Goal: Task Accomplishment & Management: Complete application form

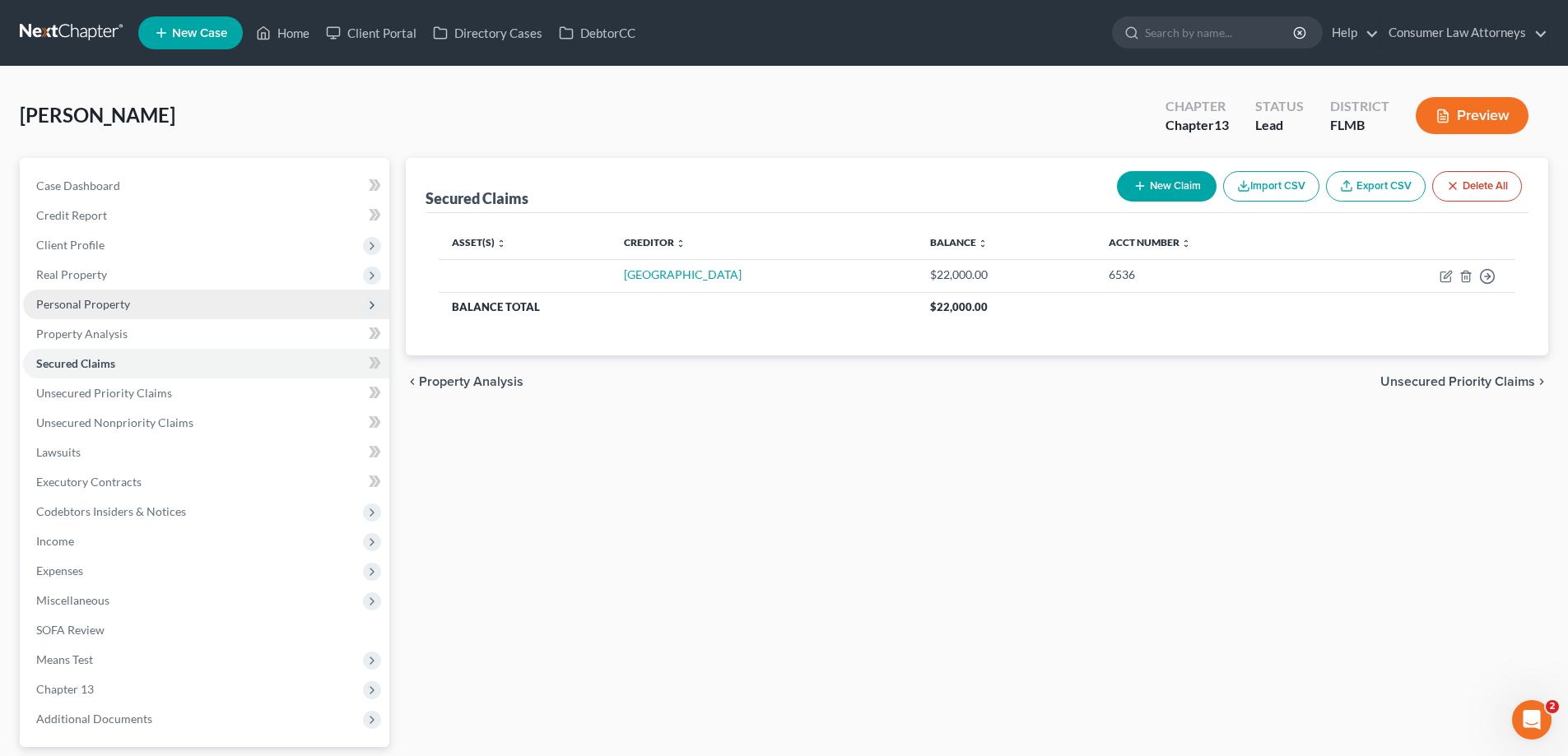
click at [78, 308] on span "Personal Property" at bounding box center [82, 305] width 94 height 14
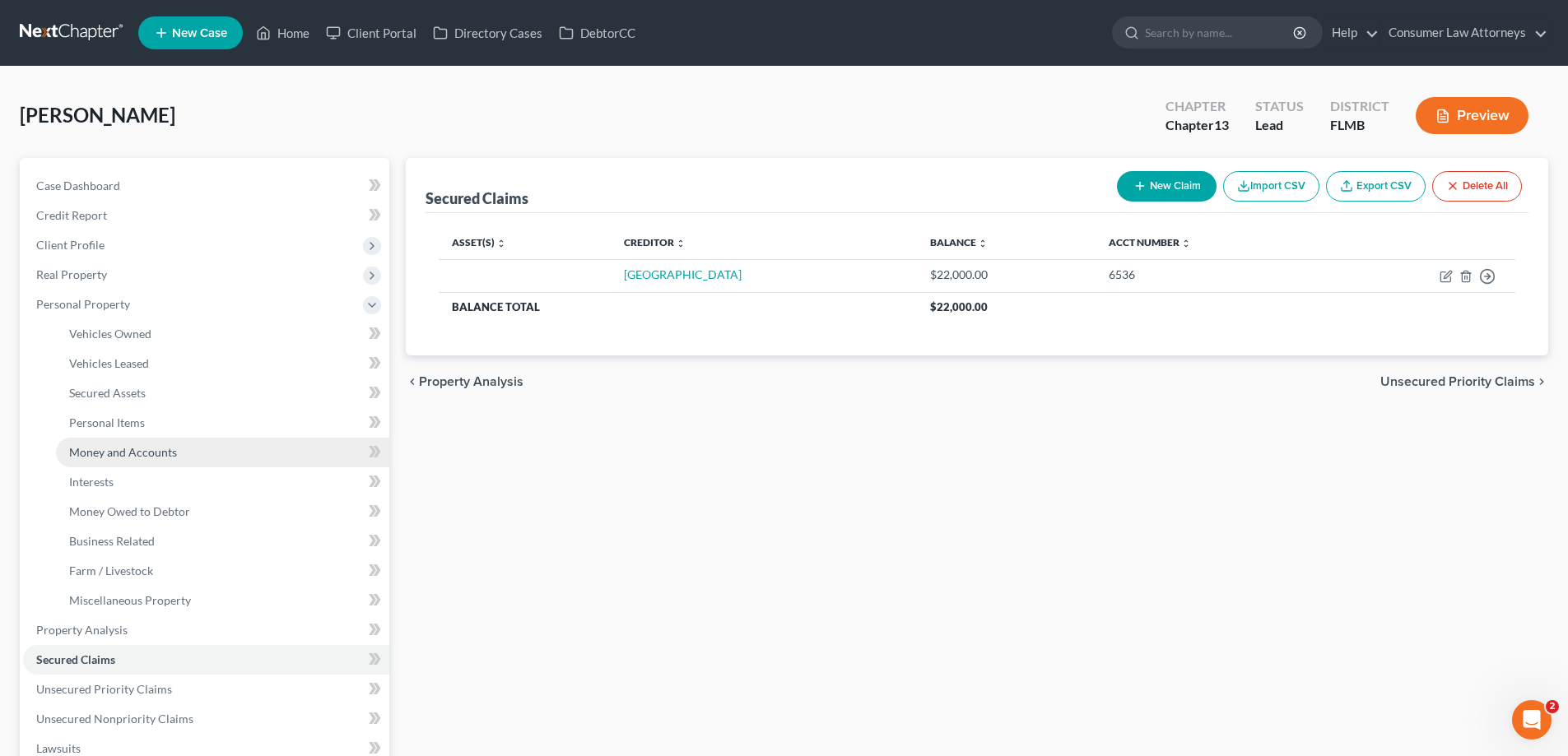
click at [118, 455] on span "Money and Accounts" at bounding box center [123, 452] width 108 height 14
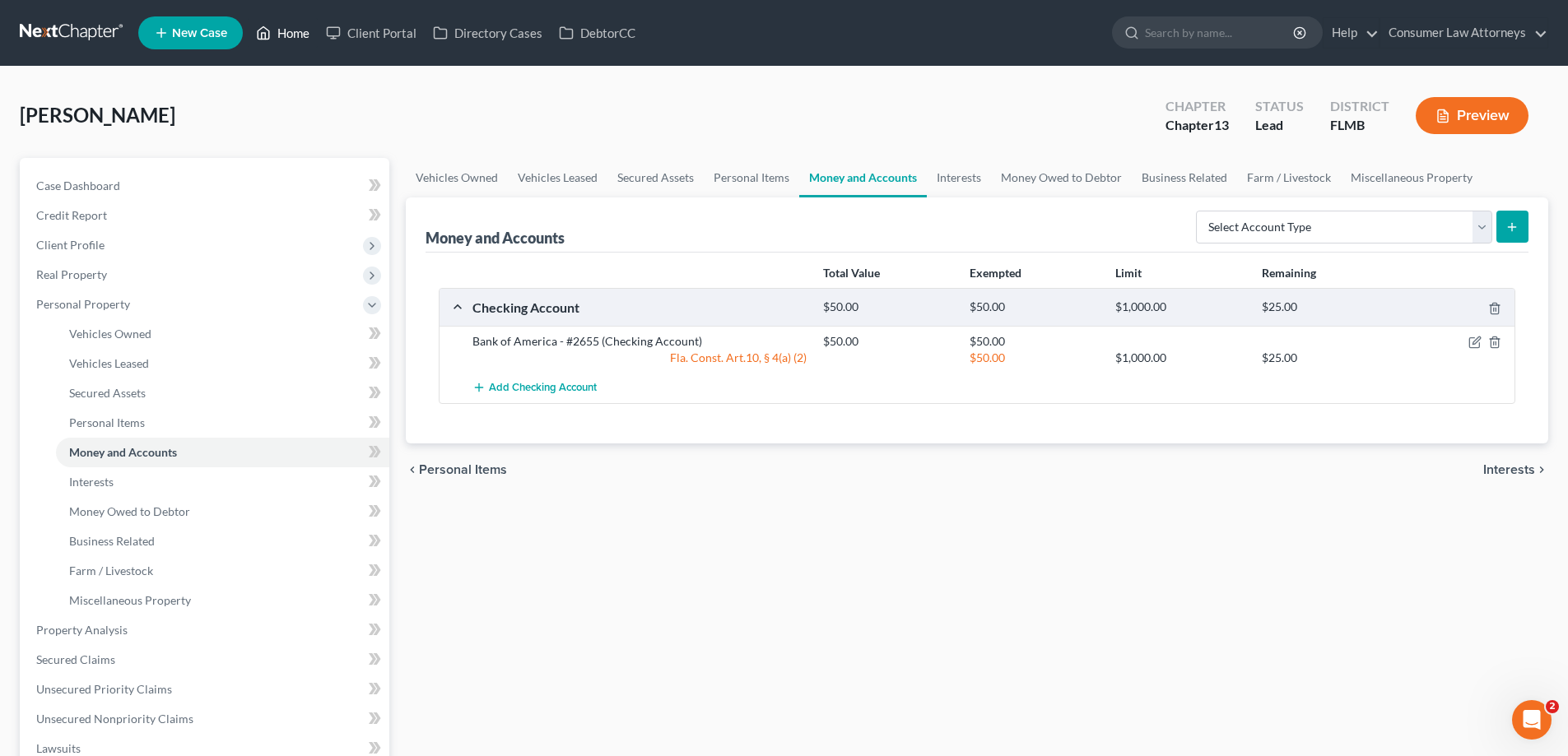
click at [278, 35] on link "Home" at bounding box center [283, 32] width 70 height 30
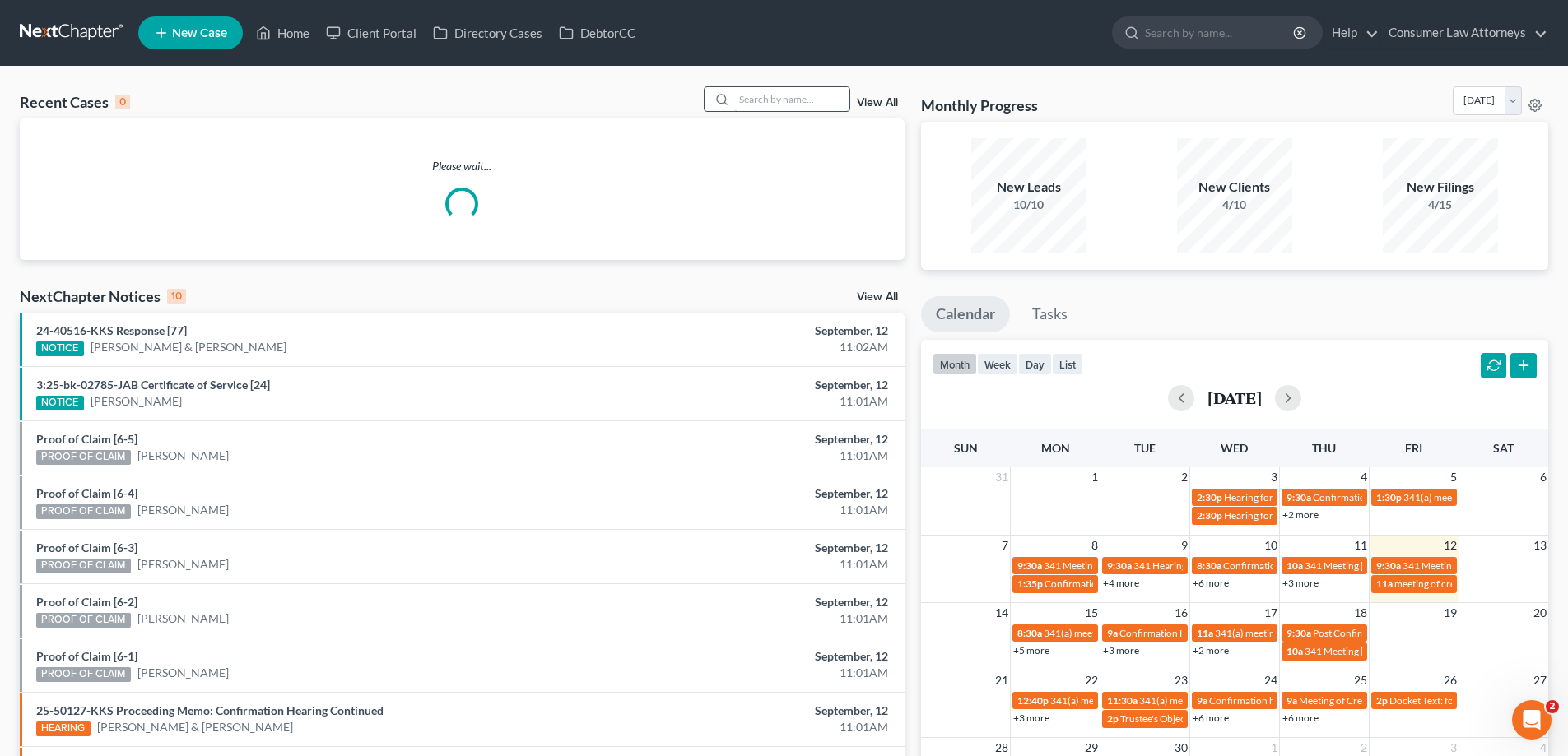
click at [751, 87] on input "search" at bounding box center [791, 99] width 116 height 24
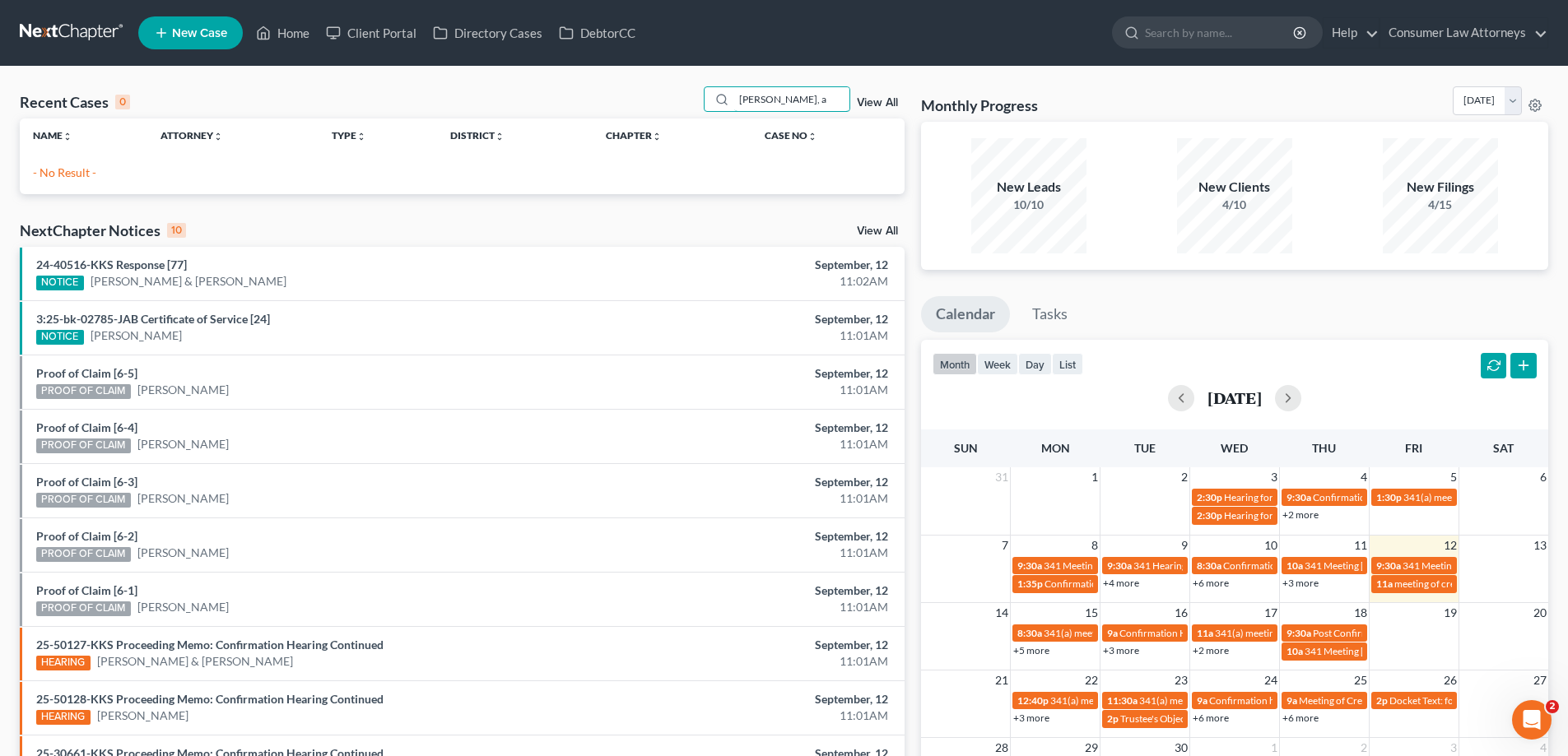
drag, startPoint x: 805, startPoint y: 110, endPoint x: 699, endPoint y: 109, distance: 106.0
click at [699, 109] on div "Recent Cases 0 jones, a View All" at bounding box center [462, 102] width 885 height 32
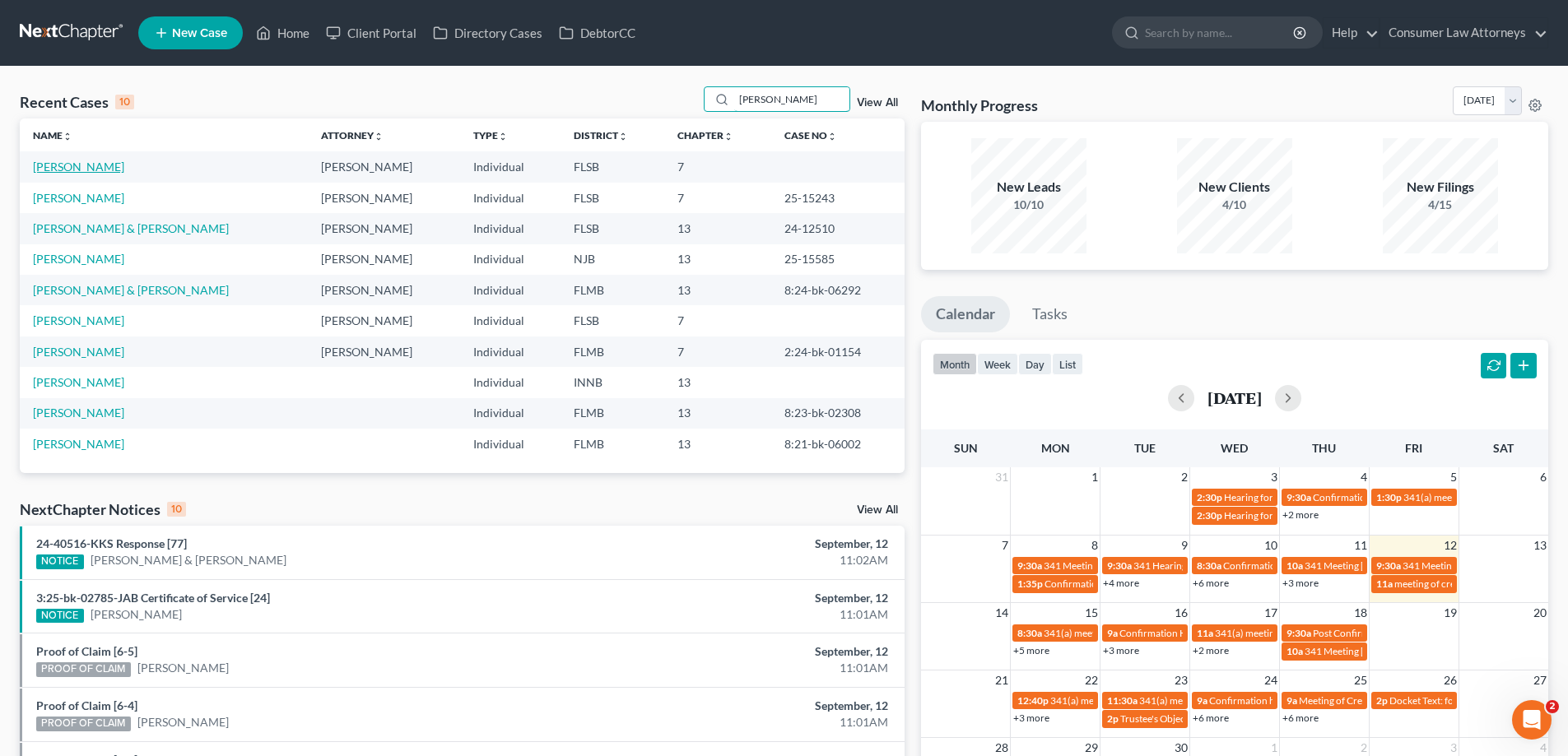
type input "Antonio"
click at [82, 170] on link "[PERSON_NAME]" at bounding box center [79, 167] width 91 height 14
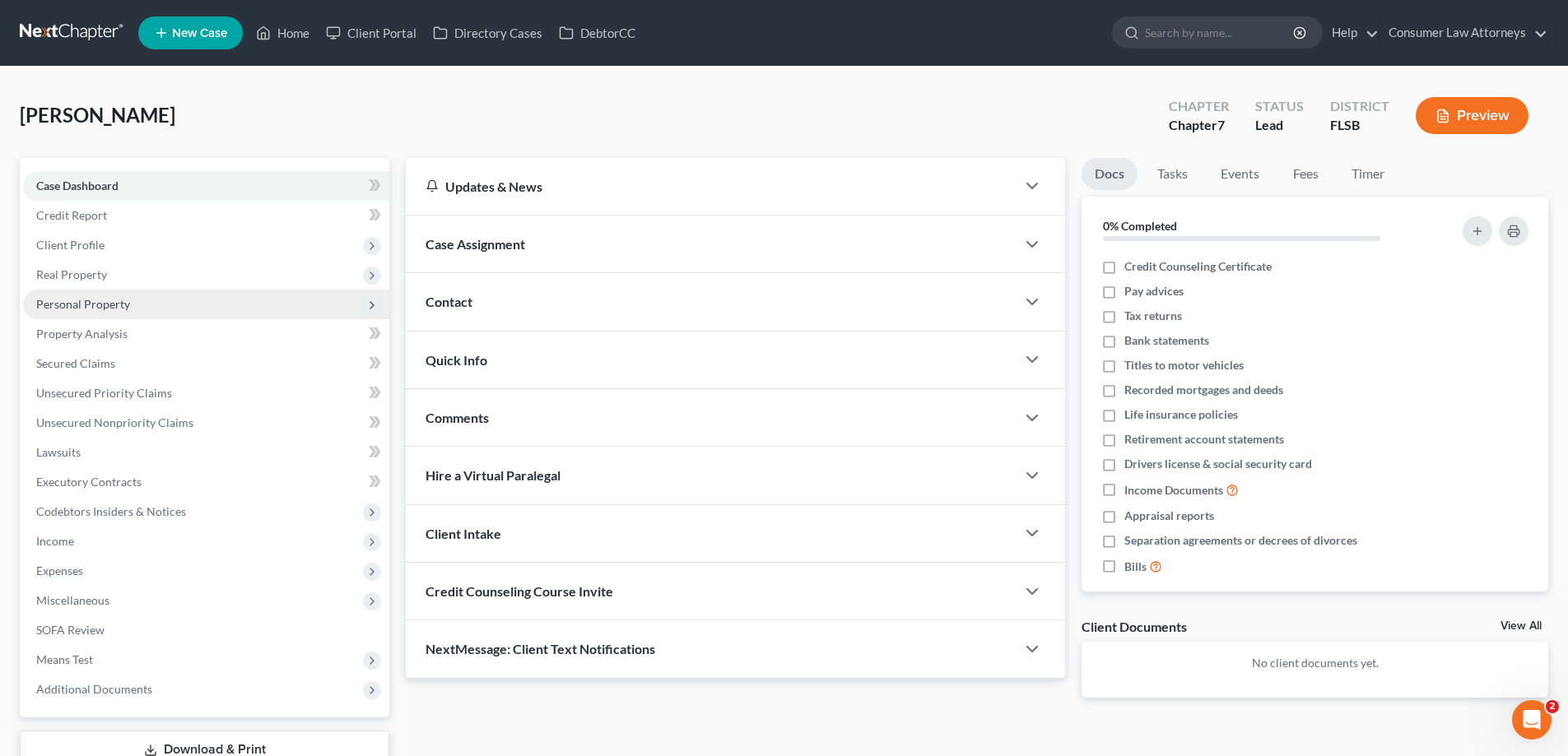
click at [72, 305] on span "Personal Property" at bounding box center [82, 305] width 94 height 14
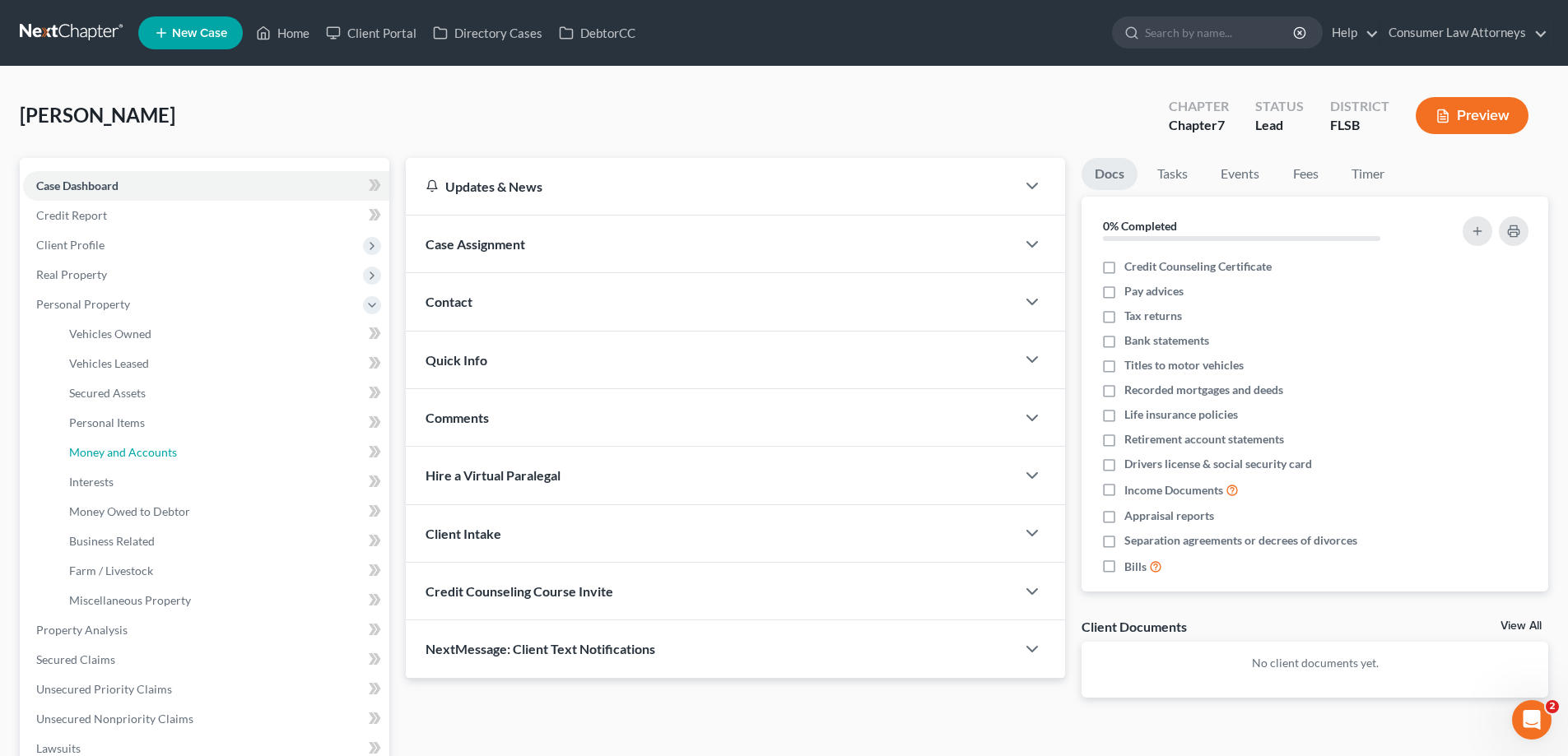
drag, startPoint x: 113, startPoint y: 451, endPoint x: 719, endPoint y: 512, distance: 609.1
click at [114, 451] on span "Money and Accounts" at bounding box center [123, 452] width 108 height 14
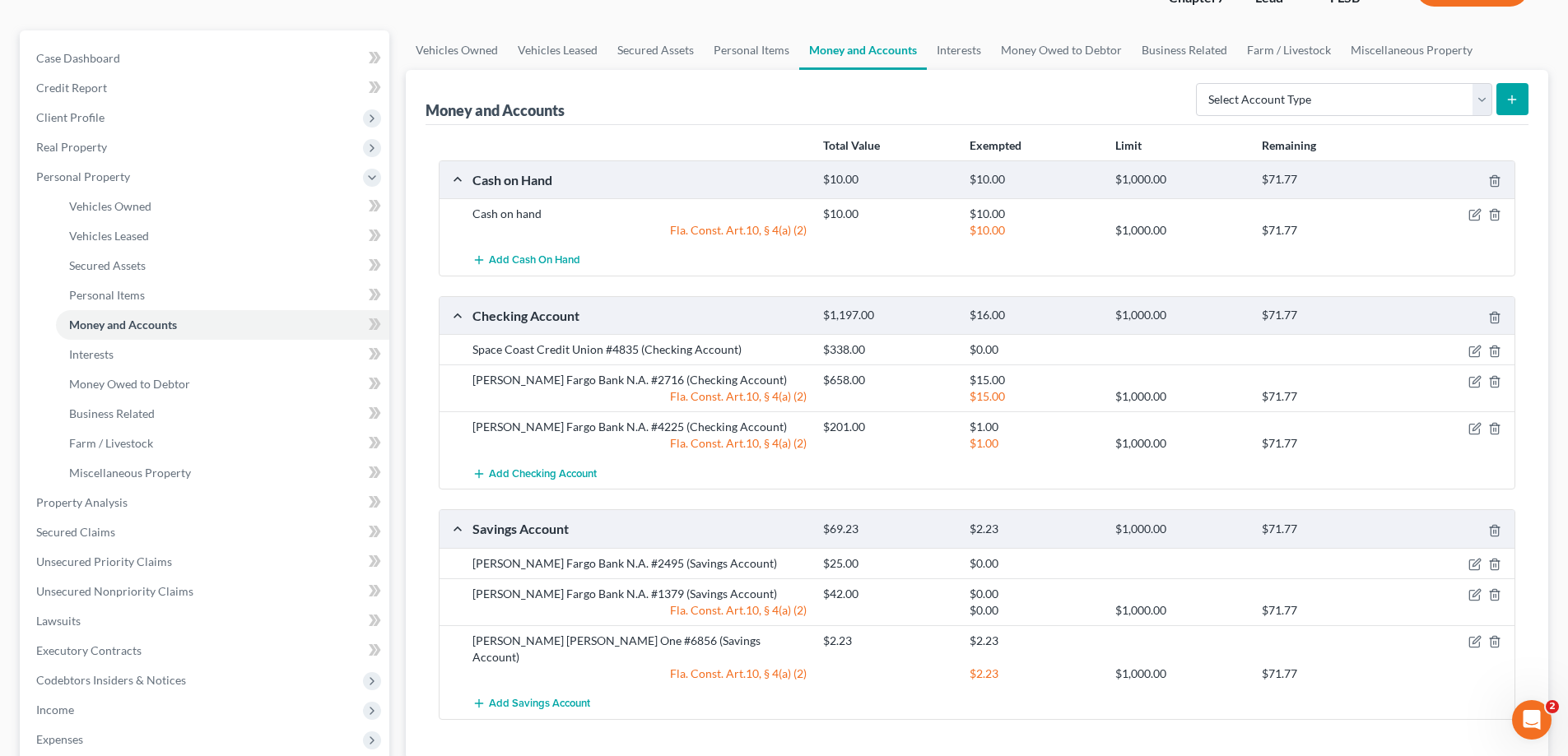
scroll to position [165, 0]
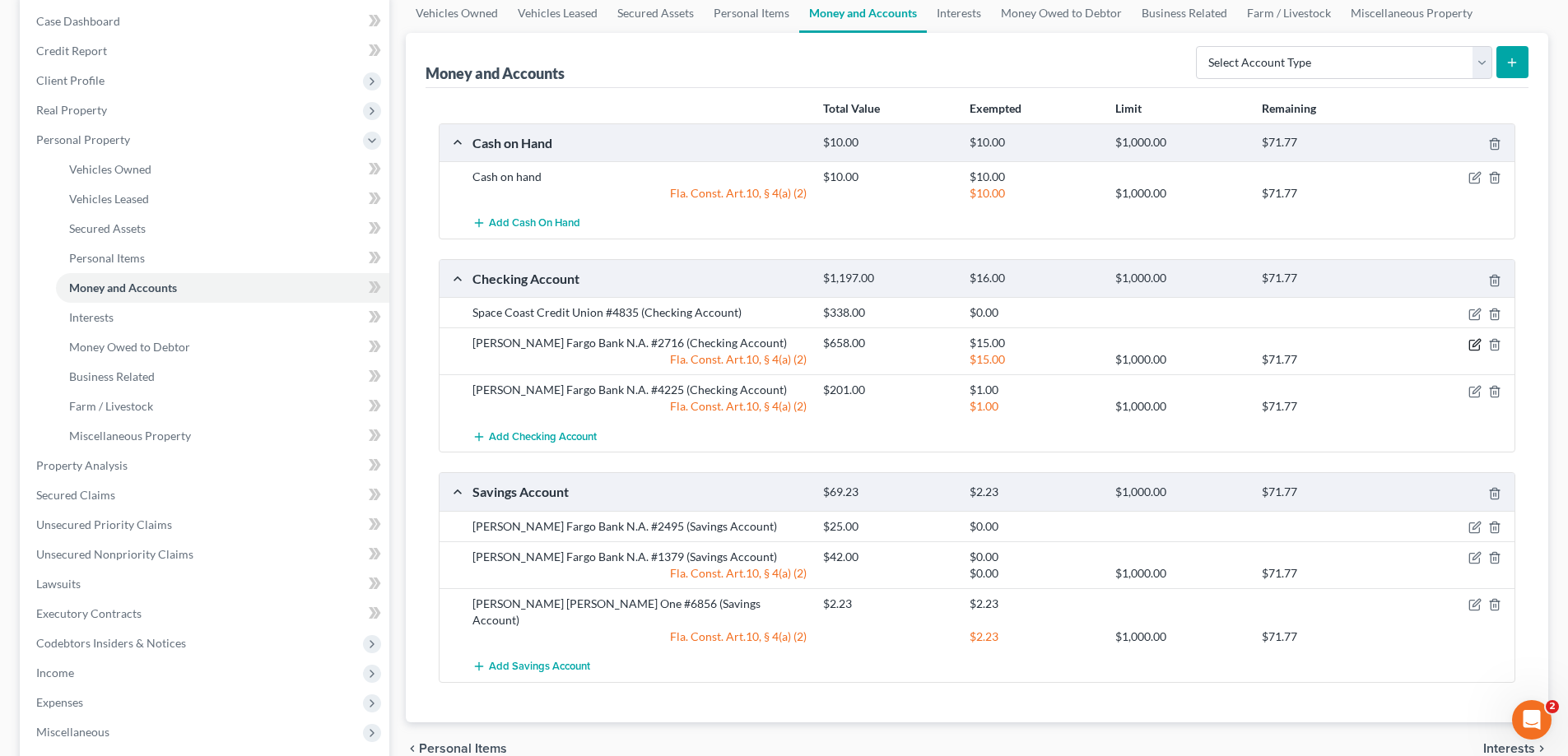
click at [1471, 348] on icon "button" at bounding box center [1475, 345] width 13 height 13
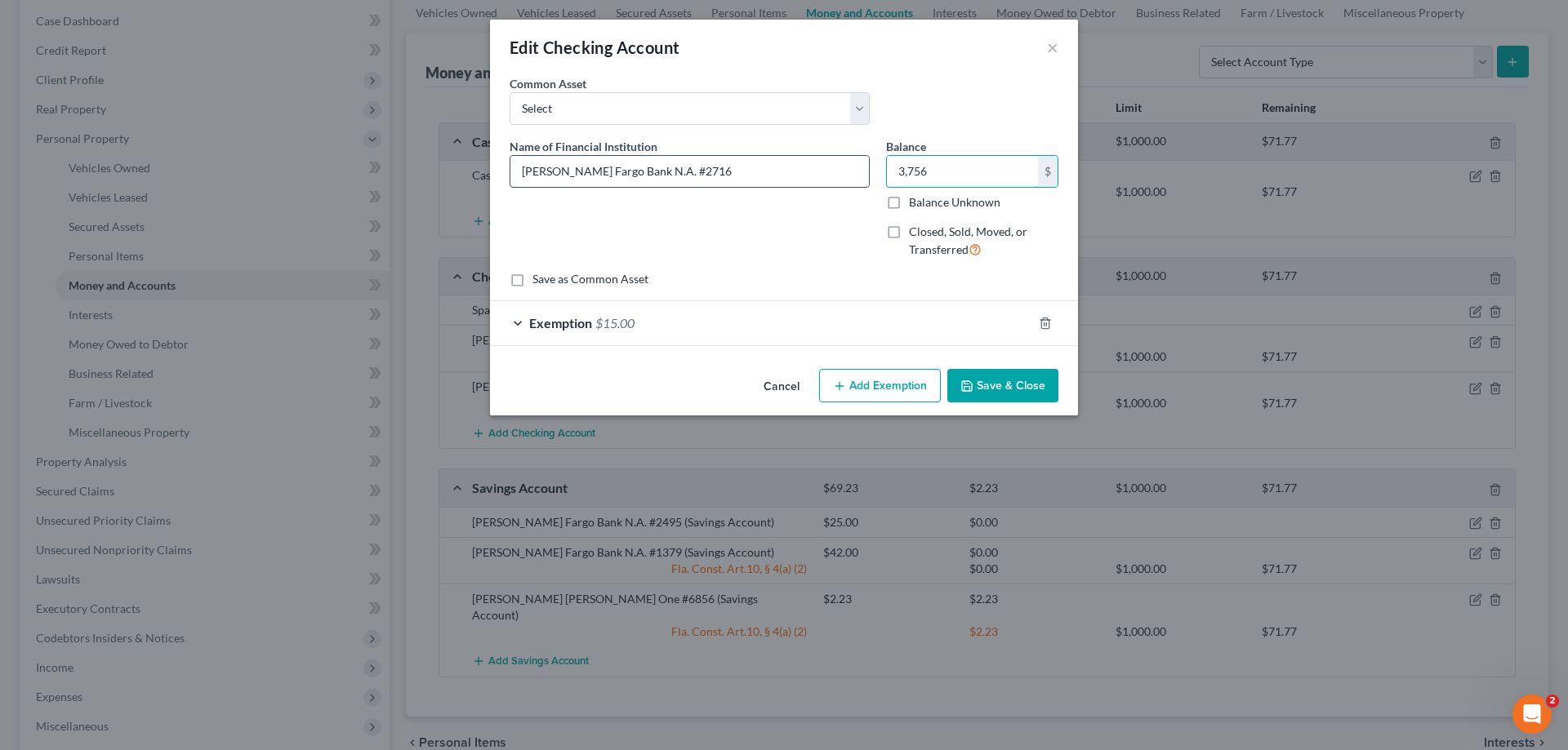
drag, startPoint x: 937, startPoint y: 171, endPoint x: 828, endPoint y: 177, distance: 109.2
click at [828, 177] on div "Name of Financial Institution * Wells Fargo Bank N.A. #2716 Balance 3,756.00 $ …" at bounding box center [784, 204] width 565 height 134
type input "376"
click at [992, 387] on button "Save & Close" at bounding box center [1003, 386] width 111 height 35
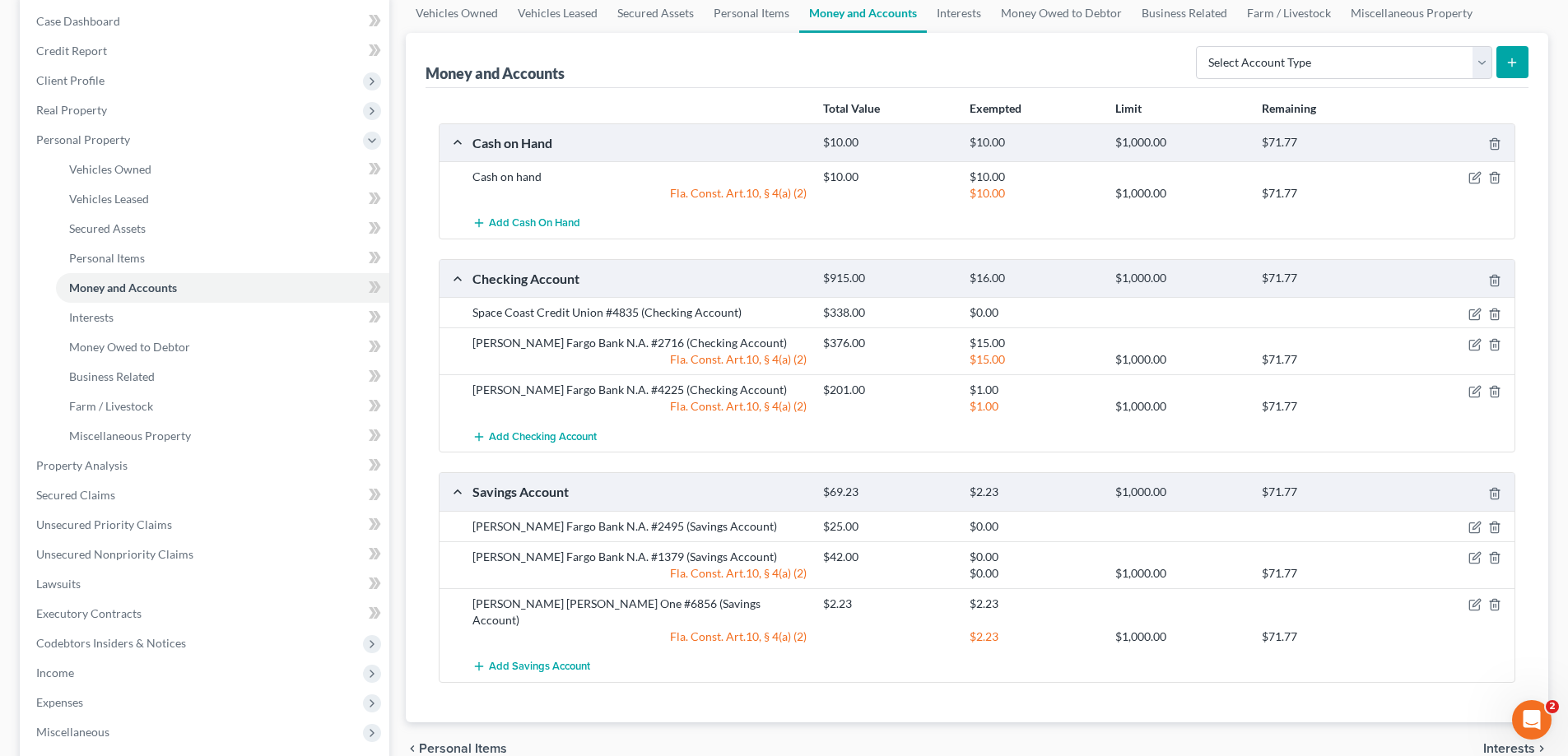
click at [794, 252] on div "Cash on Hand $10.00 $10.00 $1,000.00 $71.77 Cash on hand $10.00 $10.00 Fla. Con…" at bounding box center [978, 403] width 1077 height 560
drag, startPoint x: 866, startPoint y: 316, endPoint x: 820, endPoint y: 319, distance: 46.1
click at [820, 319] on div "$338.00" at bounding box center [887, 313] width 146 height 16
click at [780, 251] on div "Cash on Hand $10.00 $10.00 $1,000.00 $71.77 Cash on hand $10.00 $10.00 Fla. Con…" at bounding box center [978, 403] width 1077 height 560
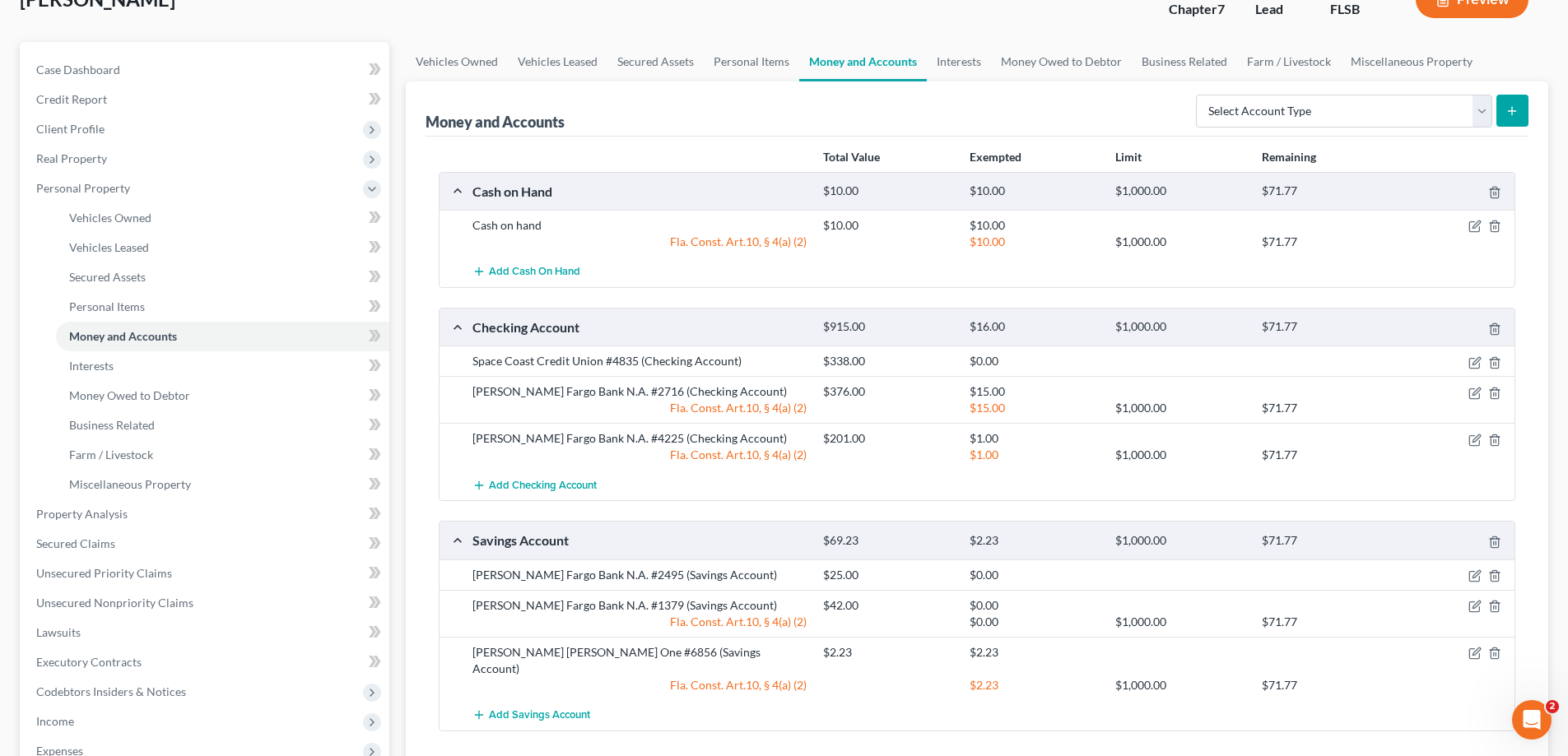
scroll to position [0, 0]
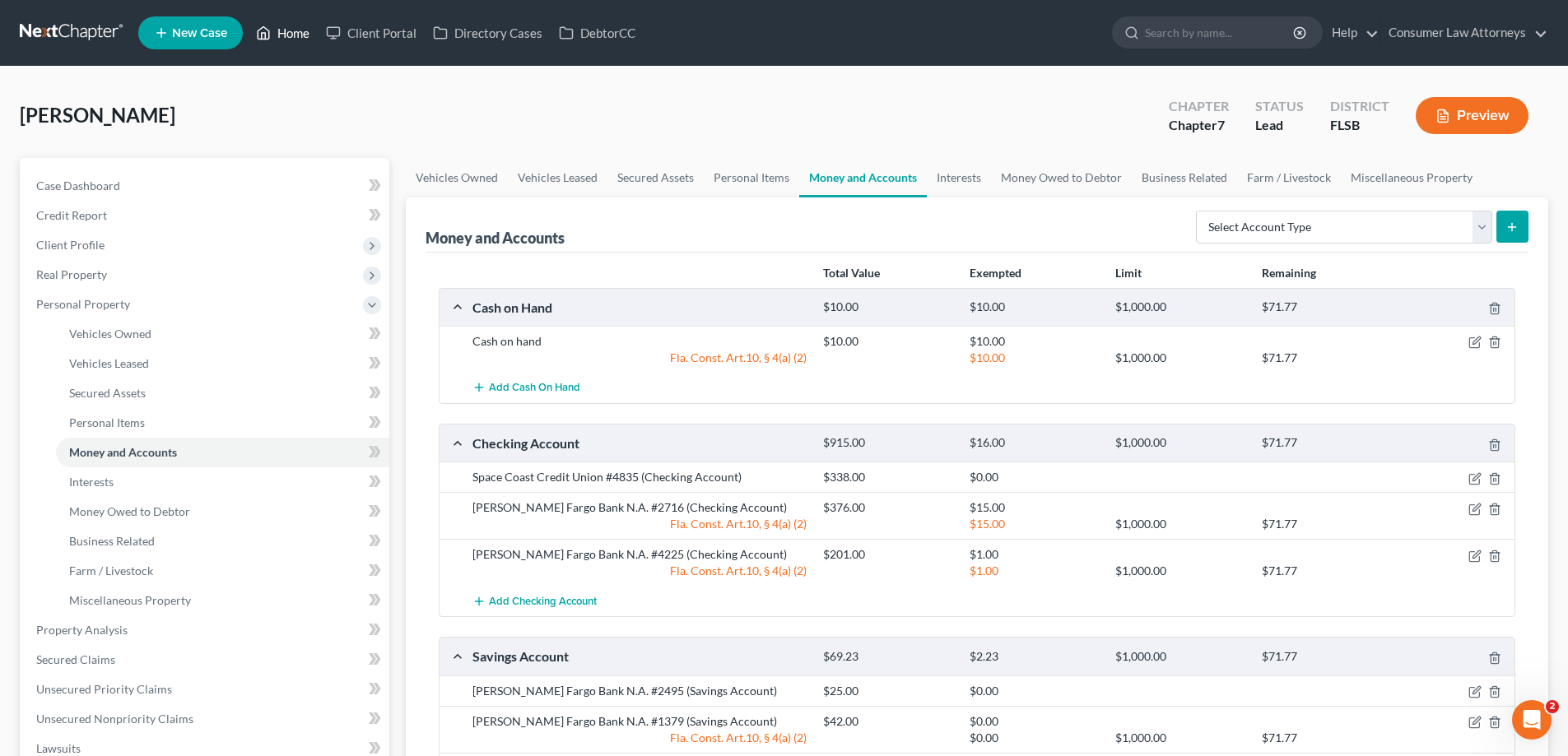
click at [291, 36] on link "Home" at bounding box center [283, 32] width 70 height 30
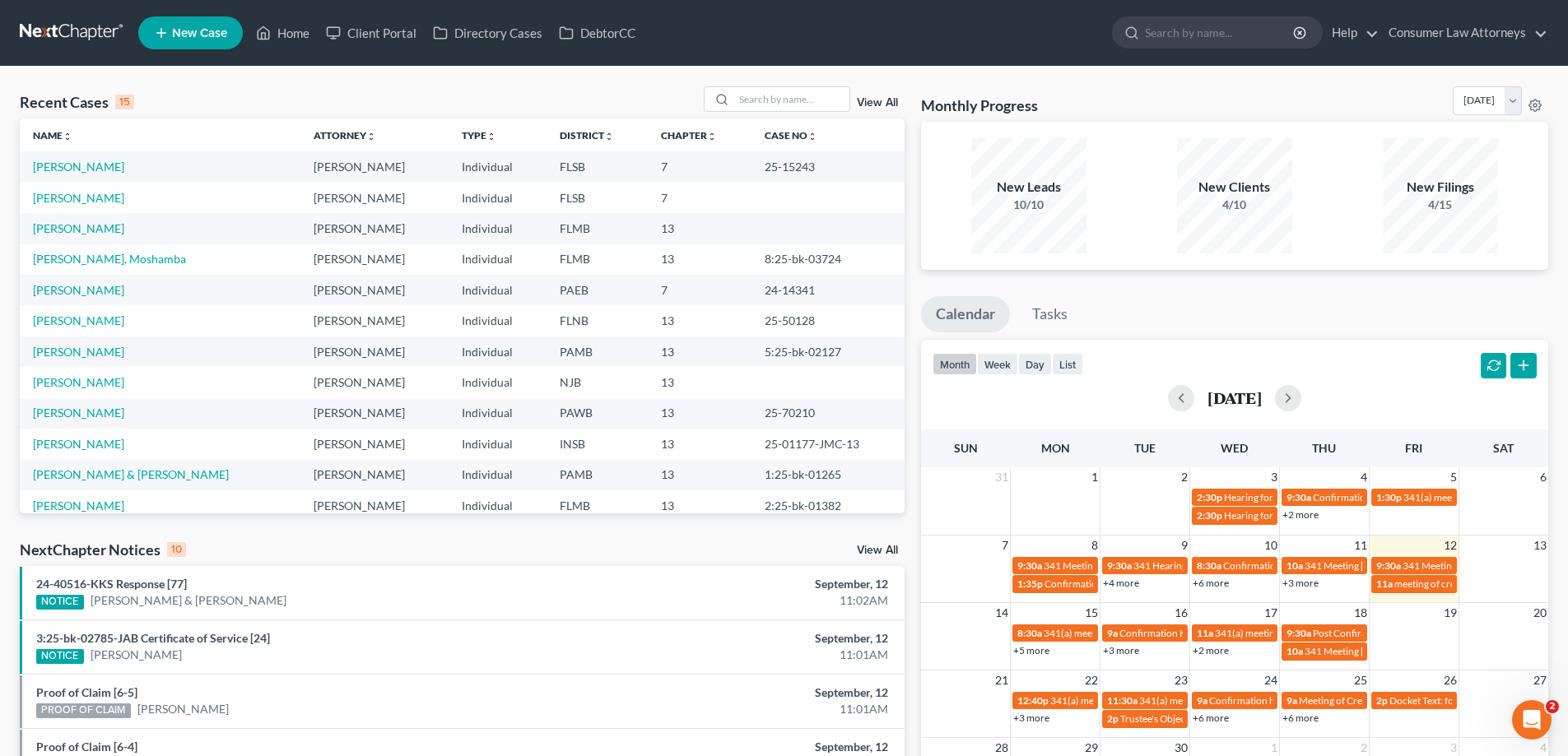
click at [874, 106] on link "View All" at bounding box center [877, 102] width 41 height 12
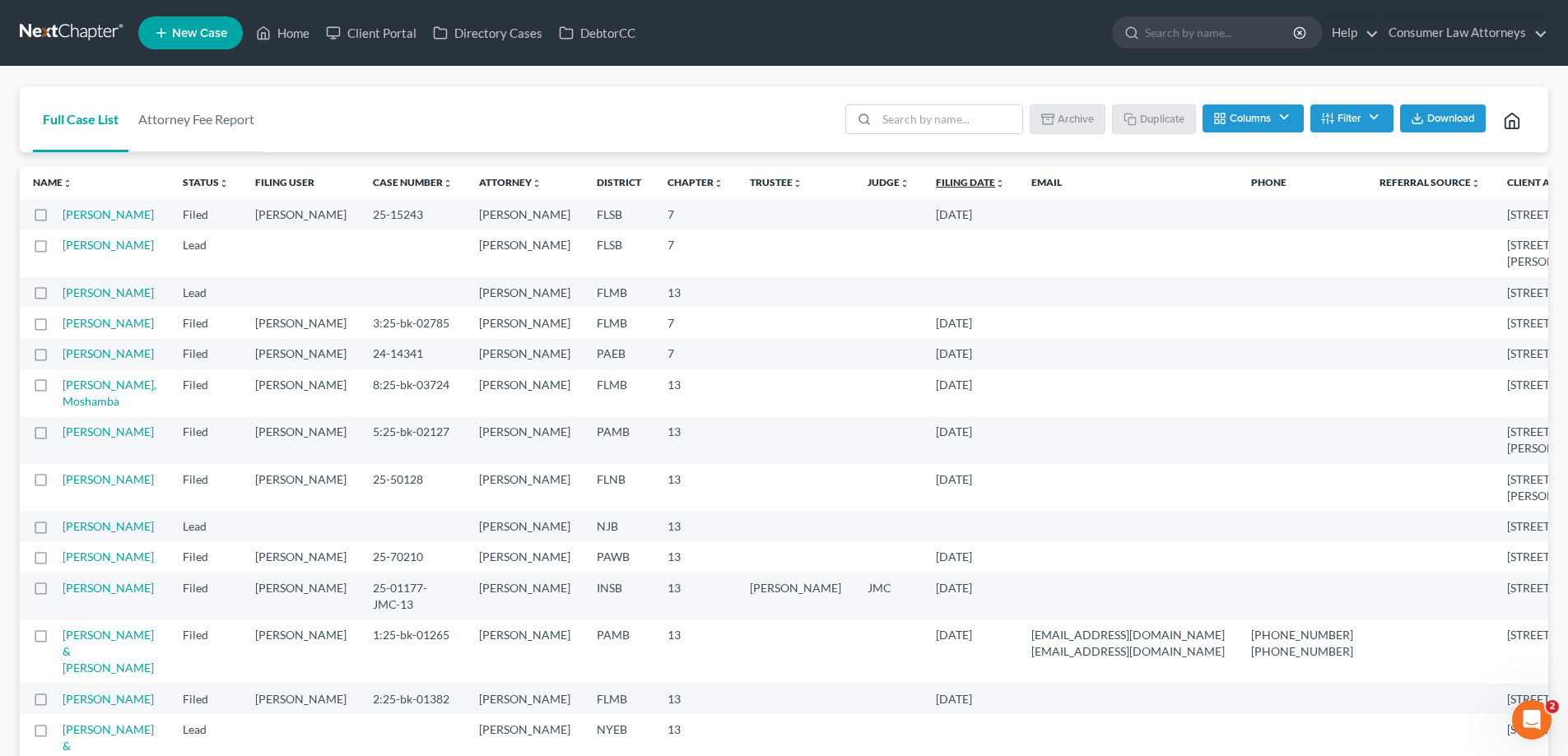
click at [935, 183] on link "Filing Date unfold_more expand_more expand_less" at bounding box center [969, 183] width 69 height 13
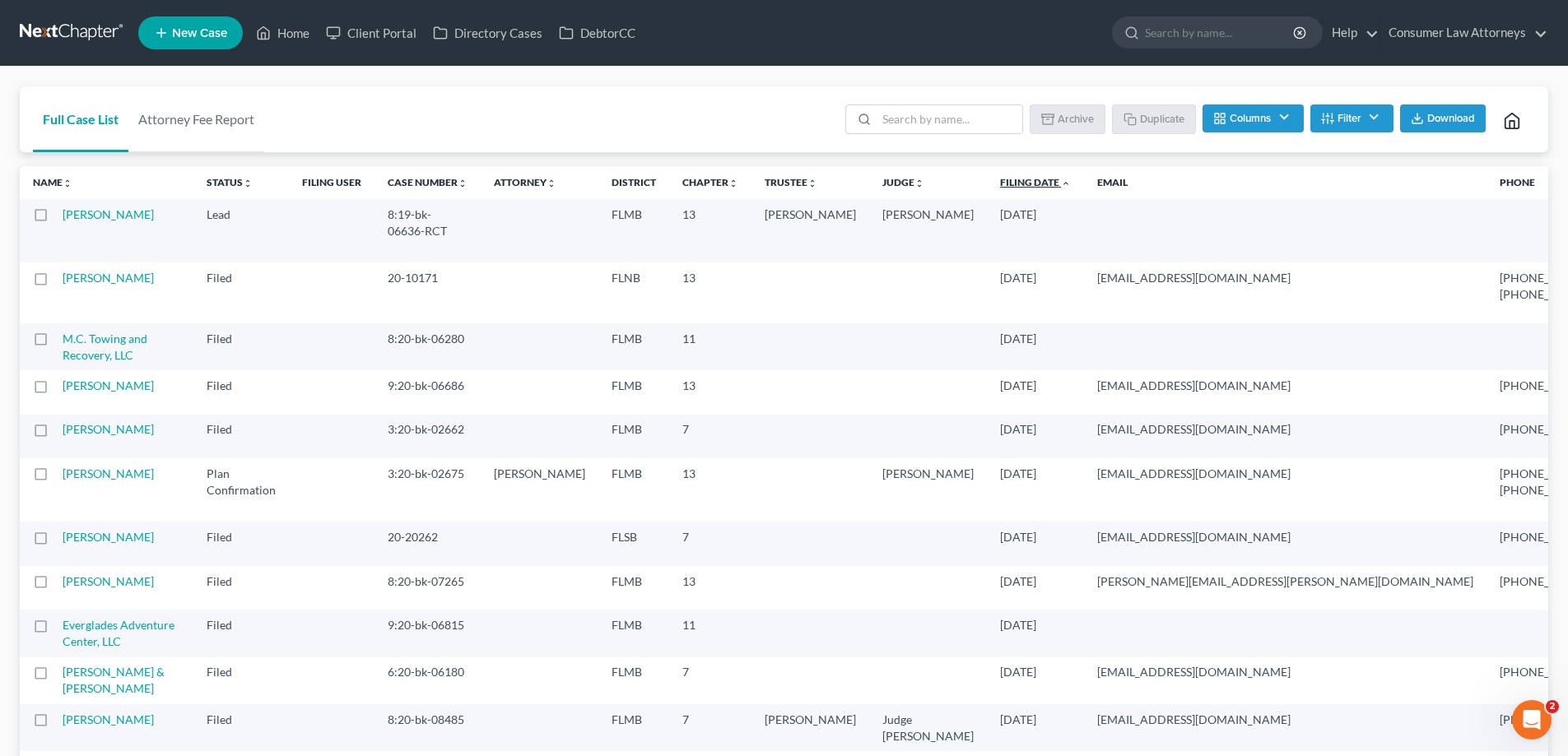
click at [1000, 185] on link "Filing Date unfold_more expand_more expand_less" at bounding box center [1035, 183] width 71 height 13
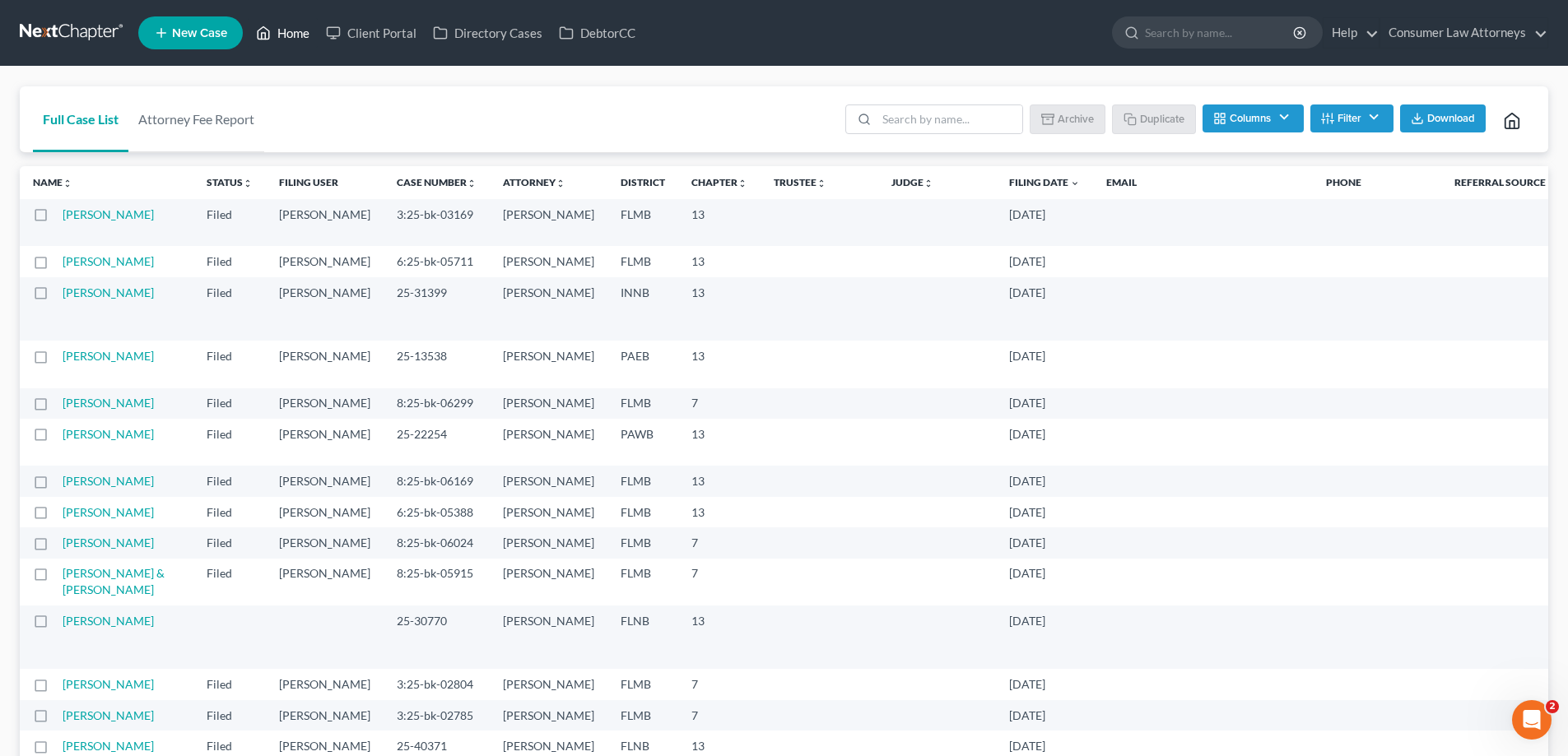
click at [285, 31] on link "Home" at bounding box center [283, 32] width 70 height 30
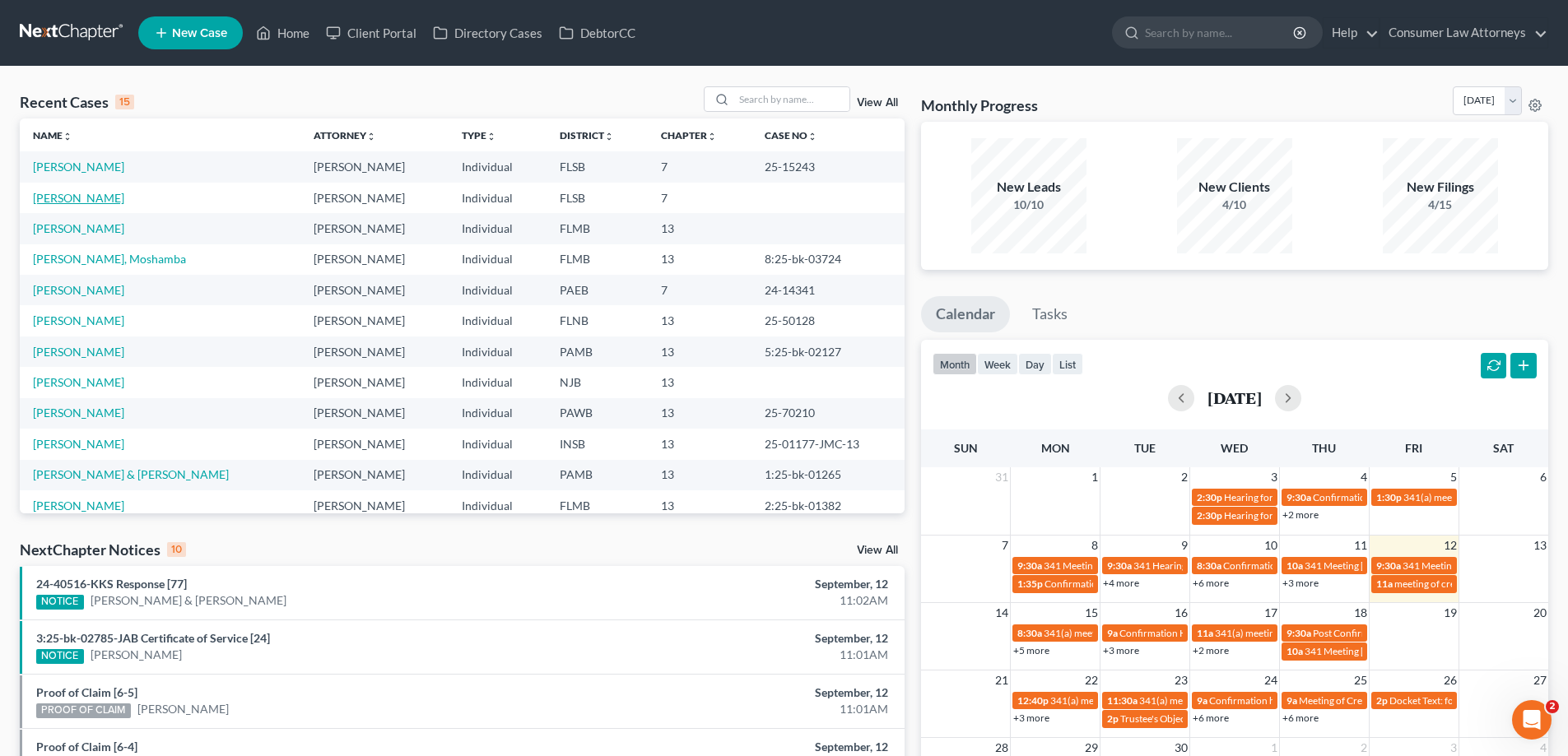
click at [84, 197] on link "[PERSON_NAME]" at bounding box center [79, 198] width 91 height 14
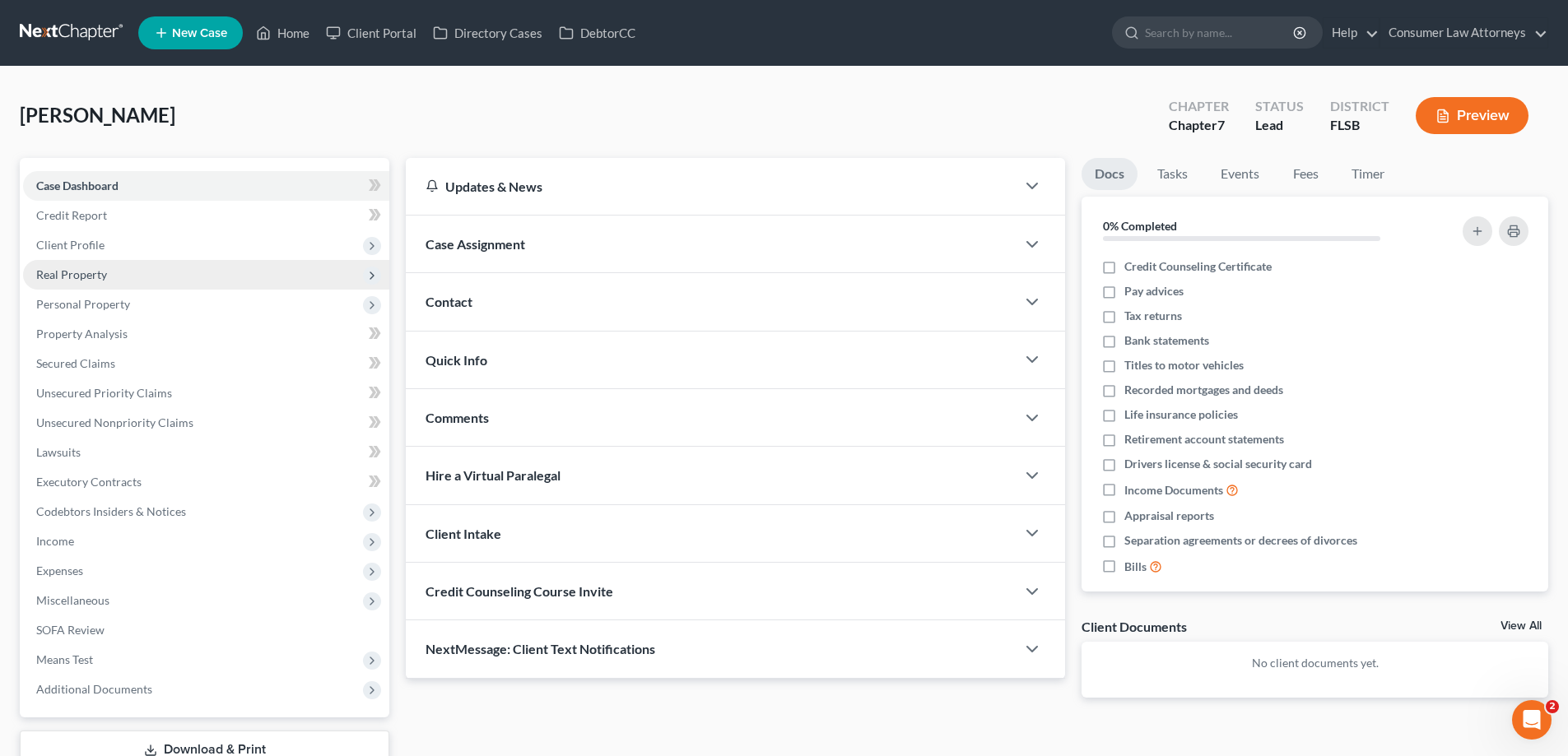
click at [74, 279] on span "Real Property" at bounding box center [71, 275] width 71 height 14
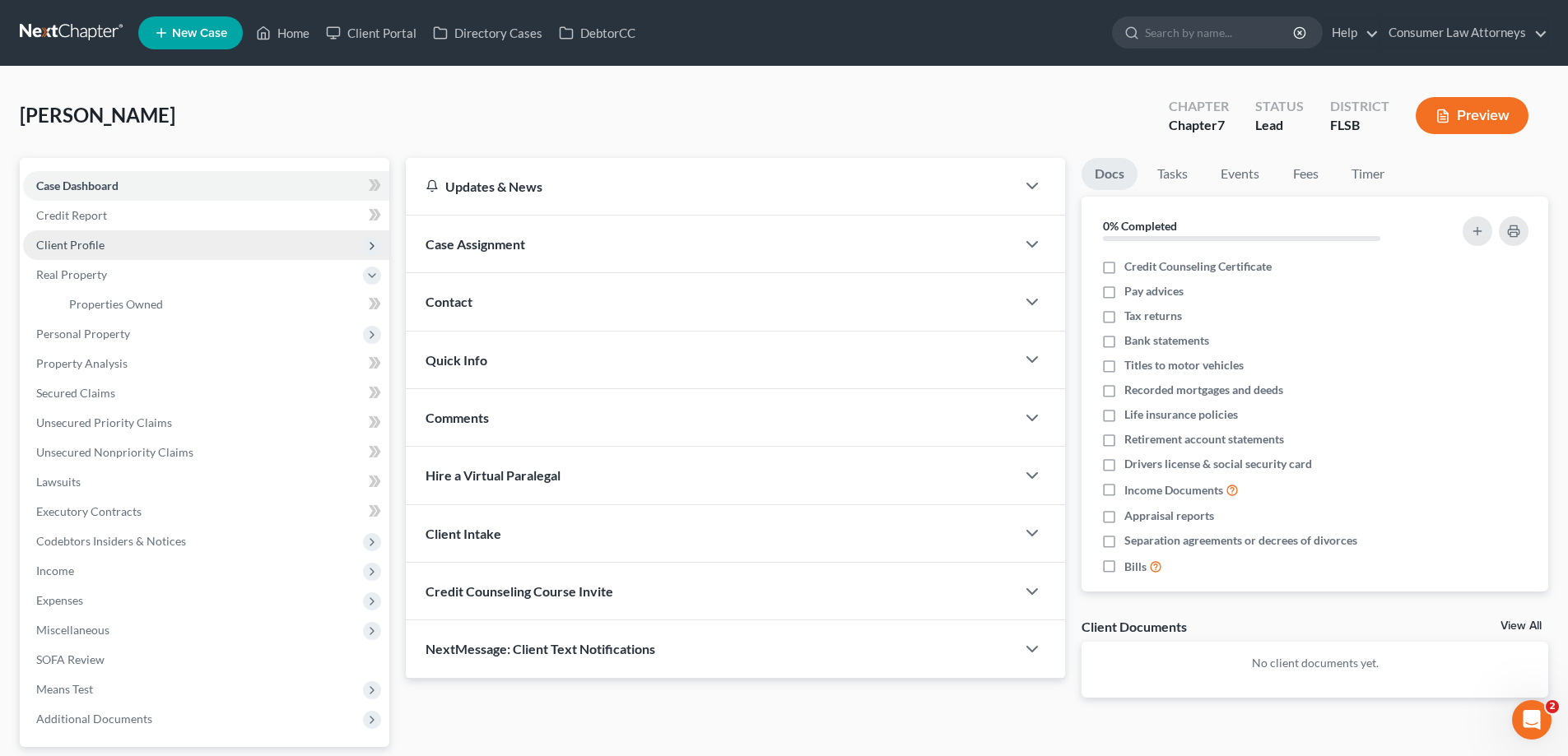
click at [76, 248] on span "Client Profile" at bounding box center [70, 245] width 68 height 14
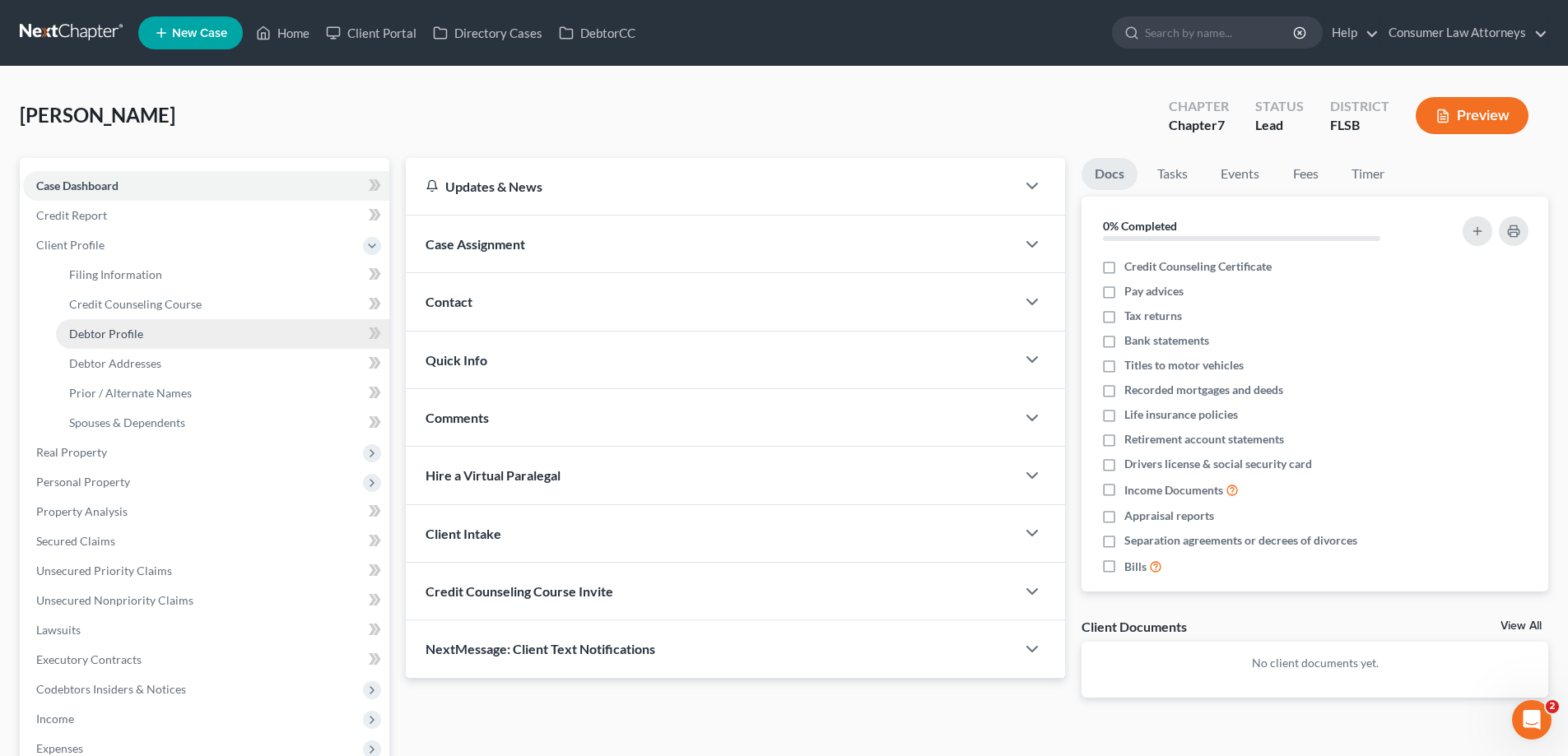
click at [119, 336] on span "Debtor Profile" at bounding box center [106, 334] width 74 height 14
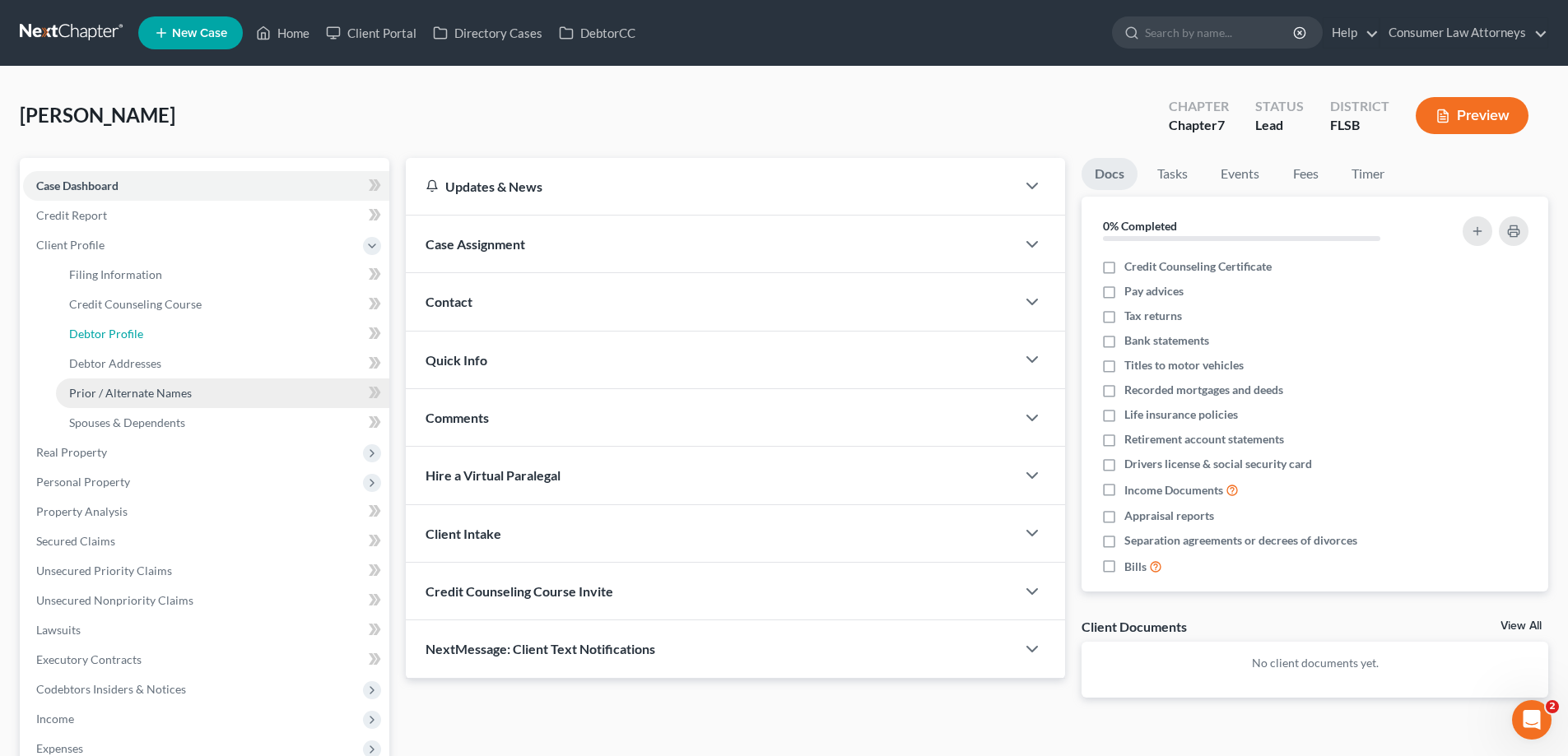
select select "1"
select select "4"
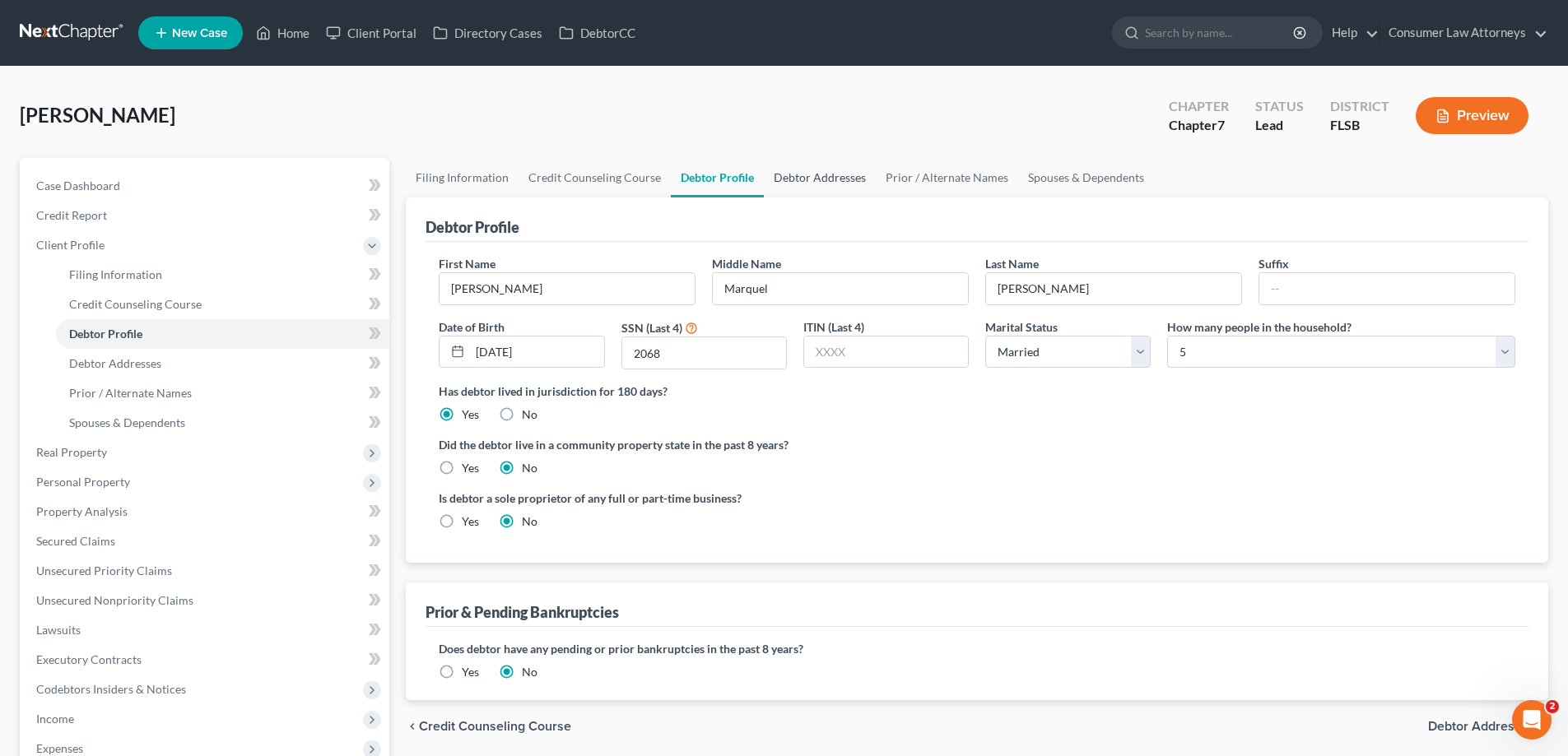
click at [804, 184] on link "Debtor Addresses" at bounding box center [819, 177] width 112 height 39
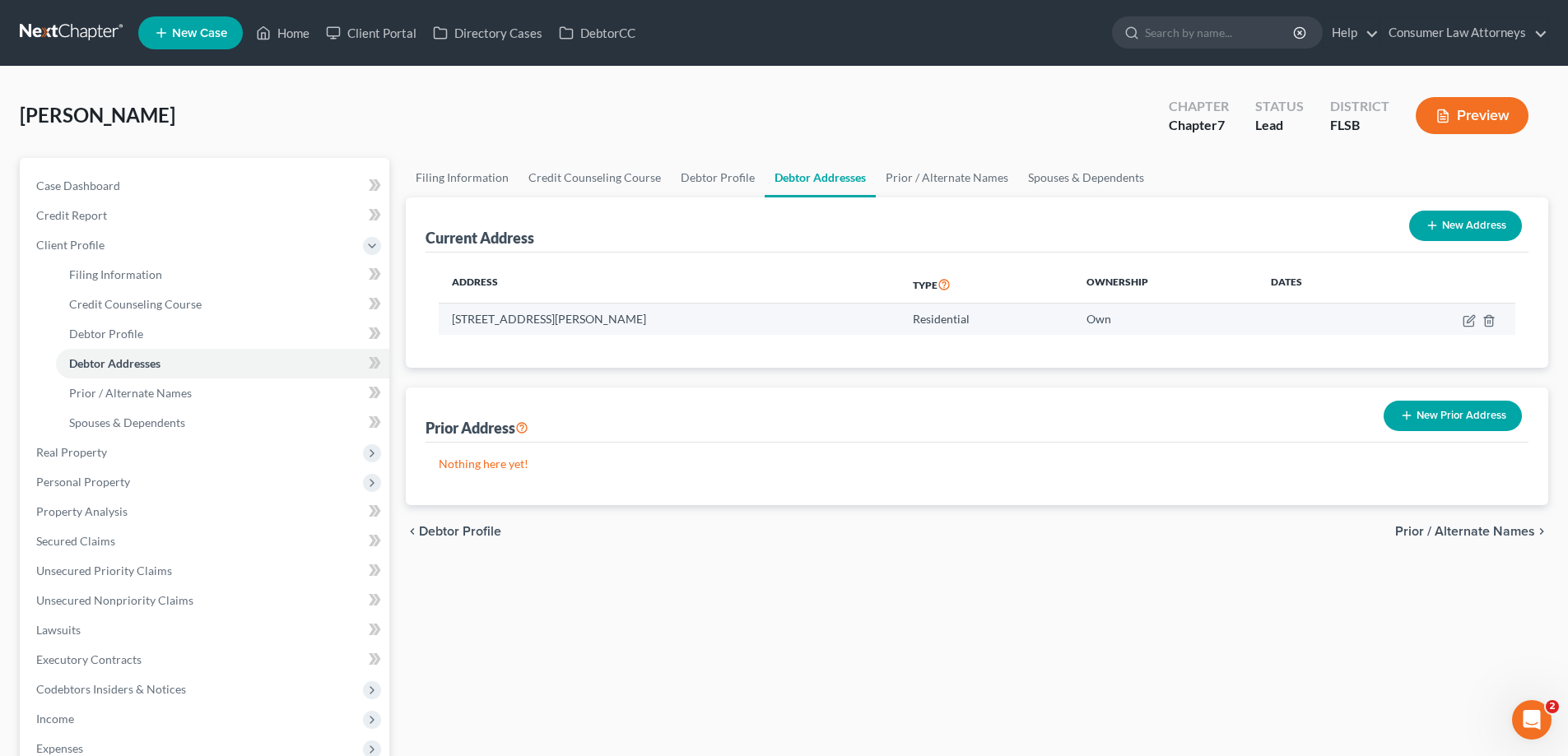
drag, startPoint x: 650, startPoint y: 322, endPoint x: 623, endPoint y: 321, distance: 27.0
click at [623, 321] on td "5742 Sterling Lake Drive, Fort Pierce, FL 34951" at bounding box center [669, 319] width 461 height 31
drag, startPoint x: 582, startPoint y: 320, endPoint x: 657, endPoint y: 321, distance: 75.0
click at [657, 321] on td "5742 Sterling Lake Drive, Fort Pierce, FL 34951" at bounding box center [669, 319] width 461 height 31
click at [281, 36] on link "Home" at bounding box center [283, 32] width 70 height 30
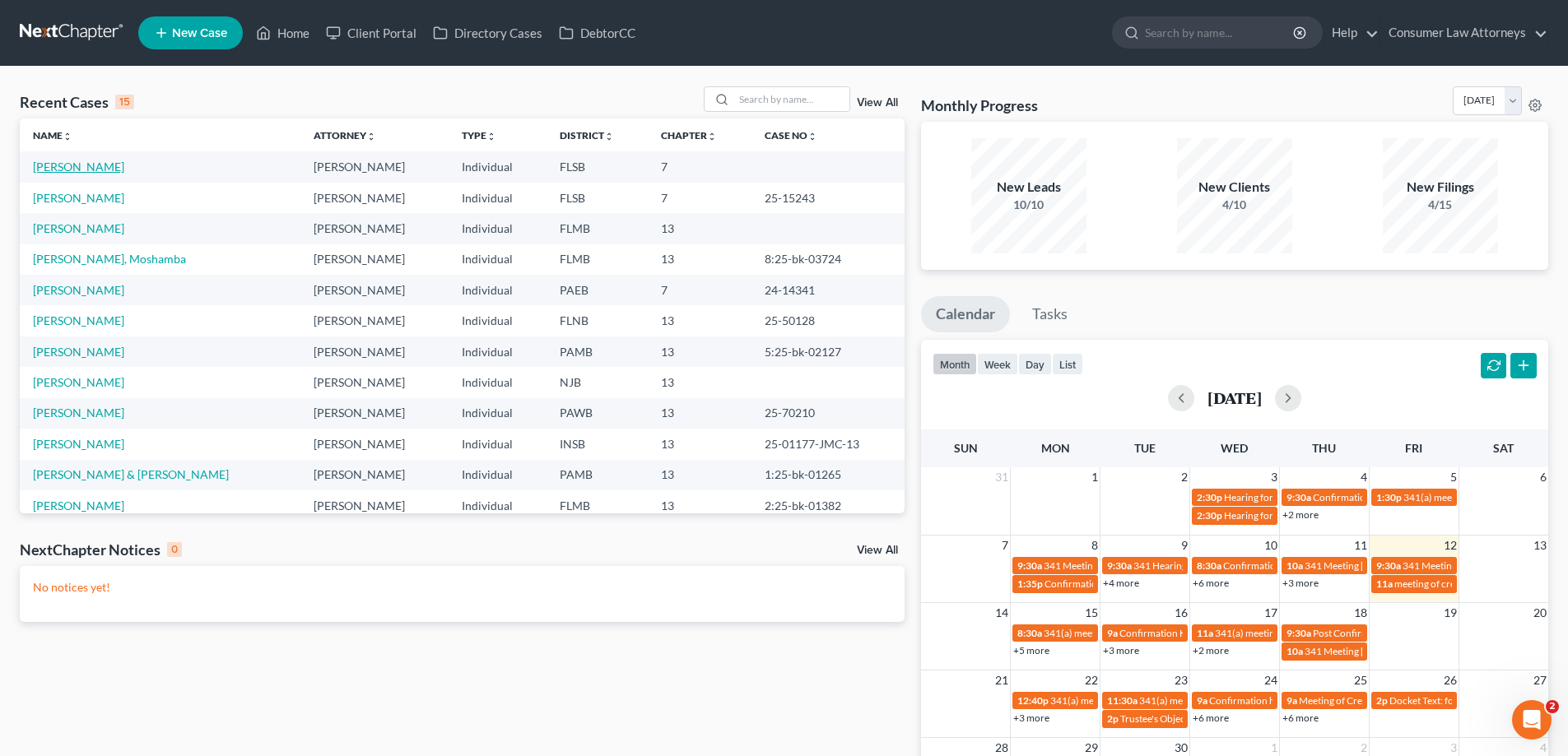
click at [65, 165] on link "[PERSON_NAME]" at bounding box center [79, 167] width 91 height 14
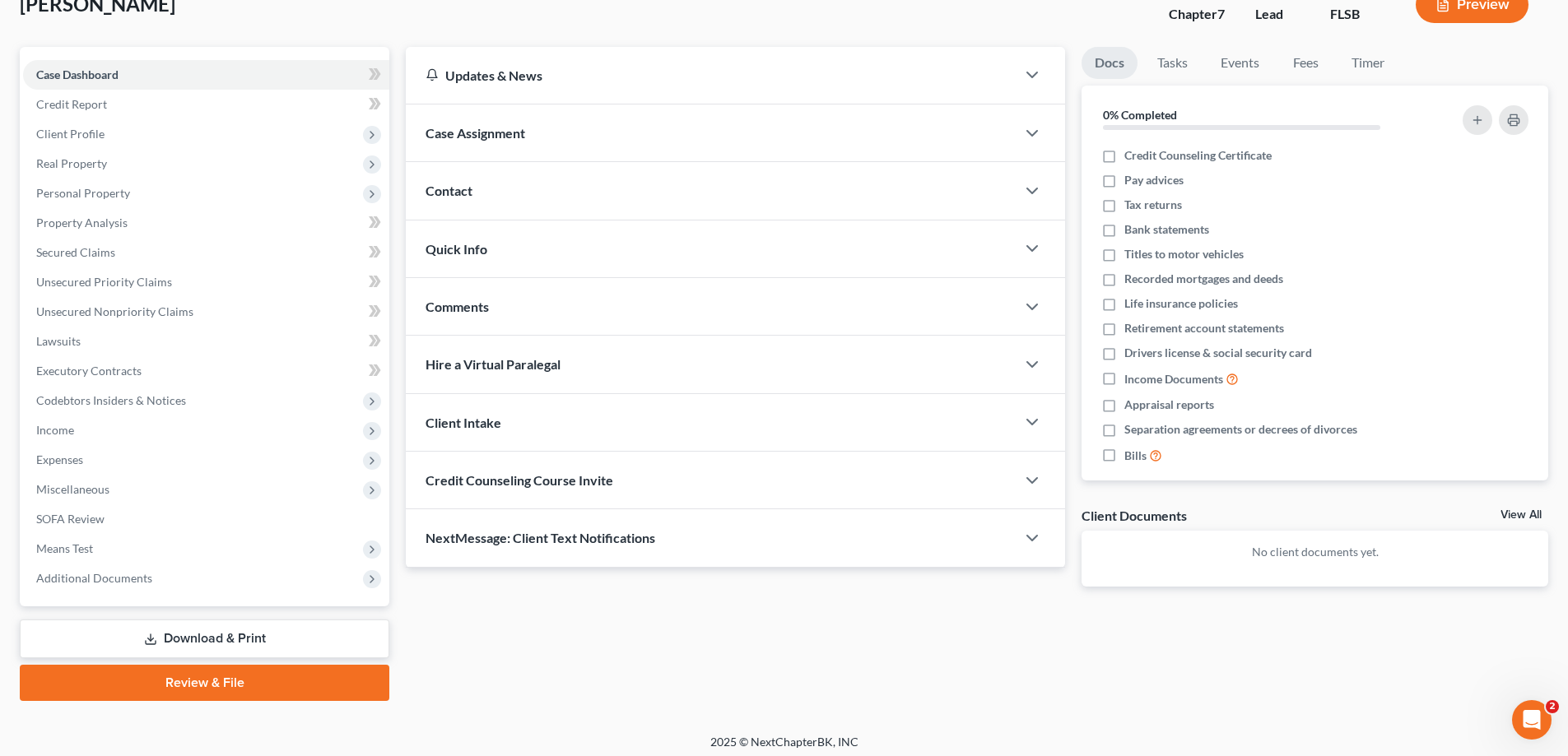
scroll to position [118, 0]
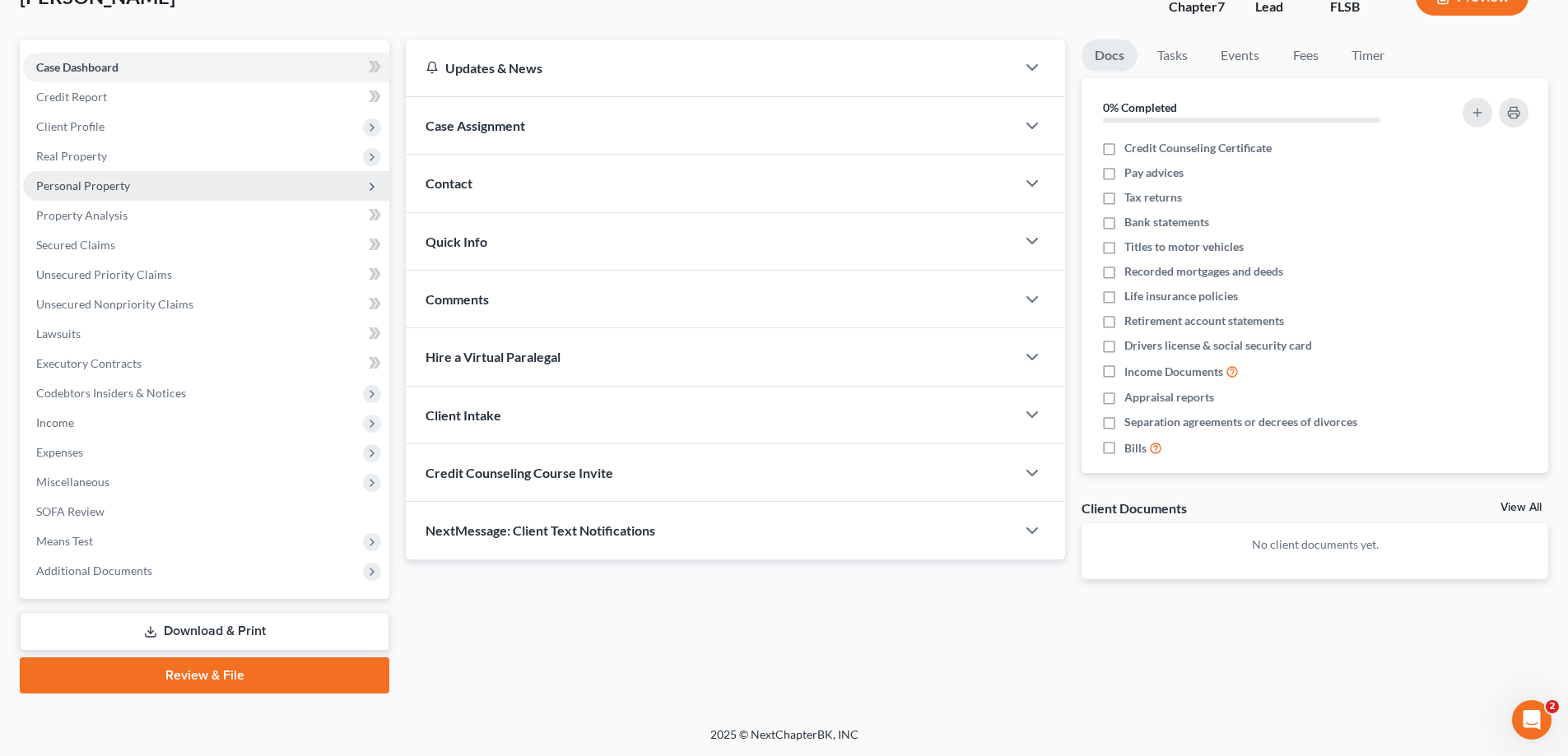
click at [95, 175] on span "Personal Property" at bounding box center [206, 185] width 366 height 30
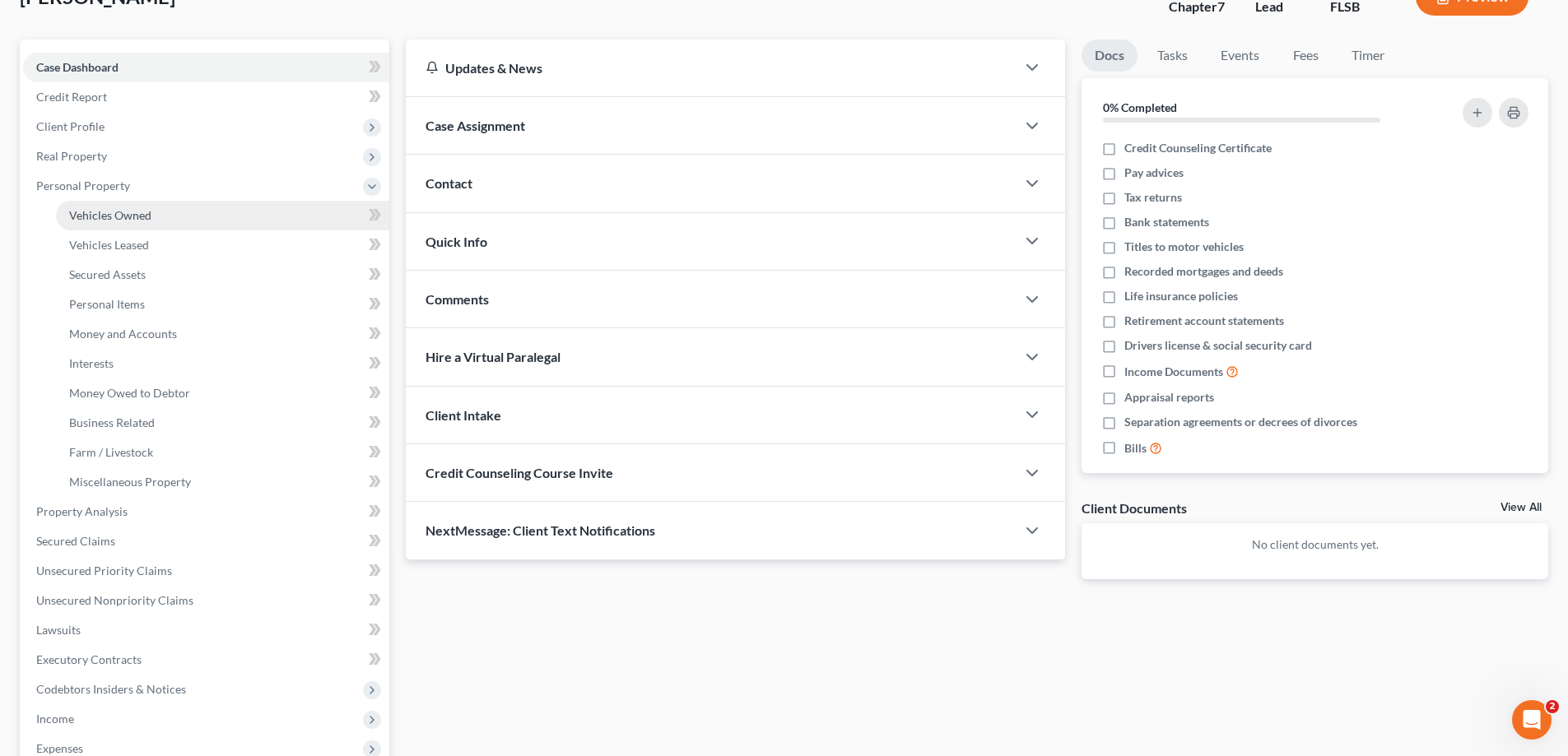
click at [133, 217] on span "Vehicles Owned" at bounding box center [110, 215] width 82 height 14
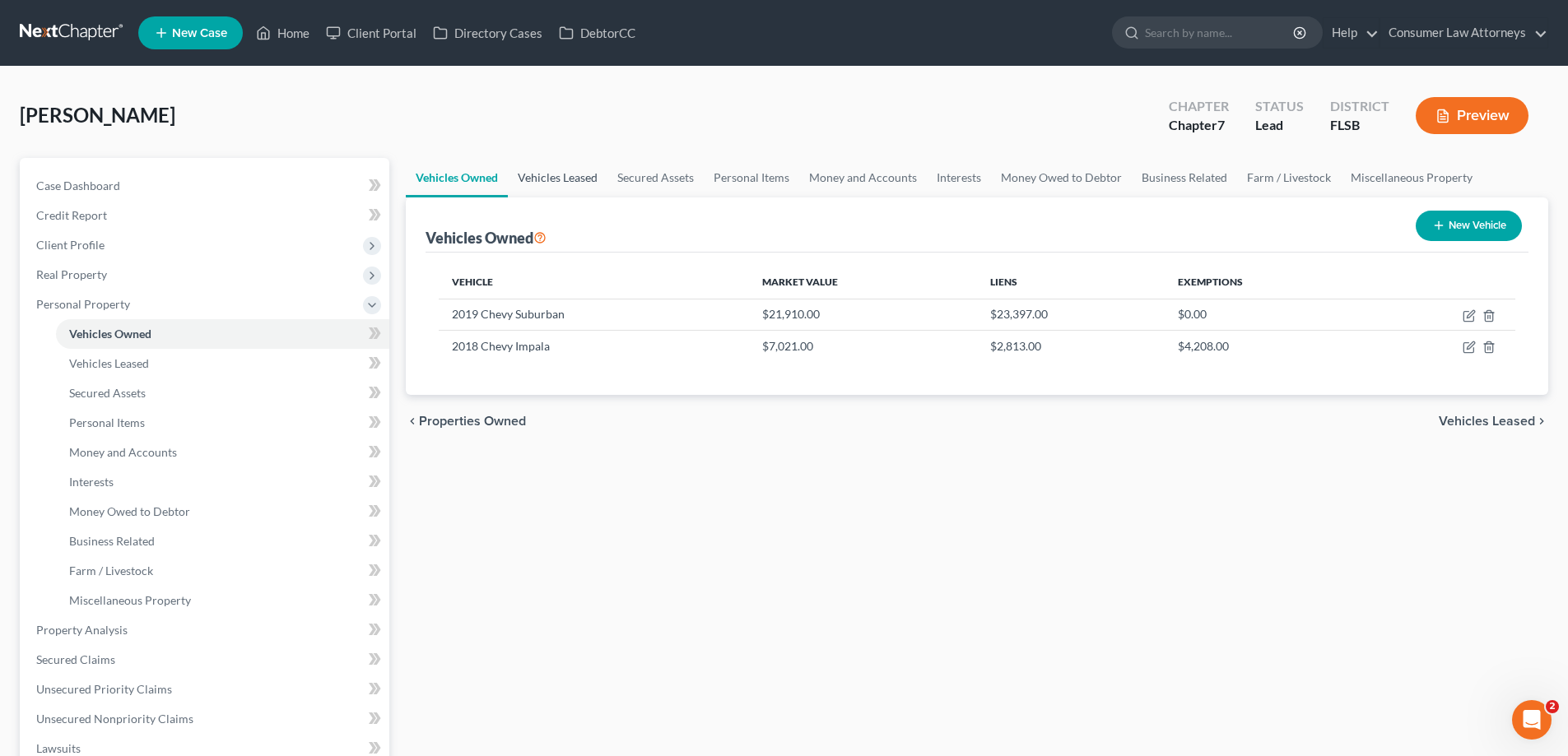
click at [556, 183] on link "Vehicles Leased" at bounding box center [557, 177] width 99 height 39
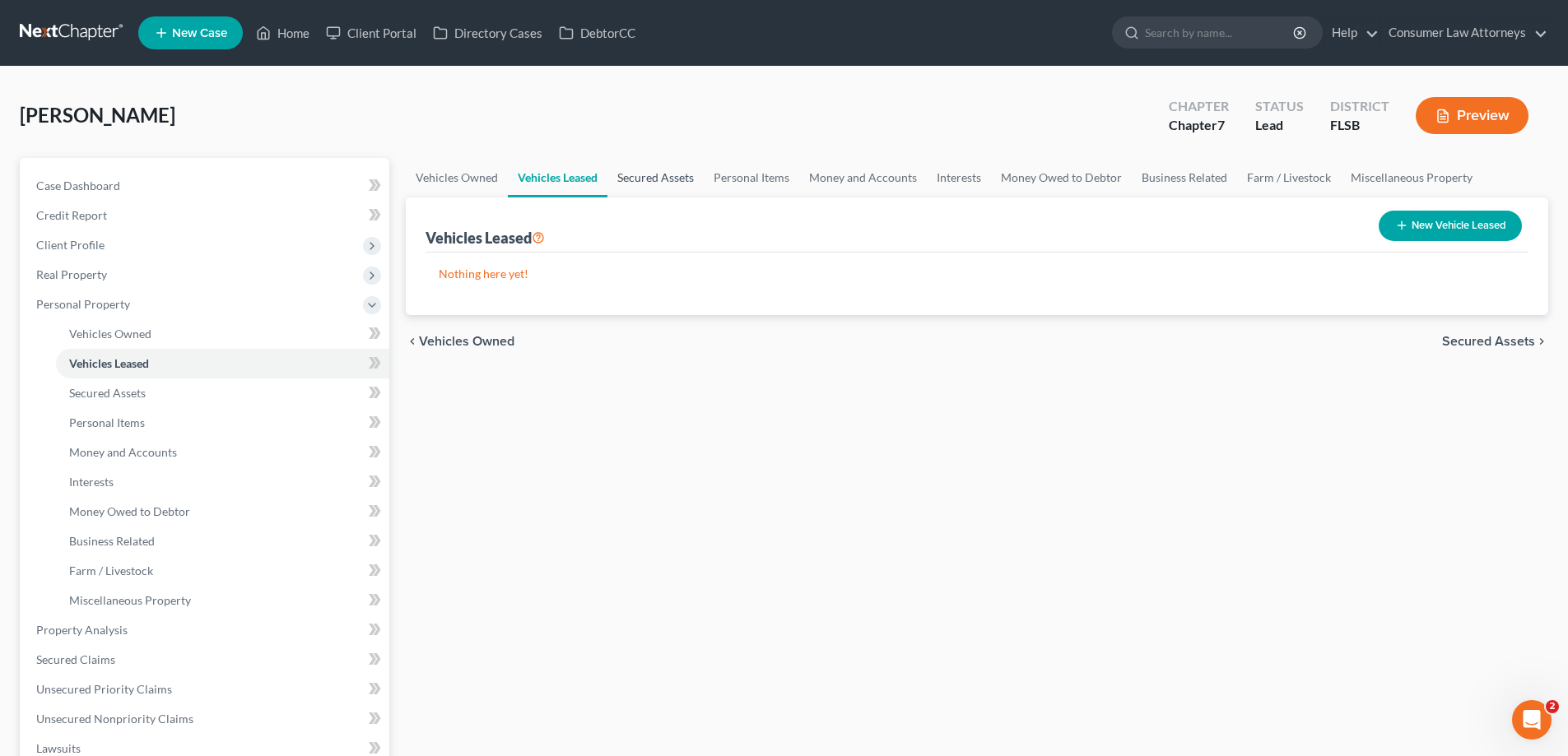
click at [644, 181] on link "Secured Assets" at bounding box center [655, 177] width 96 height 39
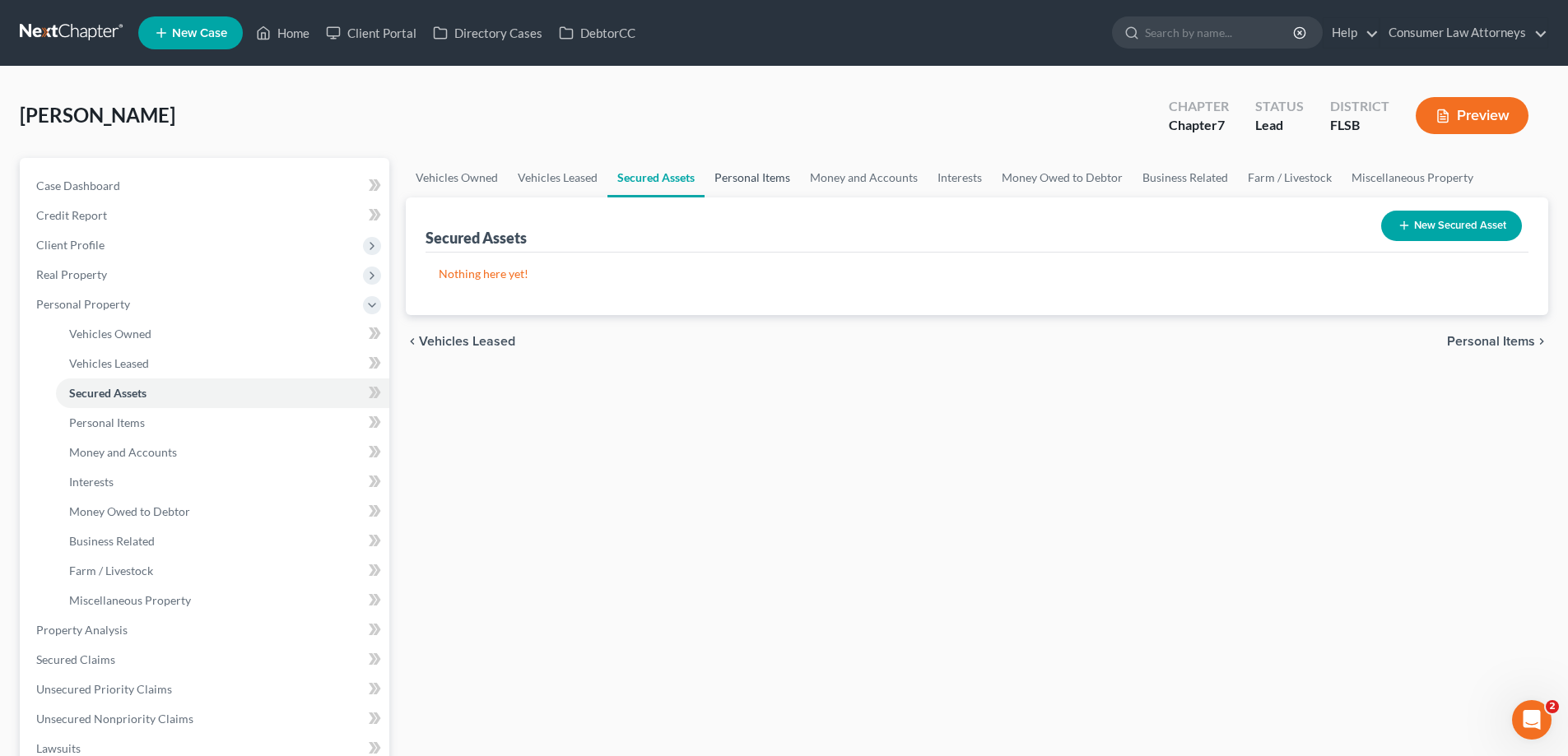
click at [740, 180] on link "Personal Items" at bounding box center [752, 177] width 96 height 39
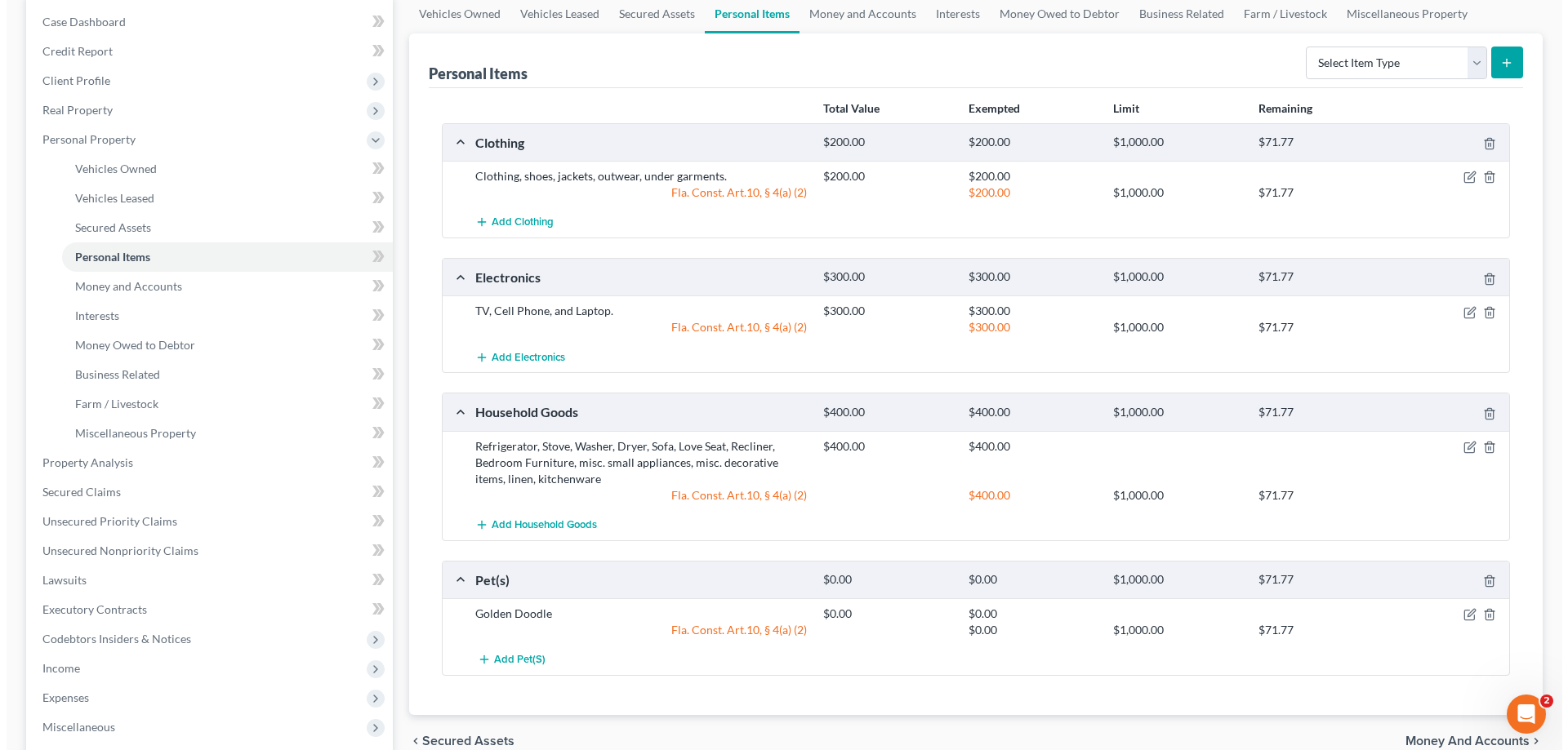
scroll to position [164, 0]
click at [1457, 312] on icon "button" at bounding box center [1463, 312] width 13 height 13
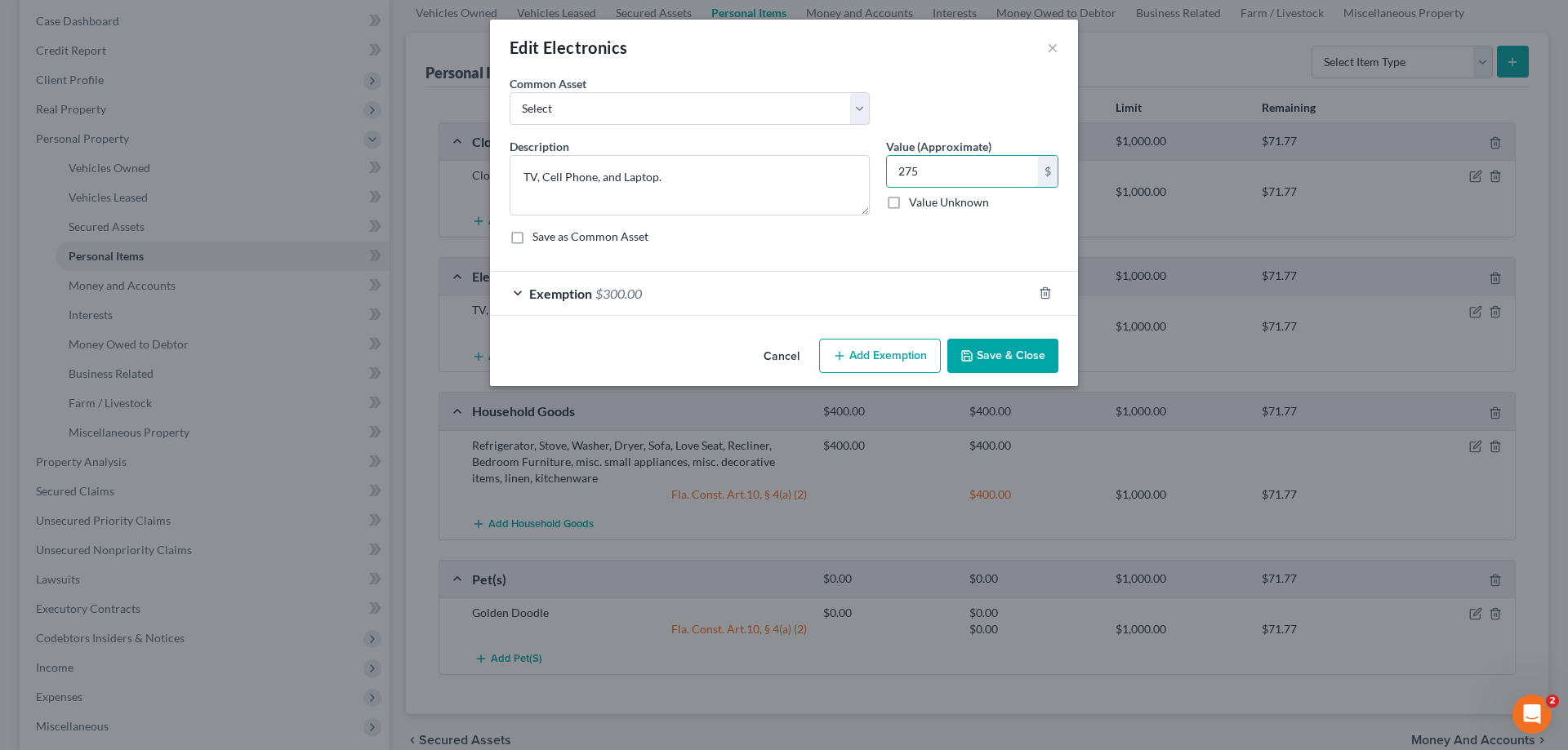
type input "275"
click at [880, 286] on div "Exemption $300.00" at bounding box center [761, 293] width 542 height 44
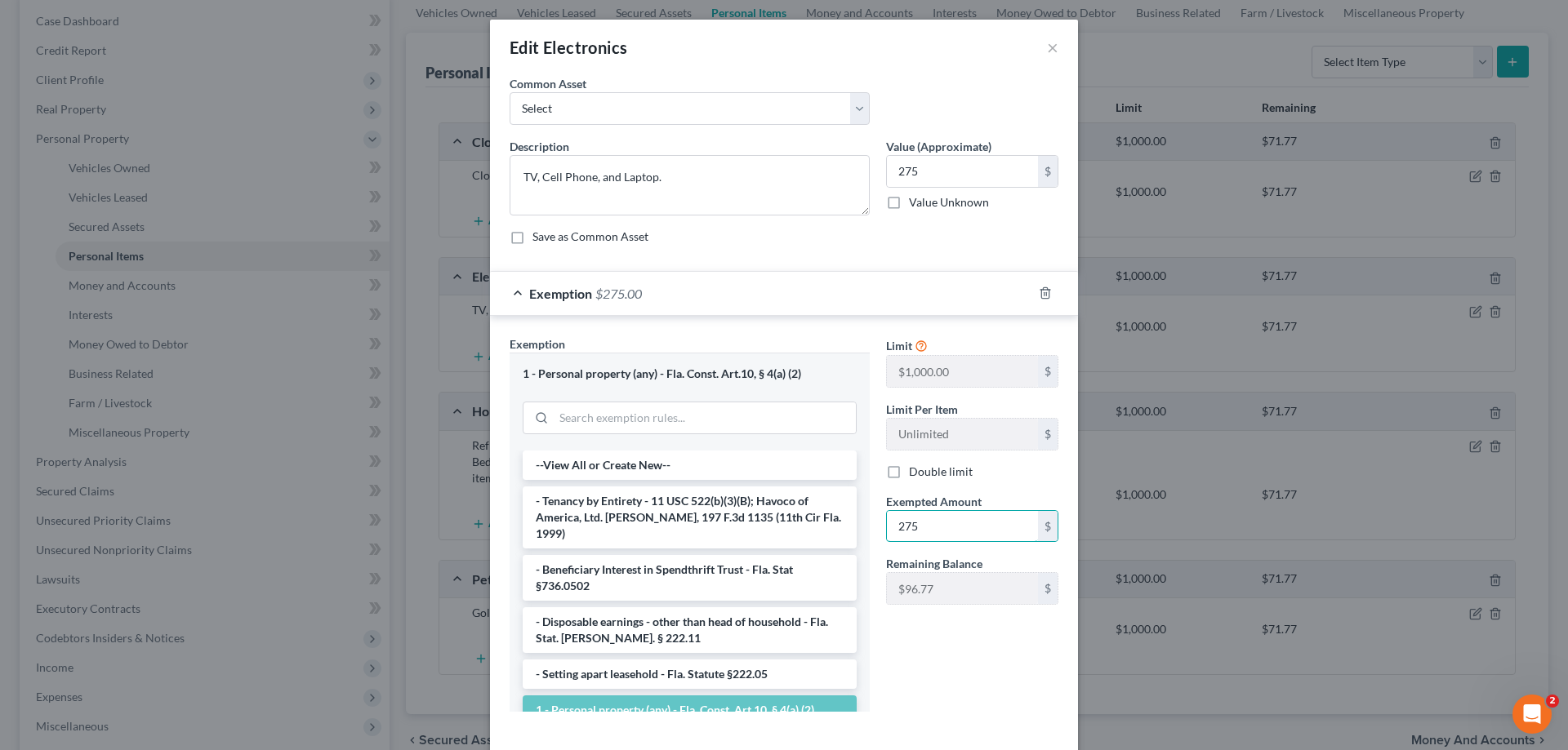
type input "275"
click at [885, 543] on div "Limit $1,000.00 $ Limit Per Item Unlimited $ Double limit Exempted Amount * 275…" at bounding box center [972, 477] width 188 height 283
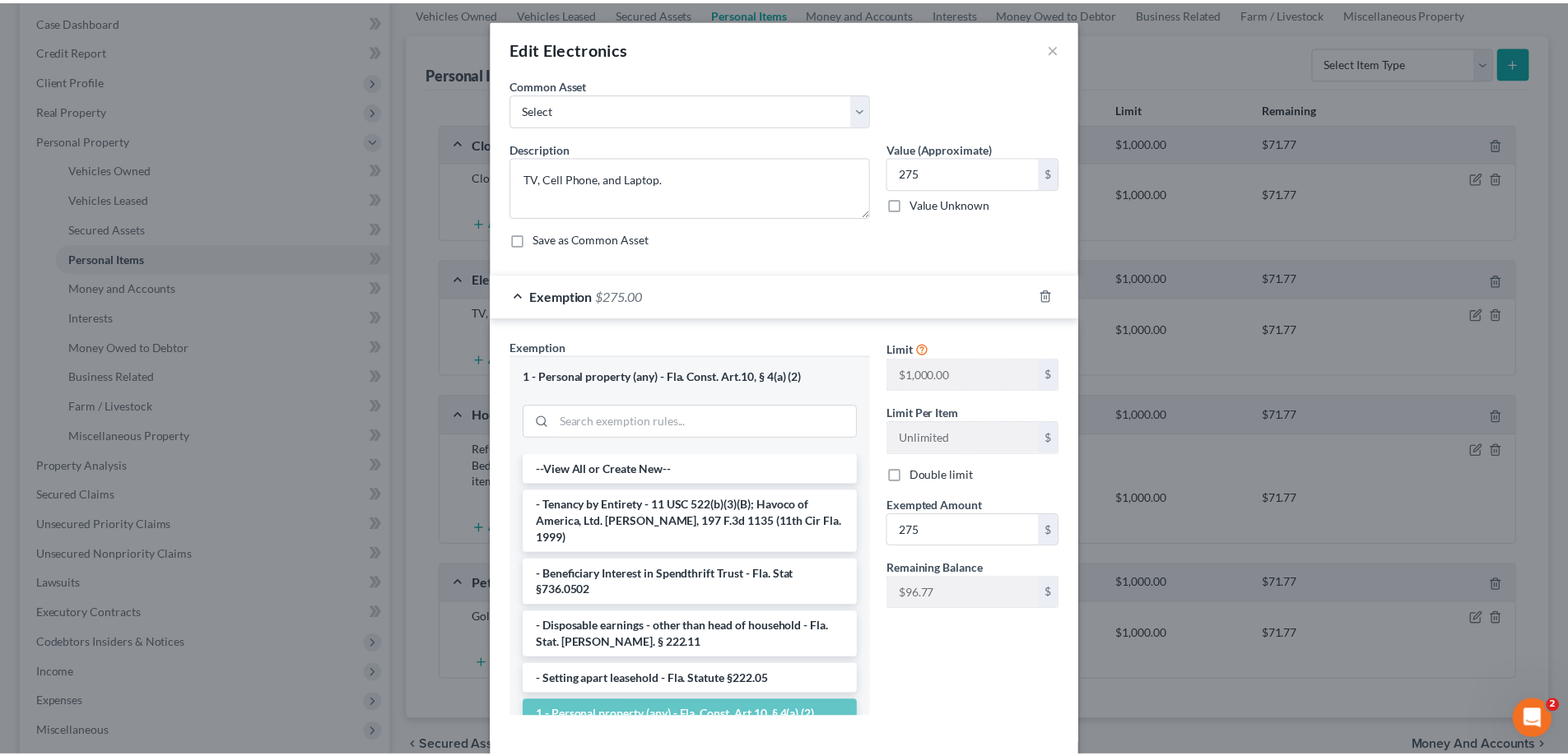
scroll to position [78, 0]
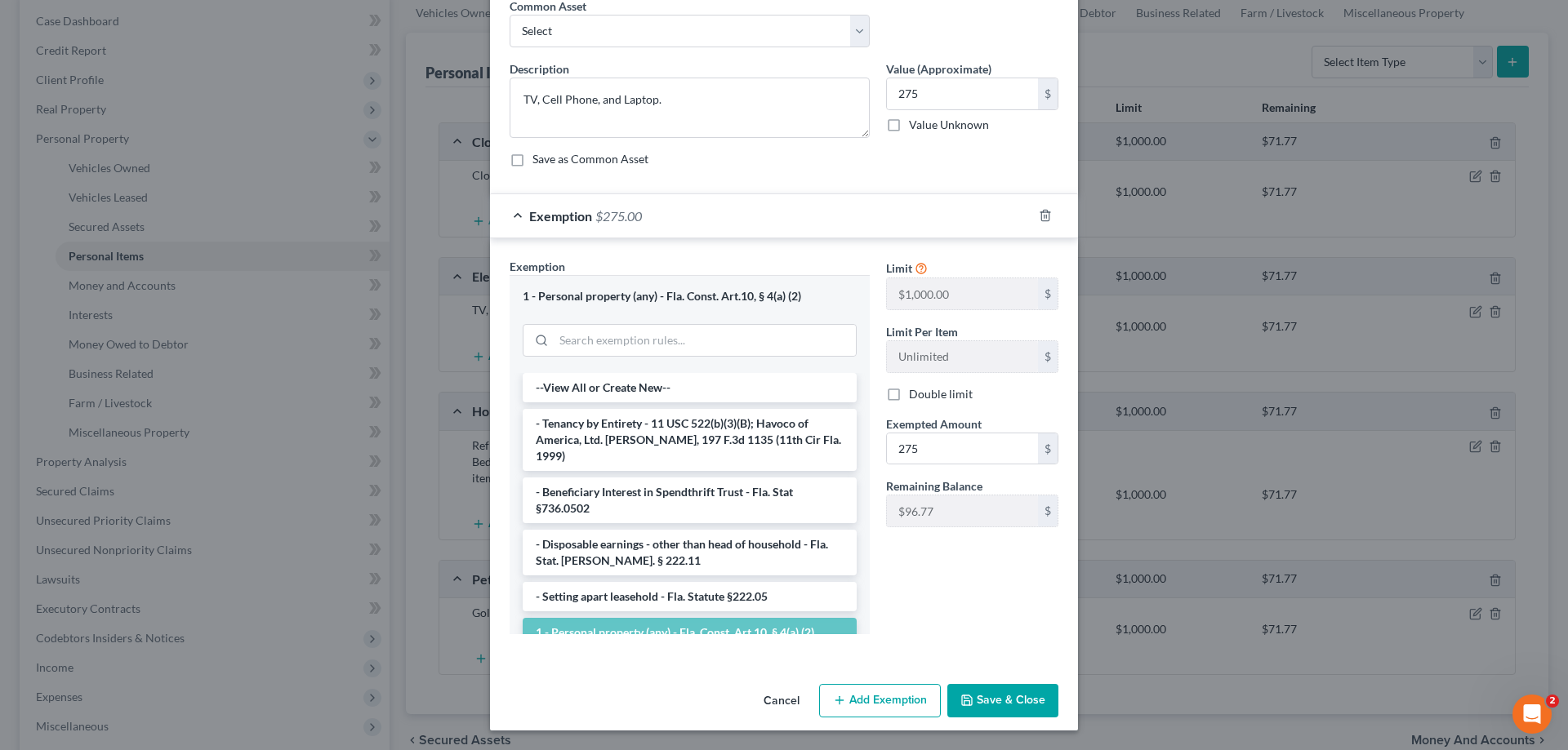
click at [1028, 698] on button "Save & Close" at bounding box center [1003, 701] width 111 height 35
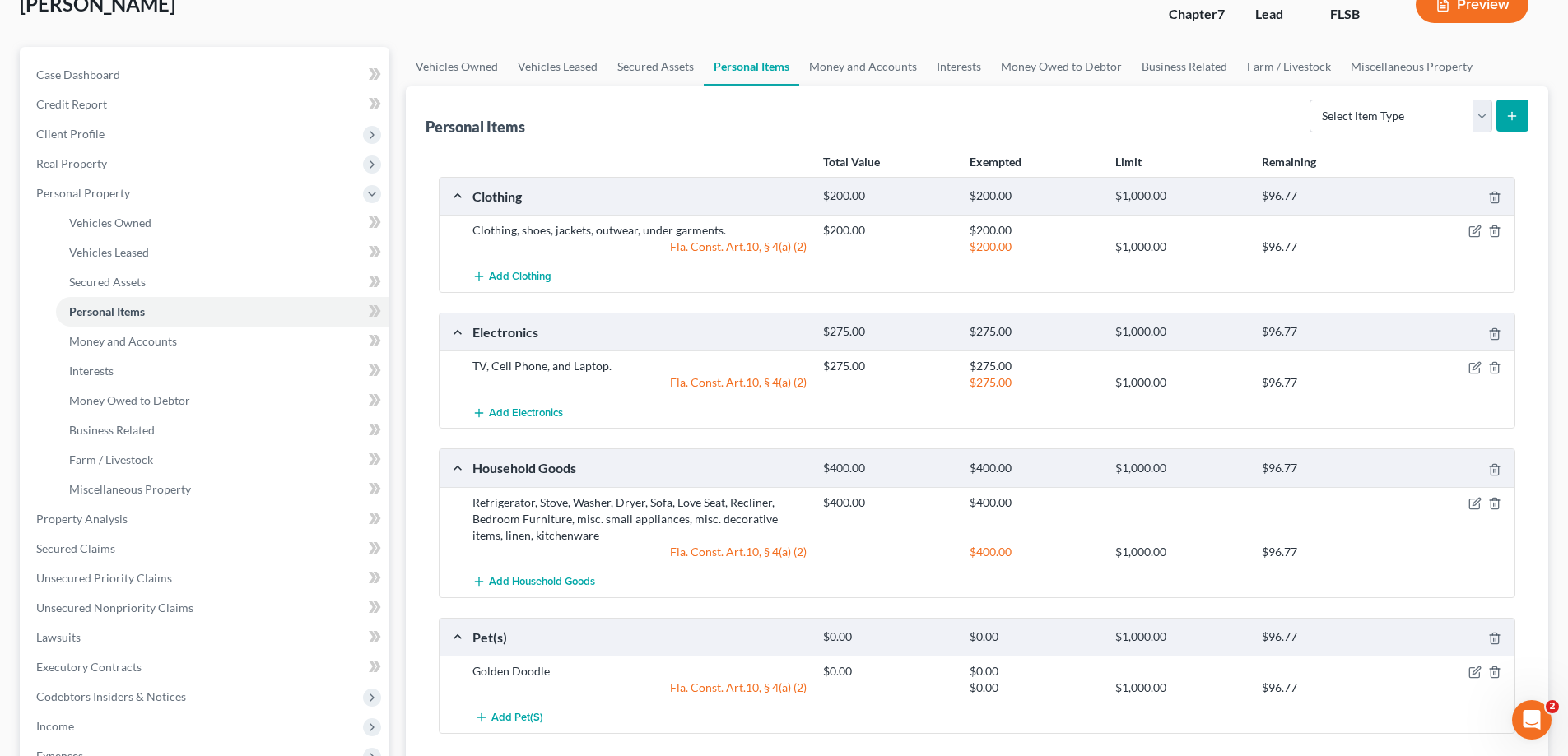
scroll to position [0, 0]
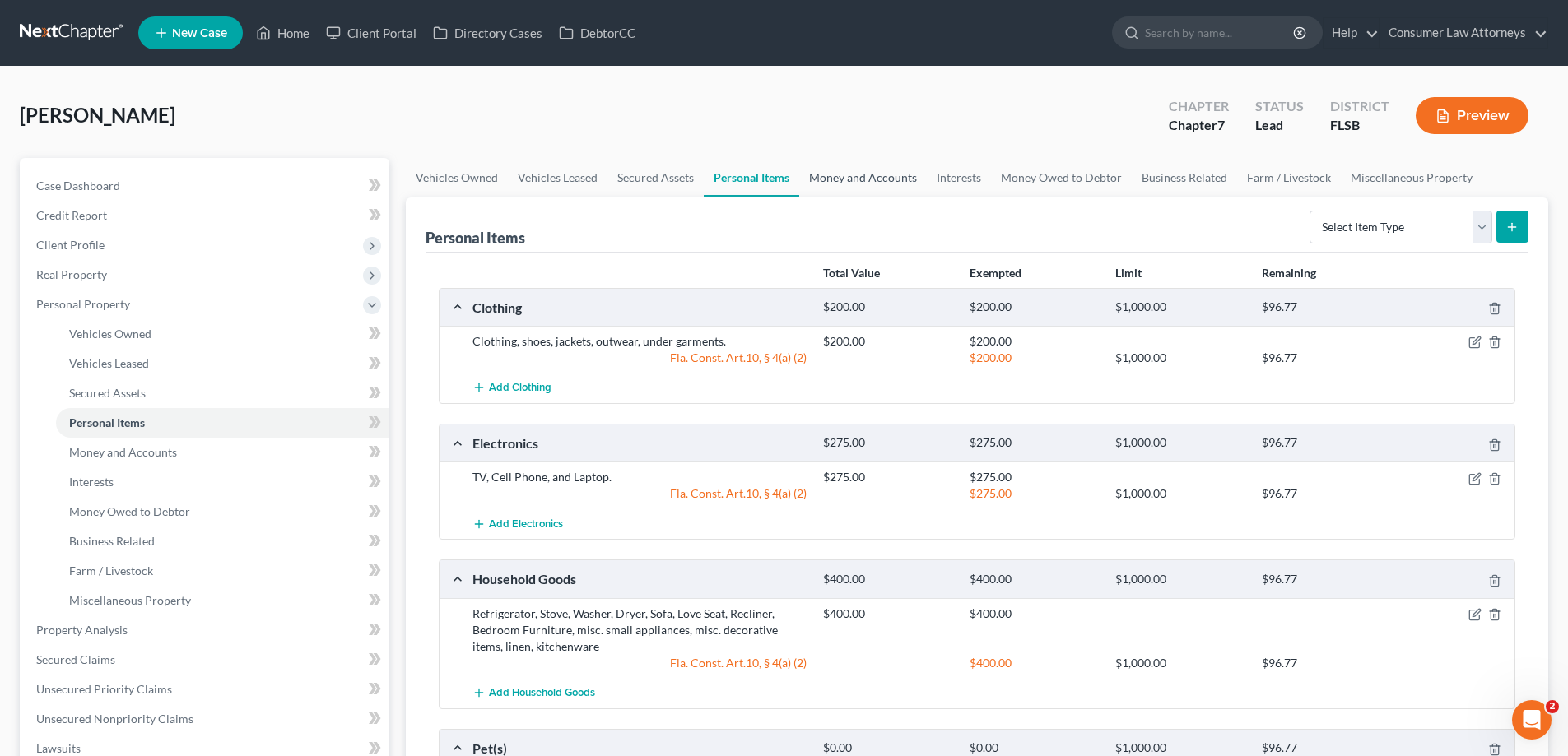
click at [875, 191] on link "Money and Accounts" at bounding box center [863, 177] width 127 height 39
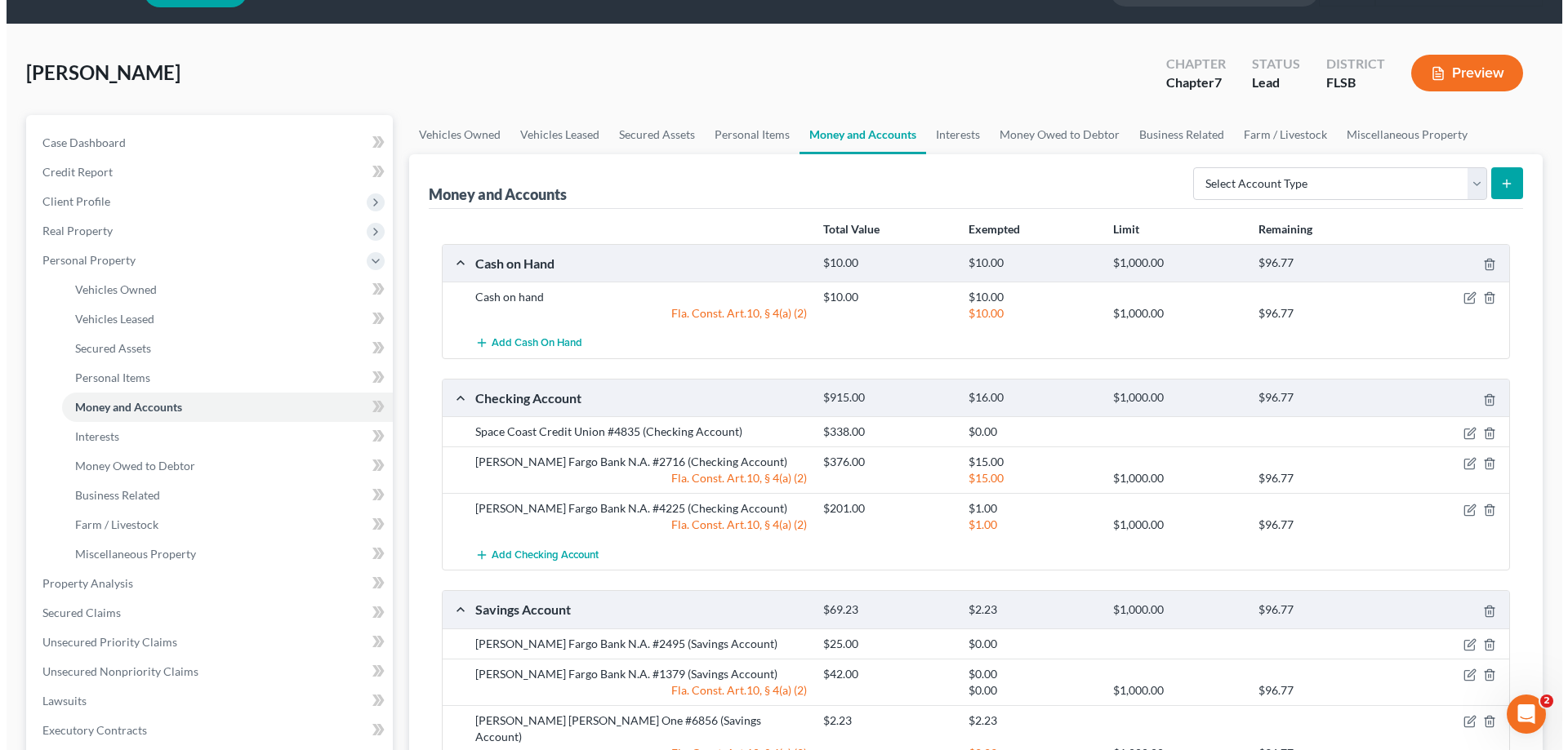
scroll to position [82, 0]
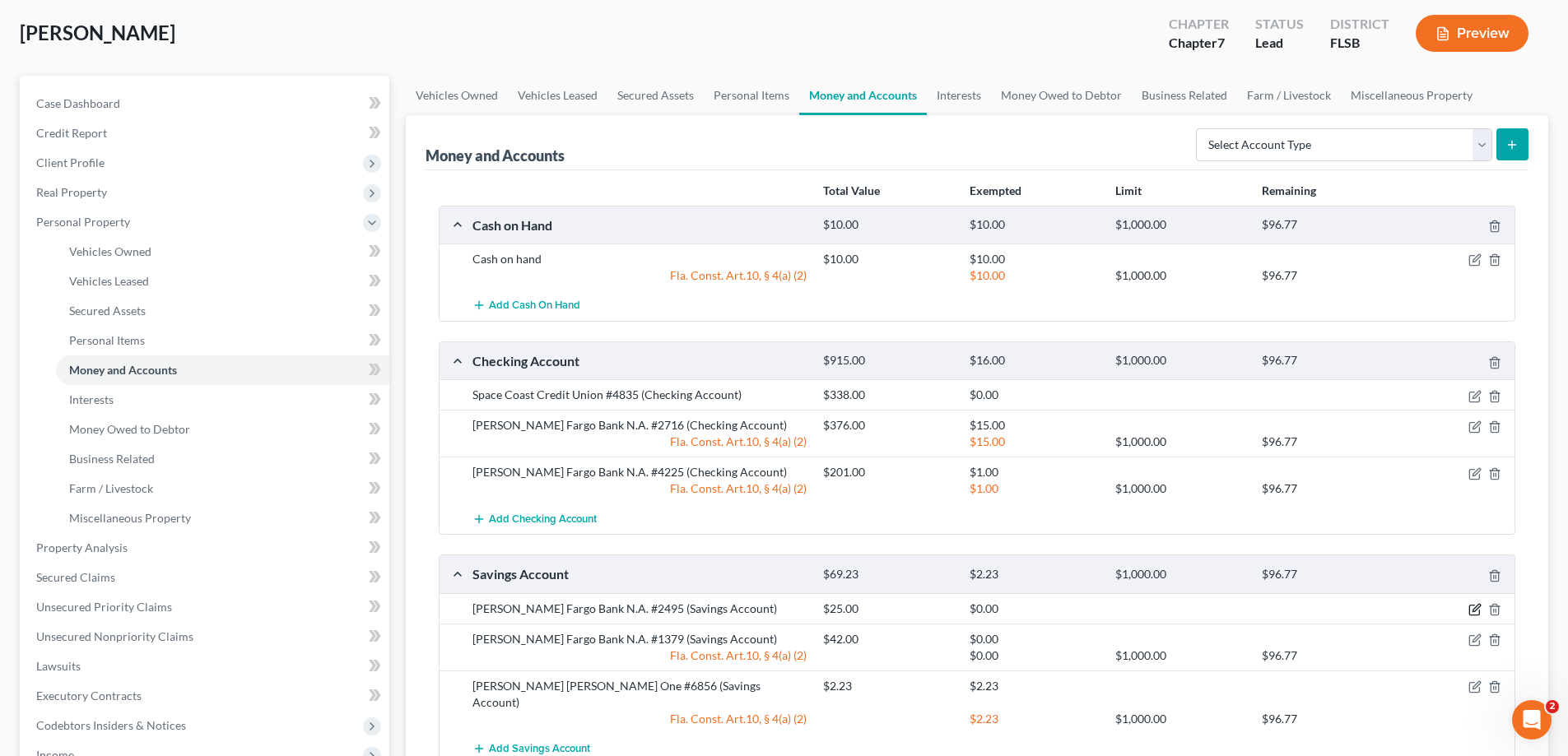
click at [1477, 612] on icon "button" at bounding box center [1475, 609] width 13 height 13
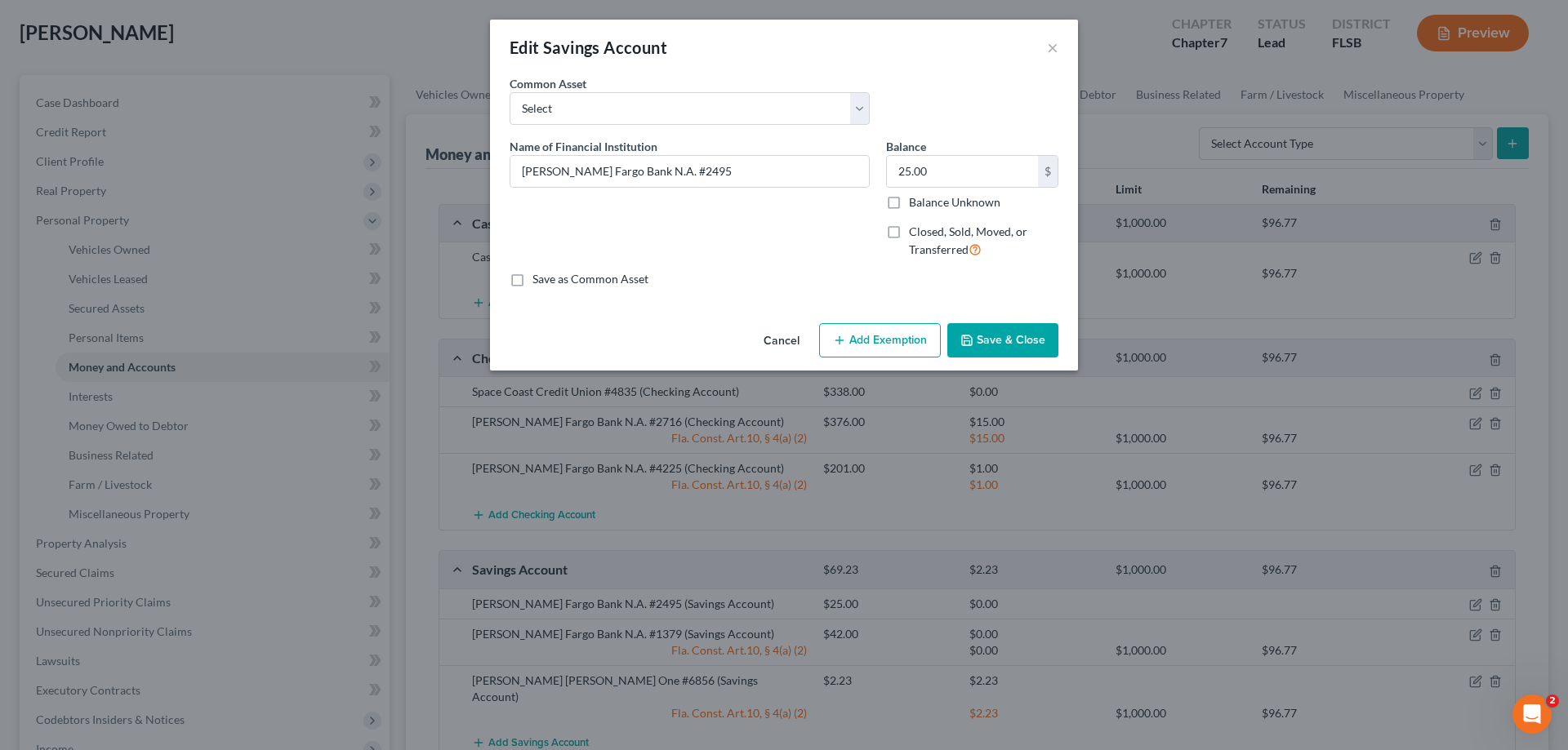
click at [836, 339] on icon "button" at bounding box center [839, 340] width 13 height 13
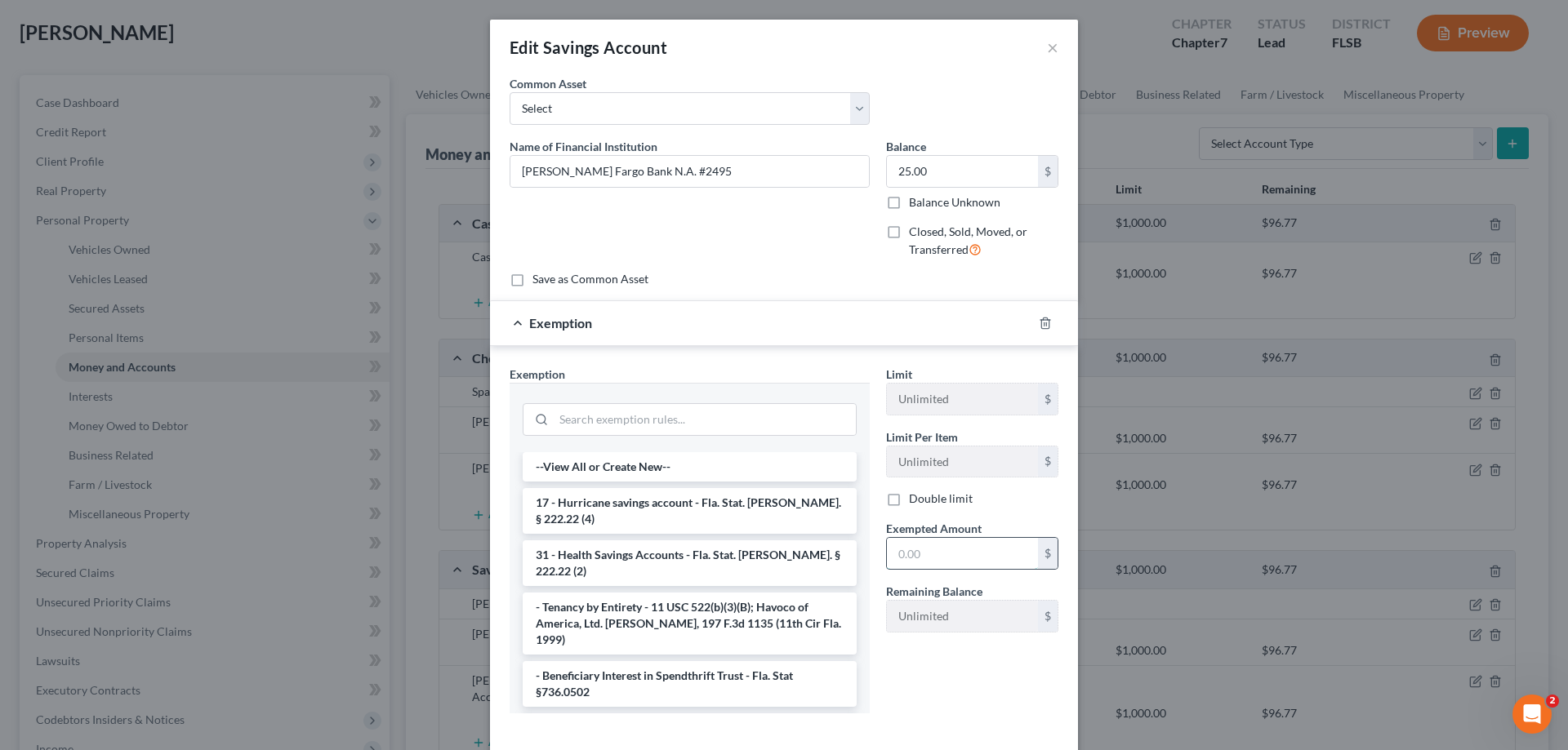
click at [905, 554] on input "text" at bounding box center [963, 553] width 151 height 31
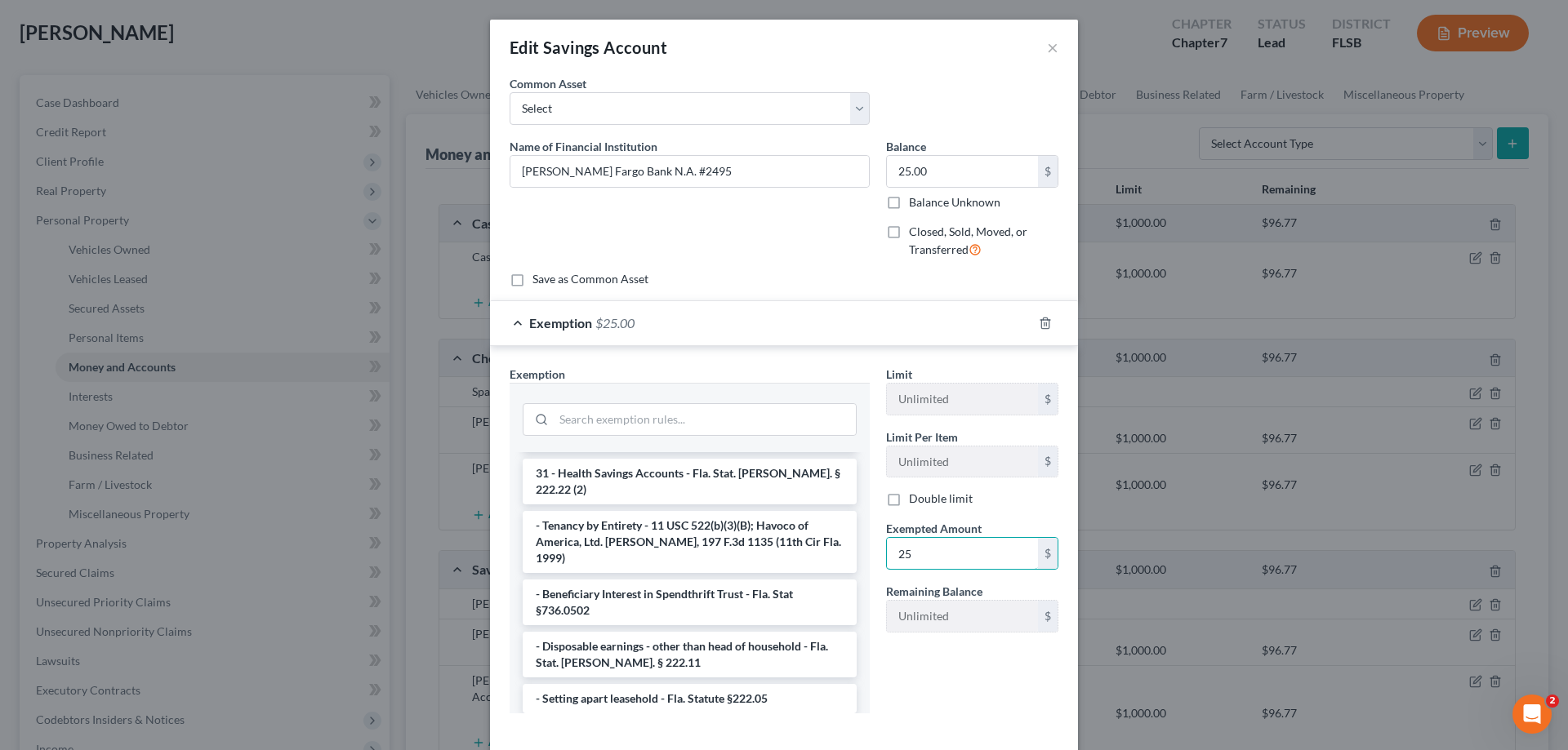
type input "25"
drag, startPoint x: 629, startPoint y: 692, endPoint x: 689, endPoint y: 704, distance: 61.2
click at [629, 720] on li "1 - Personal property (any) - Fla. Const. Art.10, § 4(a) (2)" at bounding box center [690, 734] width 334 height 29
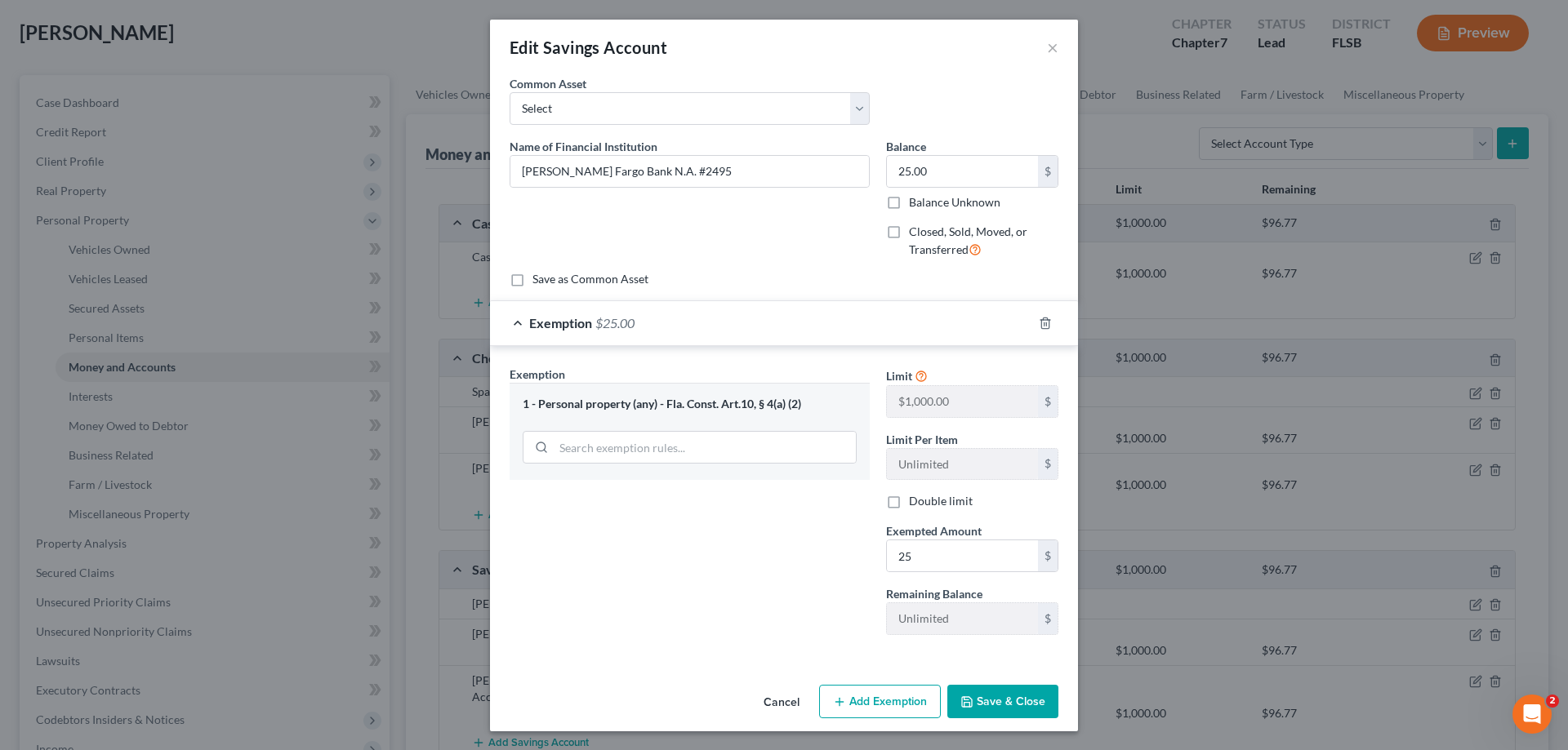
click at [1004, 707] on button "Save & Close" at bounding box center [1003, 702] width 111 height 35
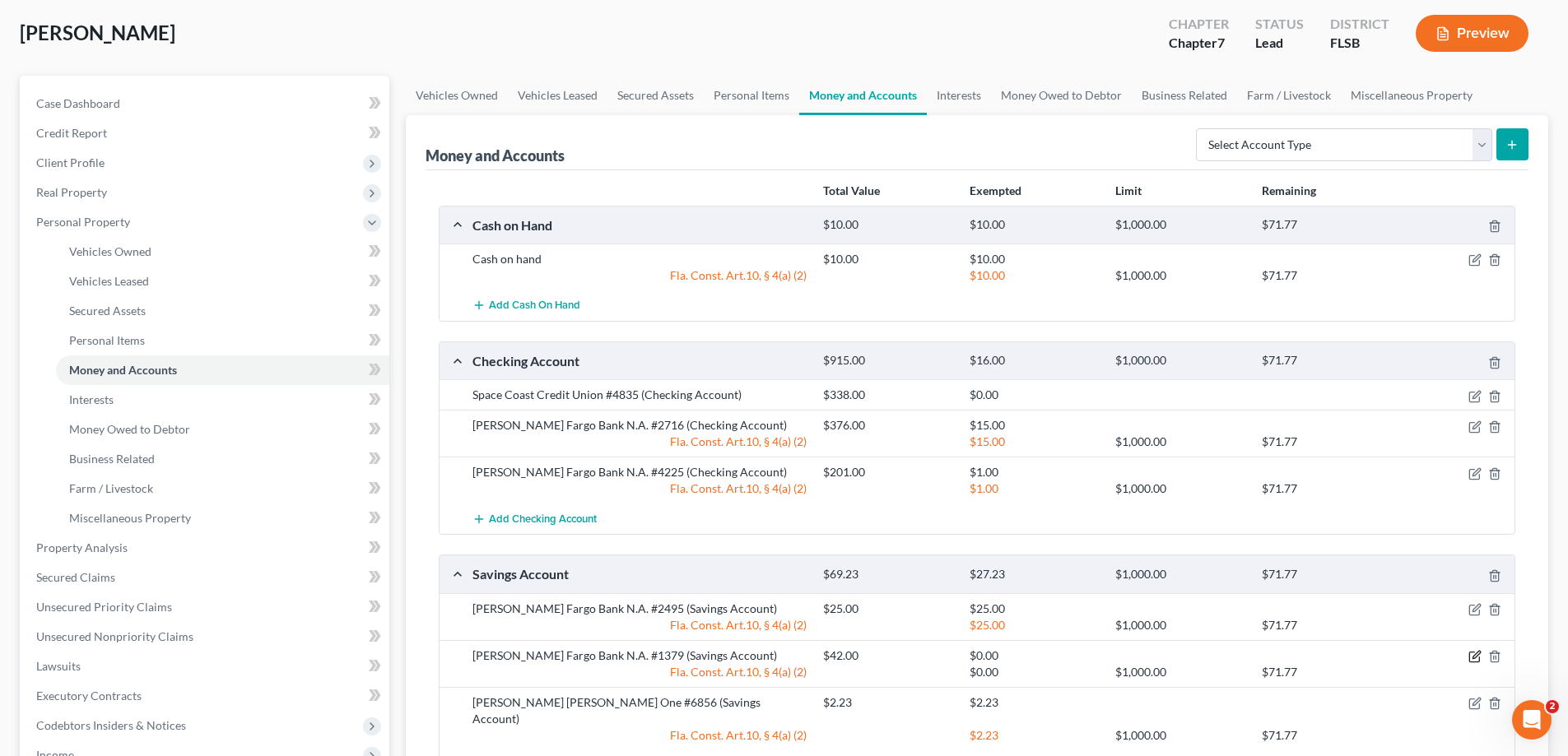
click at [1474, 658] on icon "button" at bounding box center [1476, 655] width 7 height 7
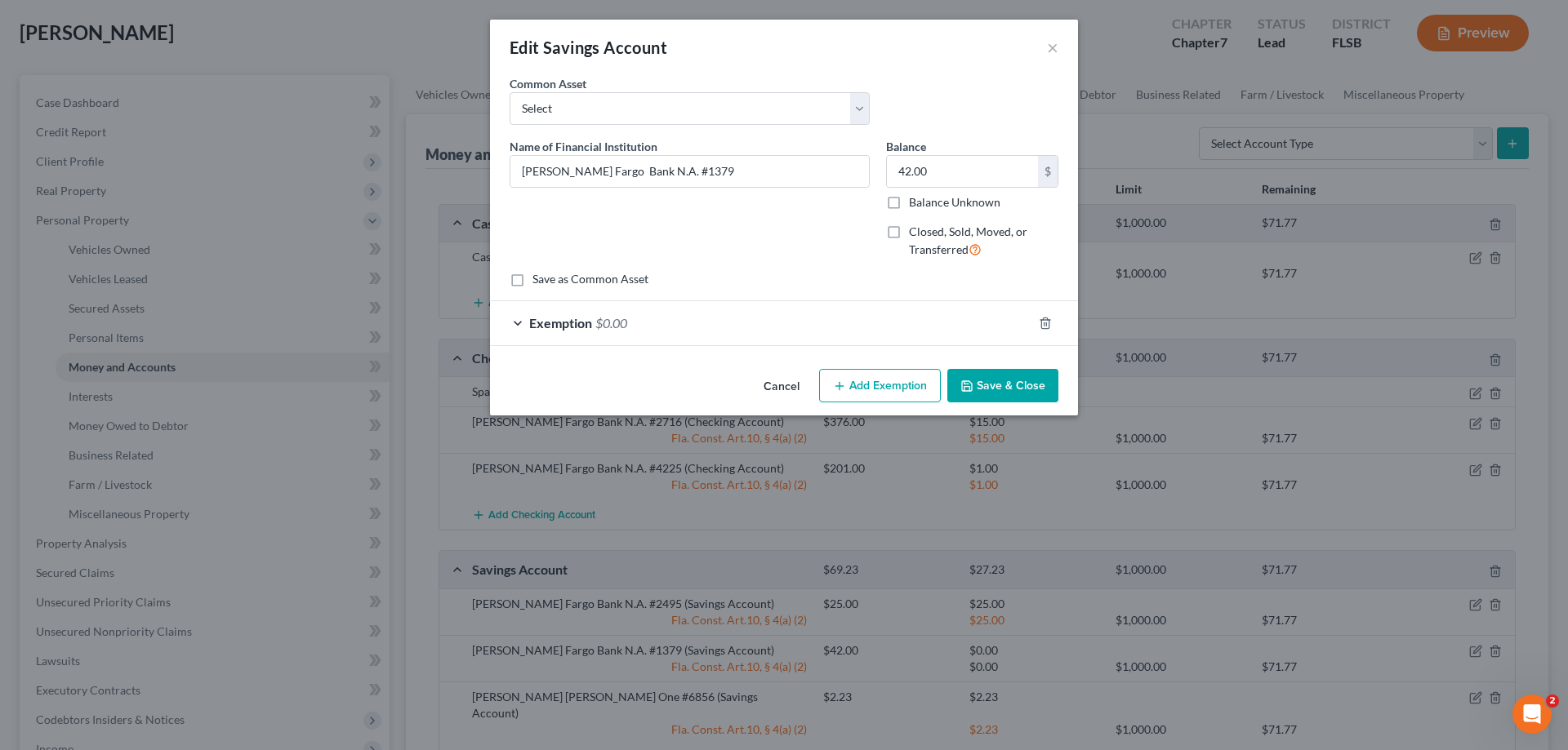
click at [941, 321] on div "Exemption $0.00" at bounding box center [761, 323] width 542 height 44
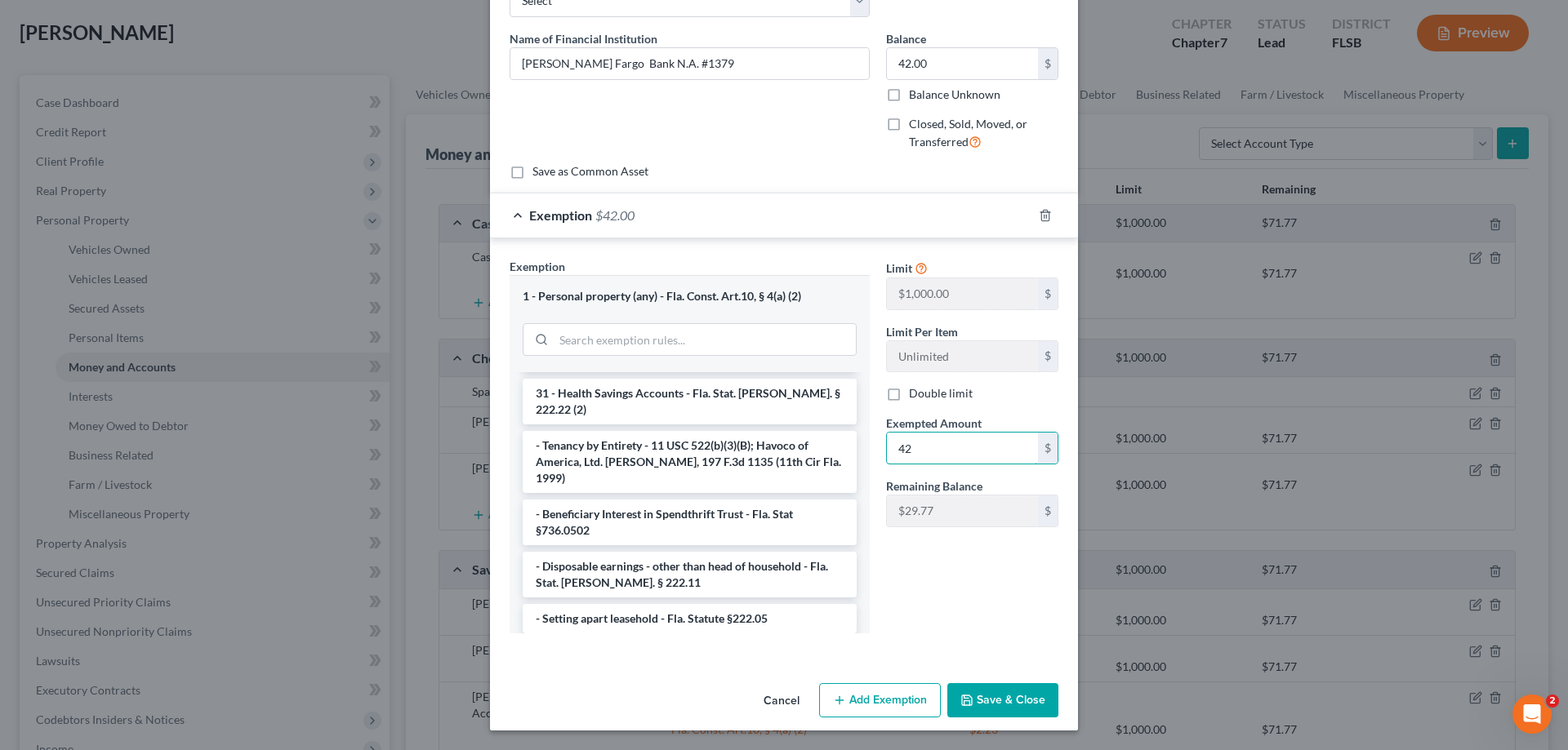
type input "42"
click at [1004, 706] on button "Save & Close" at bounding box center [1003, 700] width 111 height 35
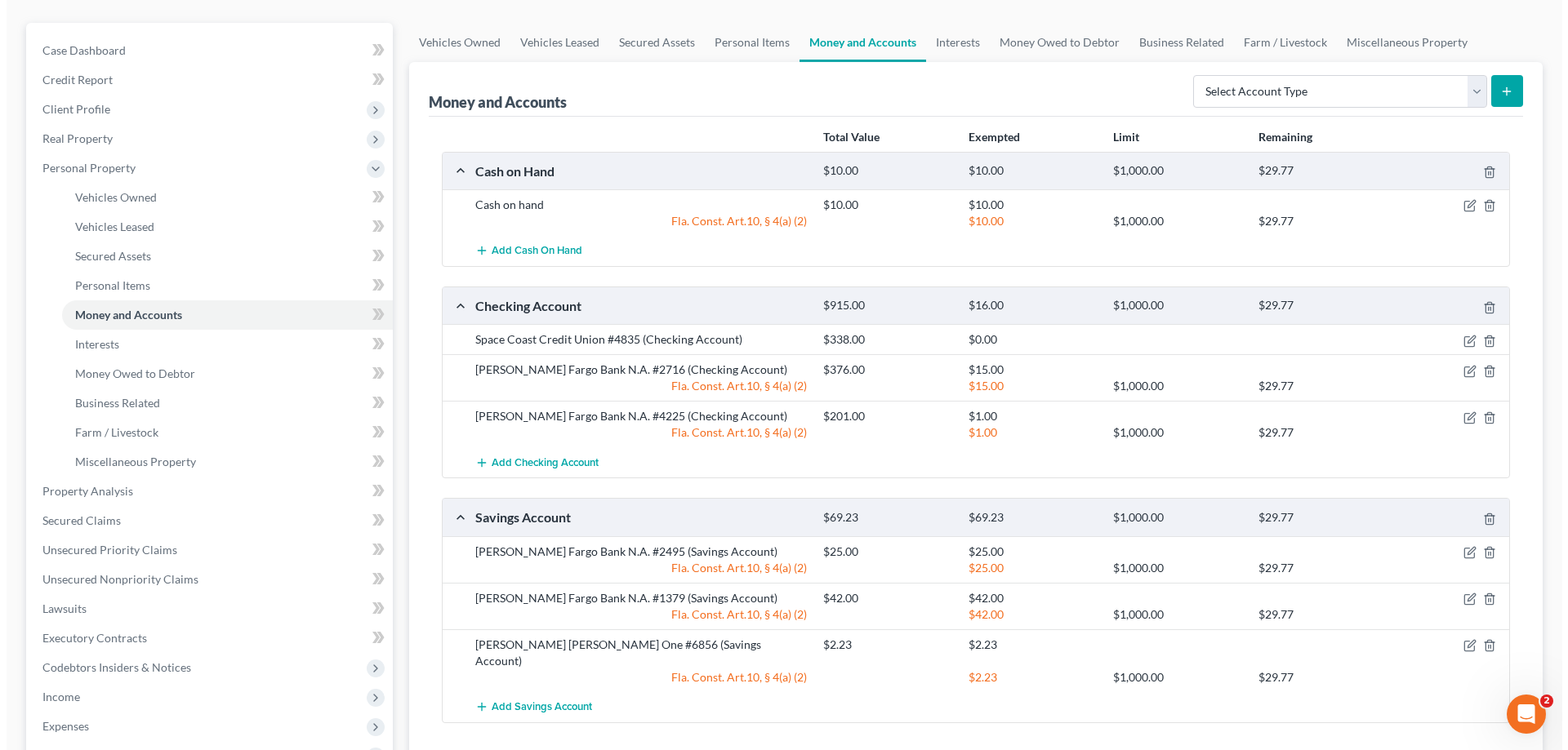
scroll to position [164, 0]
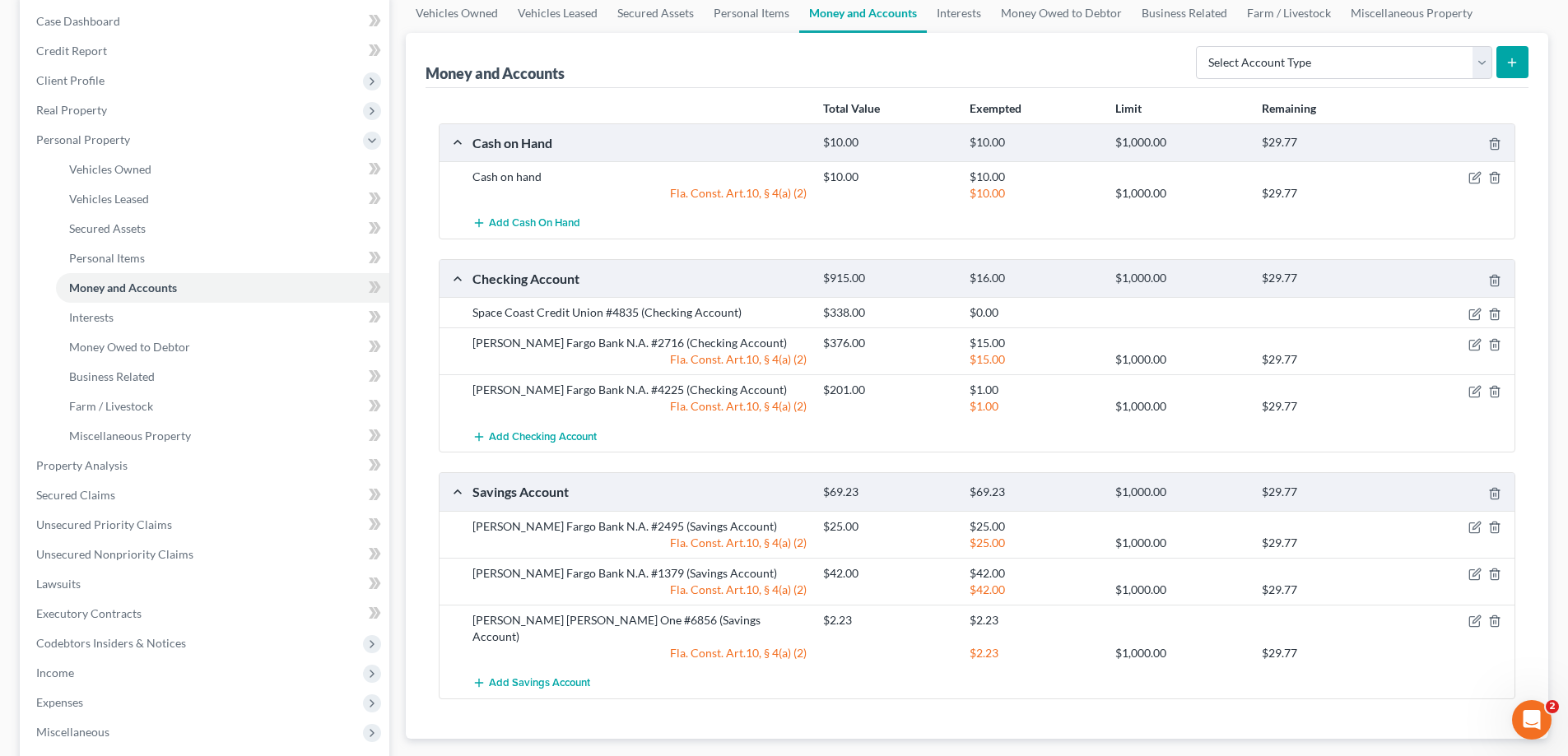
click at [1090, 613] on div "$2.23" at bounding box center [1034, 620] width 146 height 16
click at [1473, 347] on icon "button" at bounding box center [1476, 342] width 7 height 7
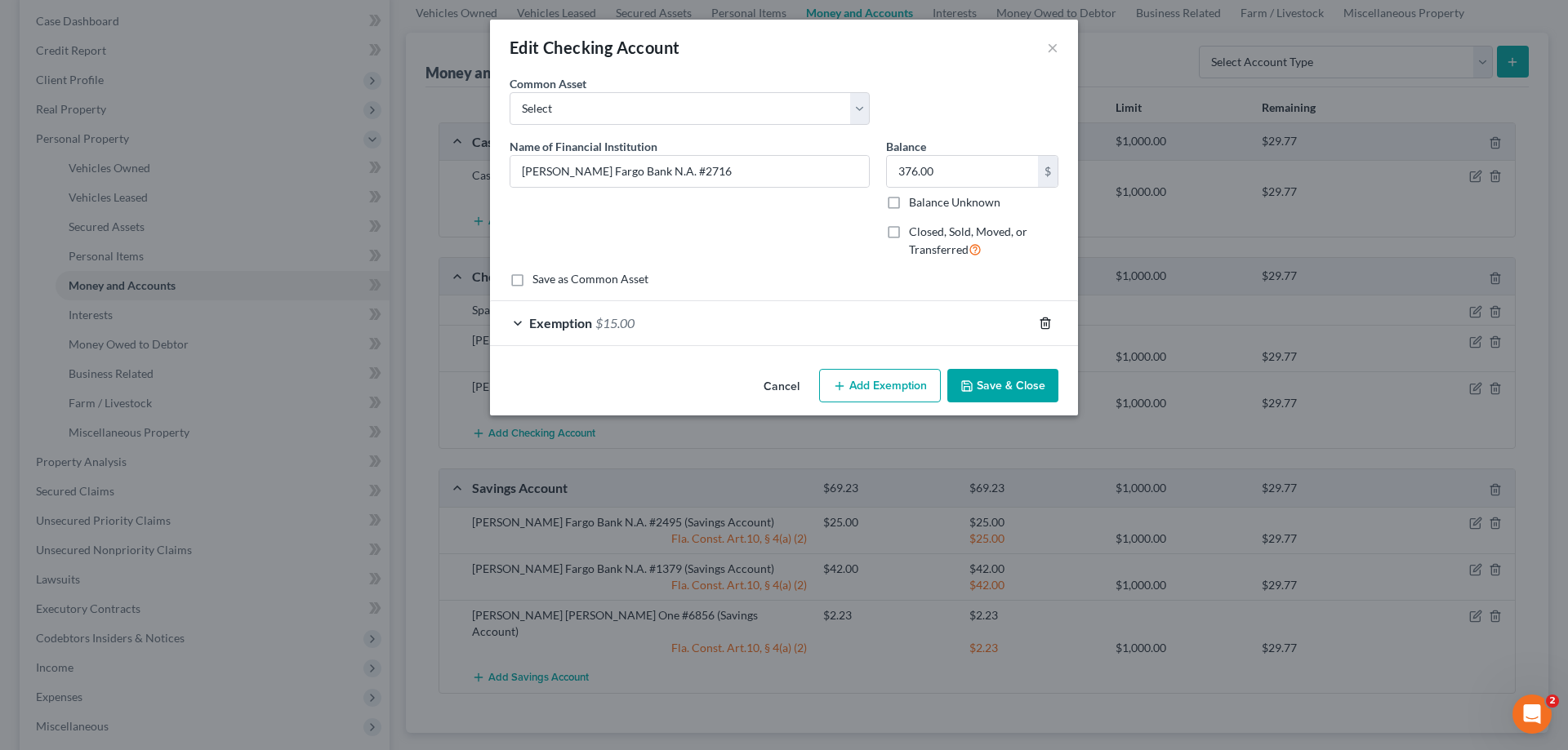
click at [1046, 326] on icon "button" at bounding box center [1044, 323] width 13 height 13
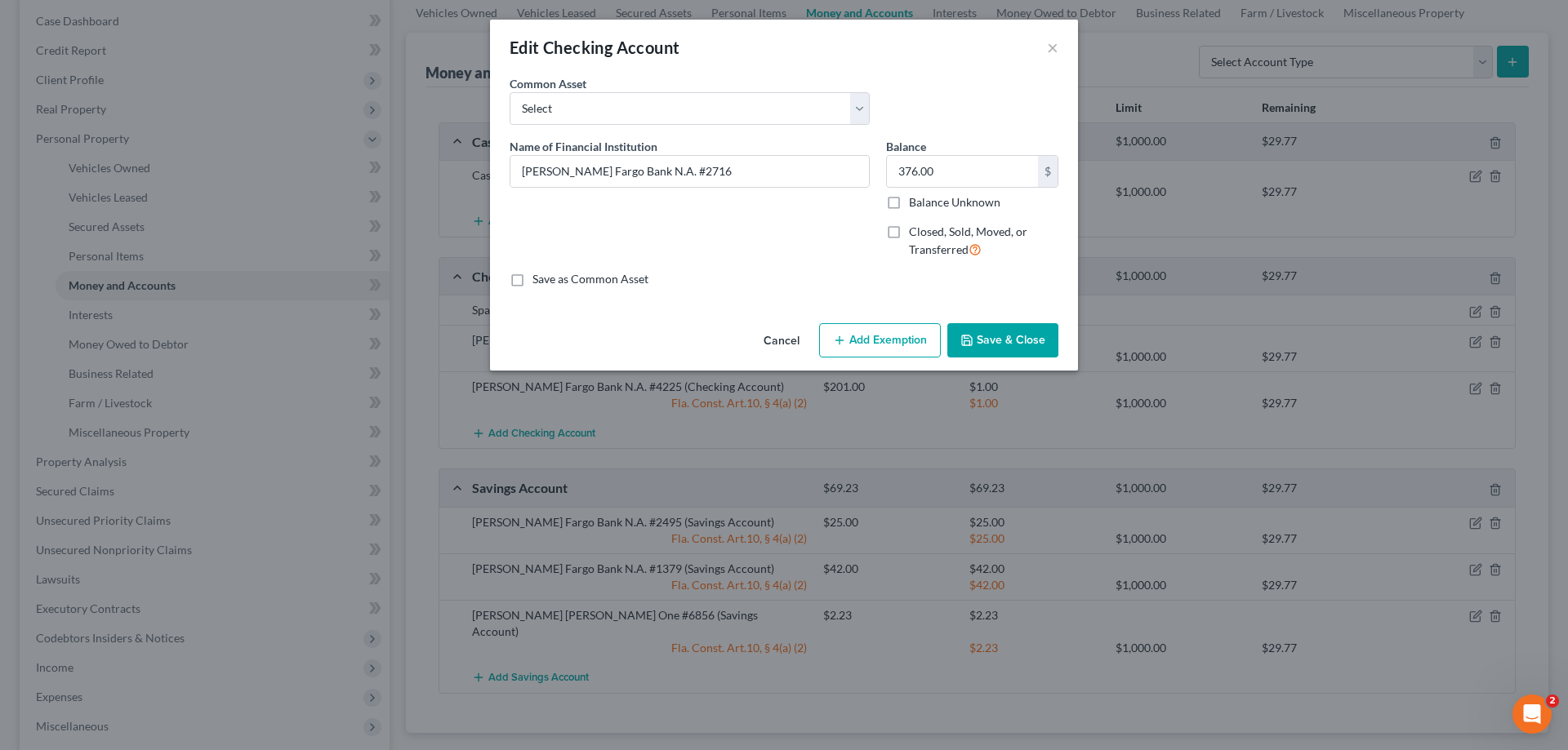
click at [1021, 348] on button "Save & Close" at bounding box center [1003, 340] width 111 height 35
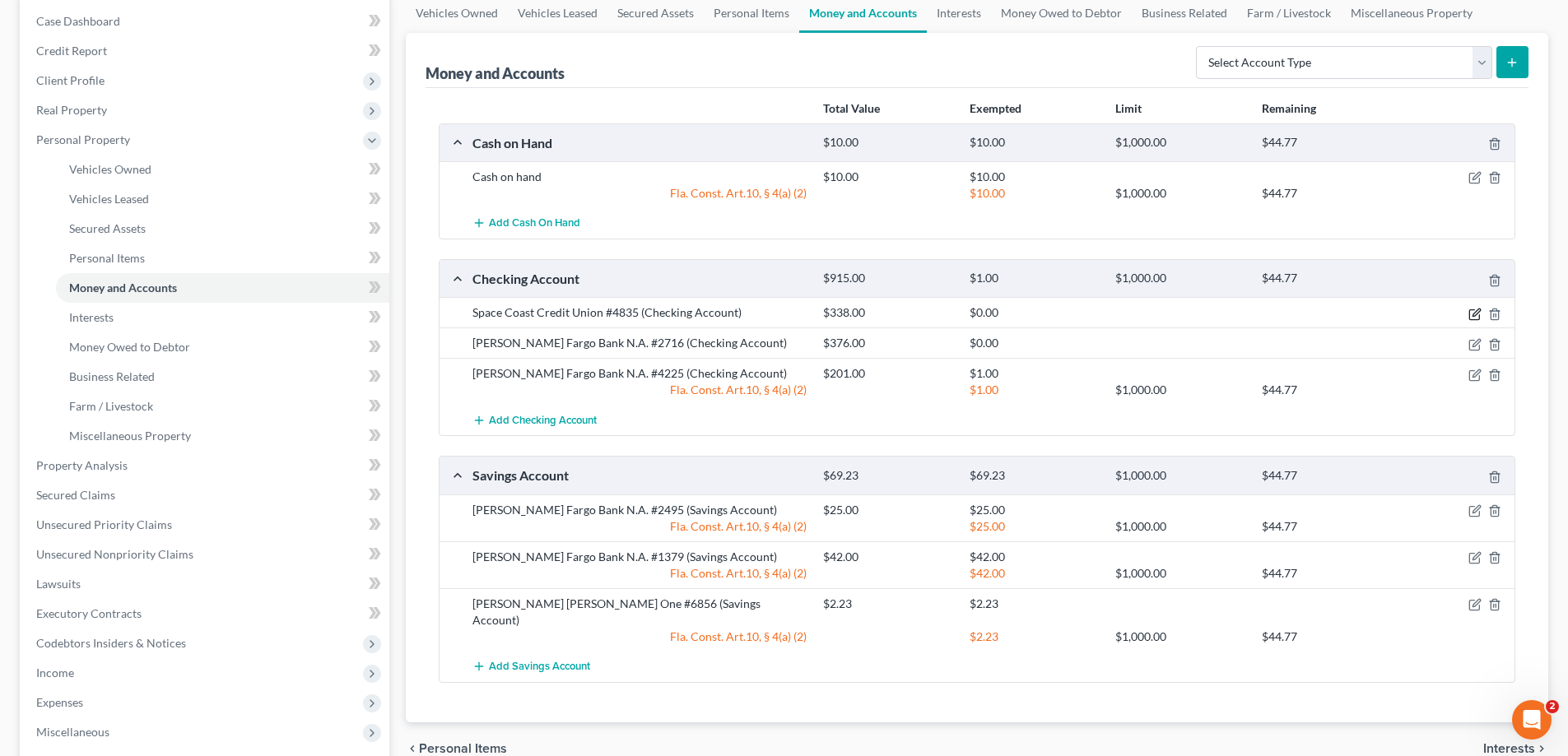
click at [1472, 314] on icon "button" at bounding box center [1475, 314] width 13 height 13
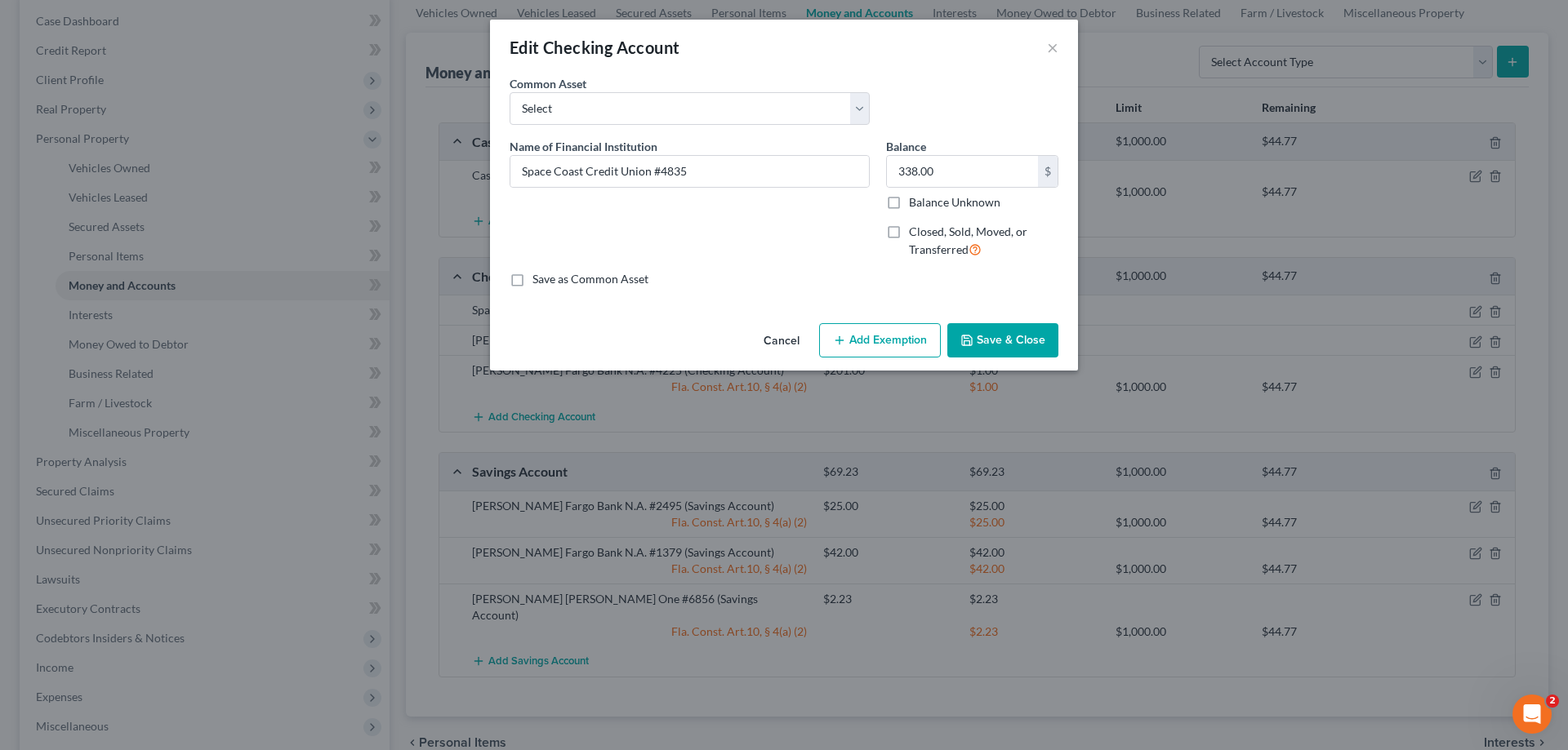
drag, startPoint x: 859, startPoint y: 337, endPoint x: 1052, endPoint y: 487, distance: 244.4
click at [859, 341] on button "Add Exemption" at bounding box center [879, 340] width 122 height 35
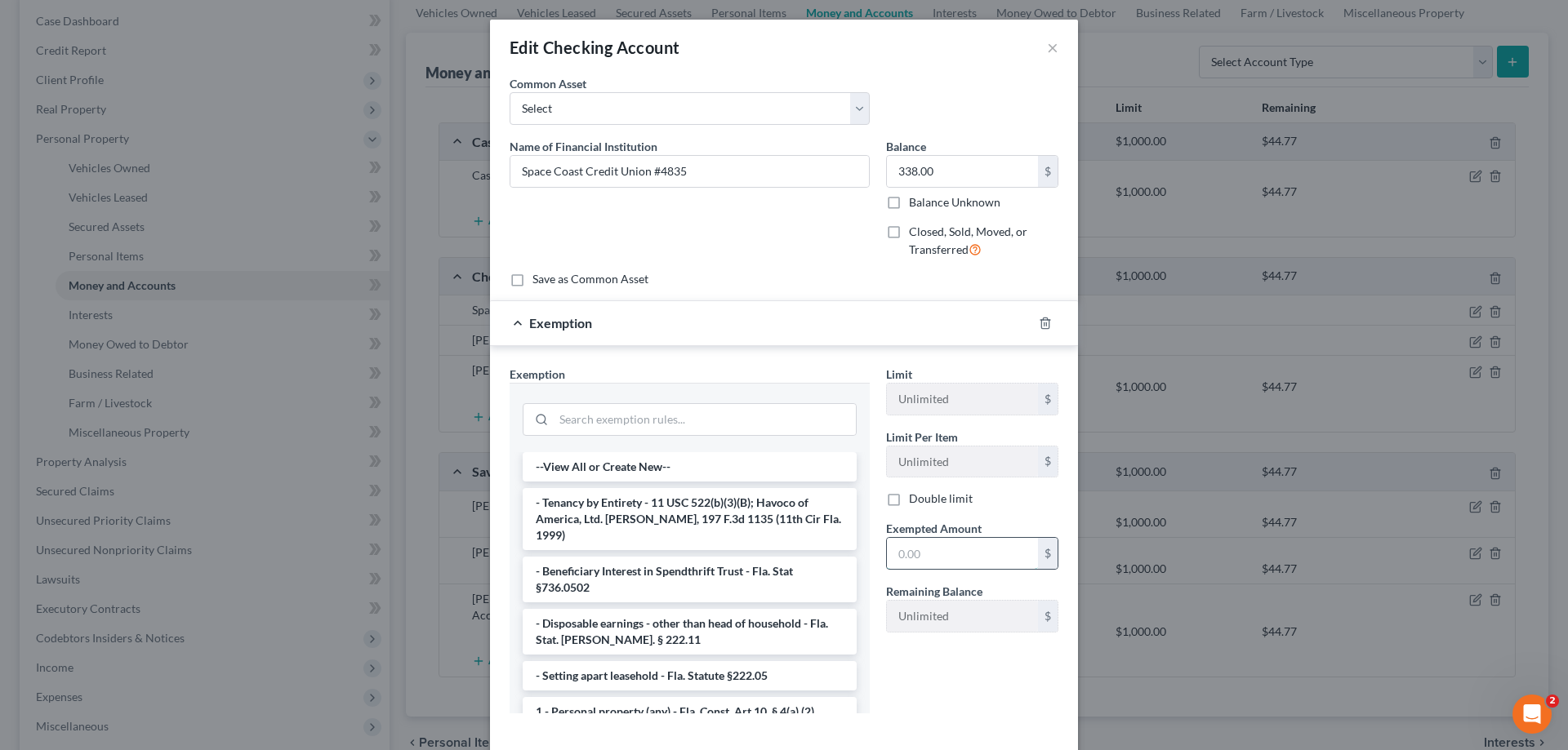
click at [963, 555] on input "text" at bounding box center [963, 553] width 151 height 31
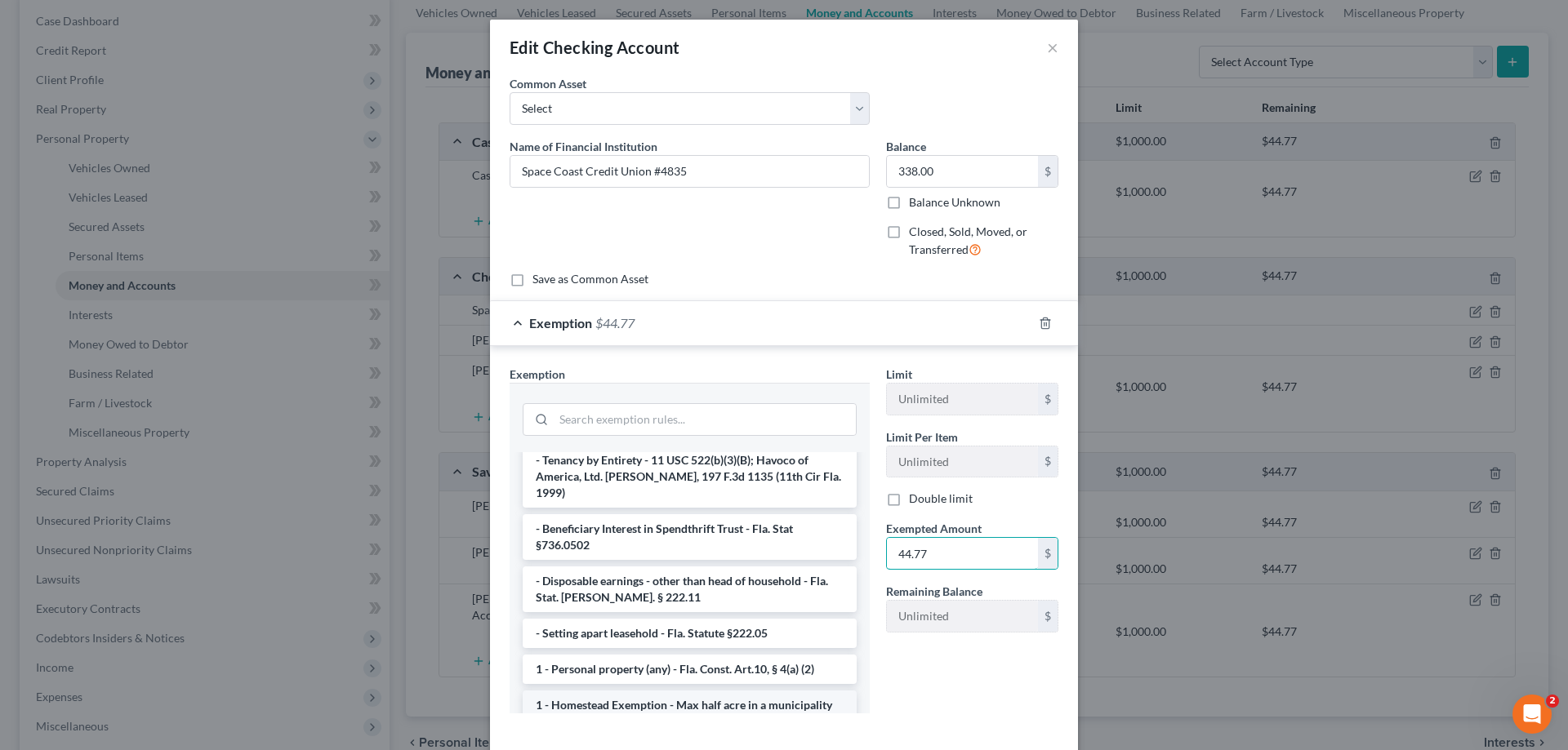
scroll to position [82, 0]
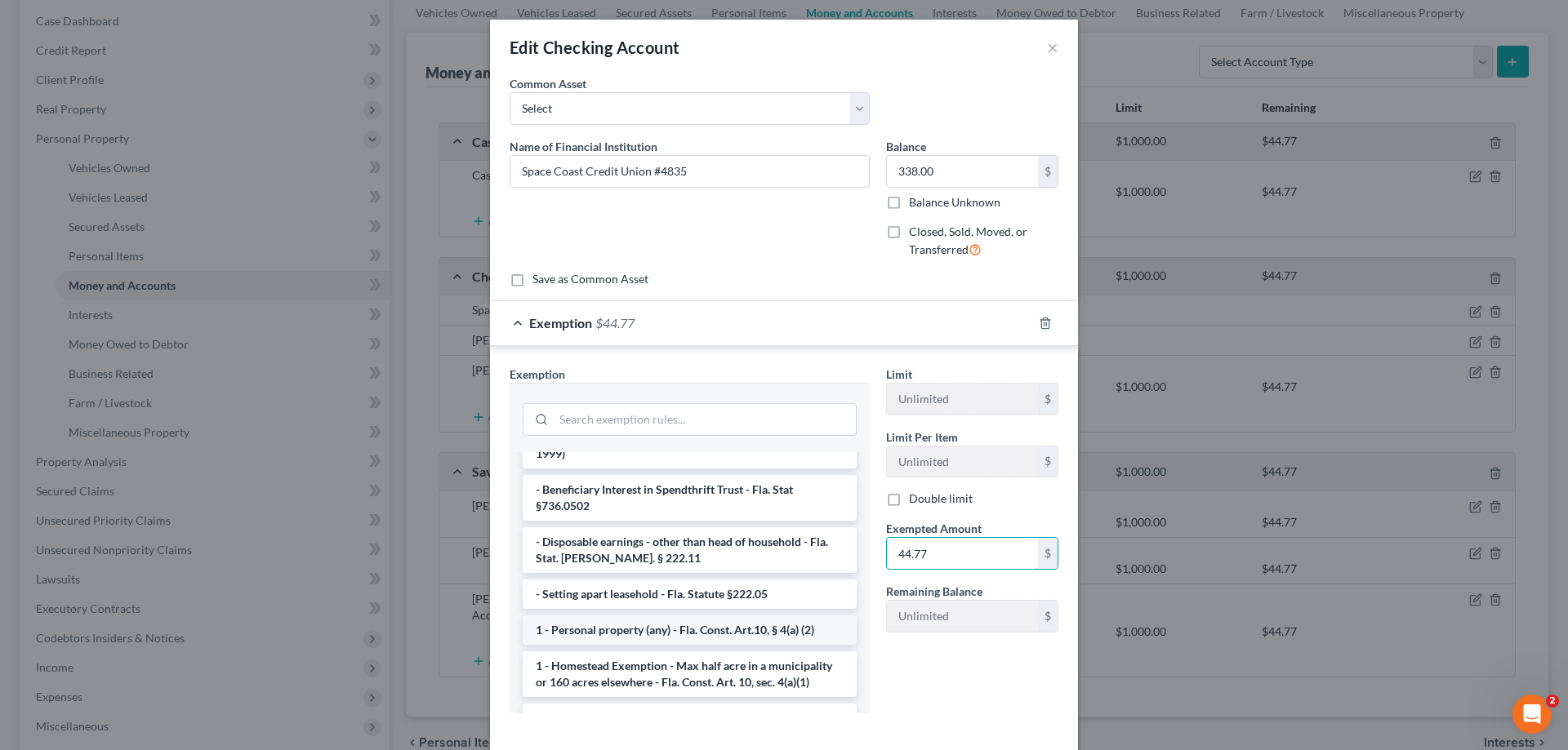
type input "44.77"
click at [600, 616] on li "1 - Personal property (any) - Fla. Const. Art.10, § 4(a) (2)" at bounding box center [690, 630] width 334 height 29
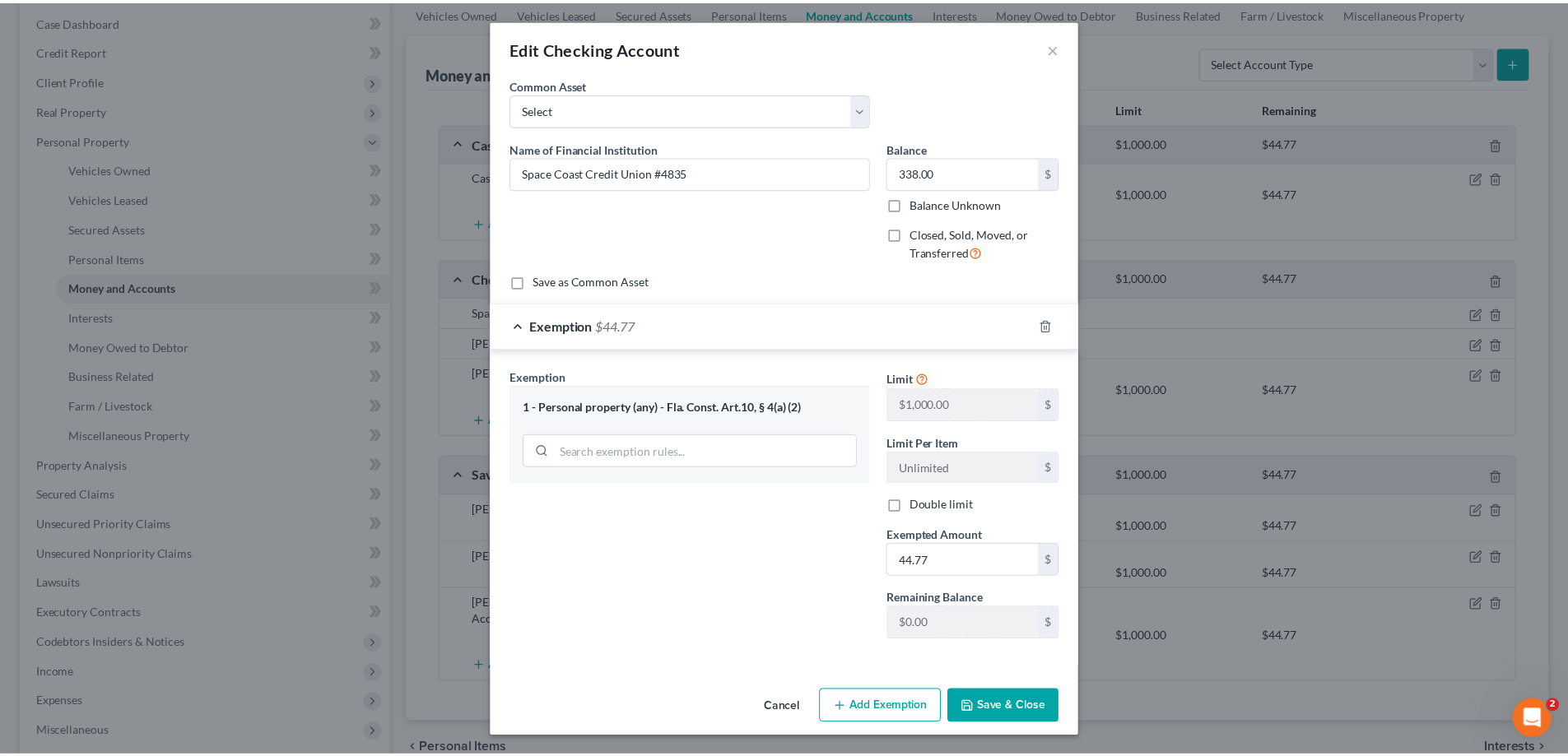
scroll to position [1, 0]
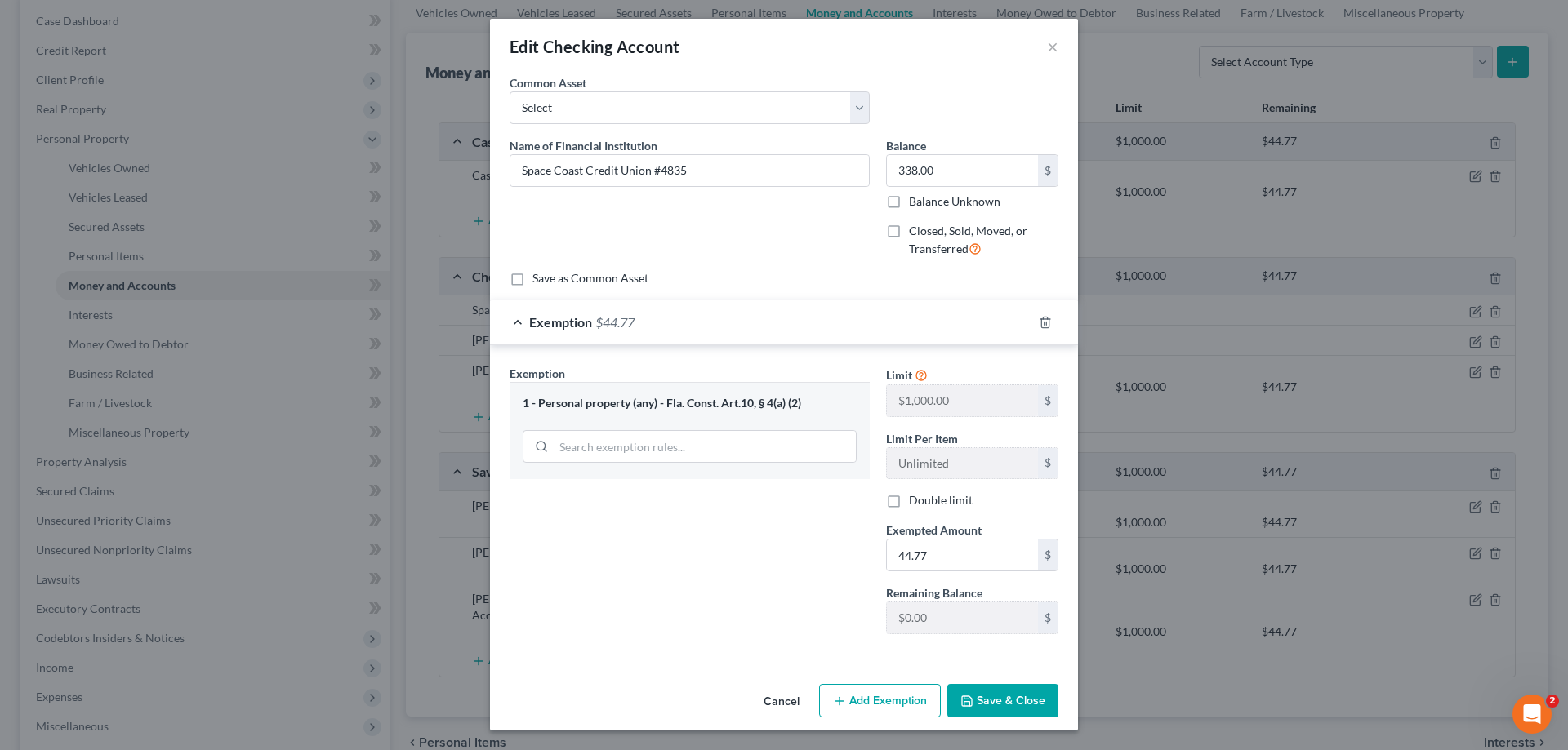
click at [955, 698] on button "Save & Close" at bounding box center [1003, 701] width 111 height 35
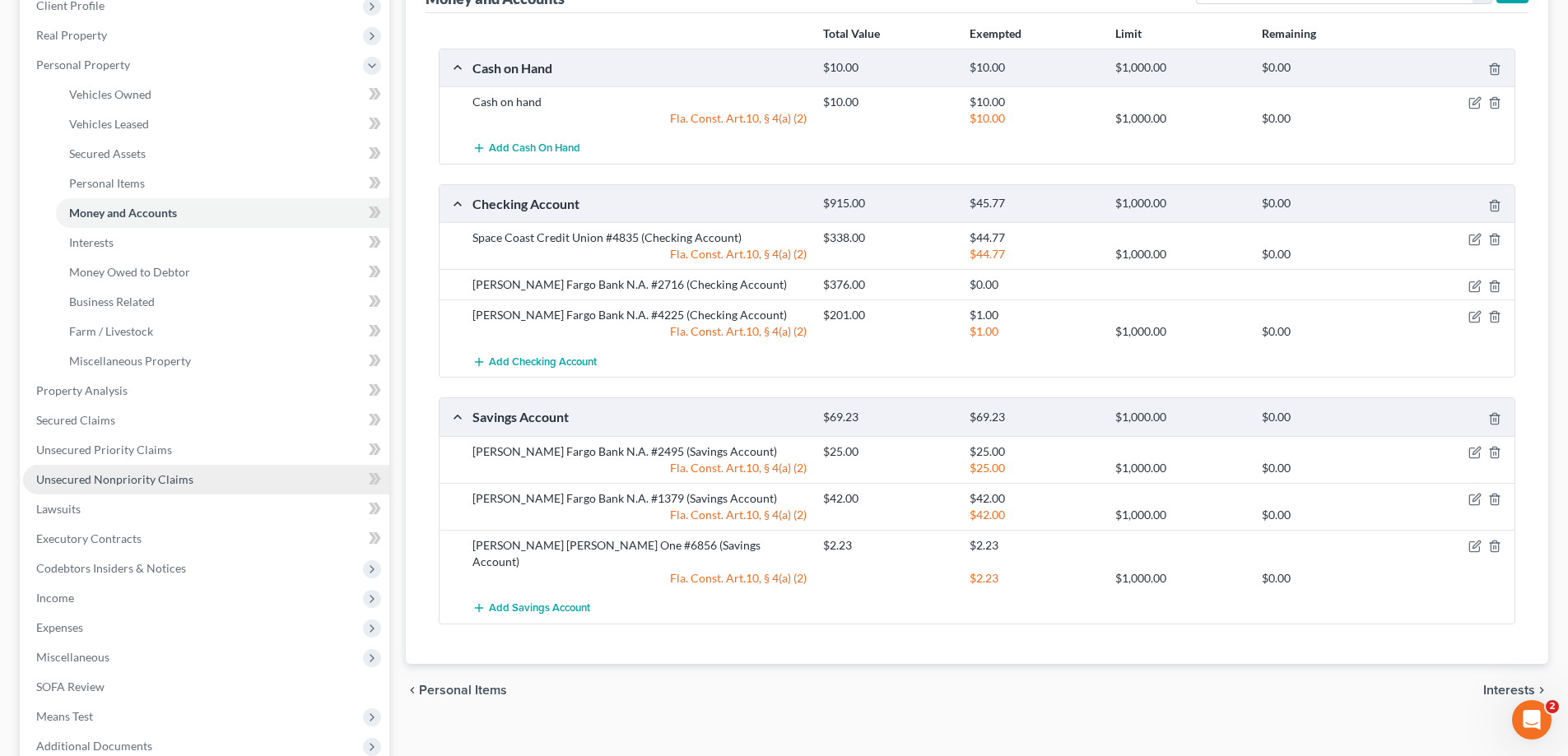
scroll to position [329, 0]
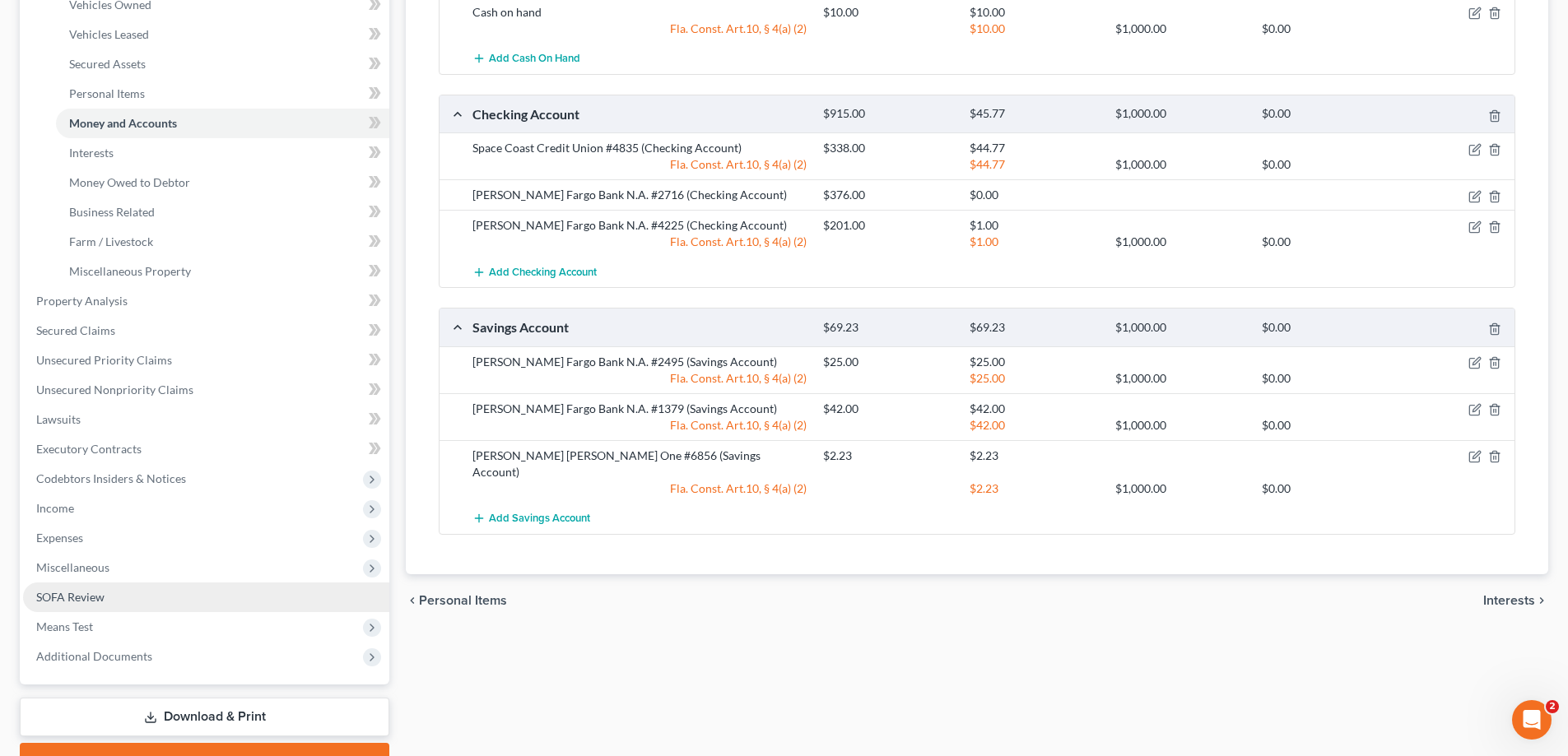
click at [71, 588] on link "SOFA Review" at bounding box center [206, 597] width 366 height 30
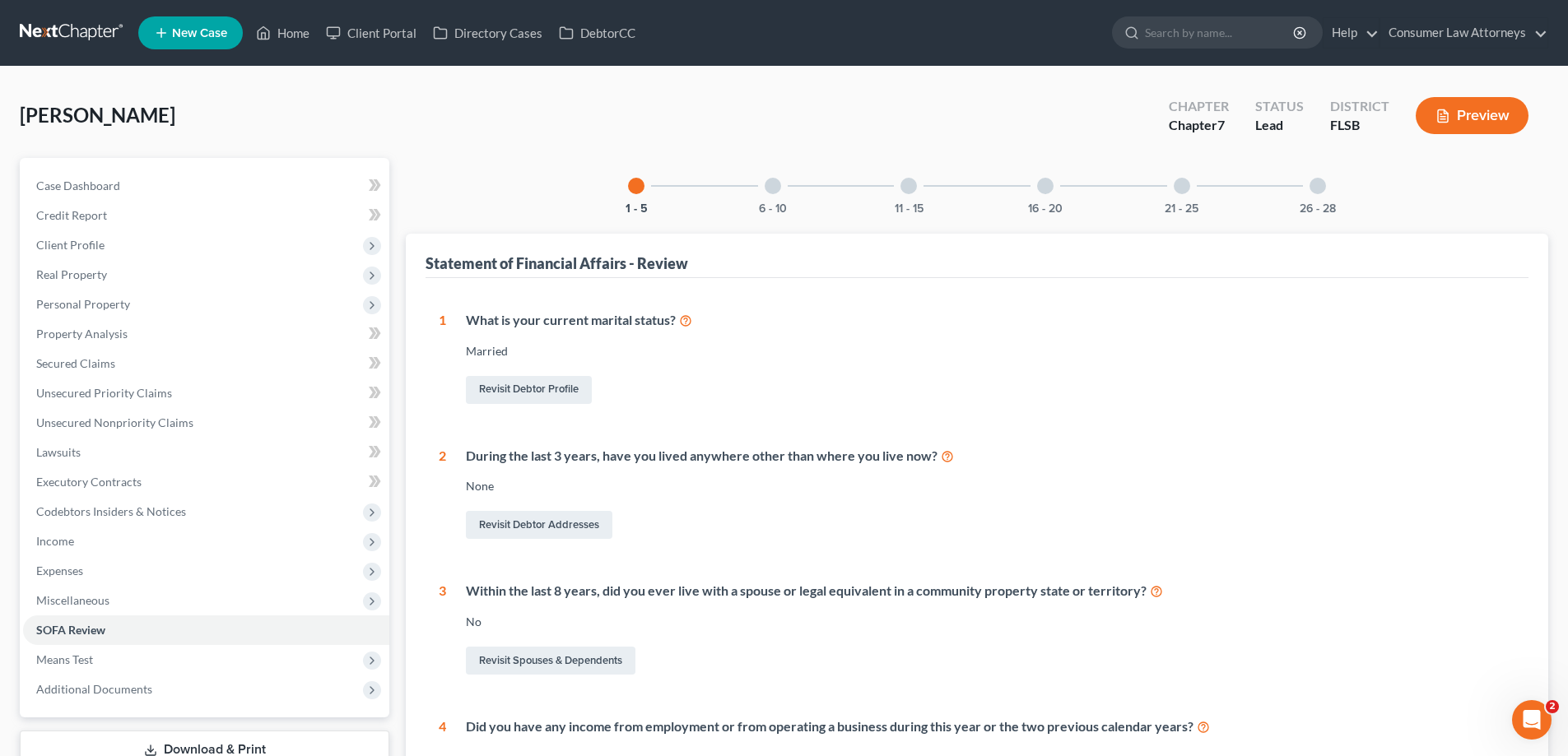
click at [1044, 187] on div at bounding box center [1045, 185] width 16 height 16
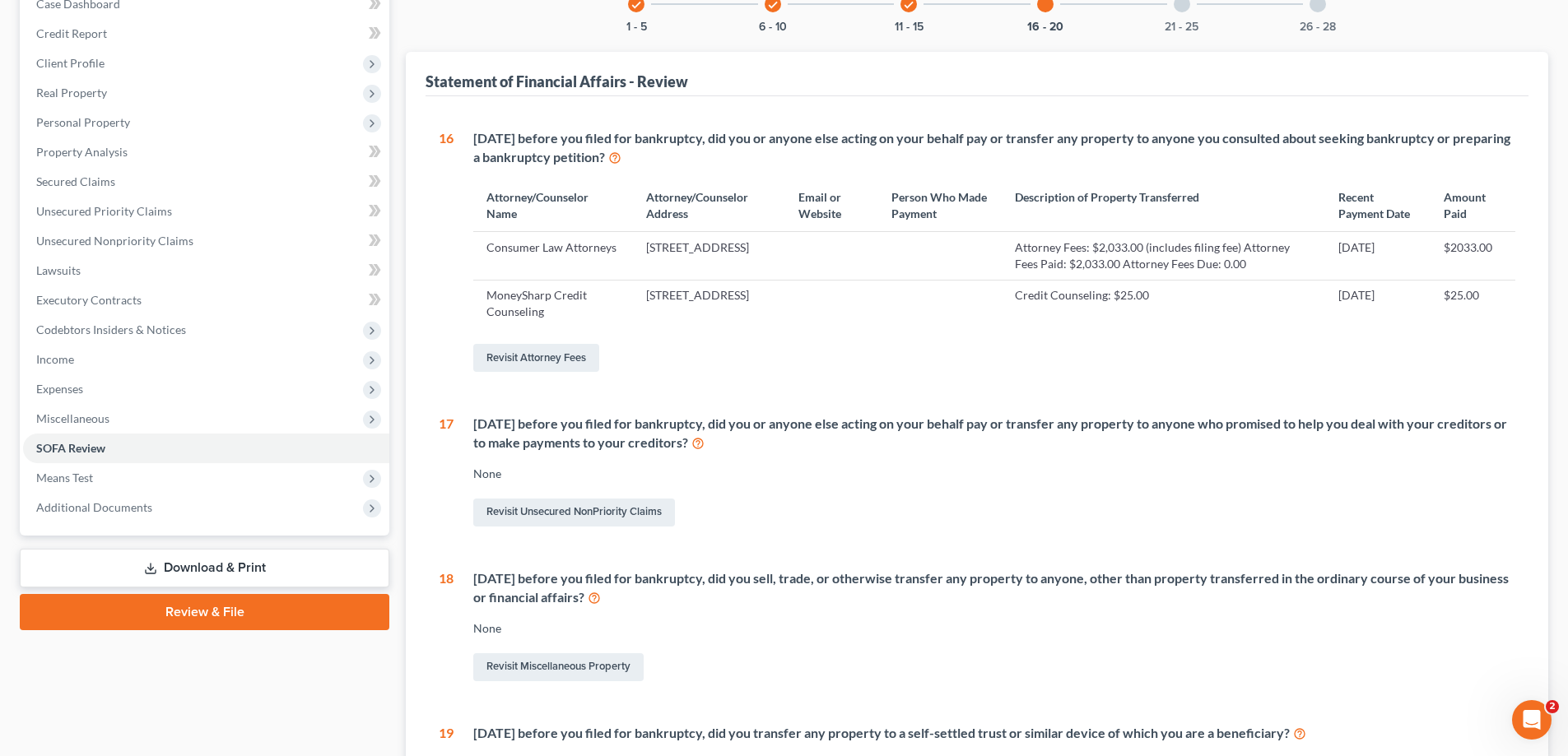
scroll to position [329, 0]
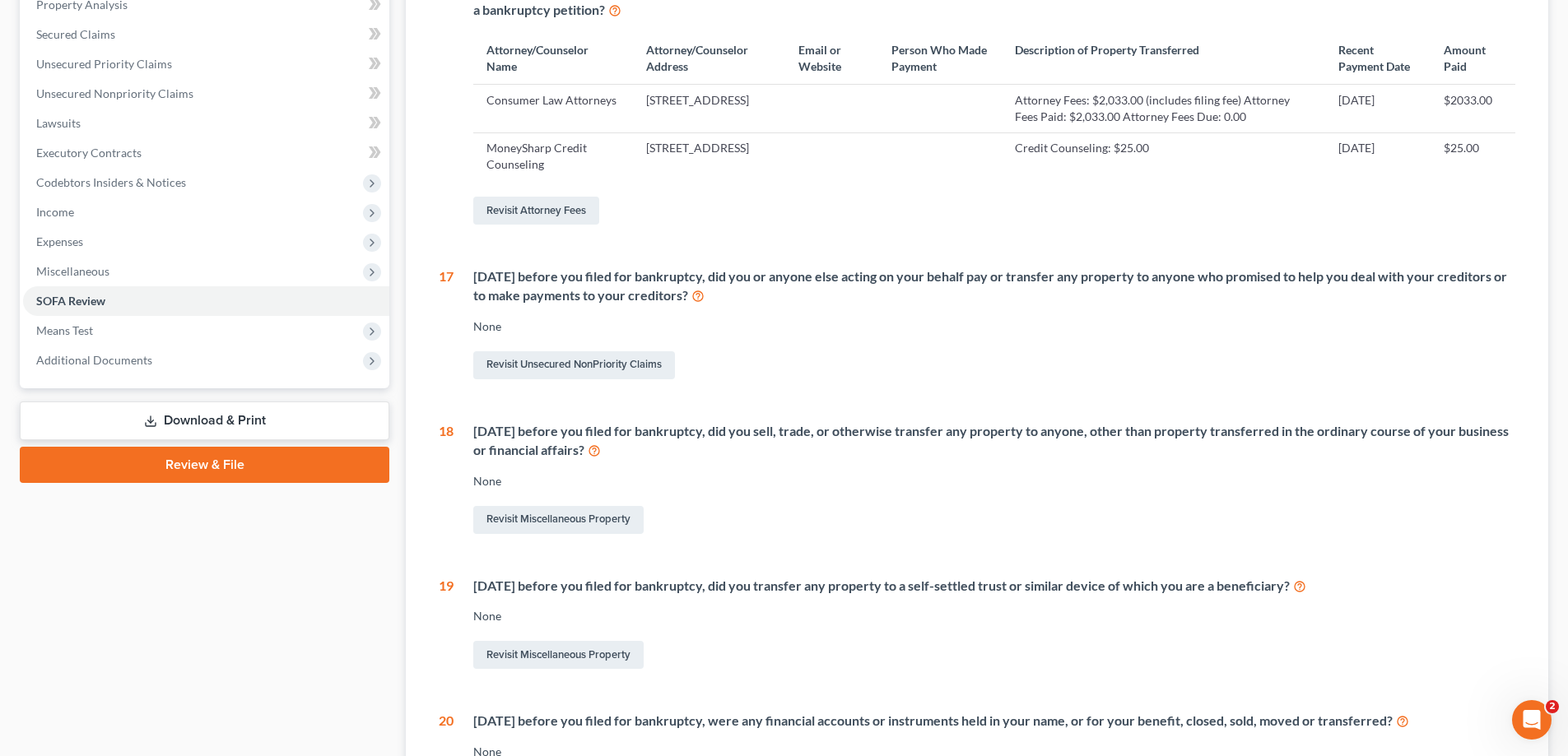
click at [172, 409] on link "Download & Print" at bounding box center [204, 420] width 369 height 39
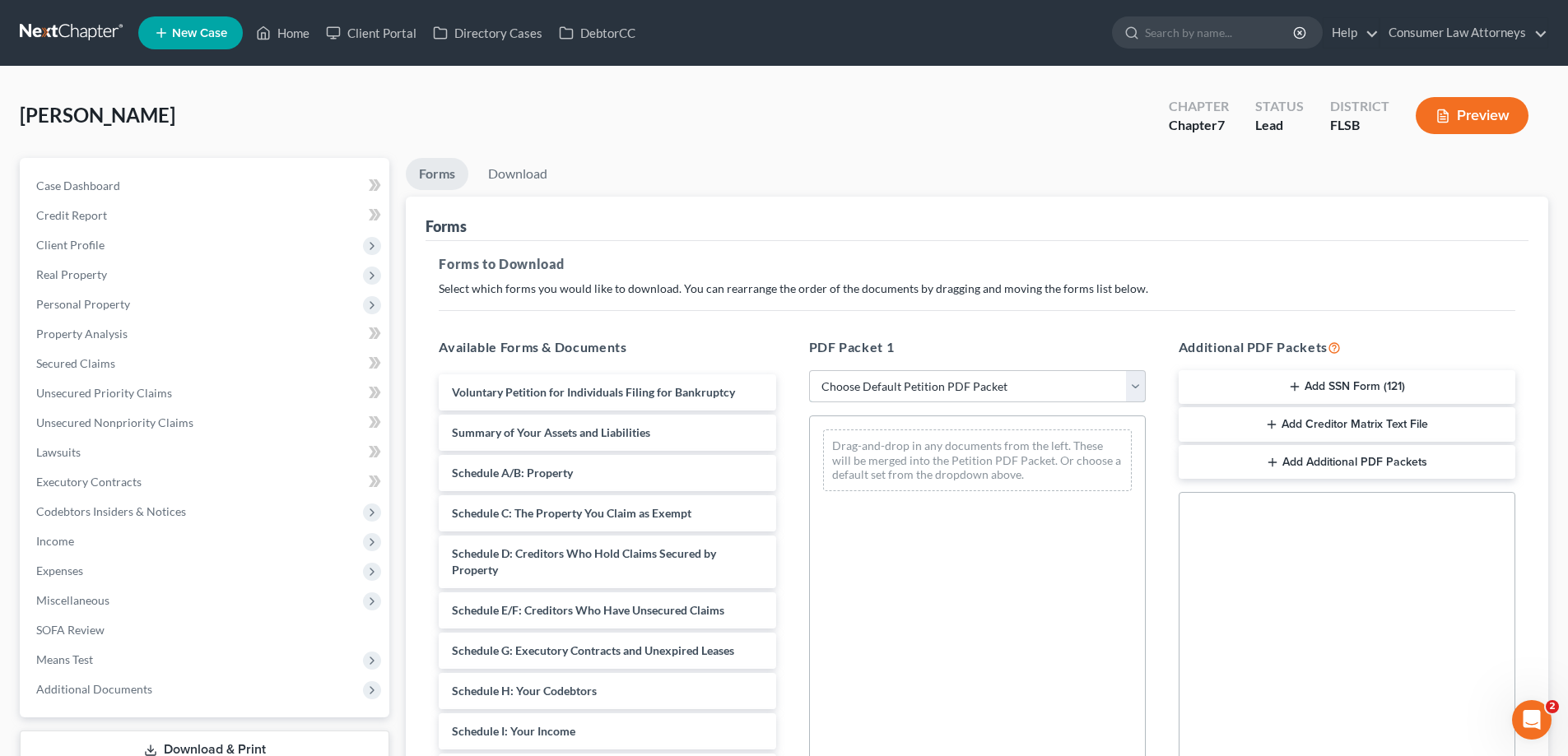
drag, startPoint x: 883, startPoint y: 391, endPoint x: 879, endPoint y: 399, distance: 8.9
click at [883, 391] on select "Choose Default Petition PDF Packet Complete Bankruptcy Petition (all forms and …" at bounding box center [978, 386] width 337 height 33
select select "0"
click at [809, 370] on select "Choose Default Petition PDF Packet Complete Bankruptcy Petition (all forms and …" at bounding box center [978, 386] width 337 height 33
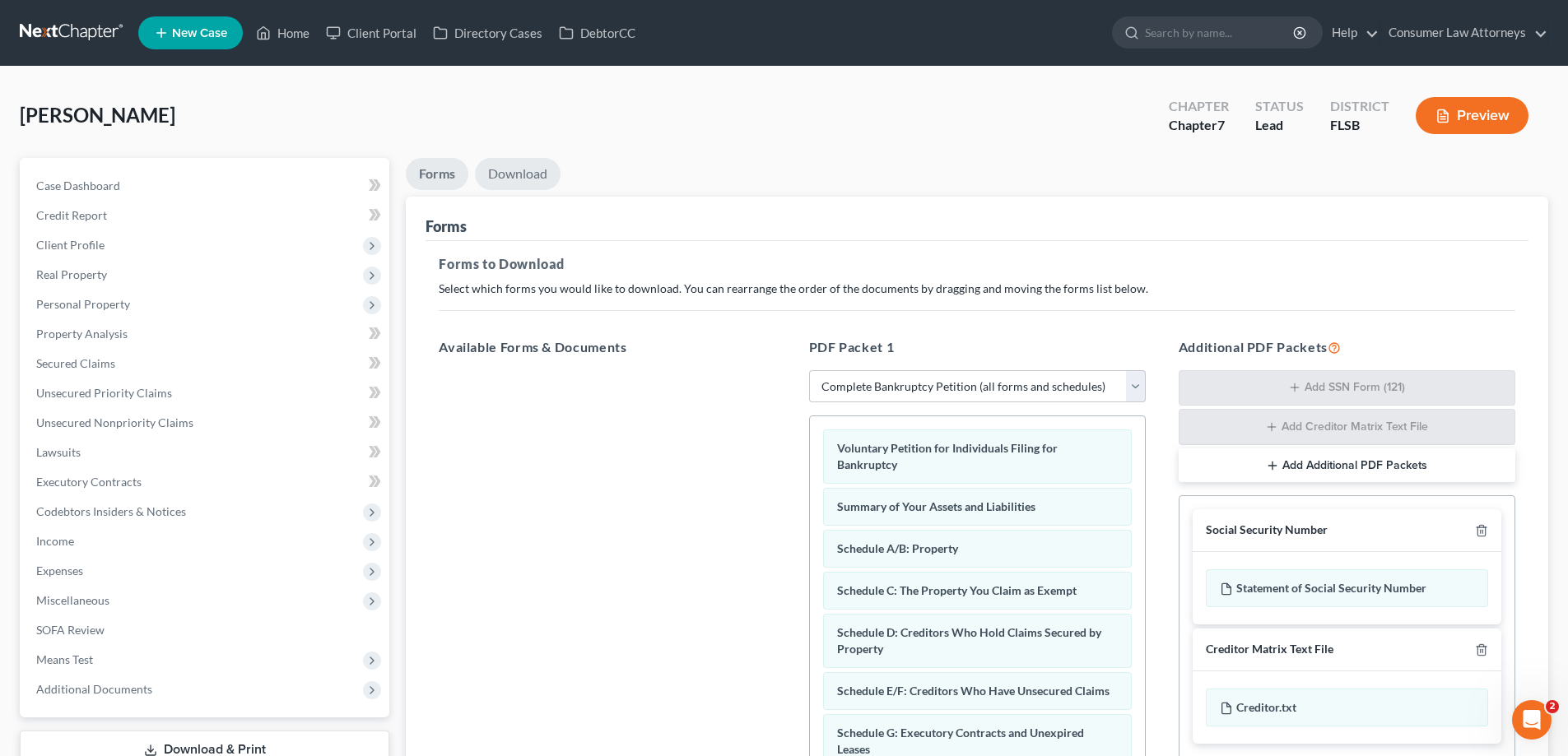
click at [552, 181] on link "Download" at bounding box center [518, 174] width 86 height 32
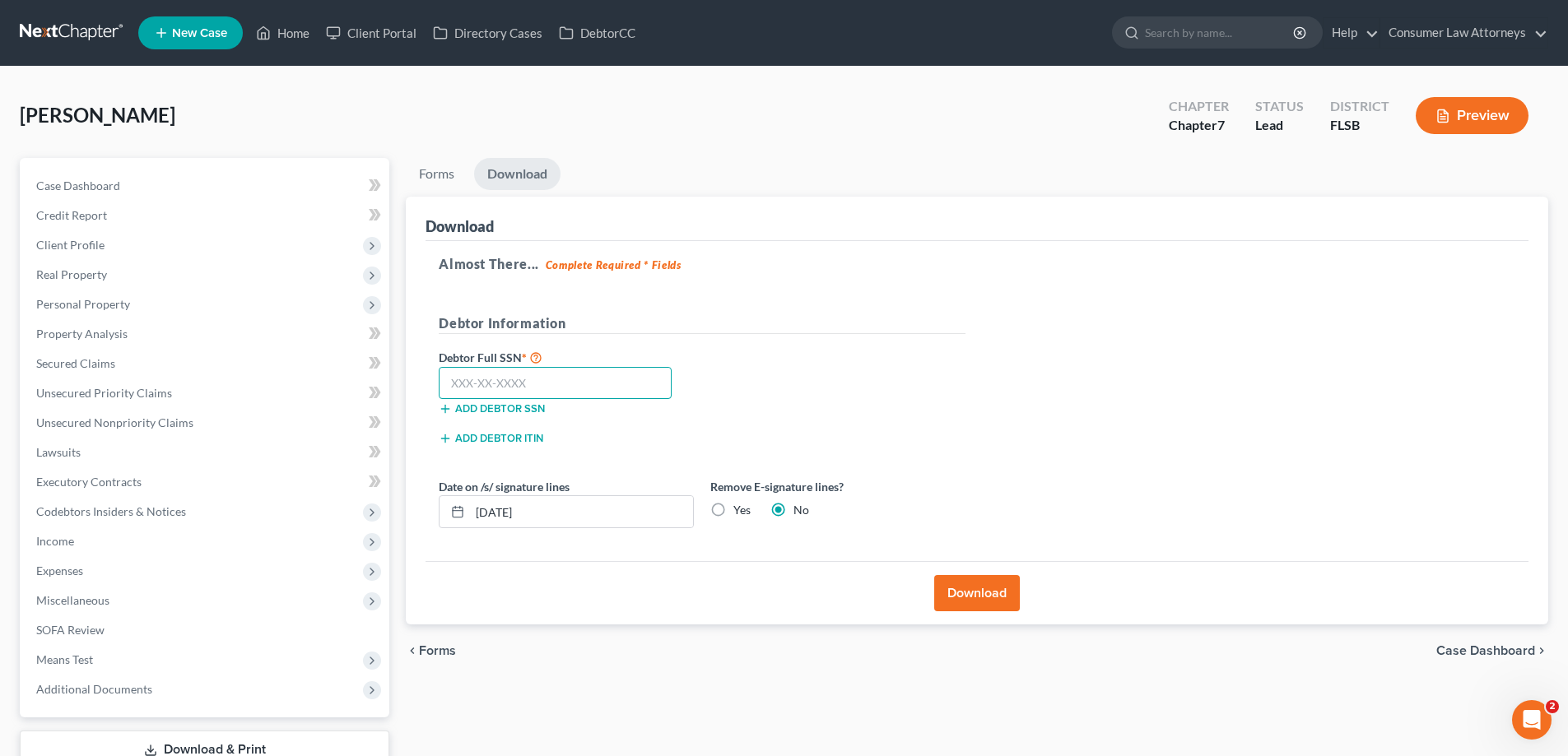
click at [585, 392] on input "text" at bounding box center [556, 383] width 233 height 33
type input "263-81-2068"
click at [961, 586] on button "Download" at bounding box center [978, 593] width 86 height 36
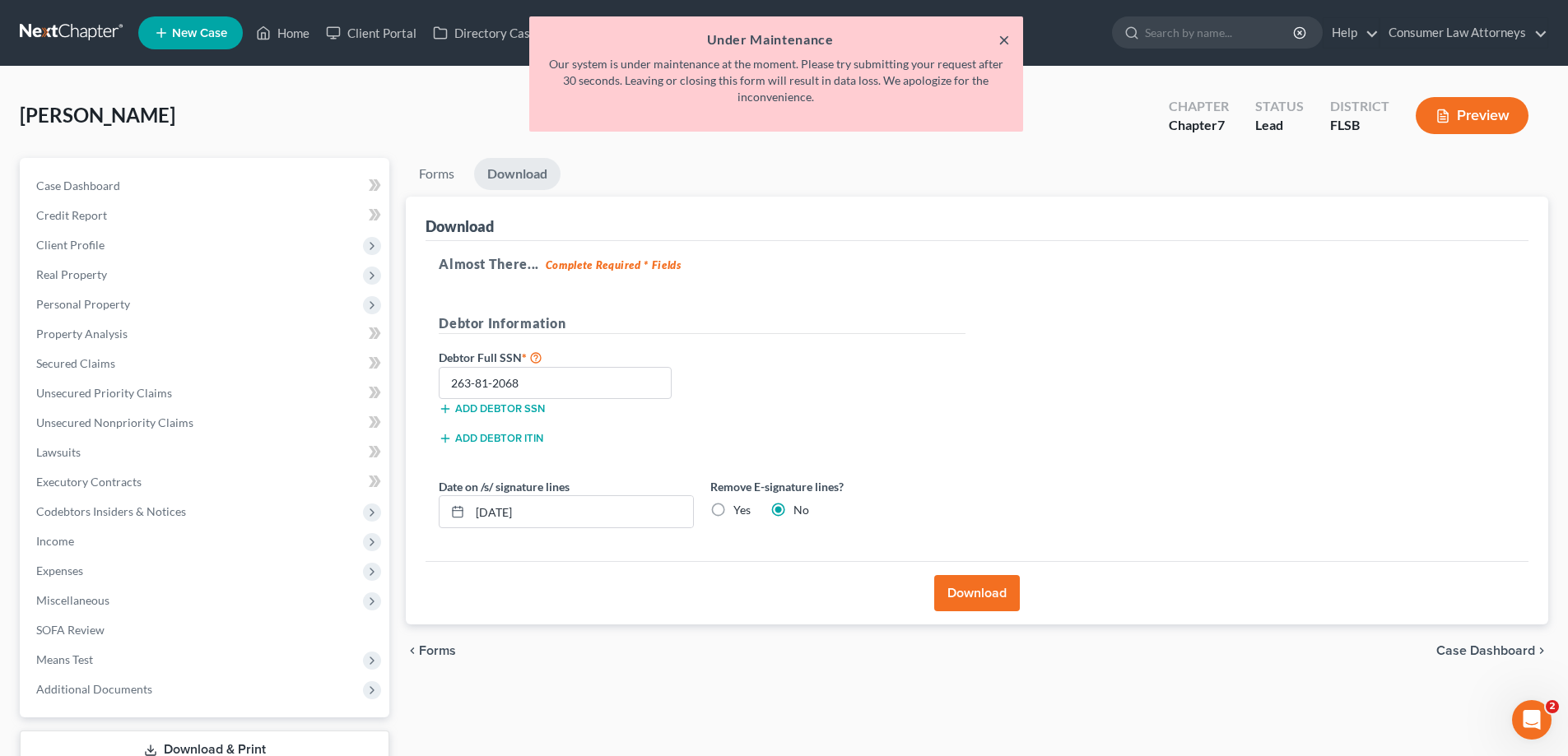
click at [1006, 40] on button "×" at bounding box center [1004, 39] width 12 height 20
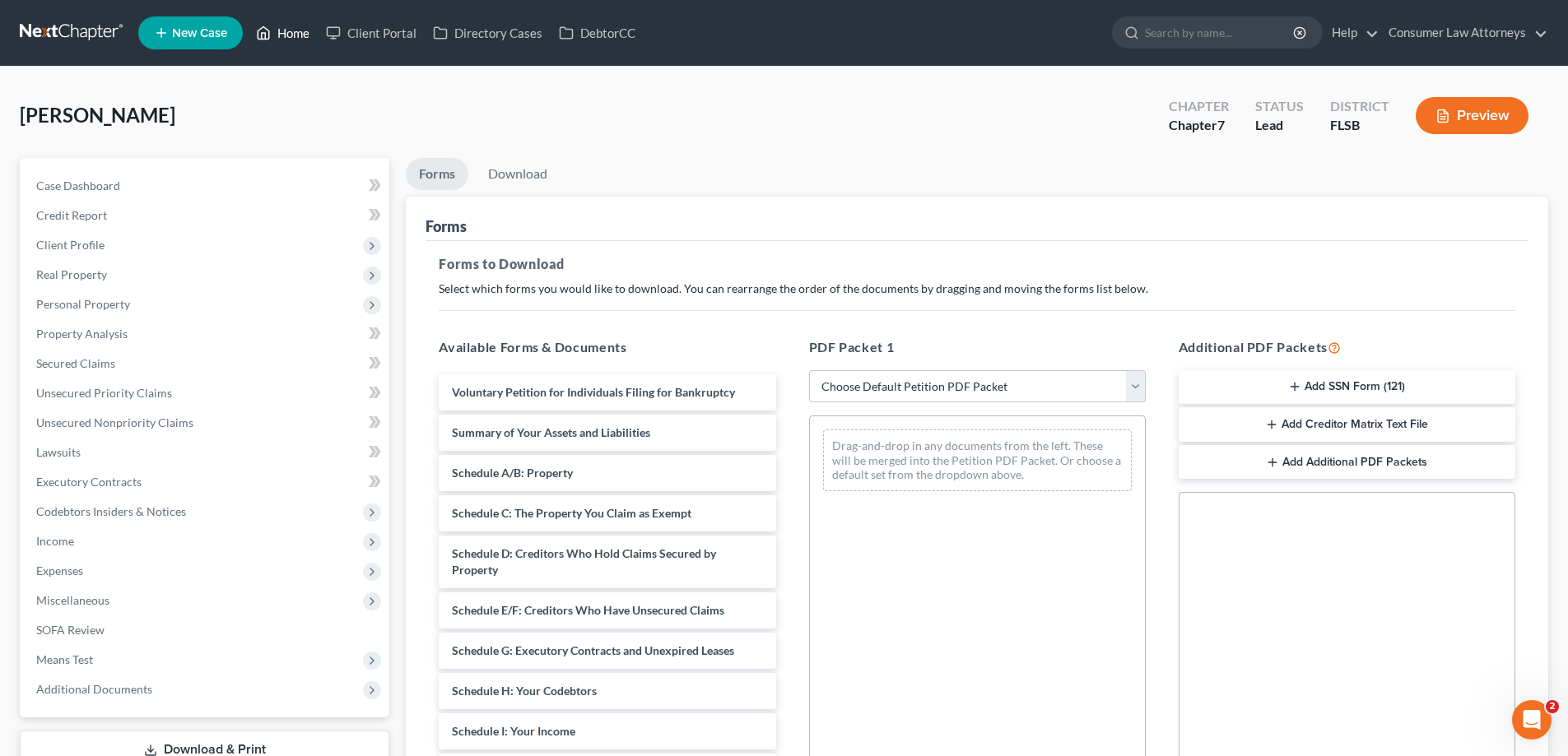
click at [287, 32] on link "Home" at bounding box center [283, 32] width 70 height 30
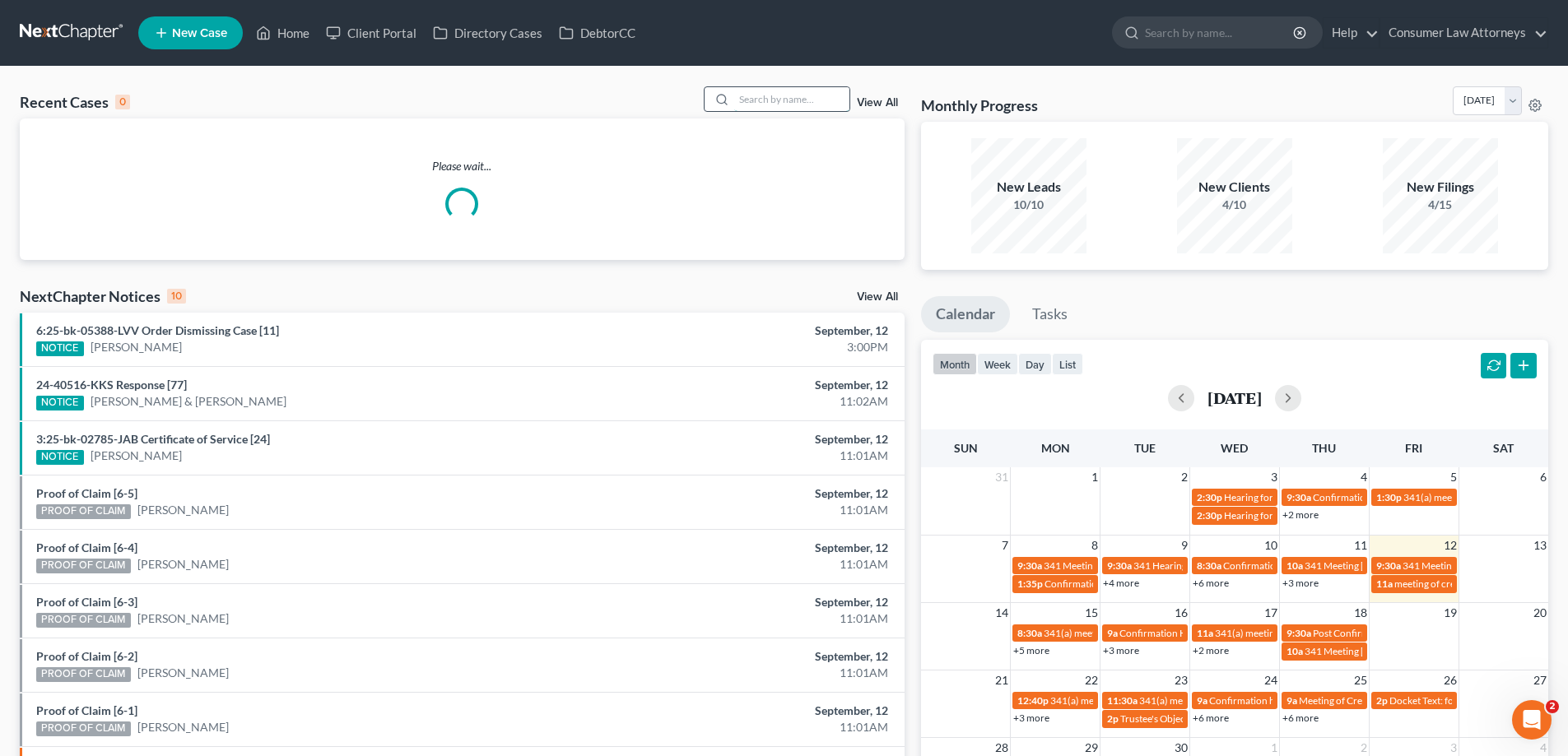
click at [755, 107] on input "search" at bounding box center [791, 99] width 116 height 24
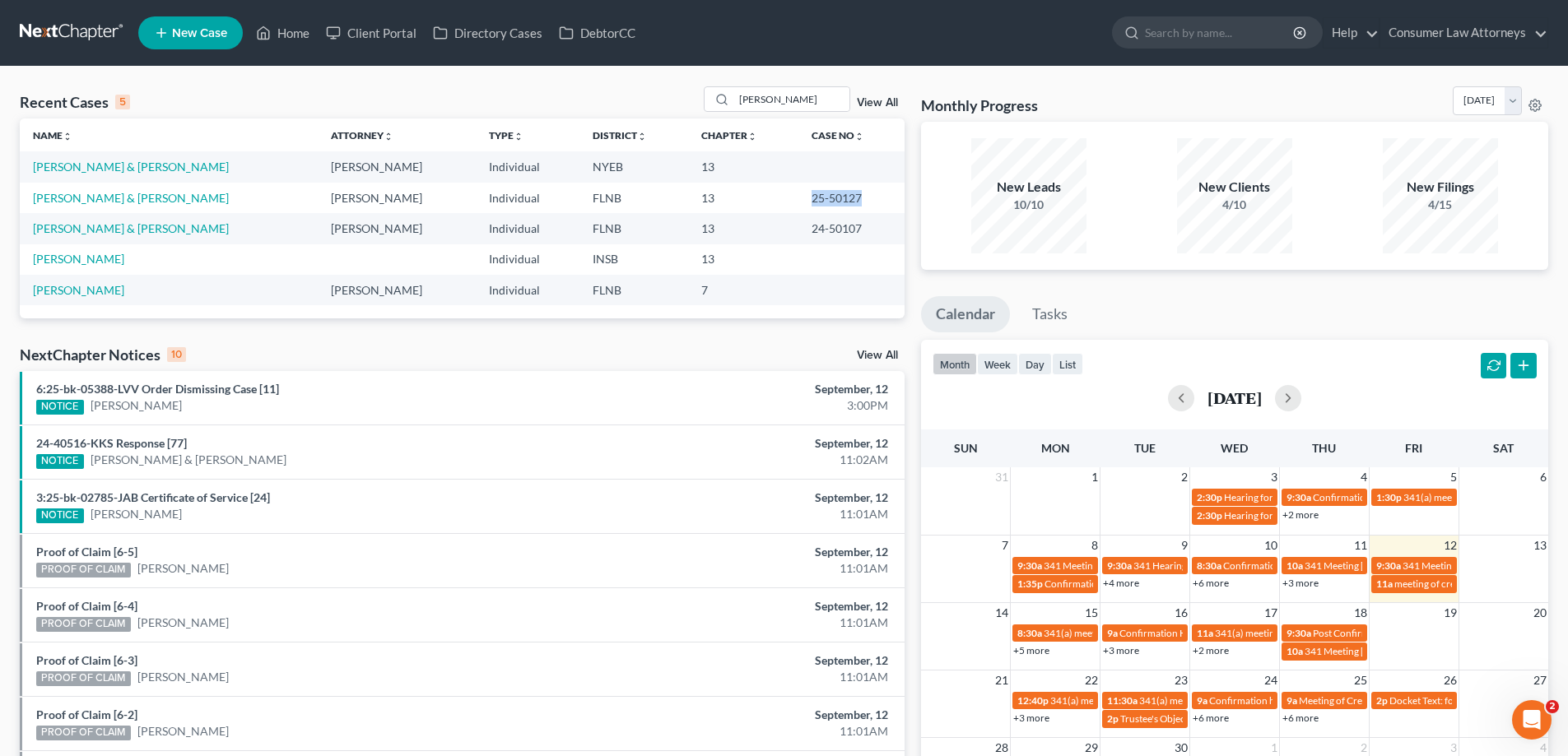
drag, startPoint x: 858, startPoint y: 202, endPoint x: 797, endPoint y: 206, distance: 61.1
click at [798, 206] on td "25-50127" at bounding box center [851, 198] width 107 height 30
copy td "25-50127"
drag, startPoint x: 838, startPoint y: 95, endPoint x: 621, endPoint y: 134, distance: 220.5
click at [621, 134] on div "Recent Cases 5 [PERSON_NAME] View All Name unfold_more expand_more expand_less …" at bounding box center [462, 202] width 885 height 232
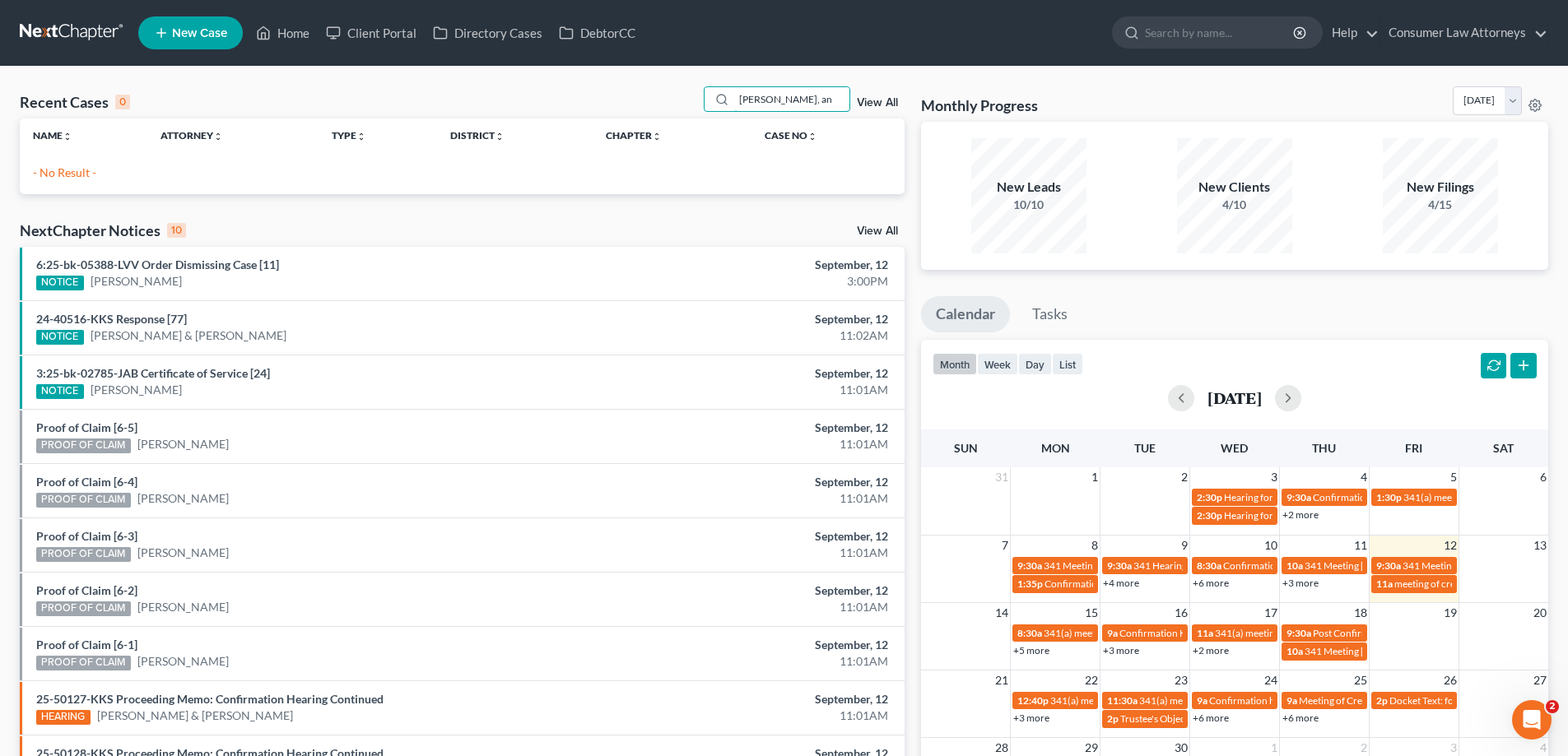
drag, startPoint x: 823, startPoint y: 105, endPoint x: 662, endPoint y: 108, distance: 161.0
click at [662, 108] on div "Recent Cases 0 [PERSON_NAME], an View All" at bounding box center [462, 102] width 885 height 32
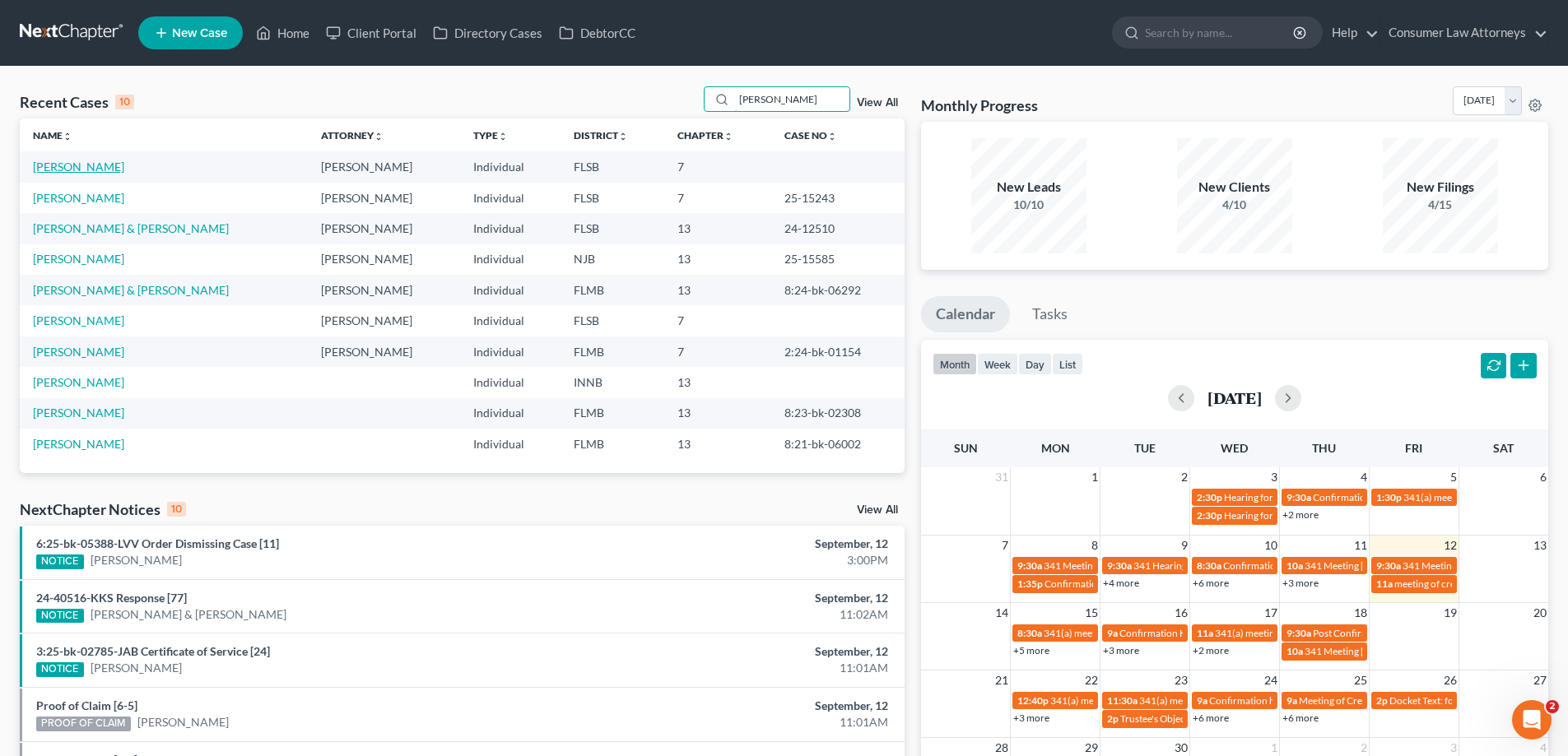
type input "[PERSON_NAME]"
click at [52, 172] on link "[PERSON_NAME]" at bounding box center [79, 167] width 91 height 14
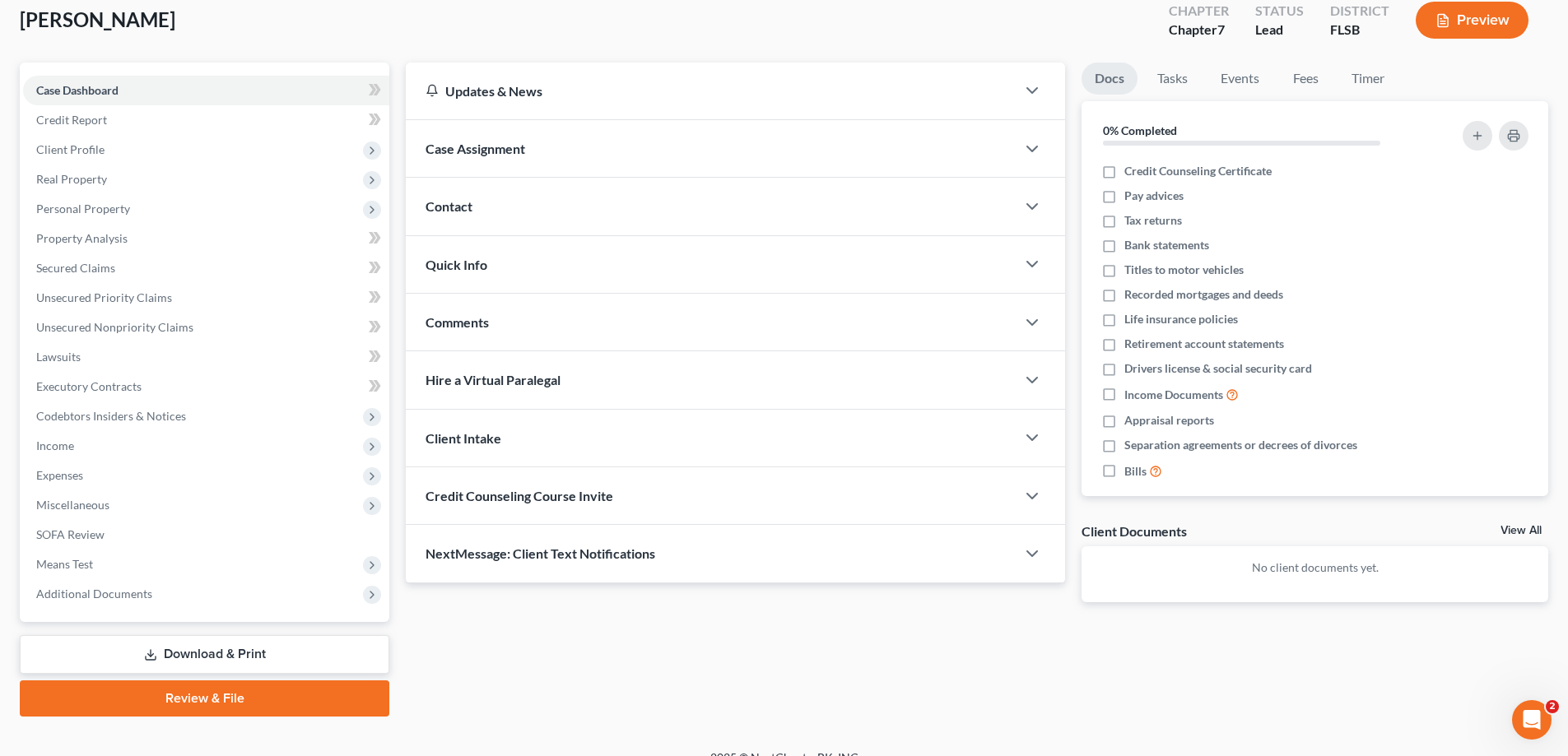
scroll to position [118, 0]
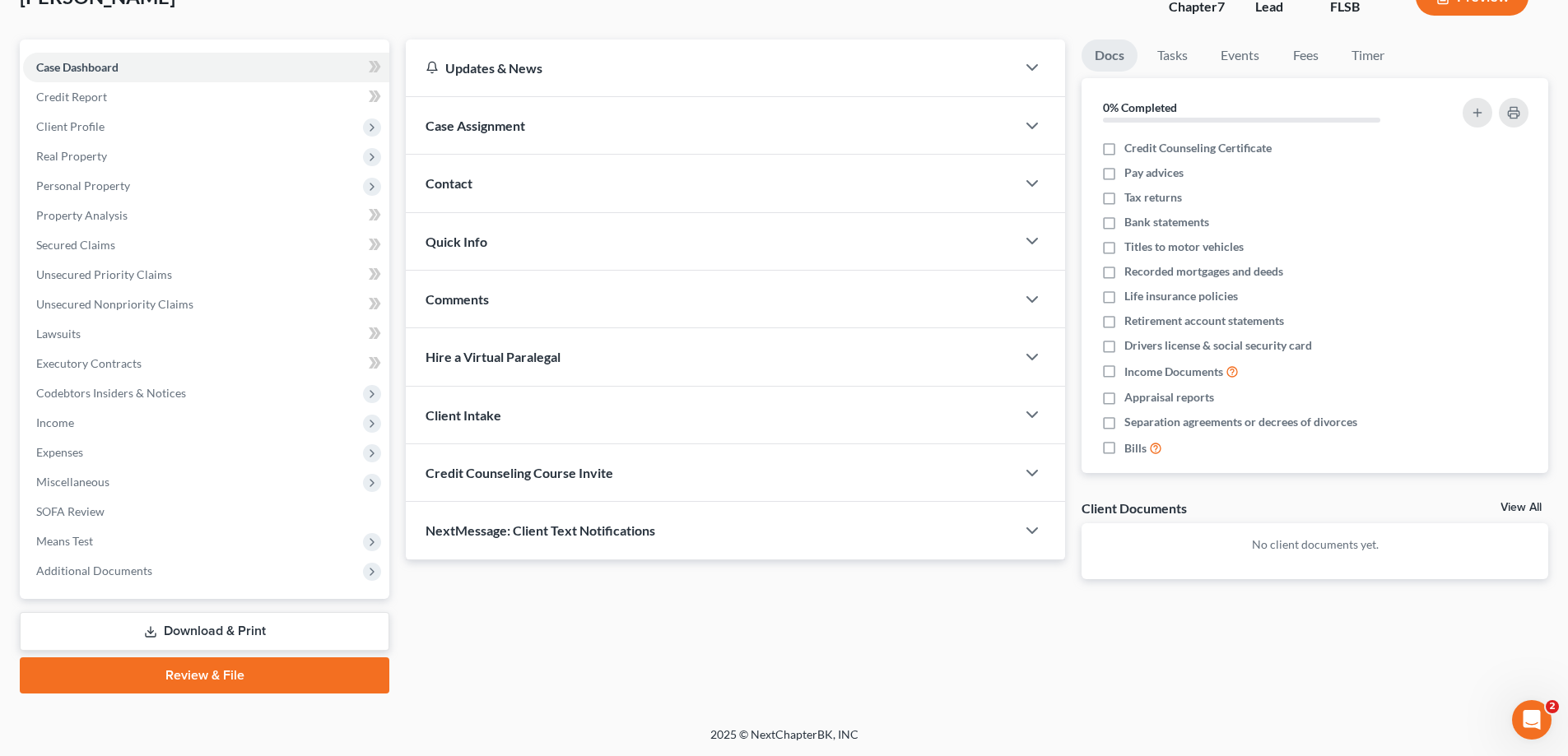
click at [302, 630] on link "Download & Print" at bounding box center [204, 631] width 369 height 39
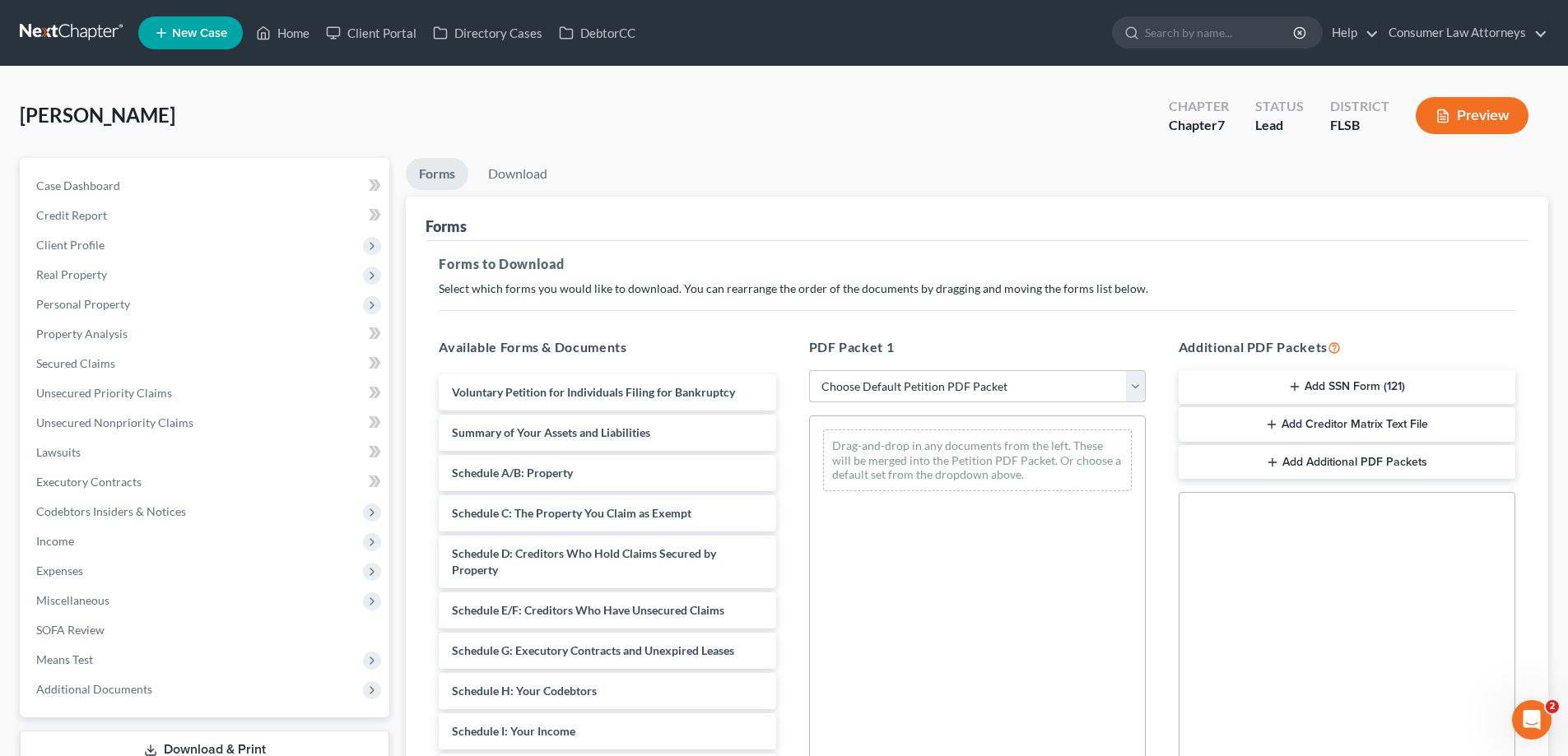
drag, startPoint x: 868, startPoint y: 391, endPoint x: 890, endPoint y: 401, distance: 24.2
click at [869, 391] on select "Choose Default Petition PDF Packet Complete Bankruptcy Petition (all forms and …" at bounding box center [978, 386] width 337 height 33
select select "0"
click at [809, 370] on select "Choose Default Petition PDF Packet Complete Bankruptcy Petition (all forms and …" at bounding box center [978, 386] width 337 height 33
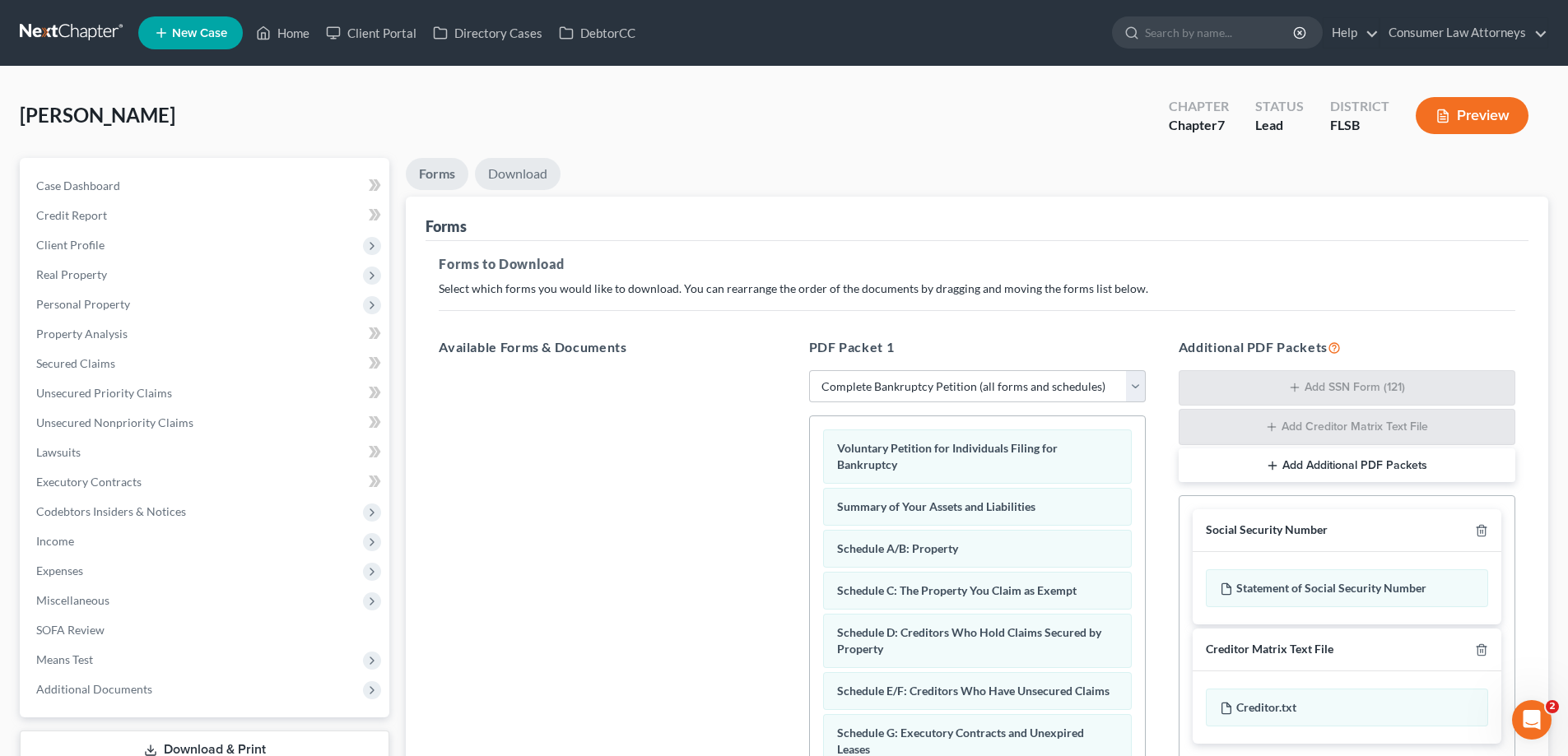
click at [530, 188] on link "Download" at bounding box center [518, 174] width 86 height 32
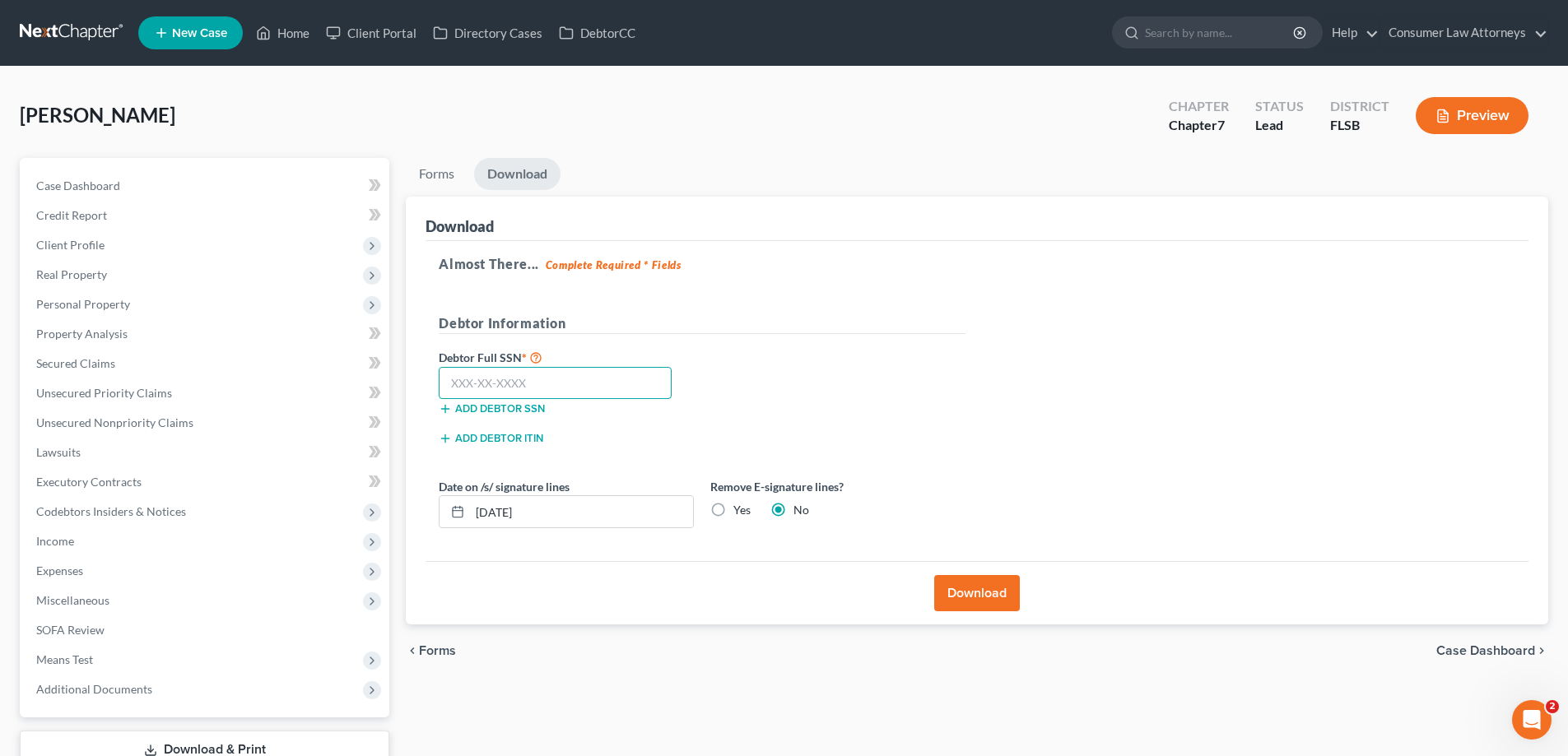
click at [602, 384] on input "text" at bounding box center [556, 383] width 233 height 33
click at [513, 386] on input "text" at bounding box center [556, 383] width 233 height 33
type input "263-81-2068"
click at [972, 591] on button "Download" at bounding box center [978, 593] width 86 height 36
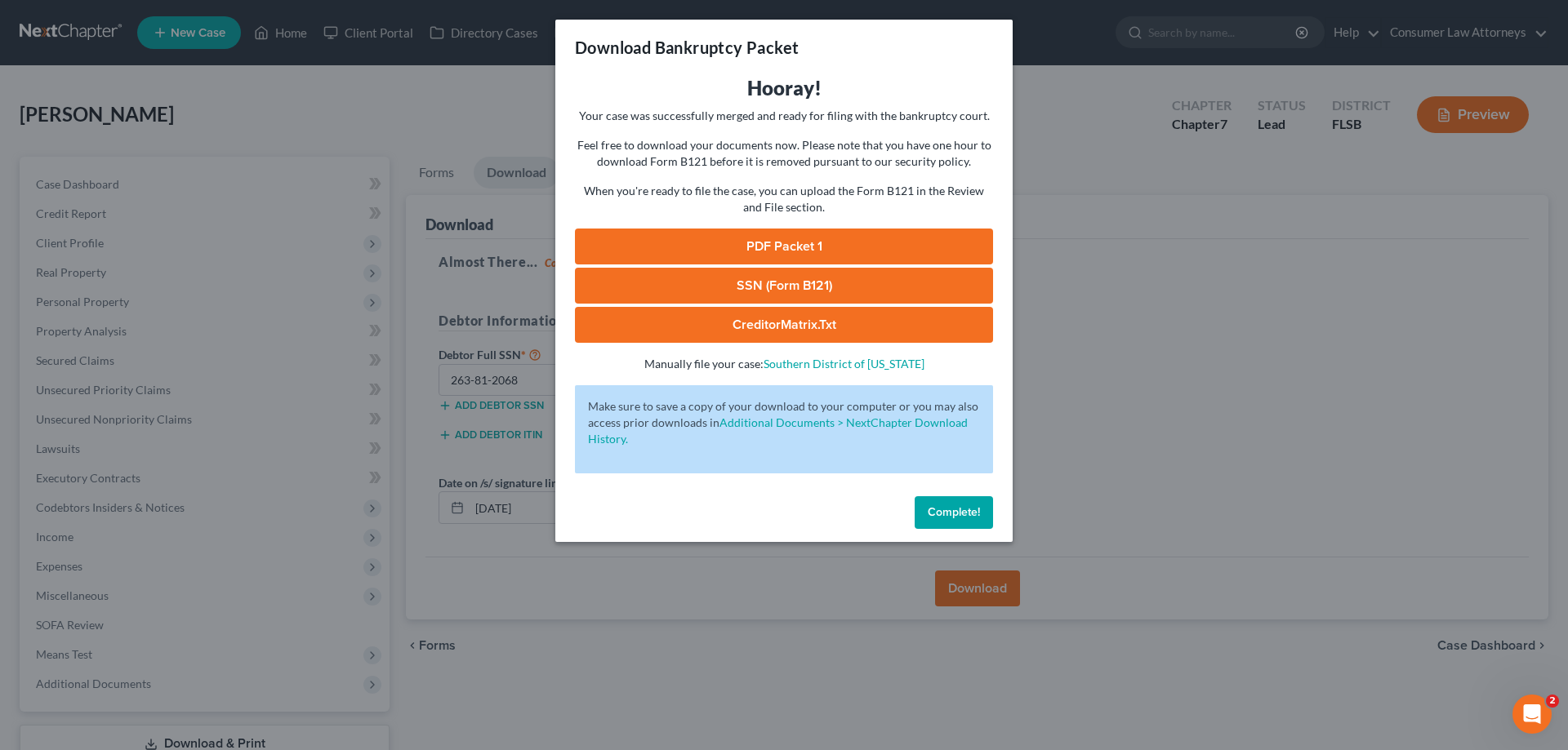
click at [784, 285] on link "SSN (Form B121)" at bounding box center [784, 285] width 418 height 36
drag, startPoint x: 977, startPoint y: 515, endPoint x: 1228, endPoint y: 543, distance: 252.6
click at [983, 519] on button "Complete!" at bounding box center [954, 513] width 78 height 33
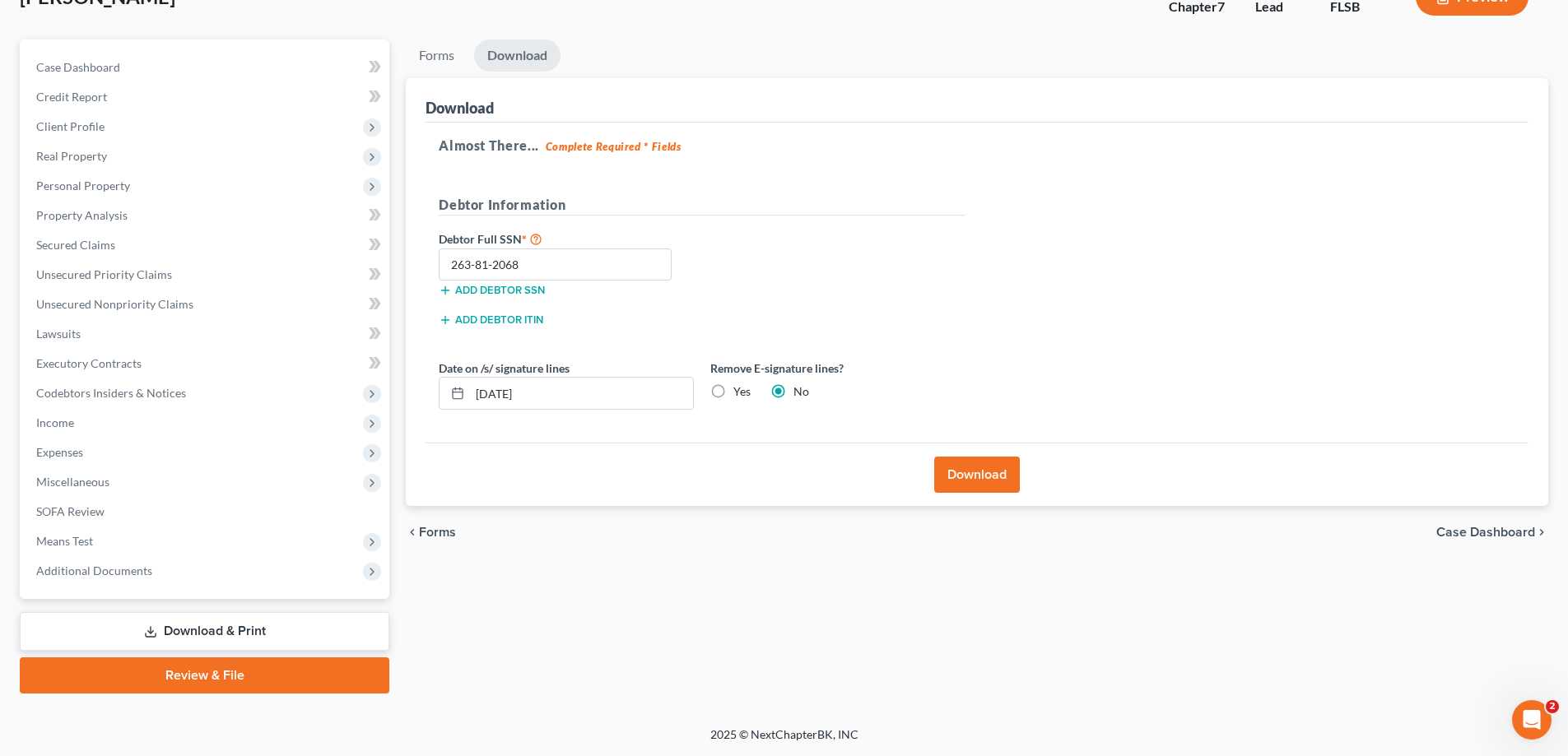
click at [223, 684] on link "Review & File" at bounding box center [204, 675] width 369 height 36
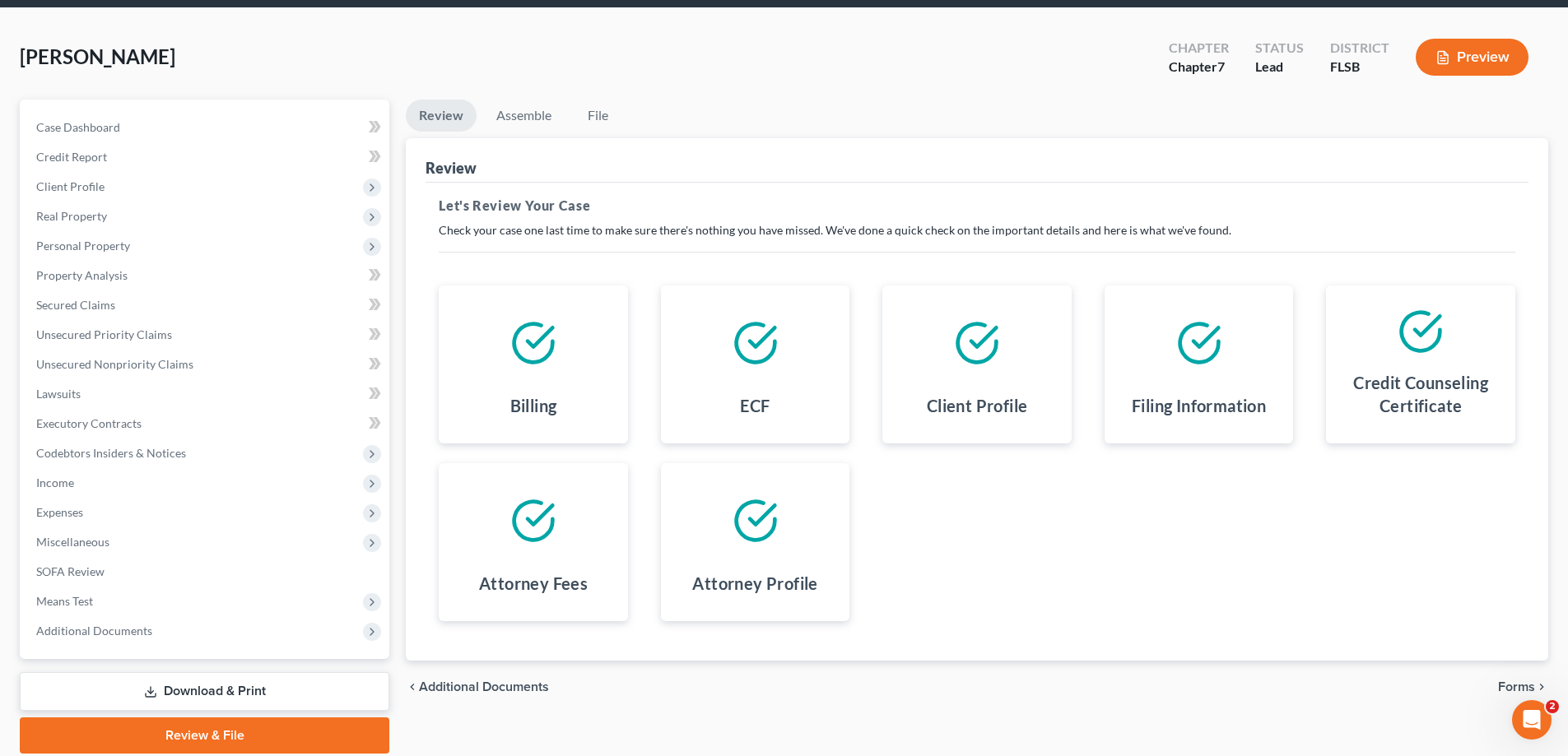
scroll to position [118, 0]
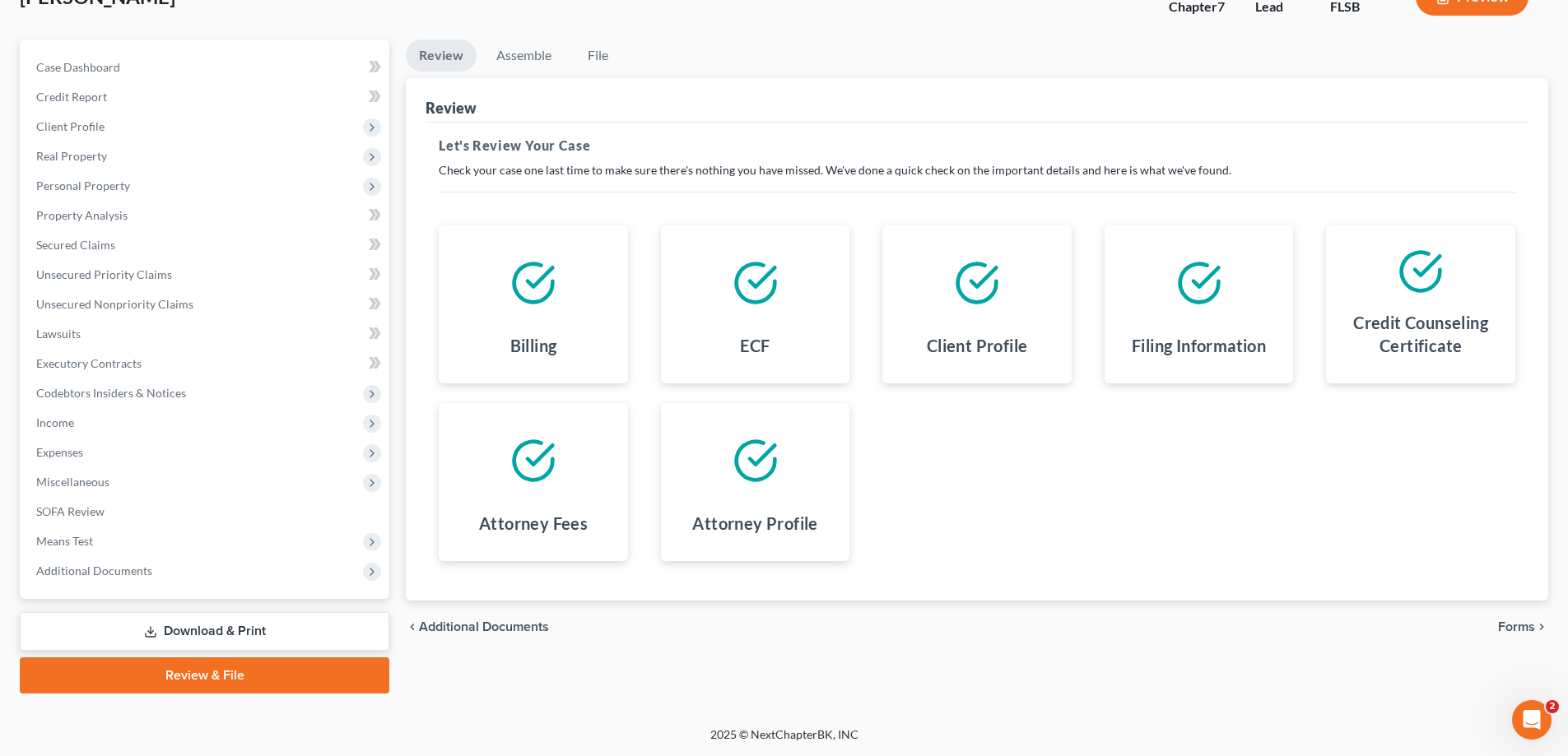
click at [1524, 630] on span "Forms" at bounding box center [1516, 627] width 37 height 13
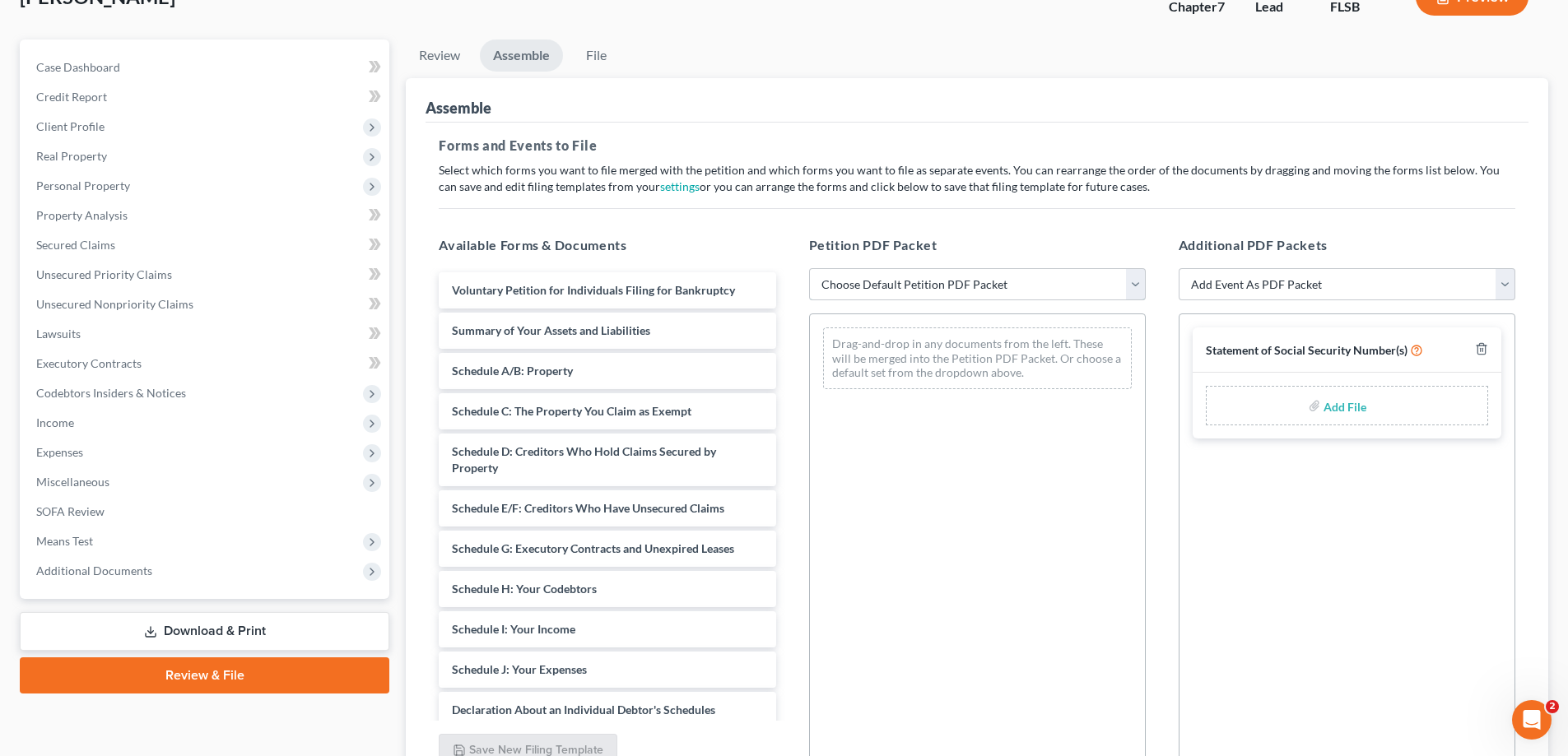
drag, startPoint x: 890, startPoint y: 278, endPoint x: 945, endPoint y: 293, distance: 57.0
click at [893, 279] on select "Choose Default Petition PDF Packet Emergency Filing (Voluntary Petition and Cre…" at bounding box center [978, 284] width 337 height 33
select select "1"
click at [809, 268] on select "Choose Default Petition PDF Packet Emergency Filing (Voluntary Petition and Cre…" at bounding box center [978, 284] width 337 height 33
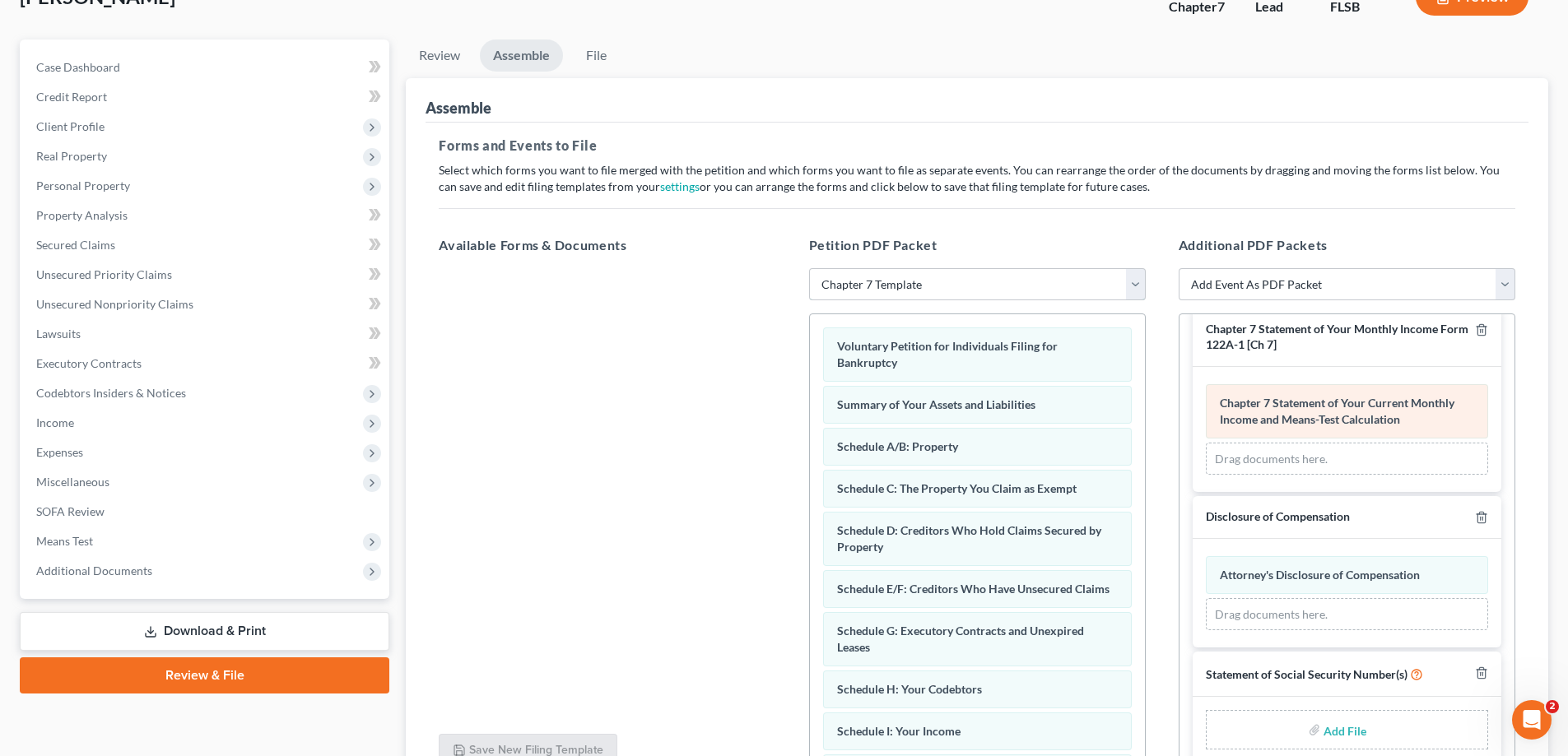
scroll to position [30, 0]
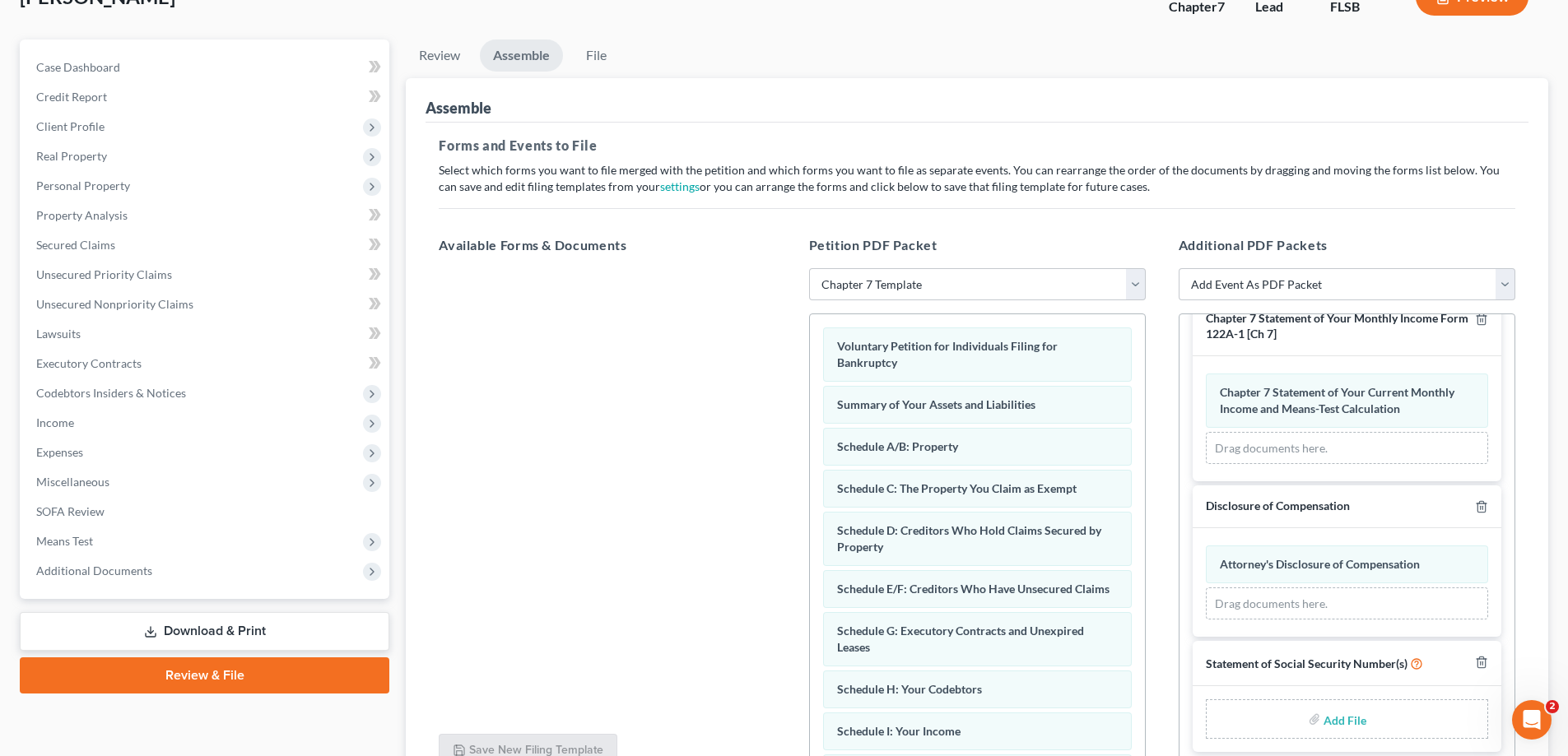
click at [1331, 728] on input "file" at bounding box center [1343, 718] width 39 height 30
type input "C:\fakepath\Statement of SS.pdf"
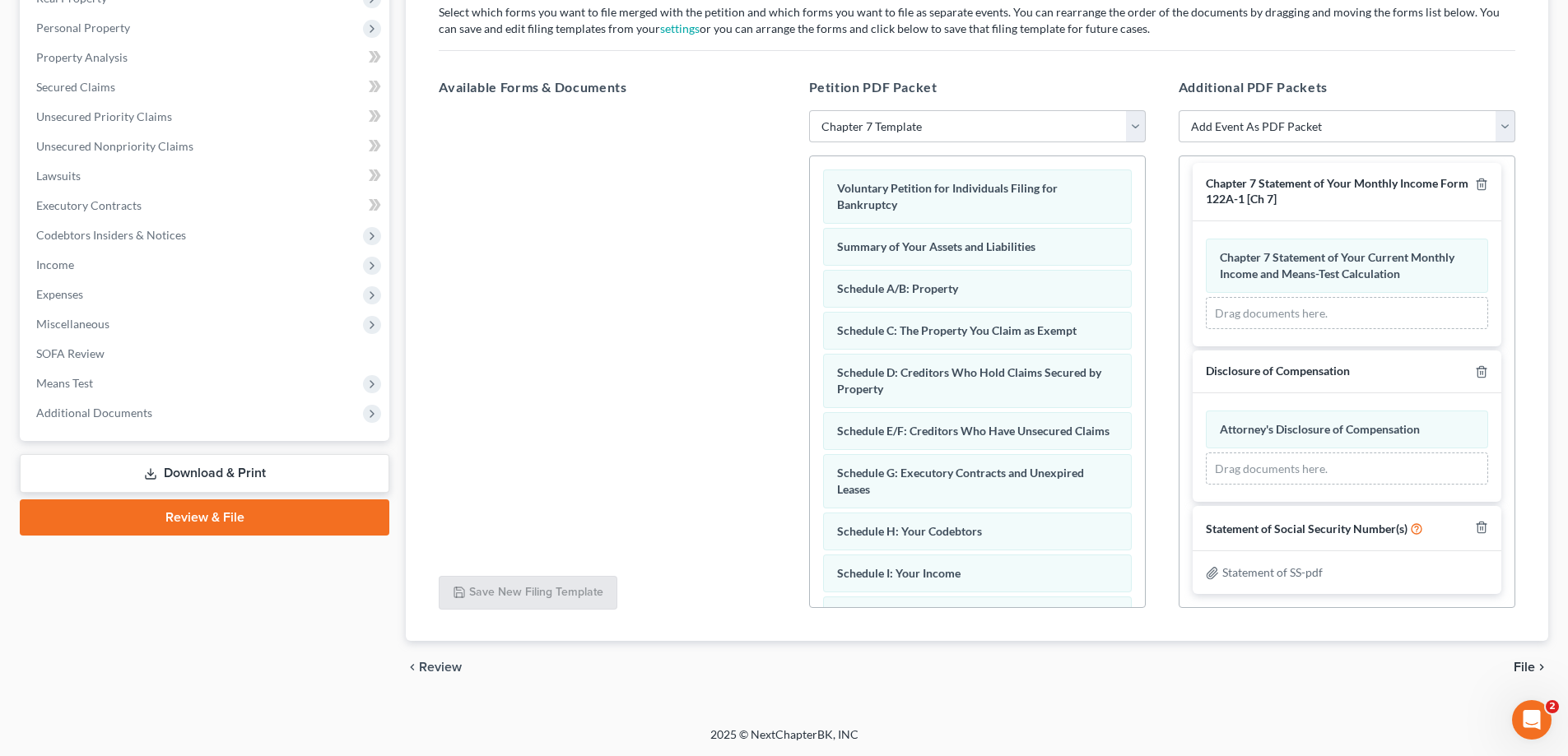
click at [1521, 664] on span "File" at bounding box center [1524, 667] width 22 height 13
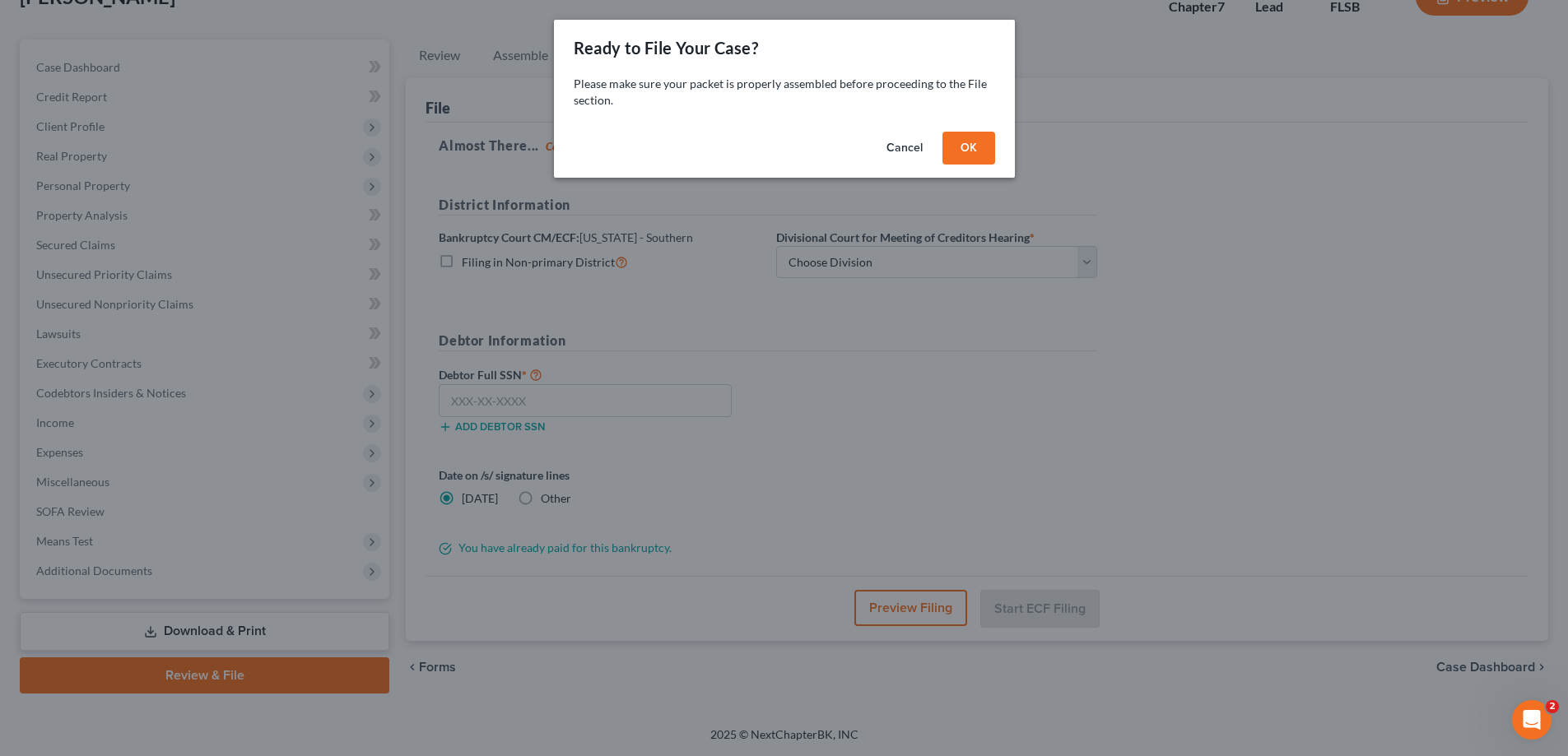
scroll to position [118, 0]
click at [971, 150] on button "OK" at bounding box center [974, 148] width 53 height 33
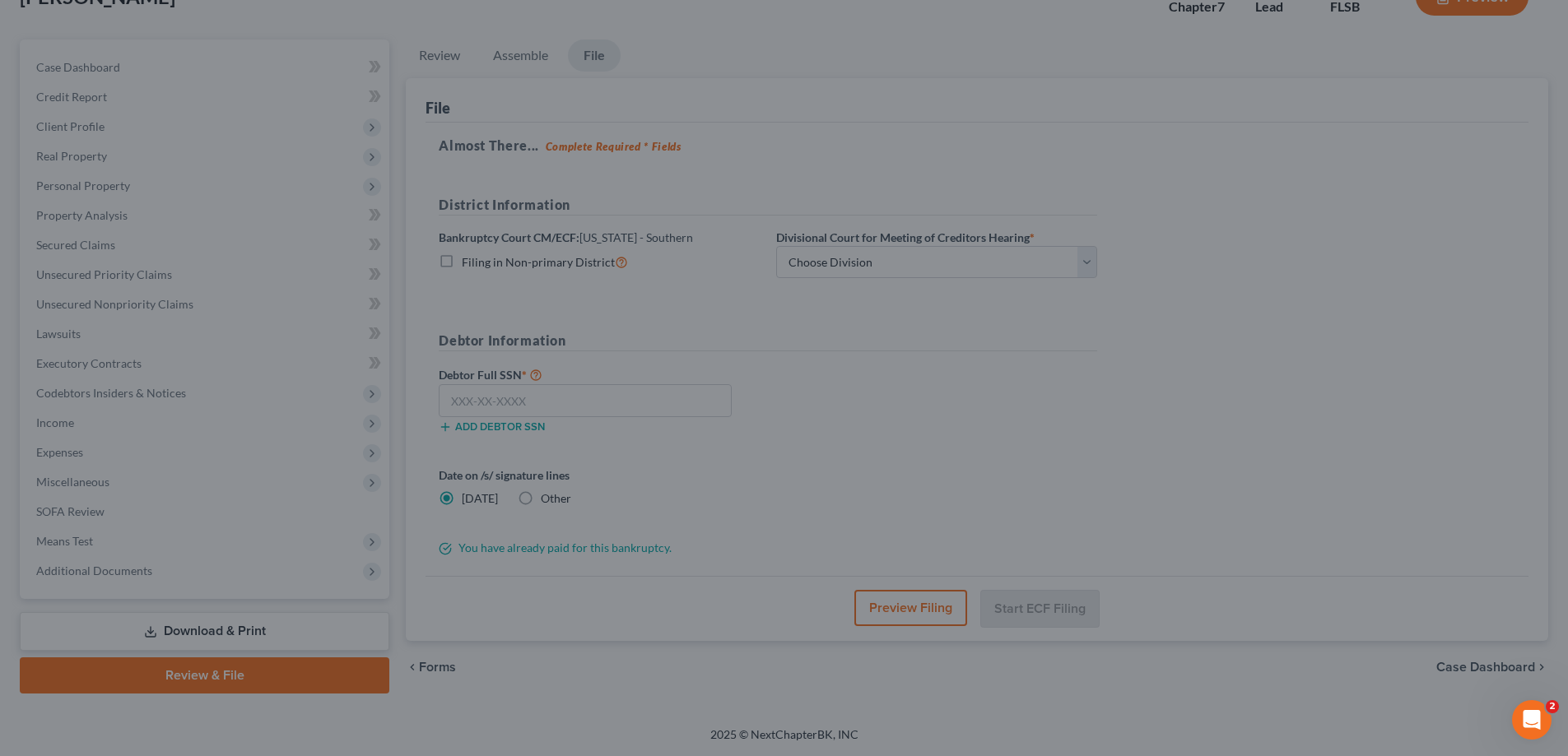
click at [940, 266] on div at bounding box center [784, 378] width 1568 height 756
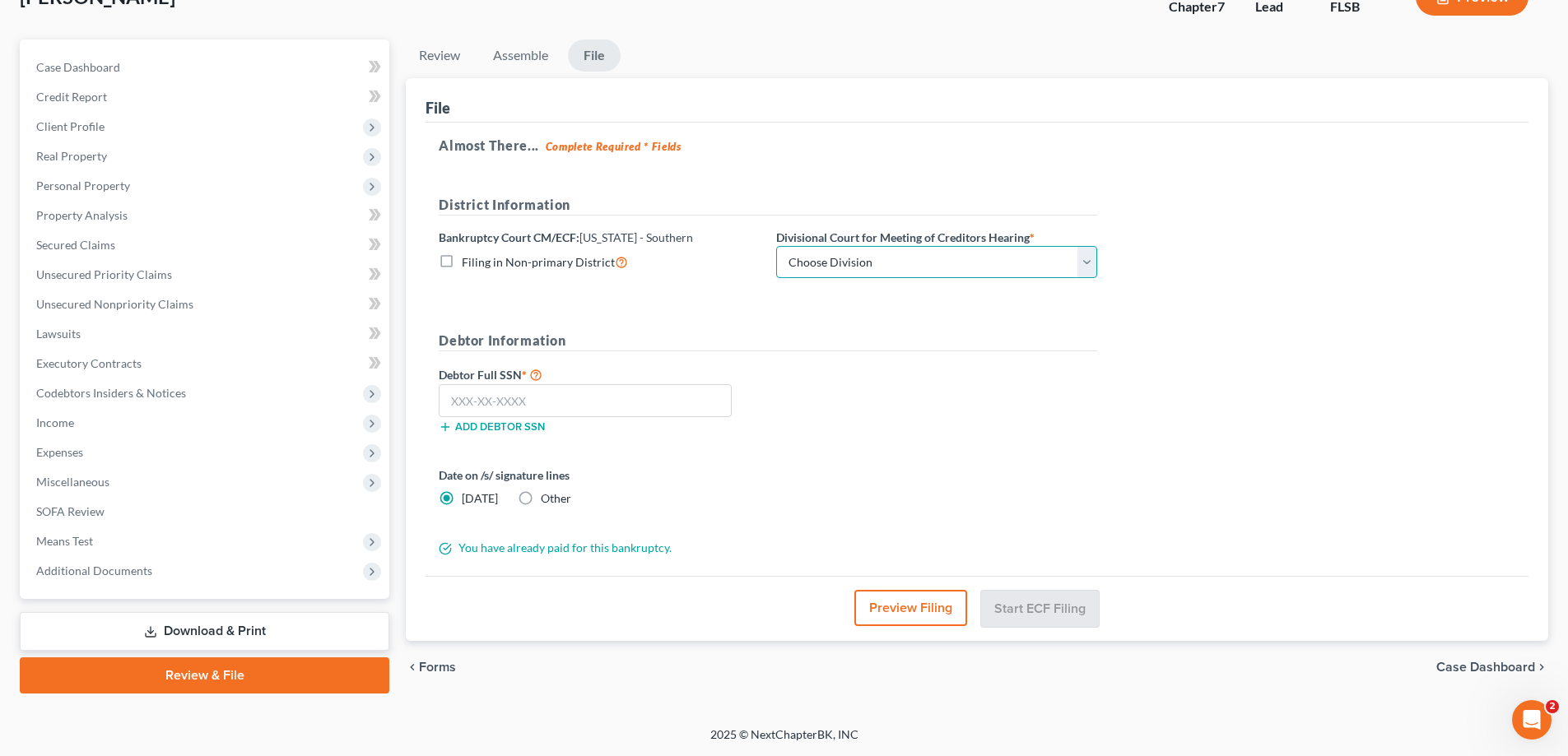
click at [910, 269] on select "Choose Division [GEOGRAPHIC_DATA] [GEOGRAPHIC_DATA] [GEOGRAPHIC_DATA]" at bounding box center [936, 262] width 321 height 33
select select "2"
click at [776, 246] on select "Choose Division [GEOGRAPHIC_DATA] [GEOGRAPHIC_DATA] [GEOGRAPHIC_DATA]" at bounding box center [936, 262] width 321 height 33
click at [633, 399] on input "text" at bounding box center [585, 400] width 293 height 33
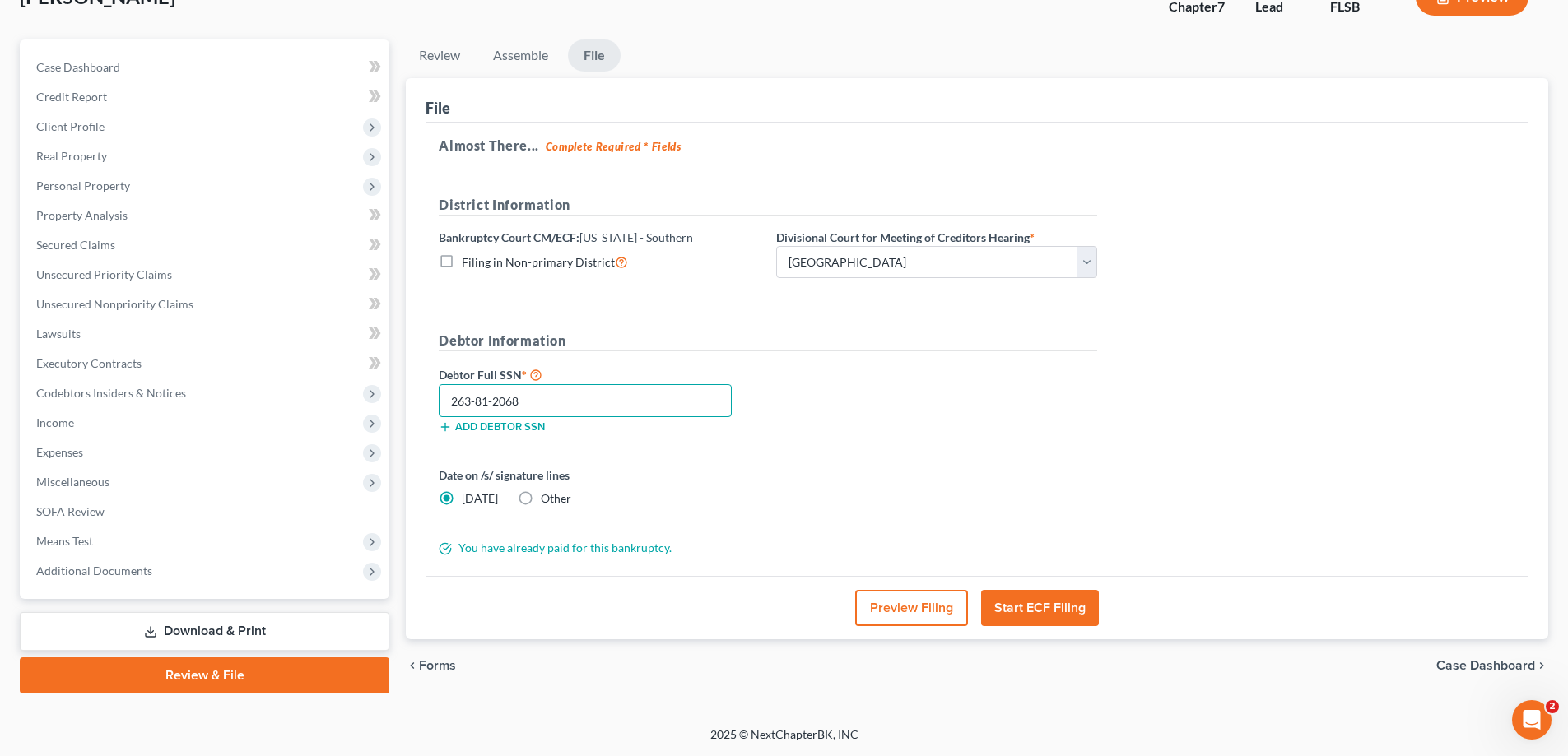
type input "263-81-2068"
click at [1059, 614] on button "Start ECF Filing" at bounding box center [1039, 608] width 117 height 36
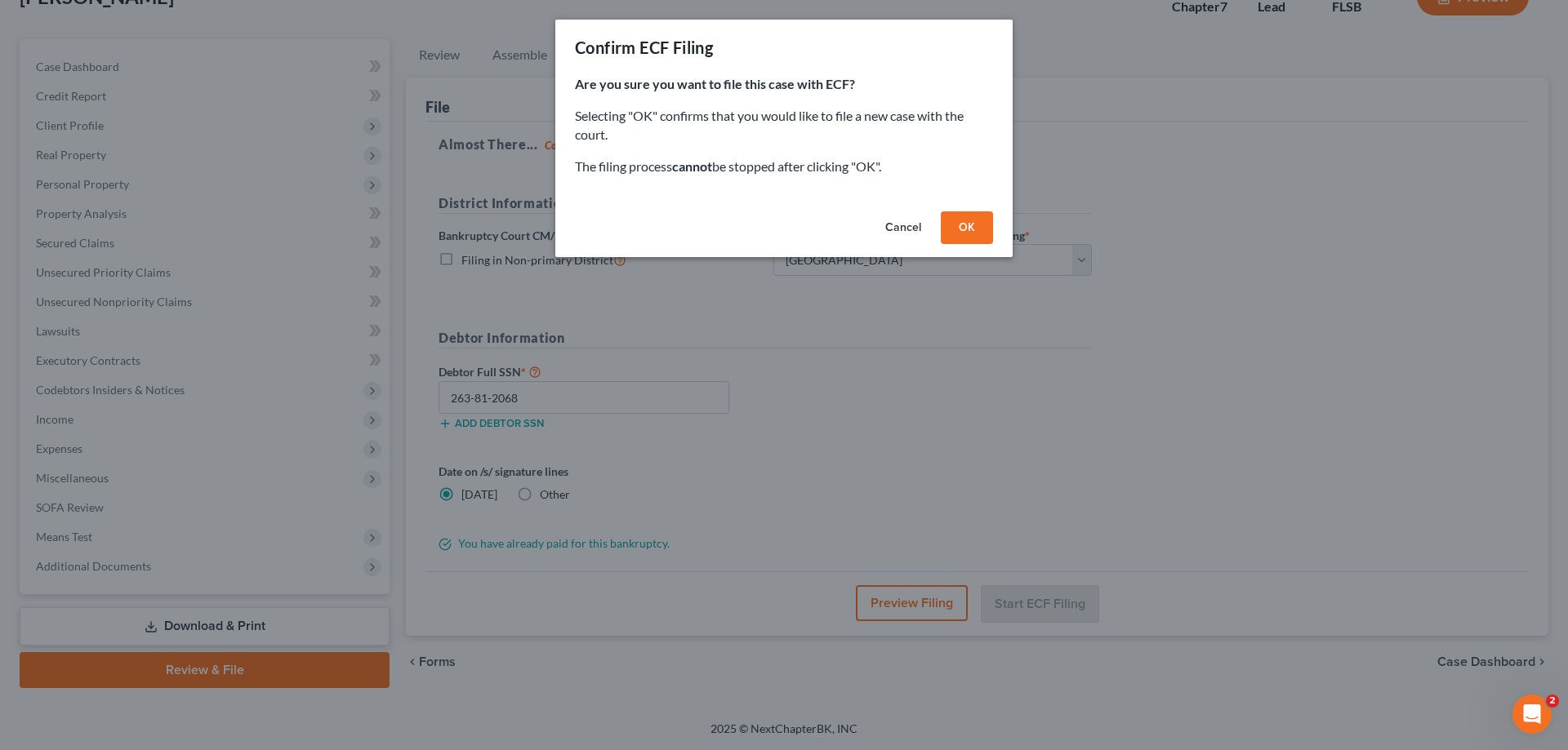
click at [987, 234] on button "OK" at bounding box center [966, 227] width 52 height 33
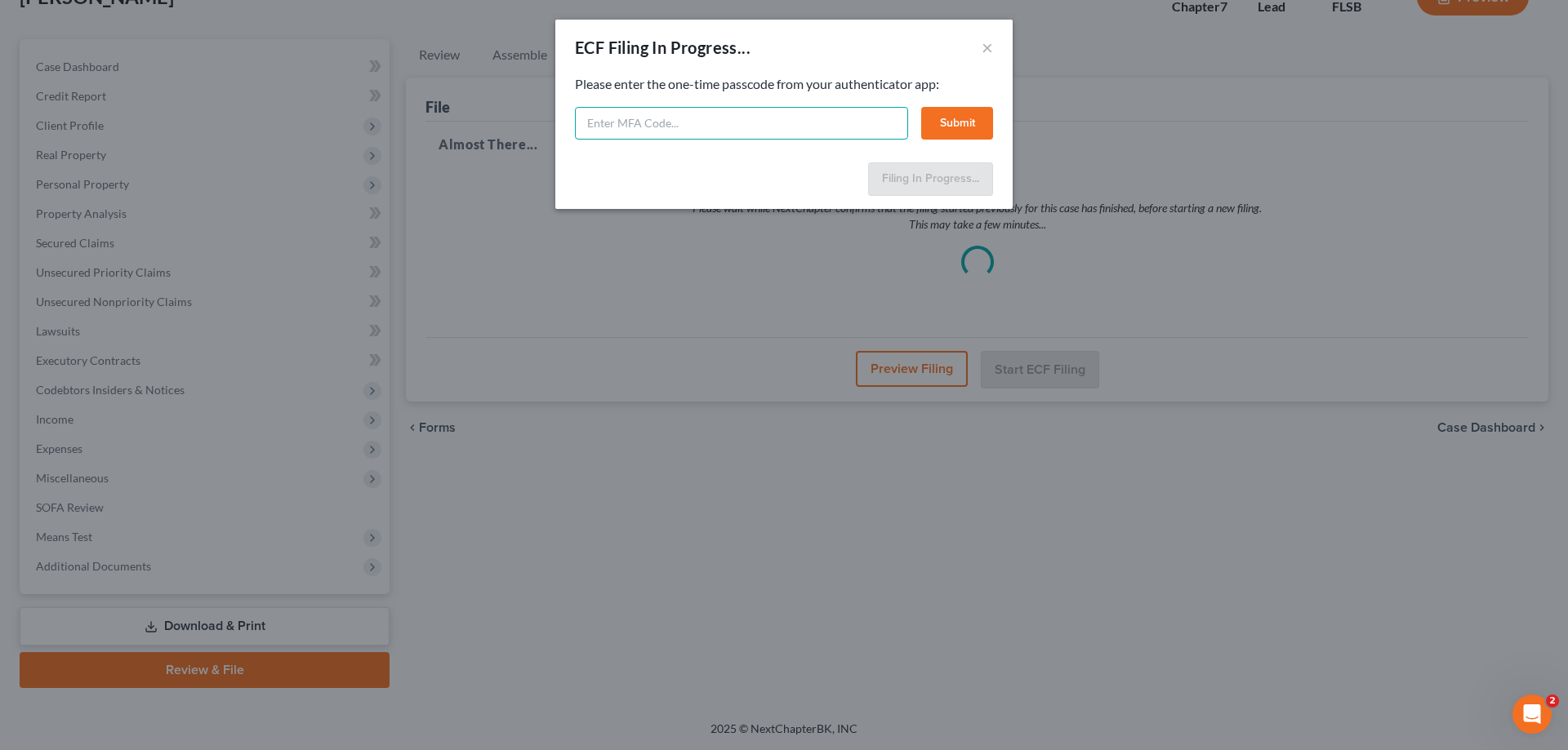
click at [746, 125] on input "text" at bounding box center [741, 123] width 333 height 33
type input "9"
type input "646944"
click at [976, 123] on button "Submit" at bounding box center [956, 123] width 72 height 33
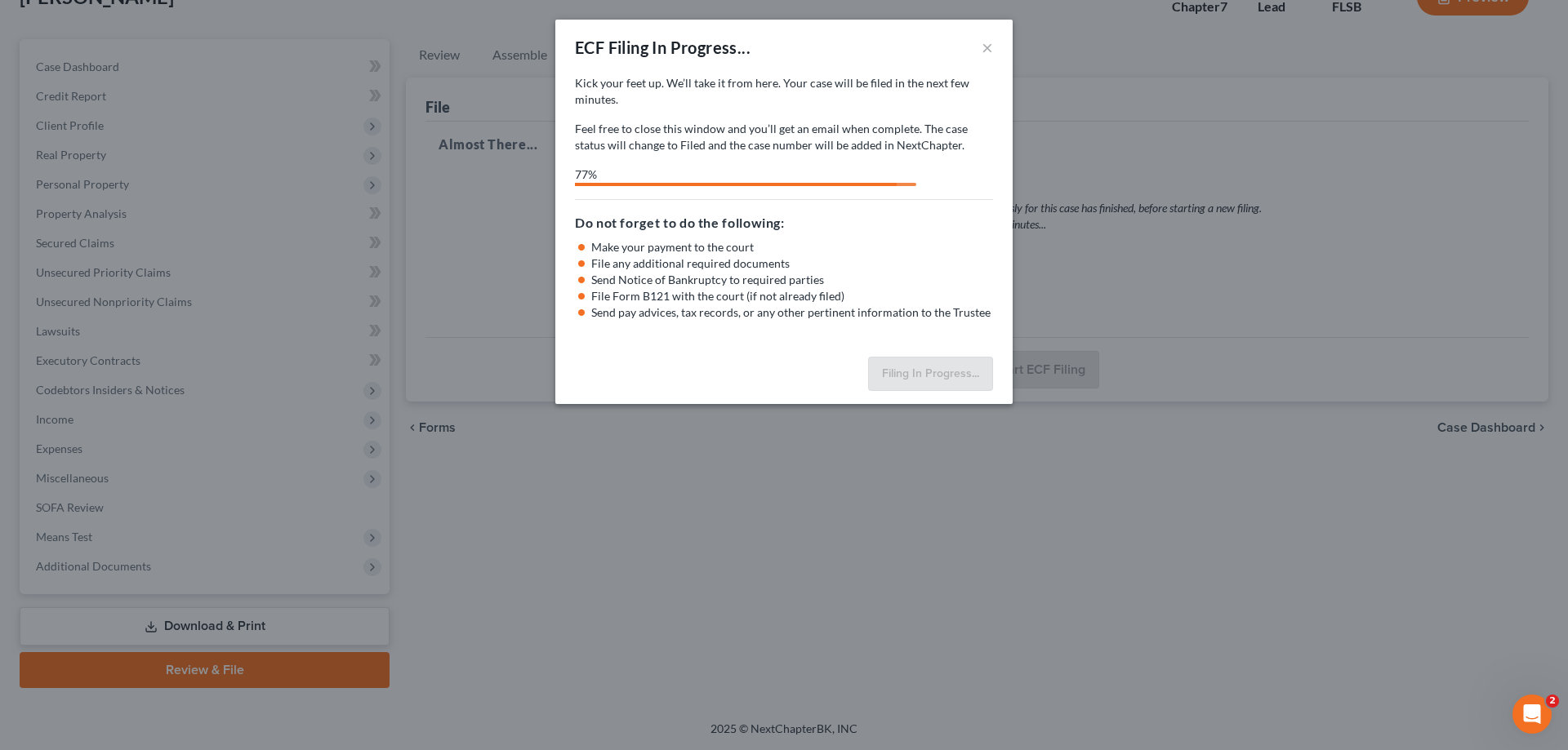
click at [996, 44] on div "ECF Filing In Progress... ×" at bounding box center [784, 47] width 457 height 55
click at [993, 45] on div "ECF Filing In Progress... ×" at bounding box center [784, 47] width 457 height 55
click at [988, 52] on button "×" at bounding box center [987, 47] width 12 height 20
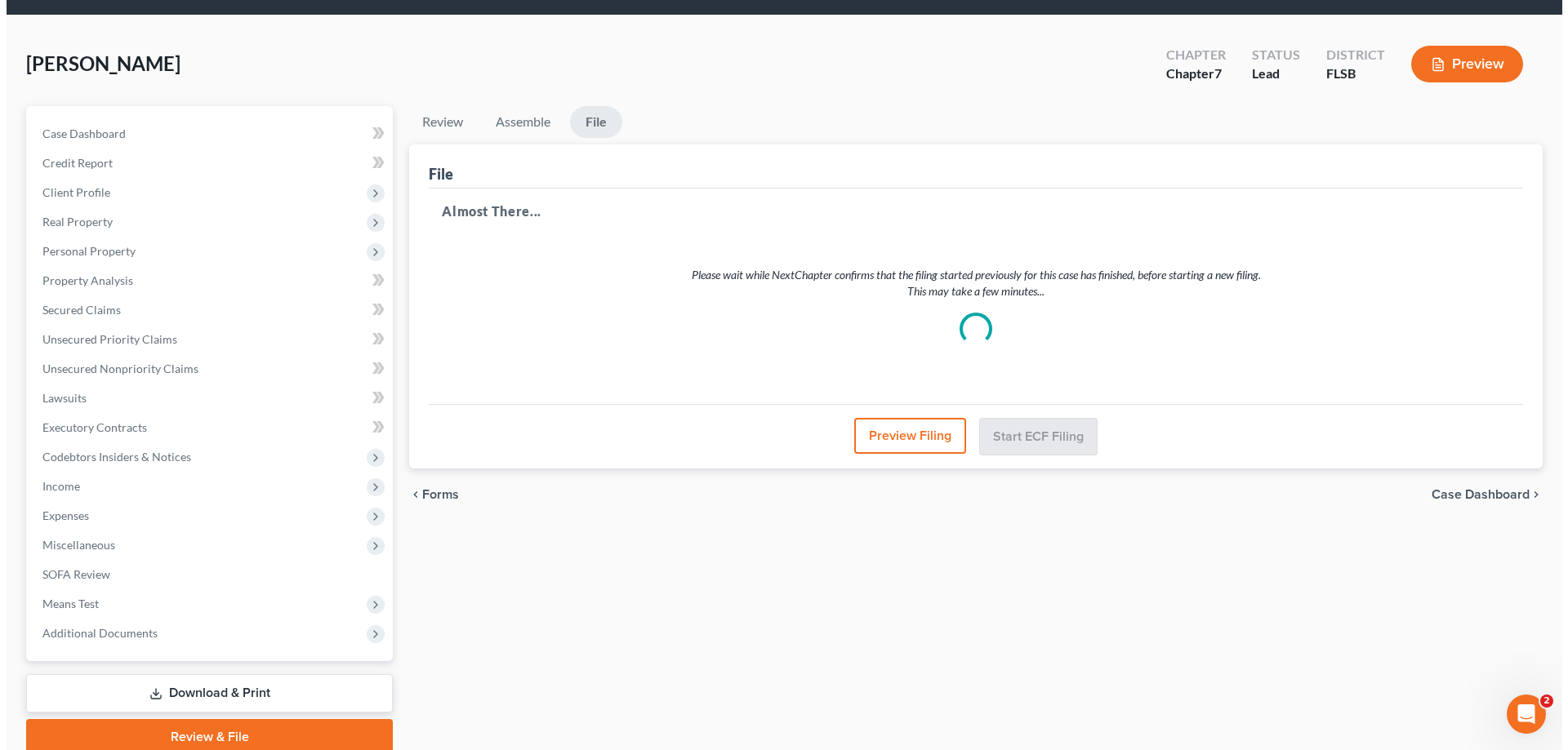
scroll to position [0, 0]
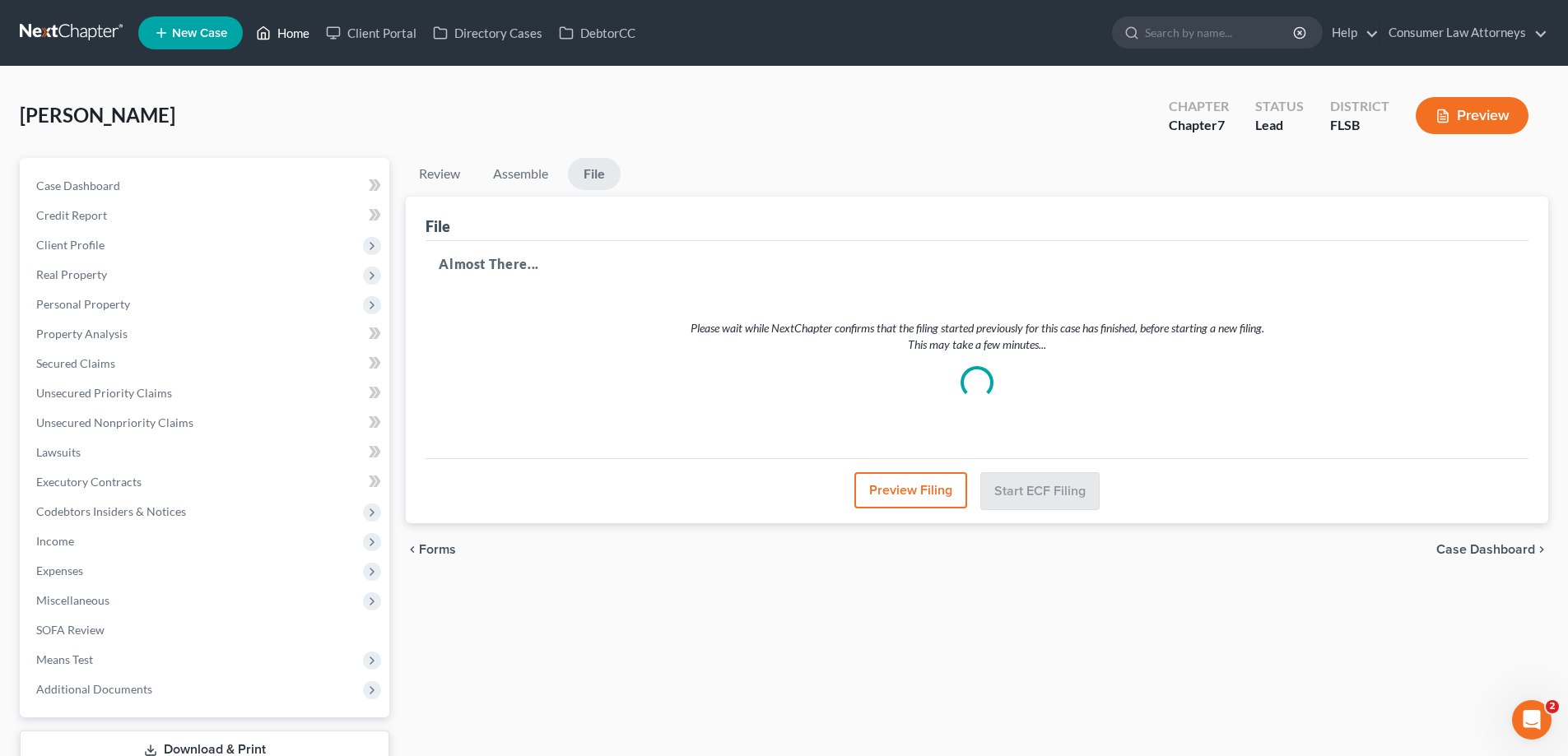
click at [288, 35] on link "Home" at bounding box center [283, 32] width 70 height 30
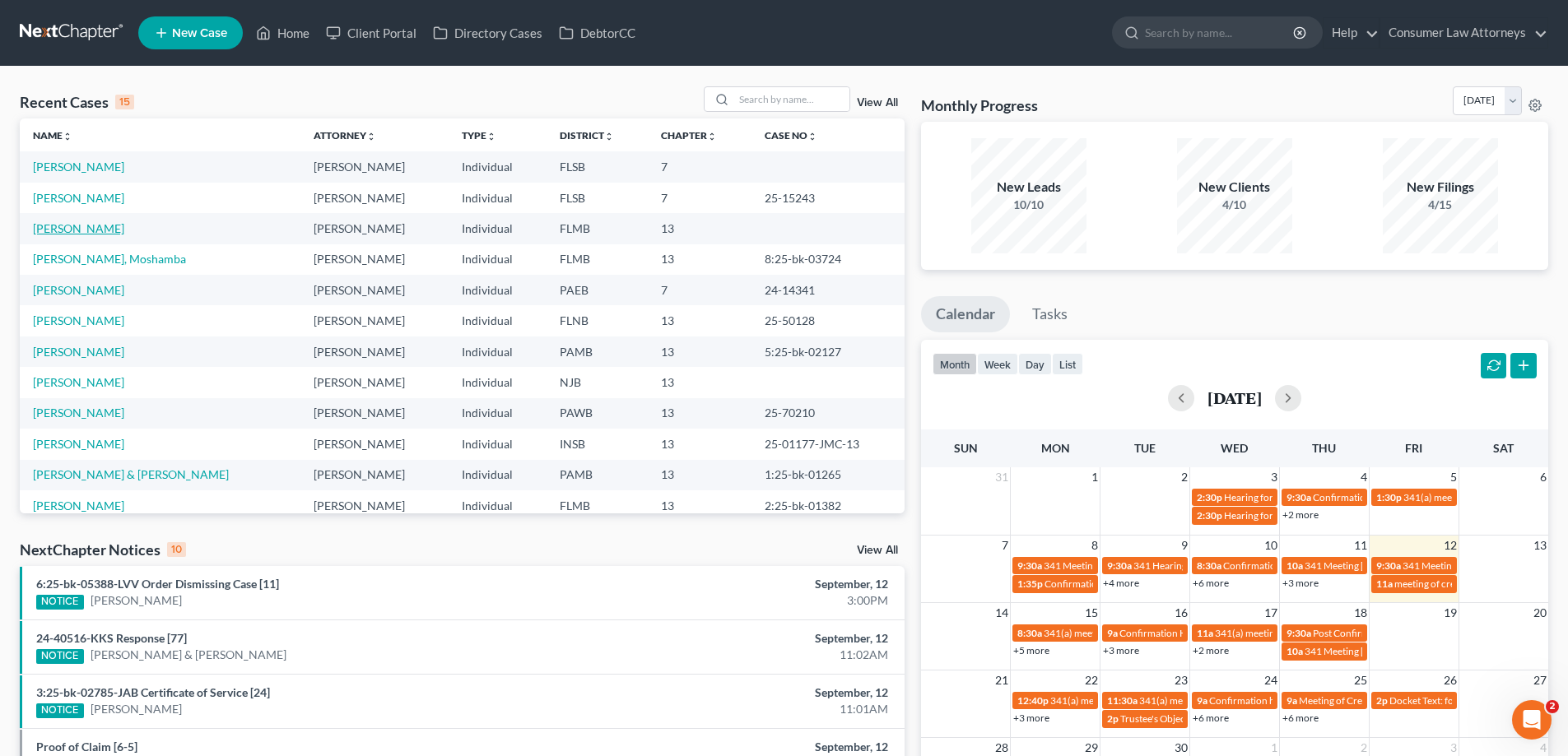
click at [75, 233] on link "[PERSON_NAME]" at bounding box center [79, 228] width 91 height 14
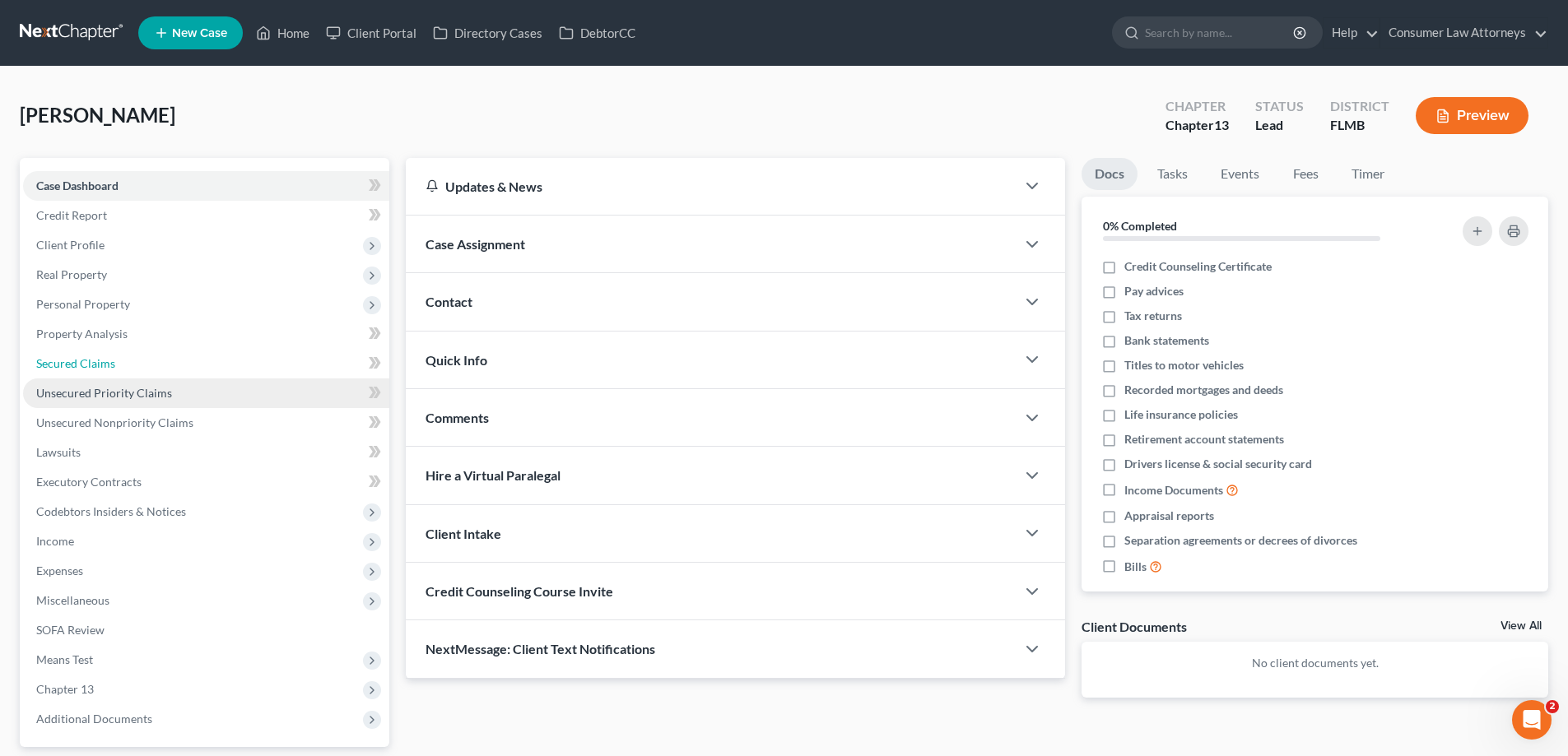
click at [76, 359] on span "Secured Claims" at bounding box center [75, 364] width 79 height 14
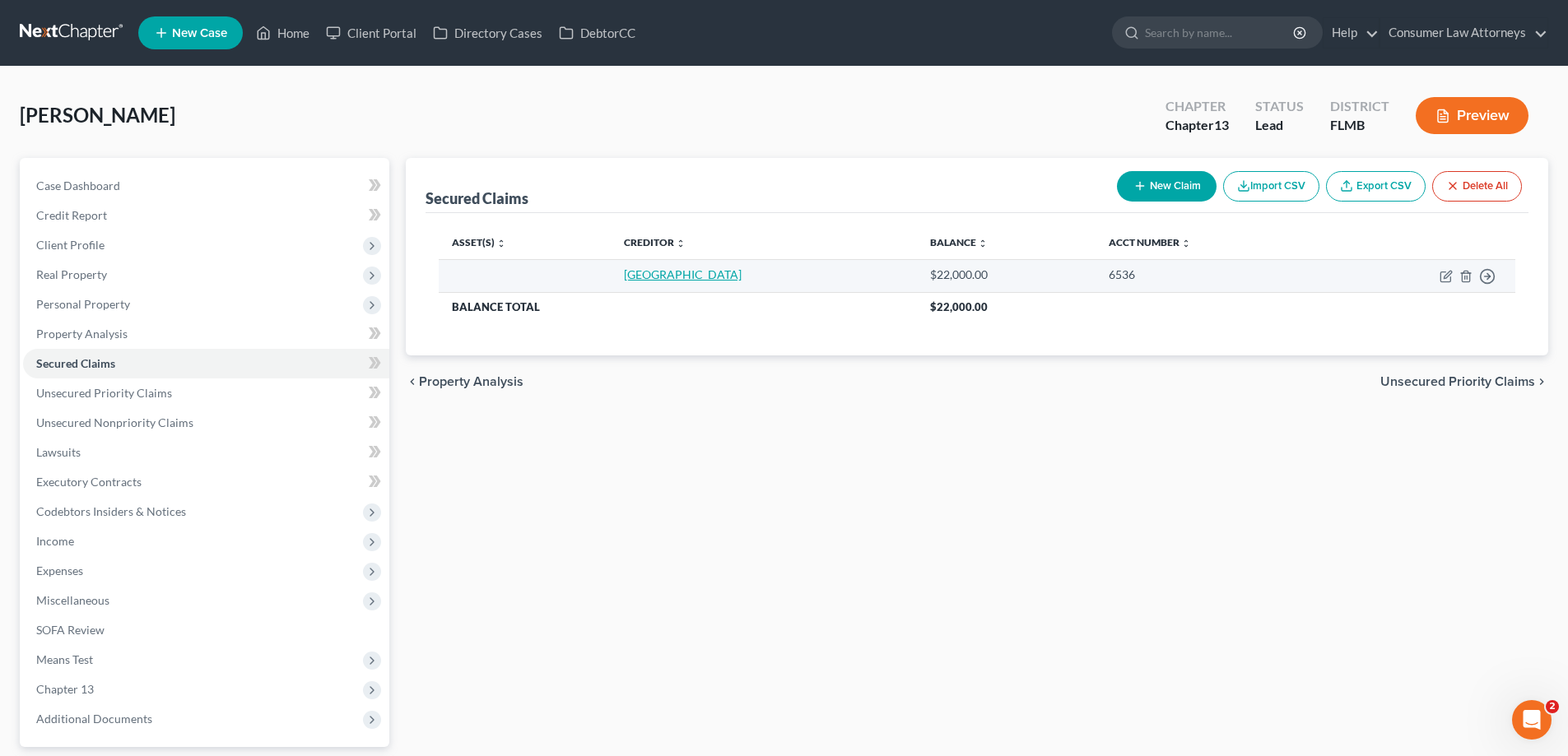
click at [671, 280] on link "[GEOGRAPHIC_DATA]" at bounding box center [682, 275] width 117 height 14
select select "2"
select select "0"
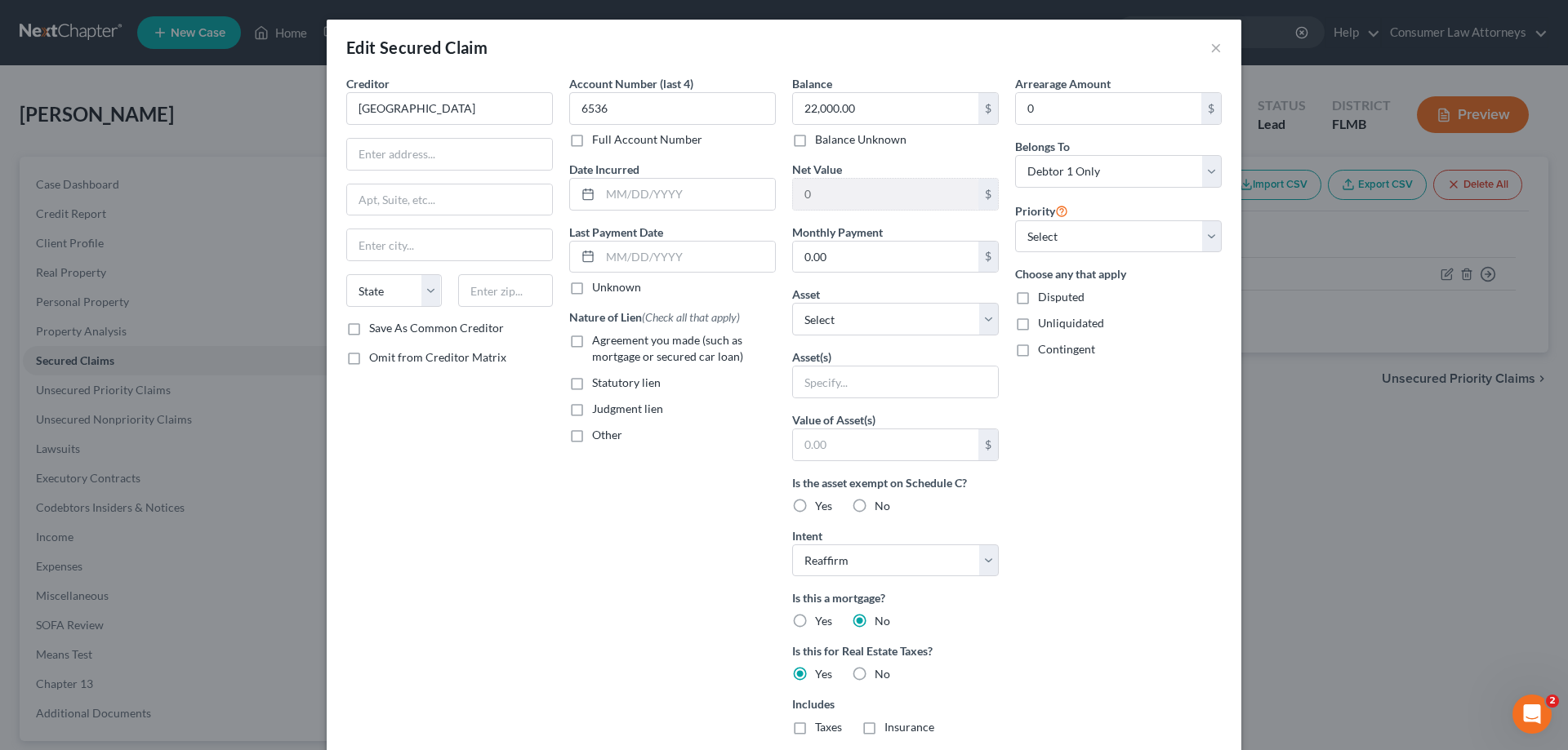
drag, startPoint x: 566, startPoint y: 140, endPoint x: 583, endPoint y: 150, distance: 19.7
click at [592, 140] on label "Full Account Number" at bounding box center [647, 140] width 110 height 16
click at [598, 140] on input "Full Account Number" at bounding box center [604, 137] width 11 height 11
type input "24,000.00"
drag, startPoint x: 1043, startPoint y: 232, endPoint x: 1056, endPoint y: 245, distance: 18.4
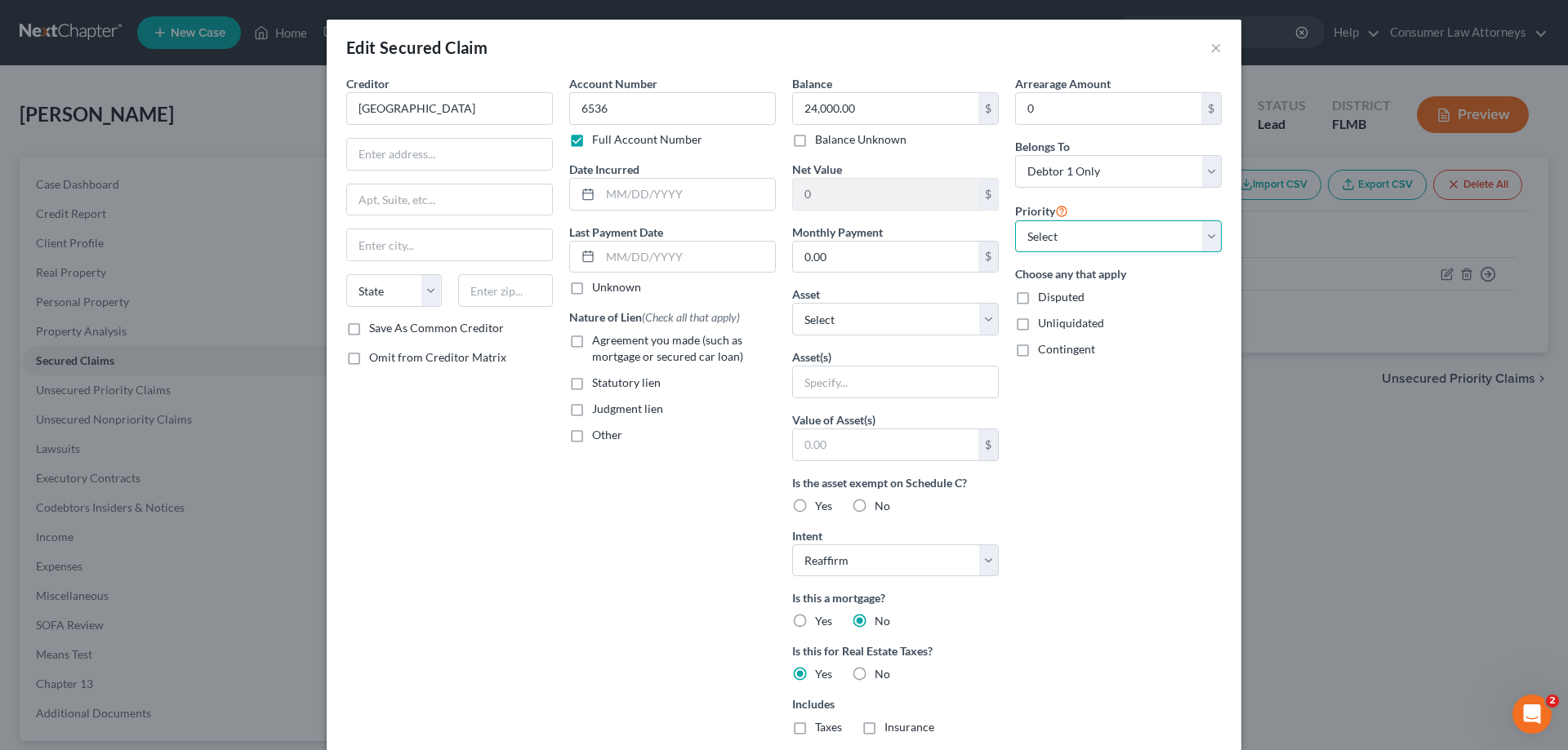
click at [1044, 233] on select "Select 1st 2nd 3rd 4th 5th 6th 7th 8th 9th 10th 11th 12th 13th 14th 15th 16th 1…" at bounding box center [1118, 236] width 206 height 33
select select "0"
click at [1015, 220] on select "Select 1st 2nd 3rd 4th 5th 6th 7th 8th 9th 10th 11th 12th 13th 14th 15th 16th 1…" at bounding box center [1118, 236] width 206 height 33
click at [941, 311] on select "Select Other Multiple Assets [STREET_ADDRESS] - $0.0 Pet(s) - Cats - $0.0 Bank …" at bounding box center [895, 319] width 206 height 33
select select "2"
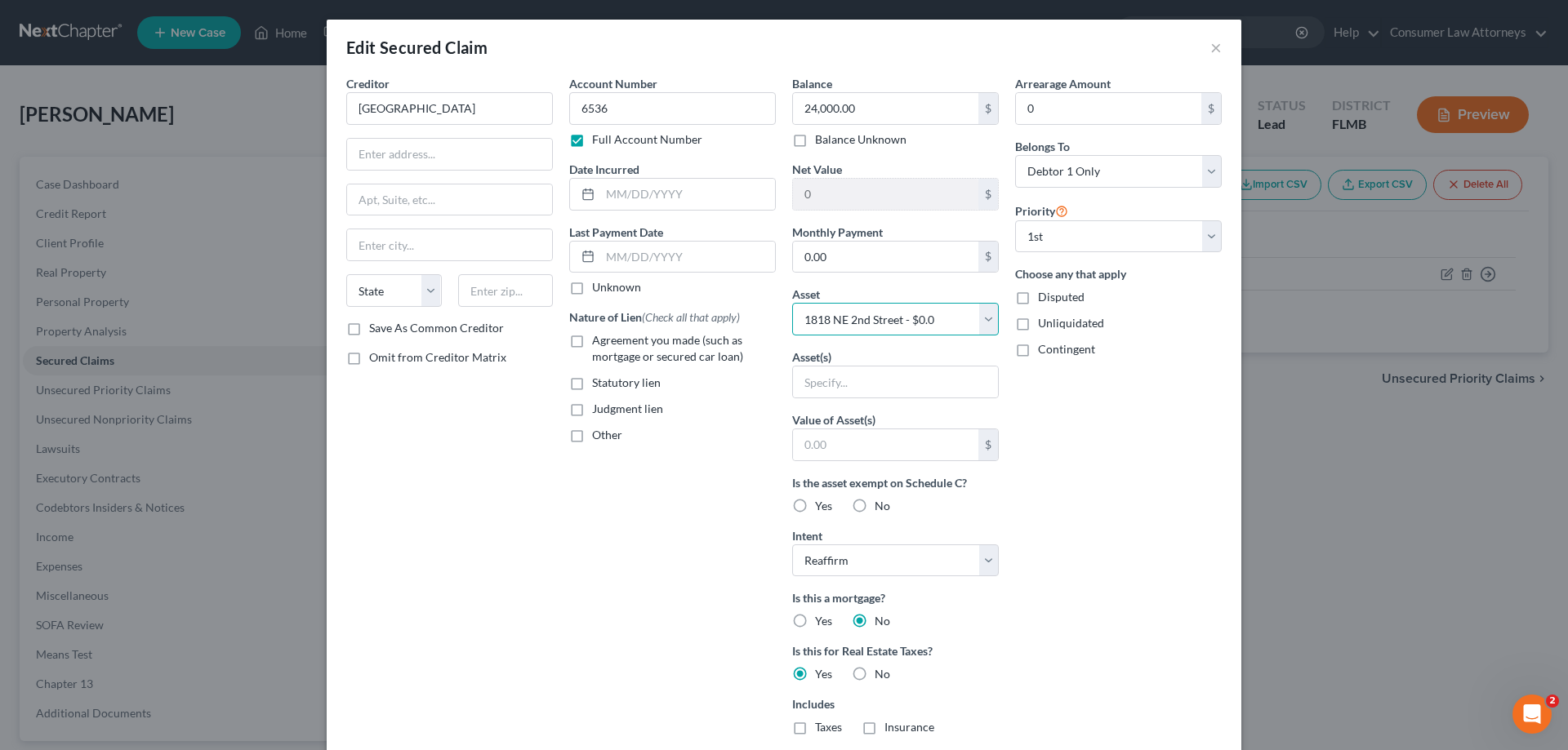
click at [792, 303] on select "Select Other Multiple Assets [STREET_ADDRESS] - $0.0 Pet(s) - Cats - $0.0 Bank …" at bounding box center [895, 319] width 206 height 33
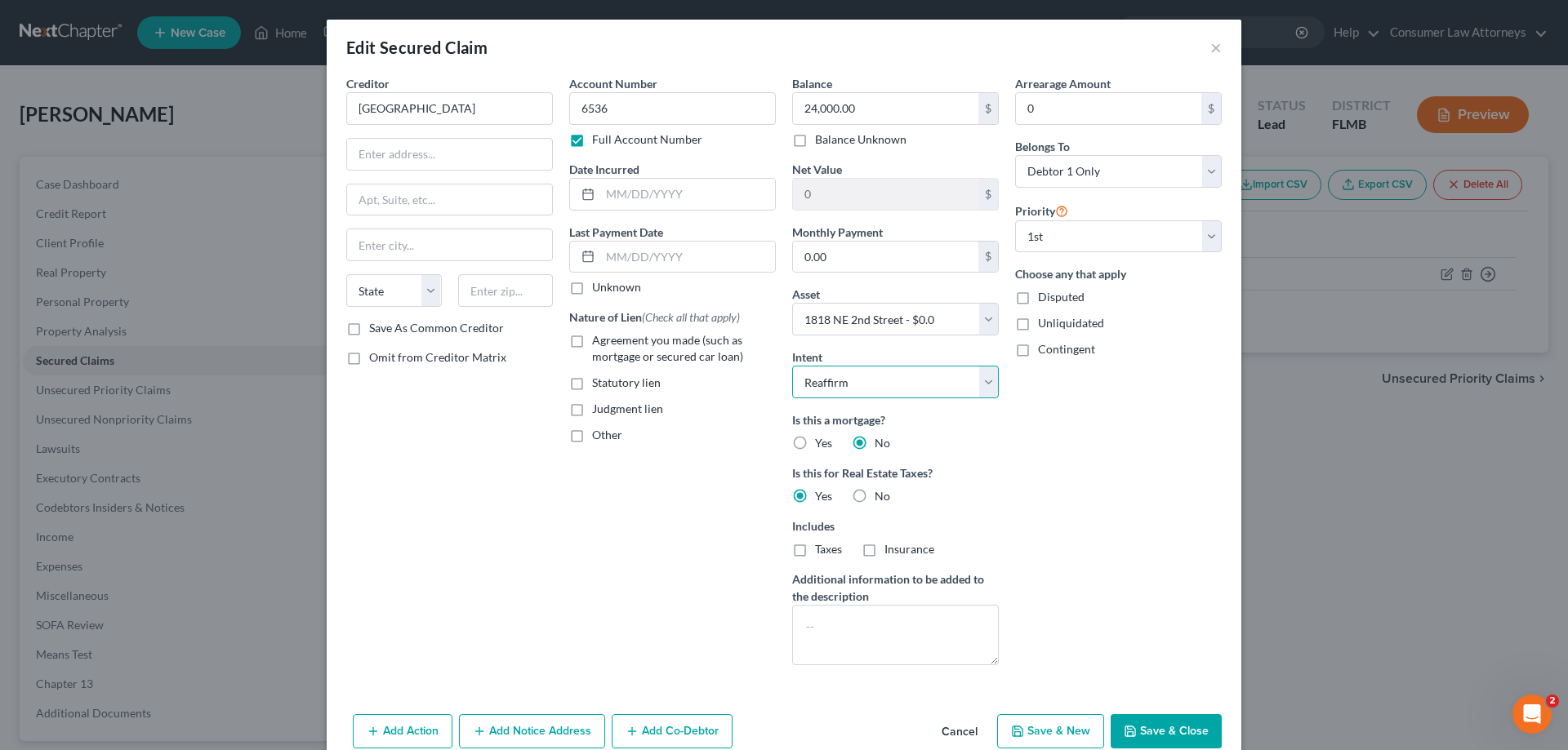
click at [898, 385] on select "Select Surrender Redeem Reaffirm Avoid Other" at bounding box center [895, 382] width 206 height 33
drag, startPoint x: 1032, startPoint y: 412, endPoint x: 1056, endPoint y: 419, distance: 25.0
click at [1042, 416] on div "Arrearage Amount 0 $ Belongs To * Select Debtor 1 Only Debtor 2 Only Debtor 1 A…" at bounding box center [1118, 377] width 223 height 603
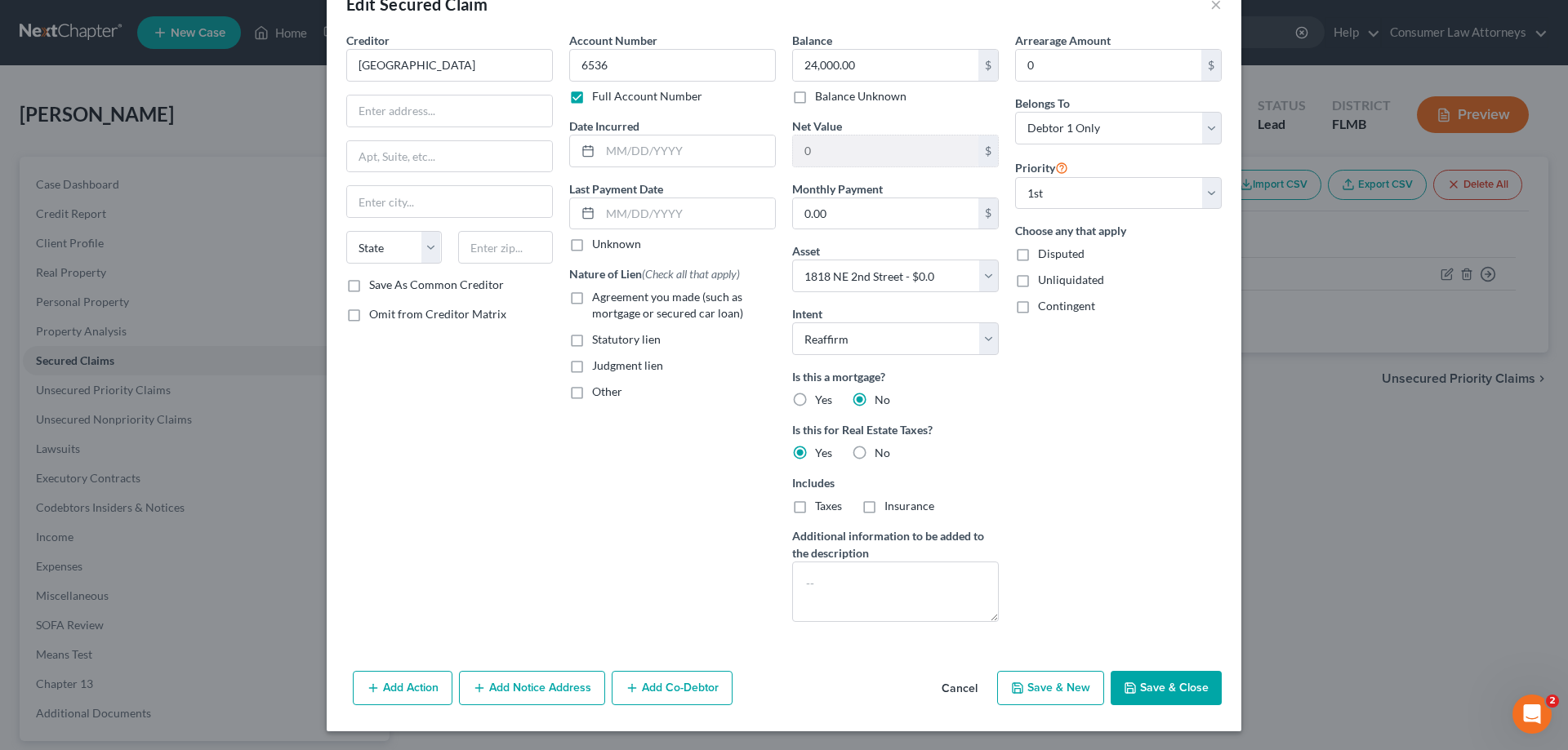
scroll to position [44, 0]
type input "23,194.08"
click at [641, 55] on input "6536" at bounding box center [672, 64] width 206 height 33
type input "6"
type input "23-05482"
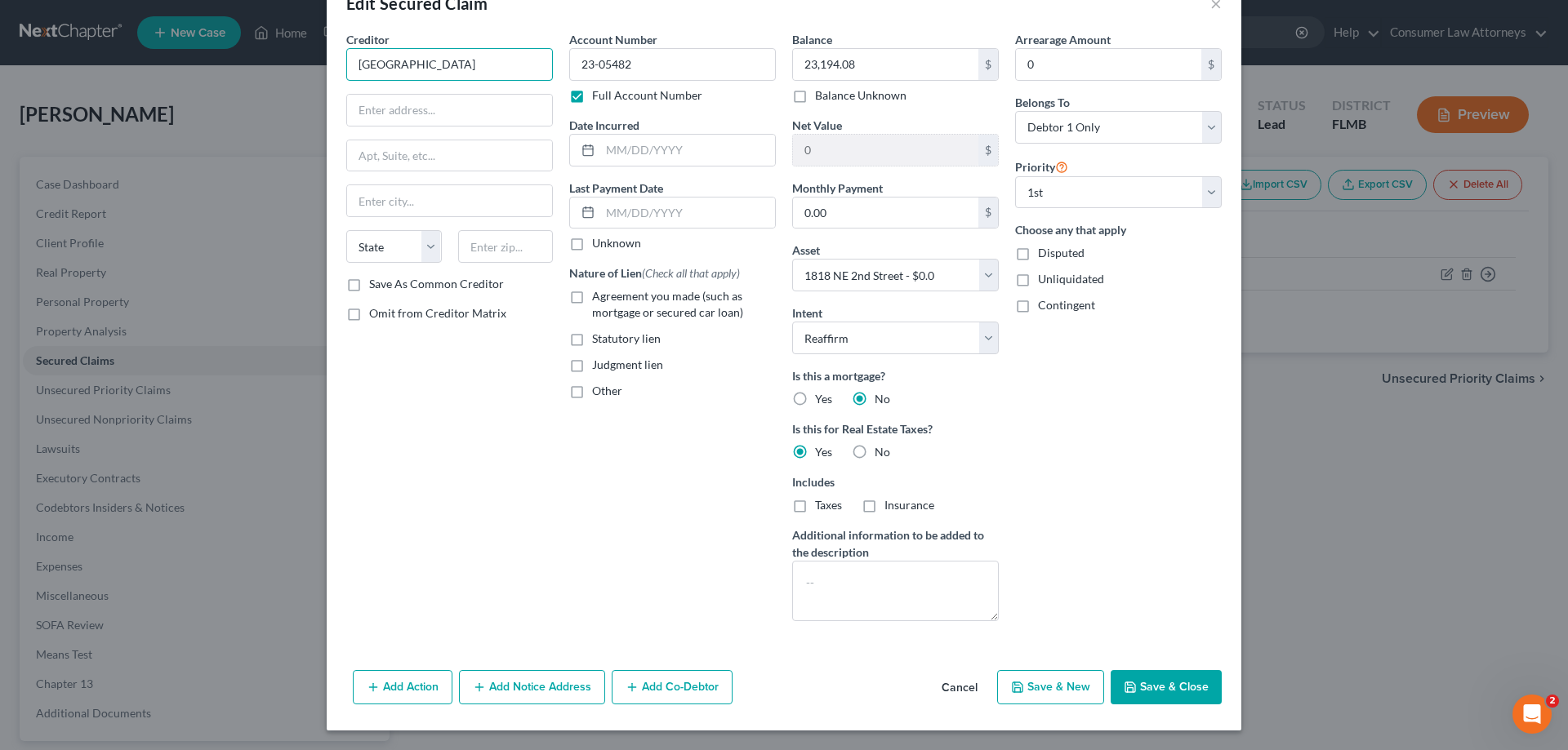
drag, startPoint x: 490, startPoint y: 66, endPoint x: 344, endPoint y: 79, distance: 146.6
click at [346, 79] on input "[GEOGRAPHIC_DATA]" at bounding box center [449, 64] width 206 height 33
paste input "RAJ Tax Liens LLC"
click at [416, 65] on input "RAJ Tax Liens LLC" at bounding box center [449, 64] width 206 height 33
click at [418, 65] on input "RAJ Tax Liens LLC" at bounding box center [449, 64] width 206 height 33
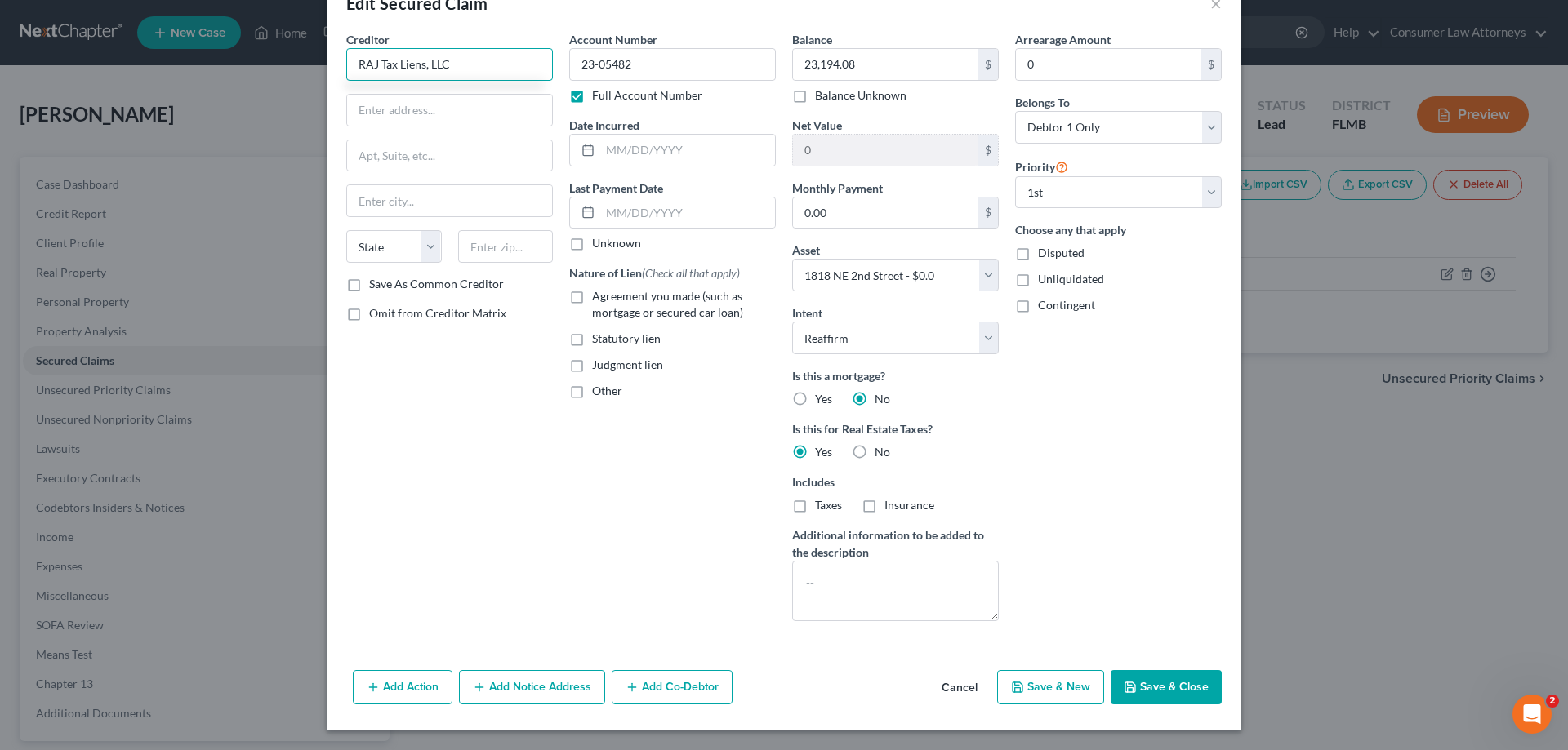
type input "RAJ Tax Liens, LLC"
click at [453, 104] on input "text" at bounding box center [449, 110] width 205 height 31
paste input "[STREET_ADDRESS]"
type input "[STREET_ADDRESS]"
click at [507, 235] on input "text" at bounding box center [505, 246] width 95 height 33
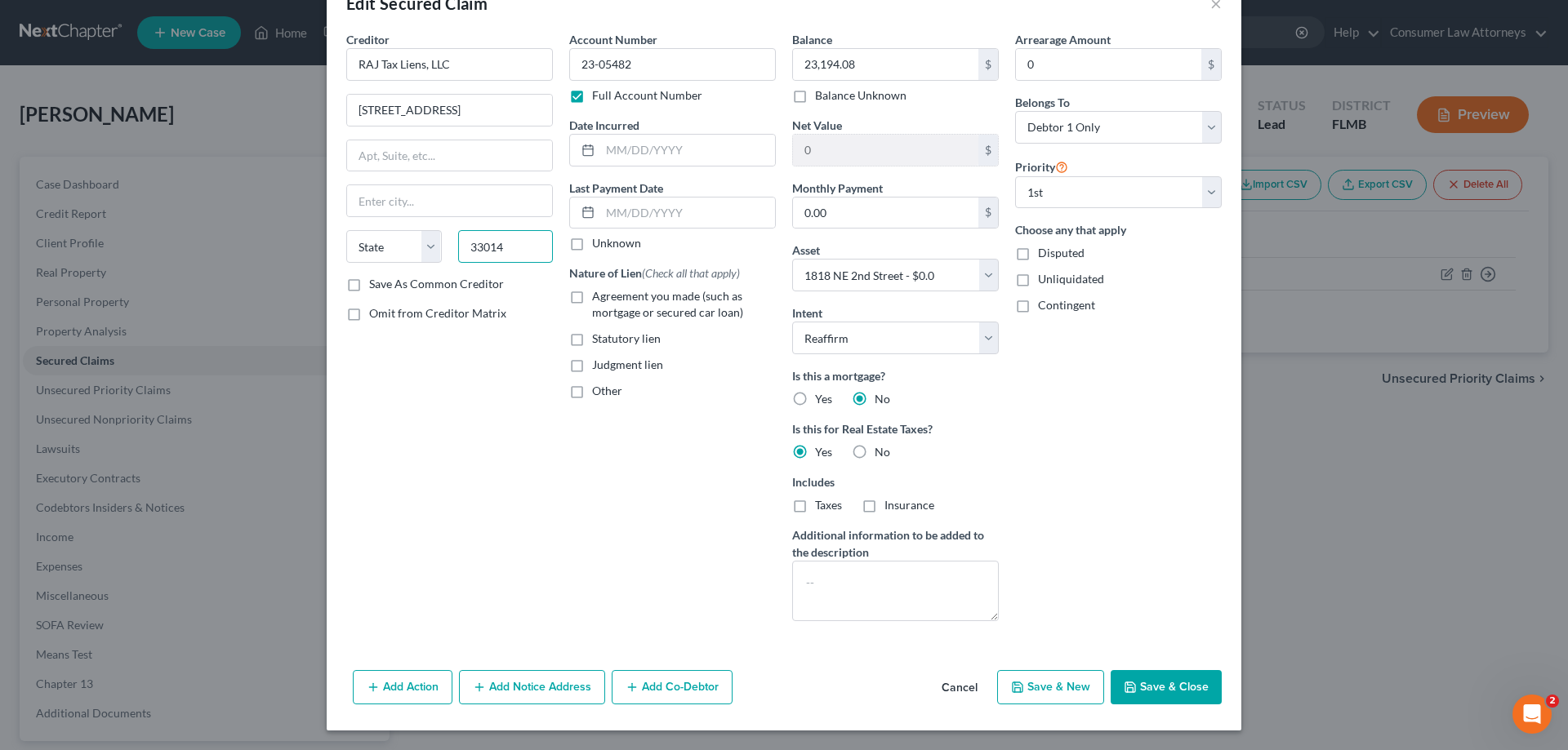
type input "33014"
type input "Hialeah"
select select "9"
click at [414, 110] on input "[STREET_ADDRESS]" at bounding box center [449, 110] width 205 height 31
type input "[STREET_ADDRESS]"
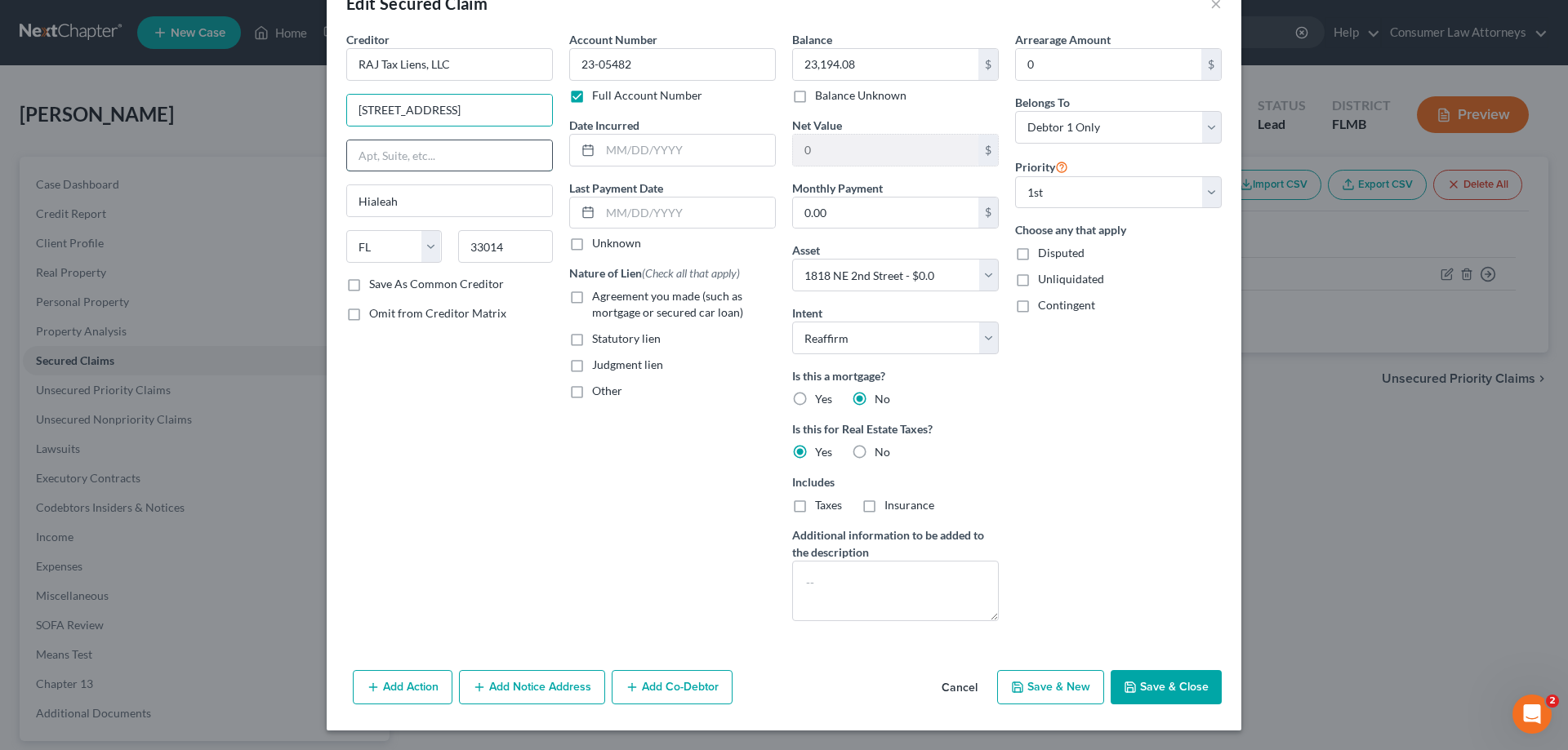
click at [476, 166] on input "text" at bounding box center [449, 156] width 205 height 31
click at [493, 132] on div "Creditor * RAJ Tax Liens, LLC [STREET_ADDRESS][GEOGRAPHIC_DATA] [US_STATE] AK A…" at bounding box center [449, 154] width 206 height 245
click at [1143, 692] on button "Save & Close" at bounding box center [1165, 687] width 111 height 35
select select
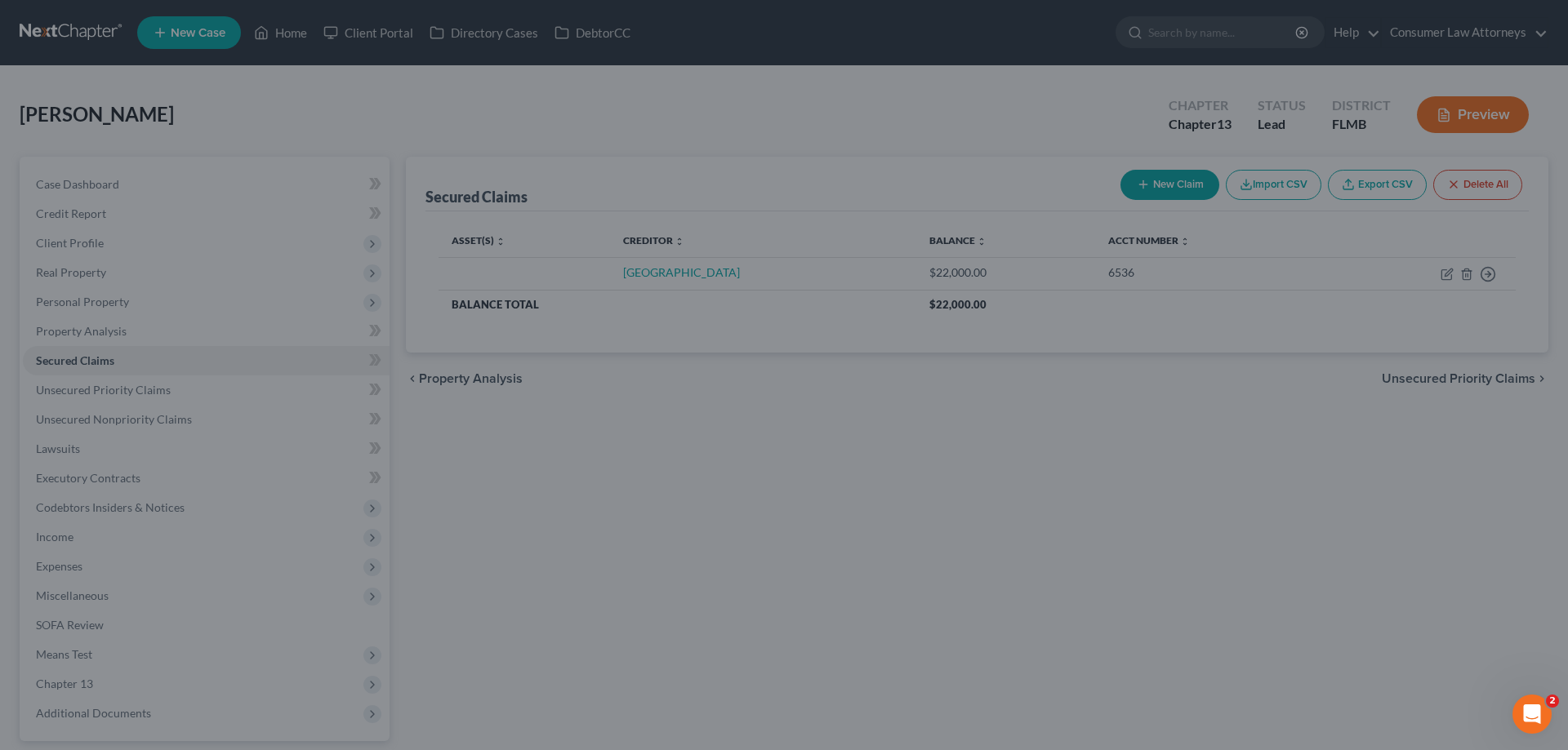
type input "-23,194.08"
select select "2"
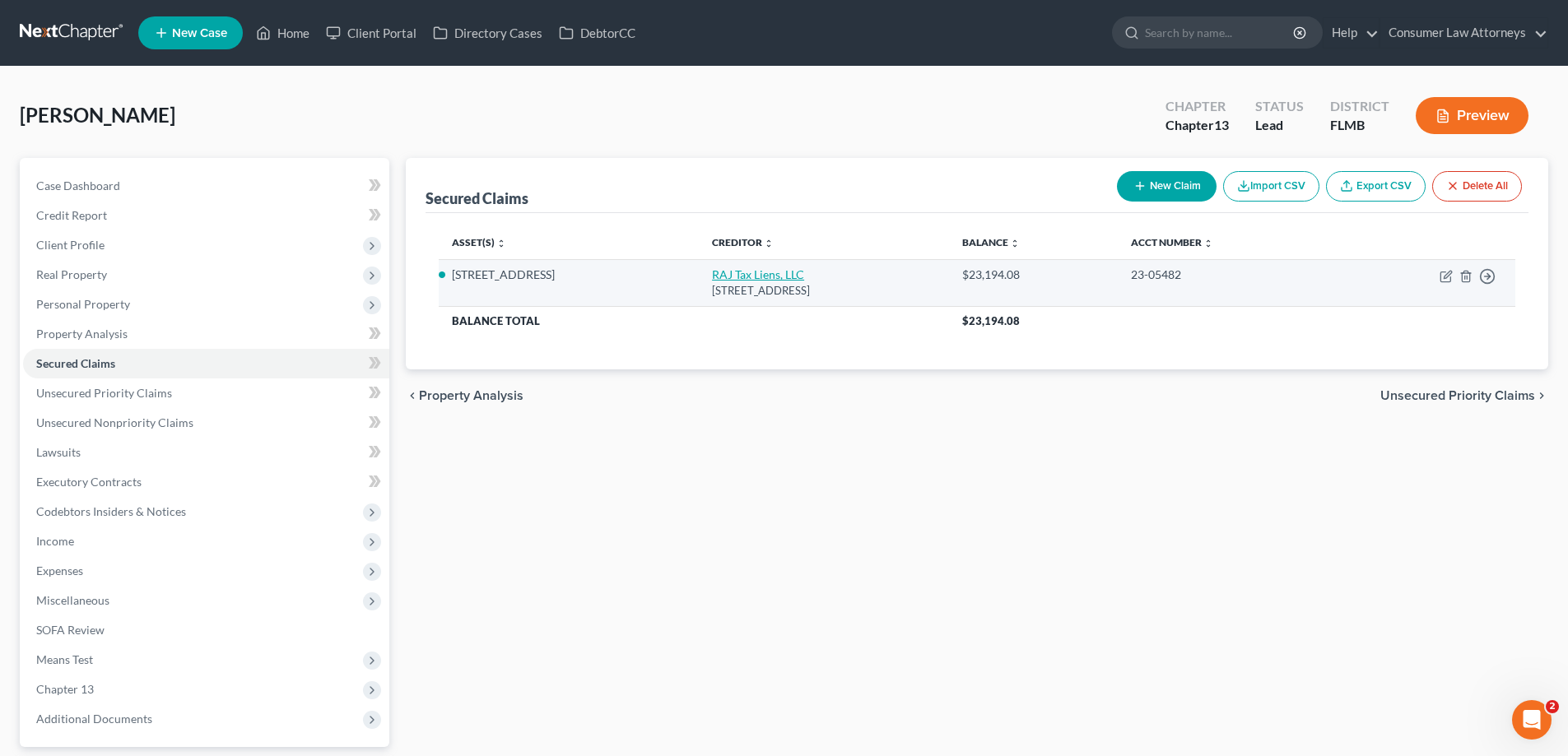
click at [712, 277] on link "RAJ Tax Liens, LLC" at bounding box center [758, 275] width 92 height 14
select select "9"
select select "2"
select select "0"
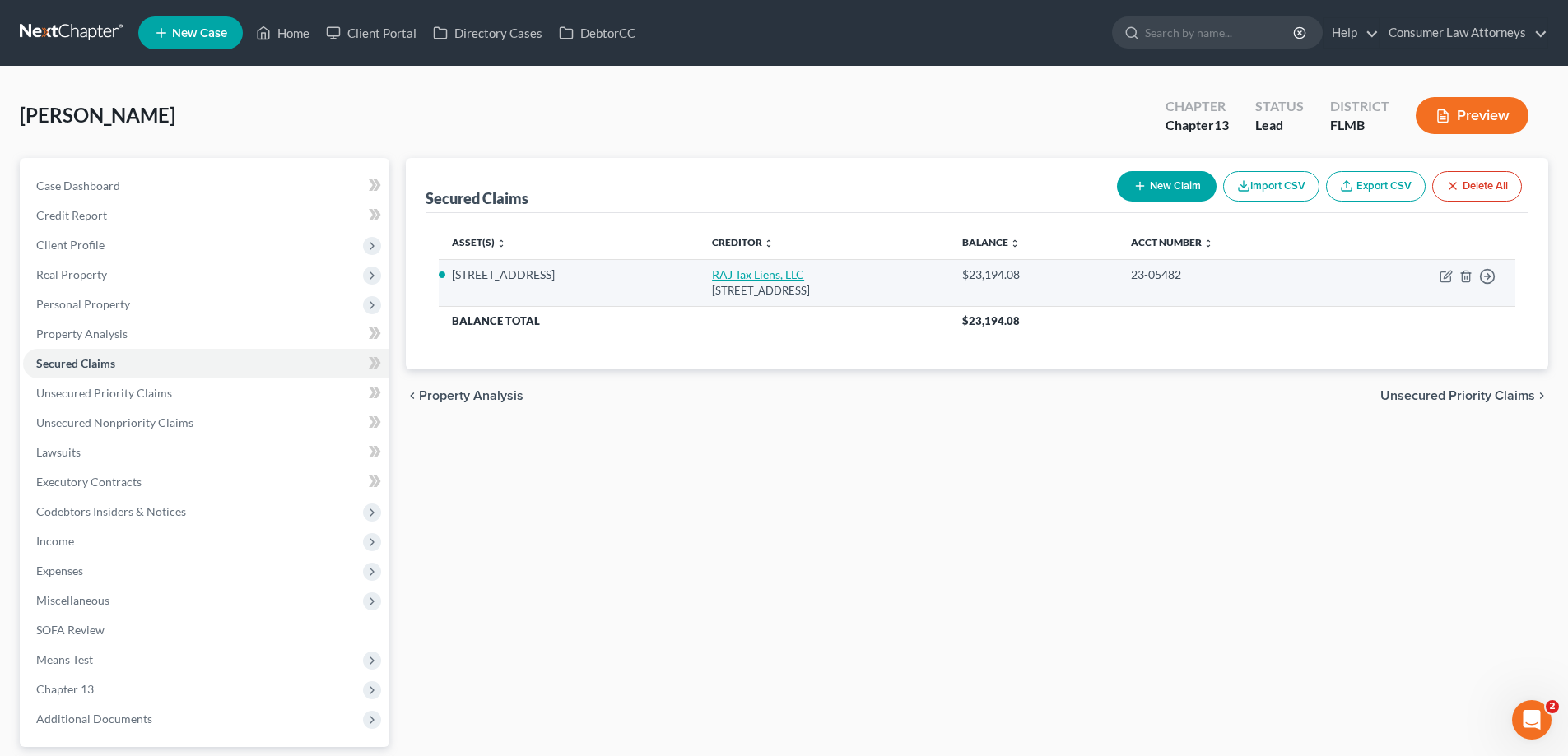
select select "0"
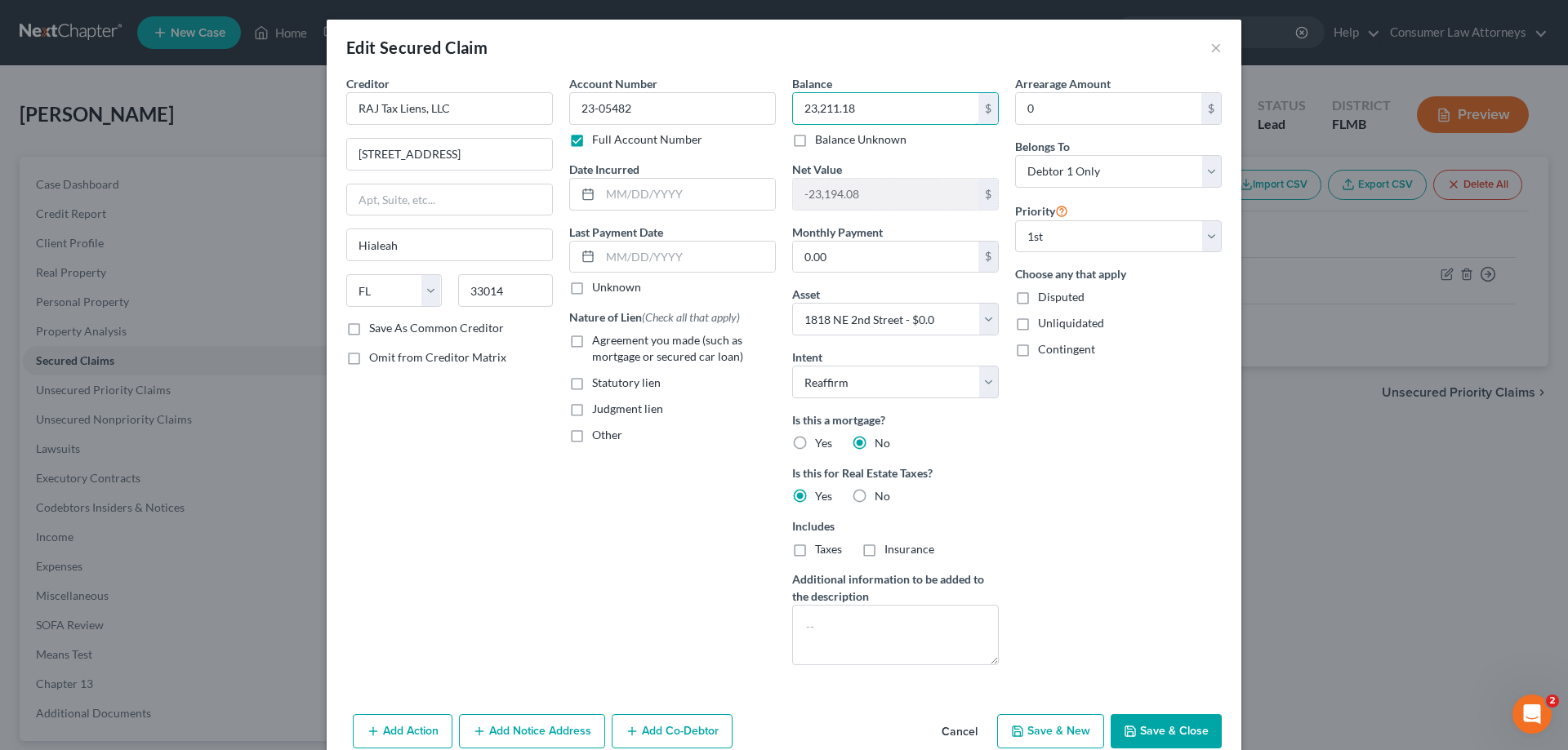
type input "23,211.18"
click at [1154, 733] on button "Save & Close" at bounding box center [1165, 731] width 111 height 35
select select
type input "-23,211.18"
select select "2"
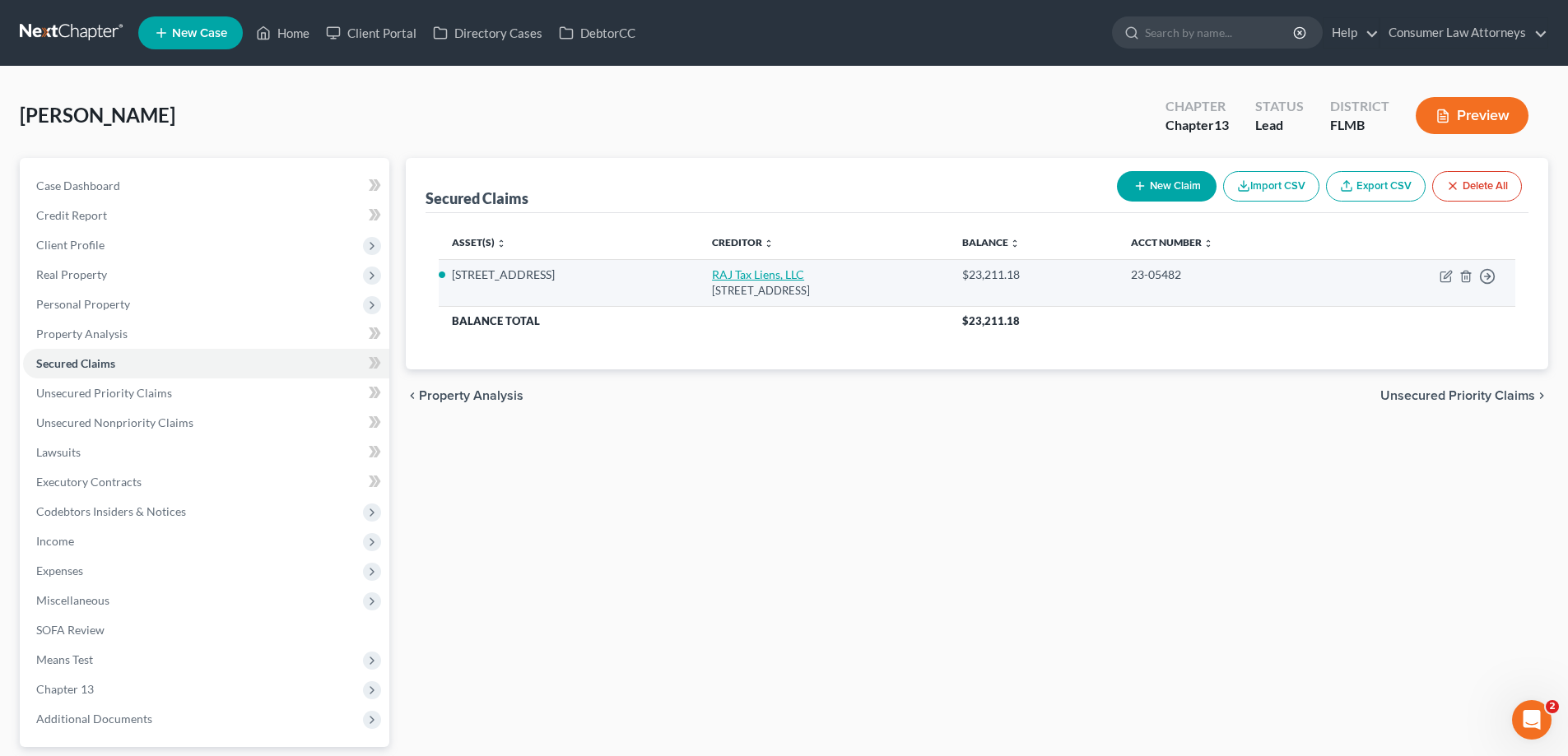
click at [738, 274] on link "RAJ Tax Liens, LLC" at bounding box center [758, 275] width 92 height 14
select select "9"
select select "2"
select select "0"
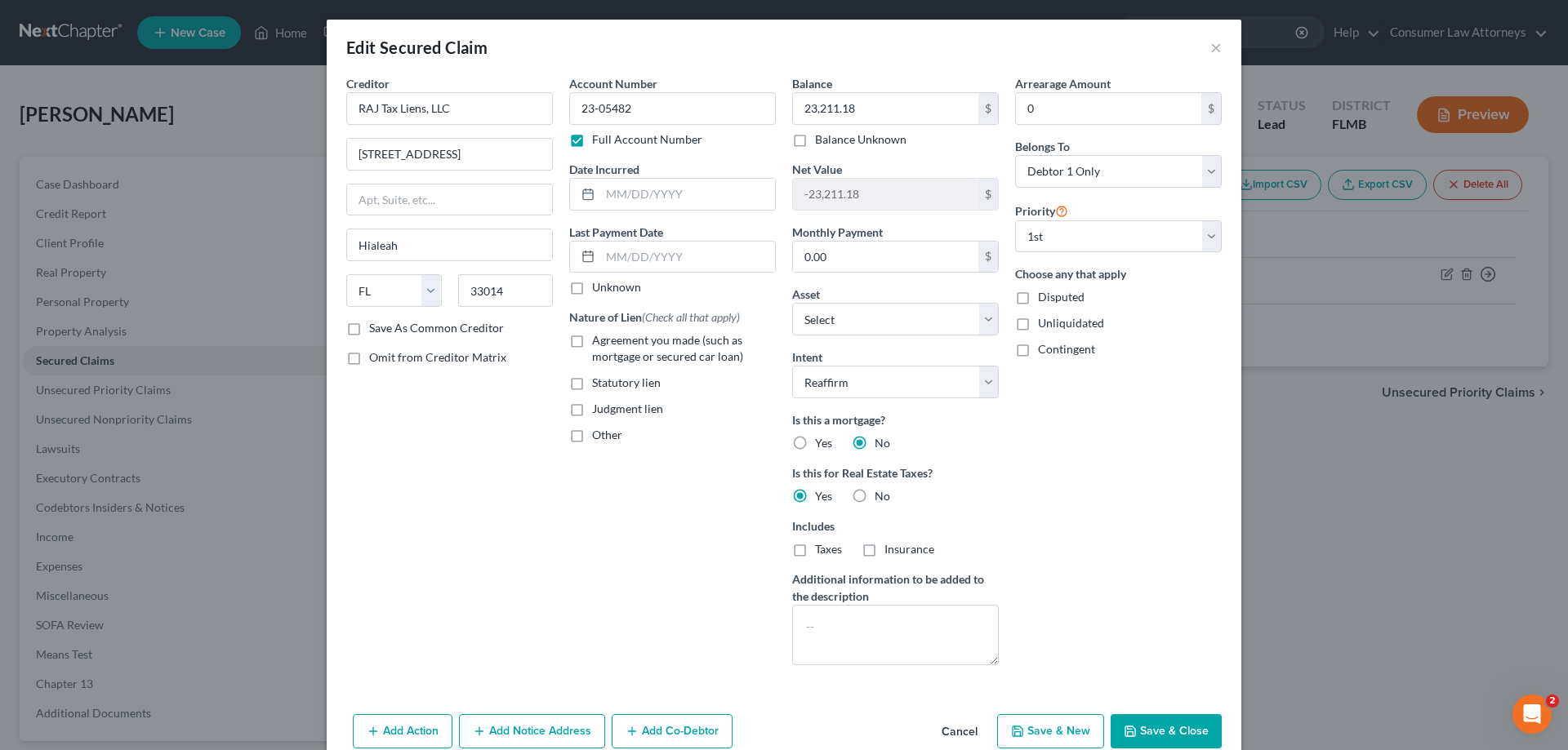
click at [516, 728] on button "Add Notice Address" at bounding box center [532, 731] width 146 height 35
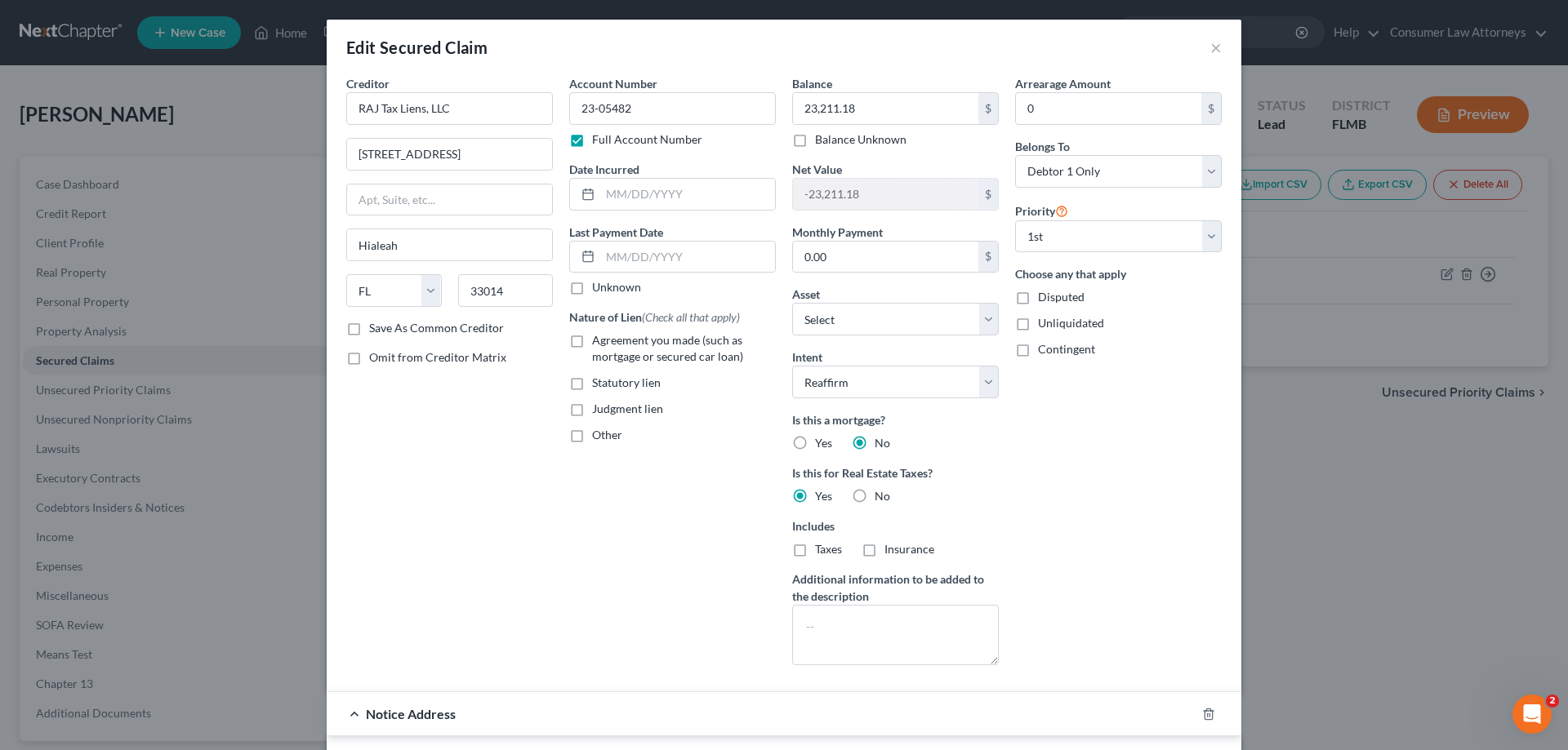
scroll to position [82, 0]
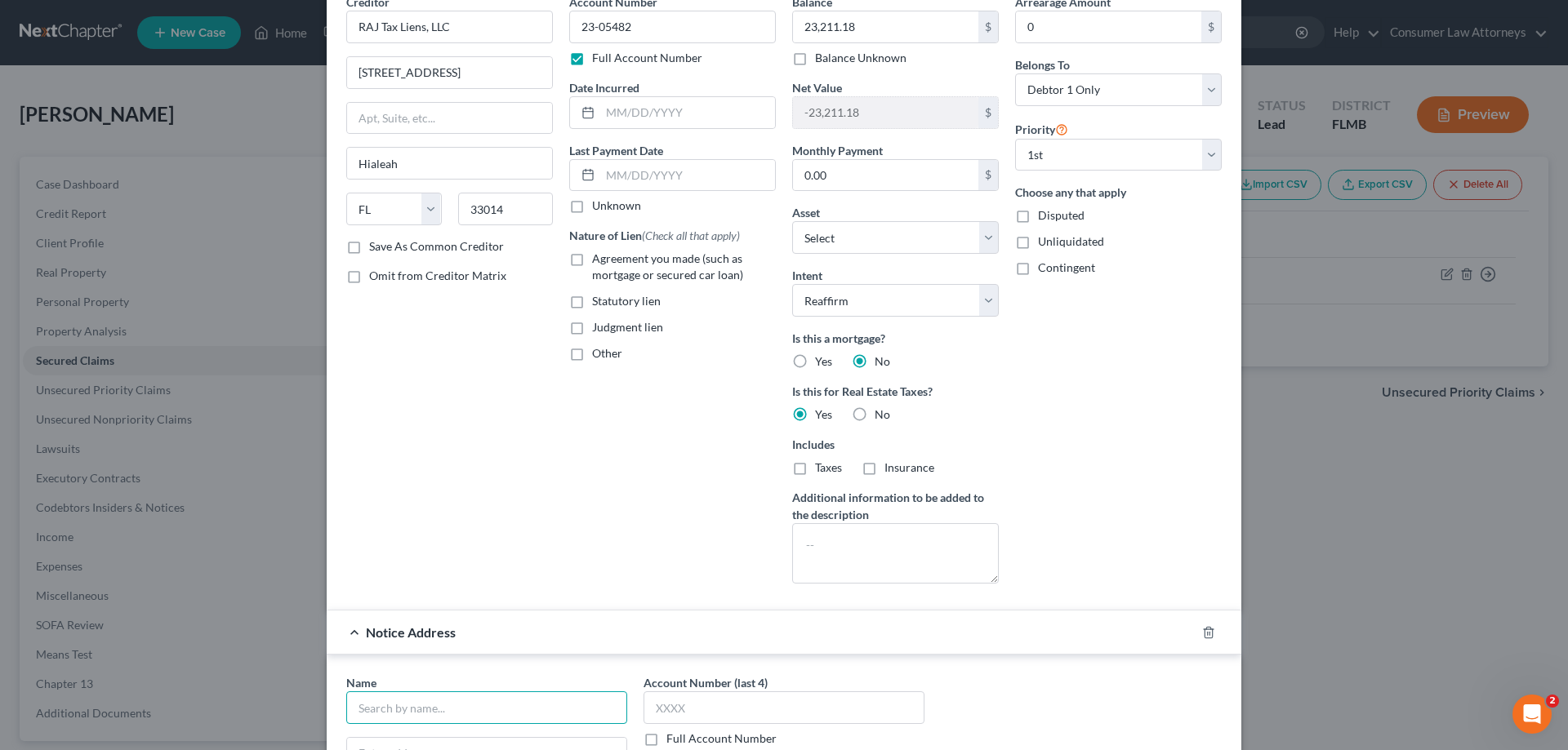
click at [504, 698] on input "text" at bounding box center [486, 707] width 281 height 33
paste input "Board of County Commissioners"
type input "Board of County Commissioners"
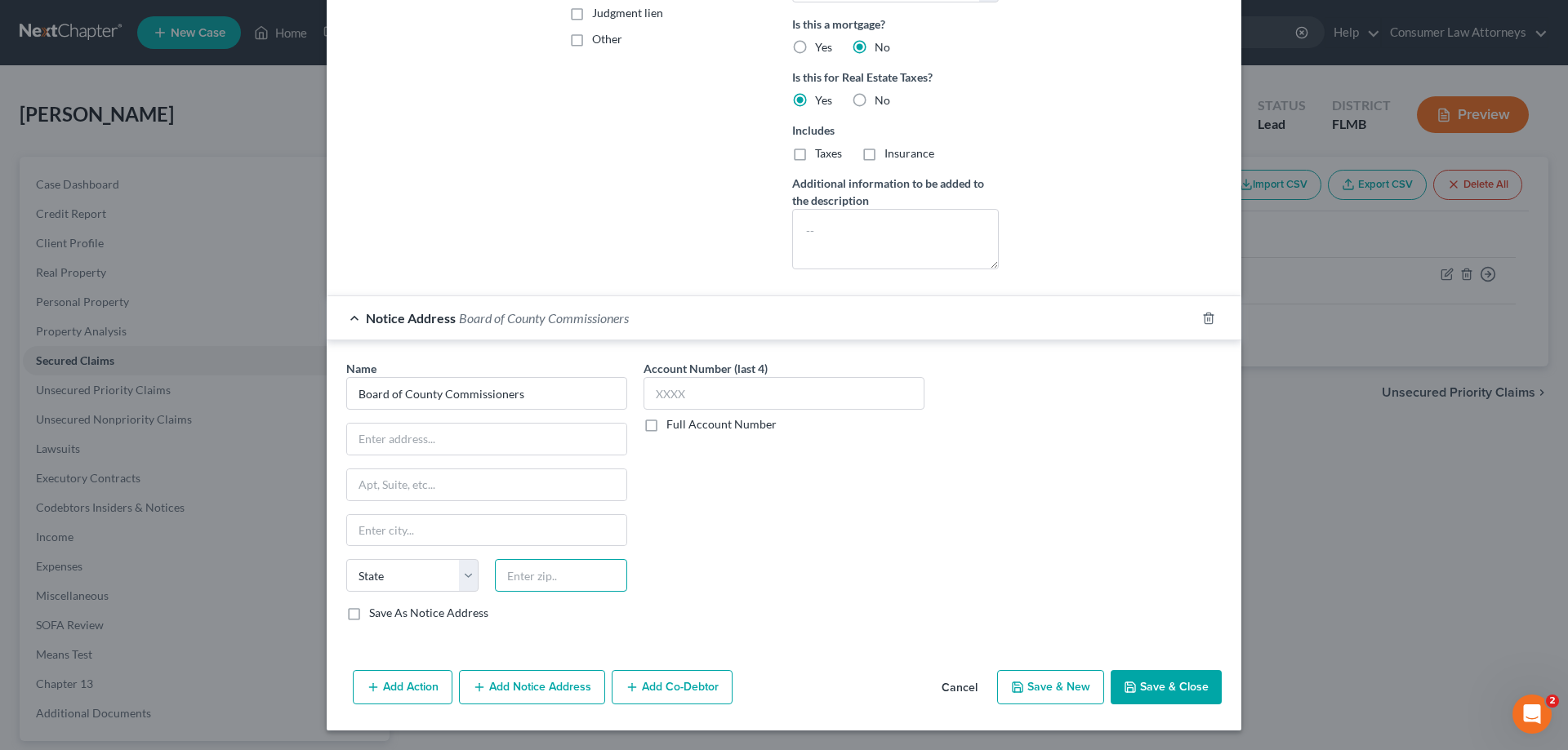
click at [572, 575] on input "text" at bounding box center [561, 575] width 132 height 33
type input "33902"
type input "[GEOGRAPHIC_DATA][PERSON_NAME]"
select select "9"
click at [540, 439] on input "text" at bounding box center [486, 439] width 279 height 31
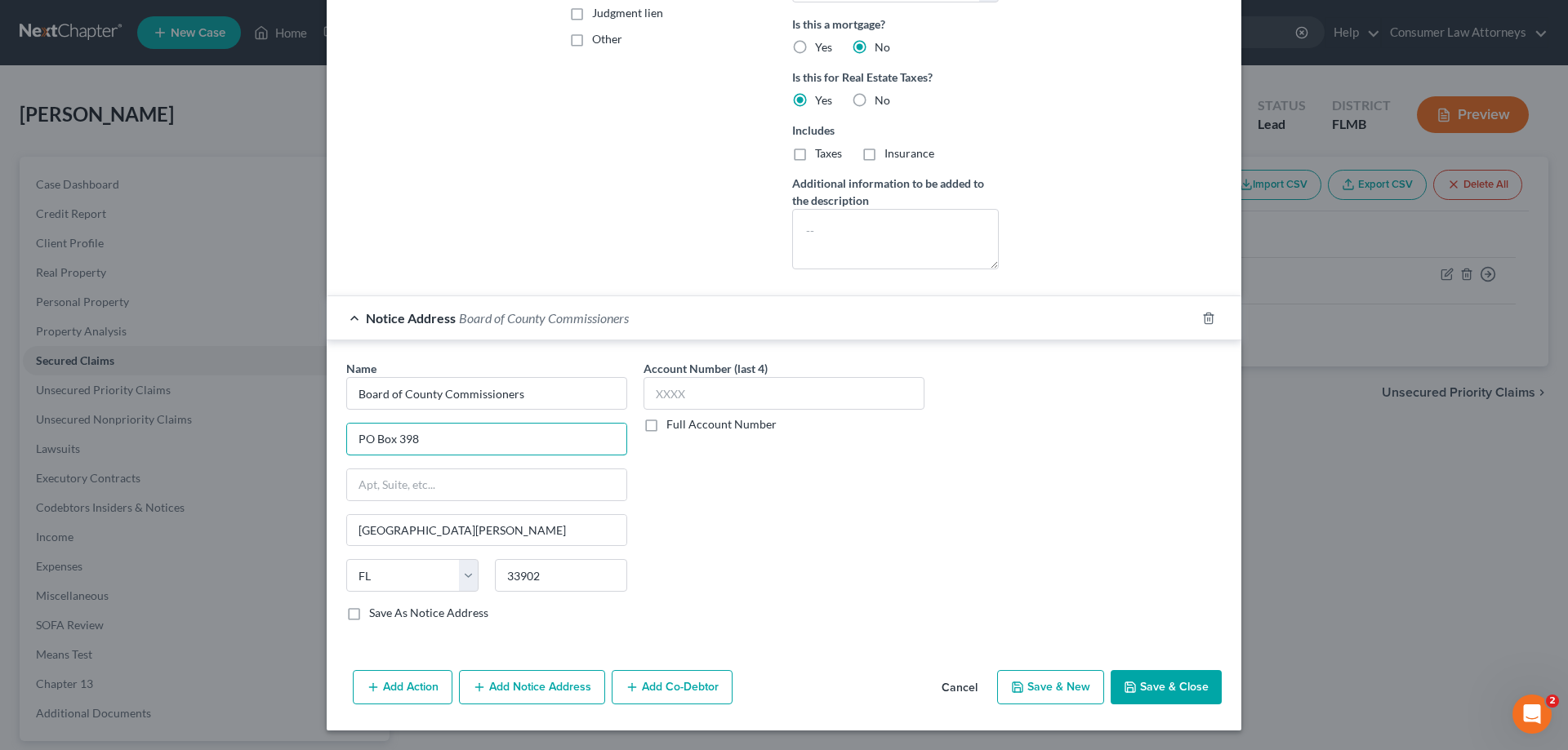
type input "PO Box 398"
click at [765, 474] on div "Account Number (last 4) Full Account Number" at bounding box center [784, 497] width 297 height 275
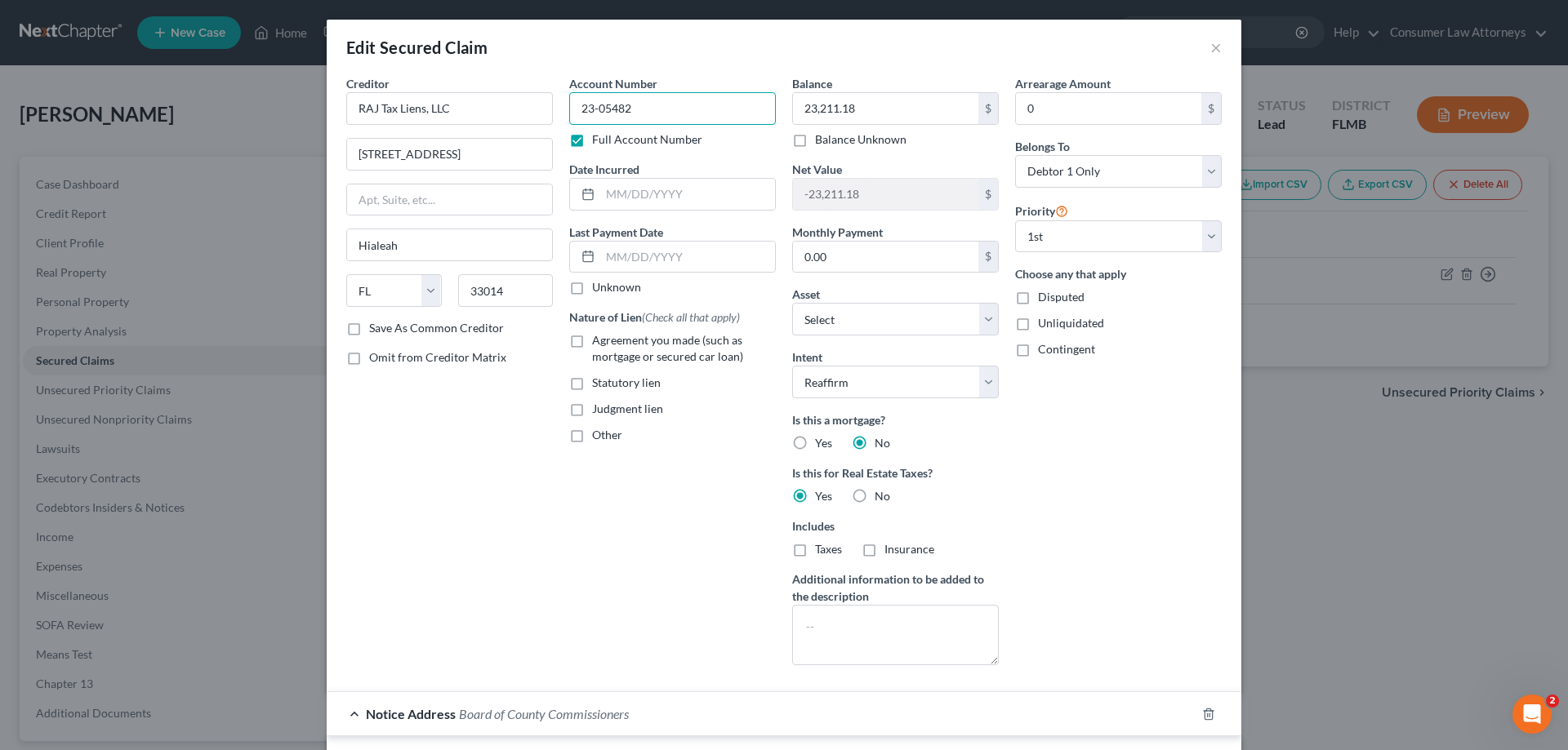
drag, startPoint x: 614, startPoint y: 114, endPoint x: 569, endPoint y: 118, distance: 45.2
click at [569, 118] on input "23-05482" at bounding box center [672, 108] width 206 height 33
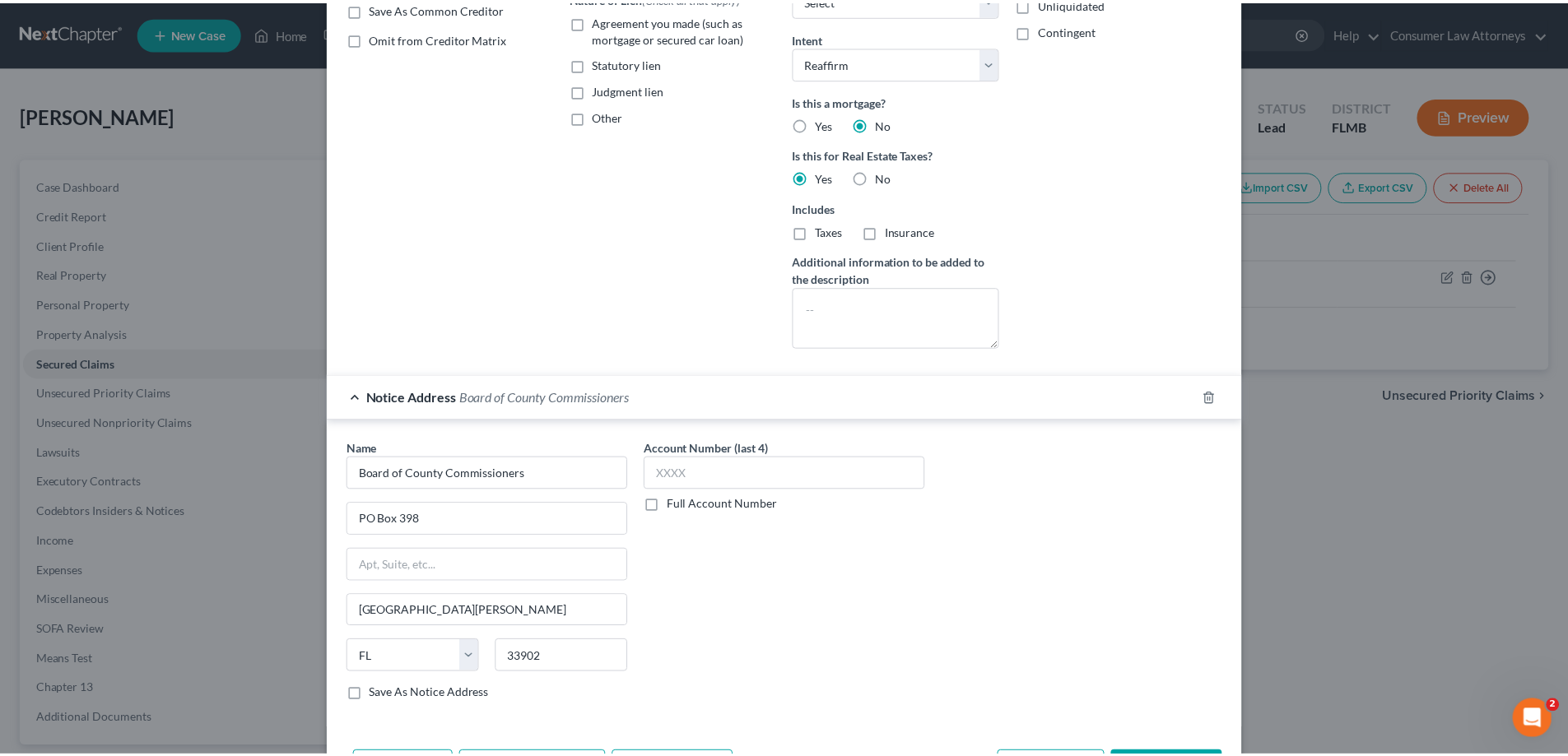
scroll to position [399, 0]
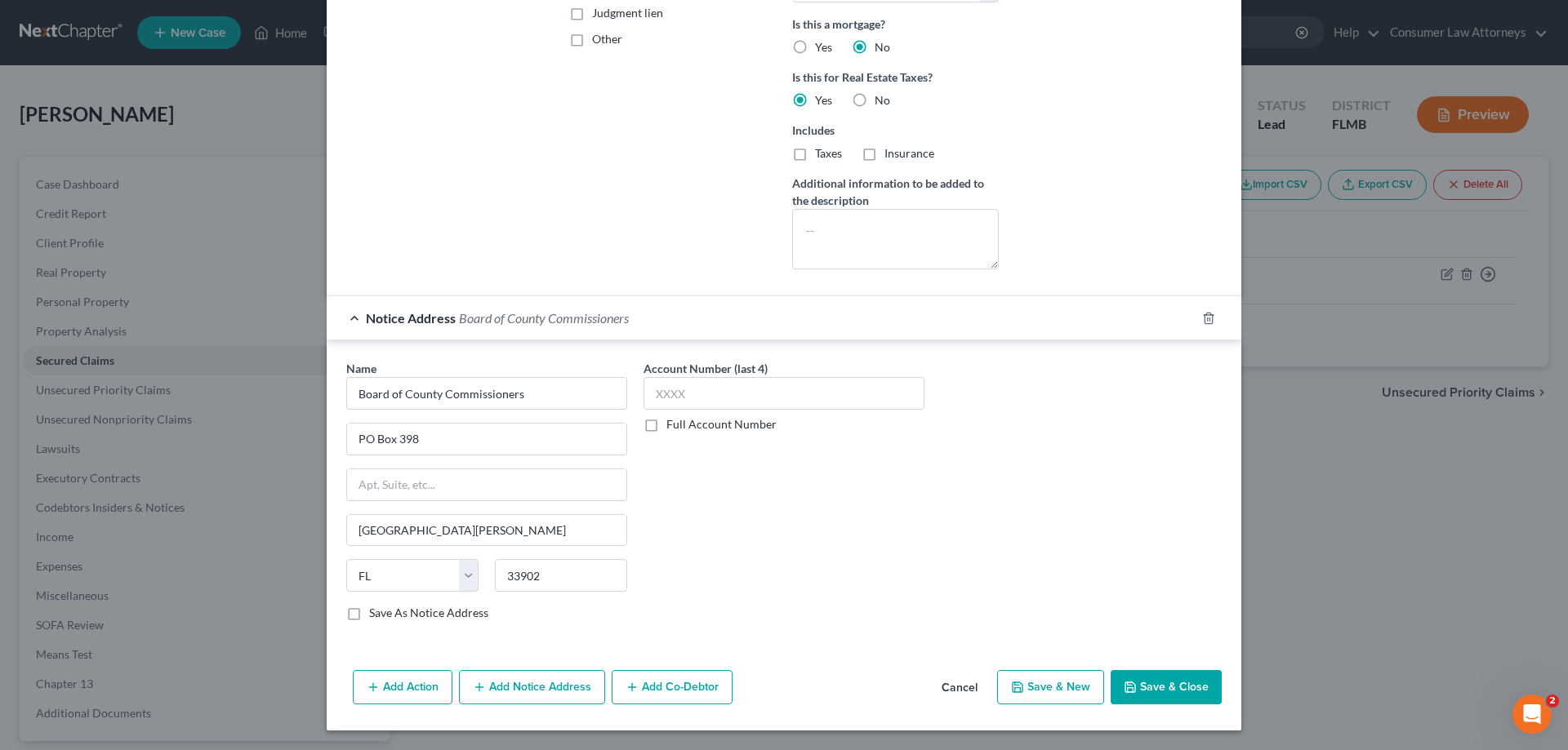
click at [667, 426] on label "Full Account Number" at bounding box center [722, 424] width 110 height 16
click at [673, 426] on input "Full Account Number" at bounding box center [678, 421] width 11 height 11
click at [677, 395] on input "text" at bounding box center [784, 393] width 281 height 33
paste input "23-05482"
type input "23-05482"
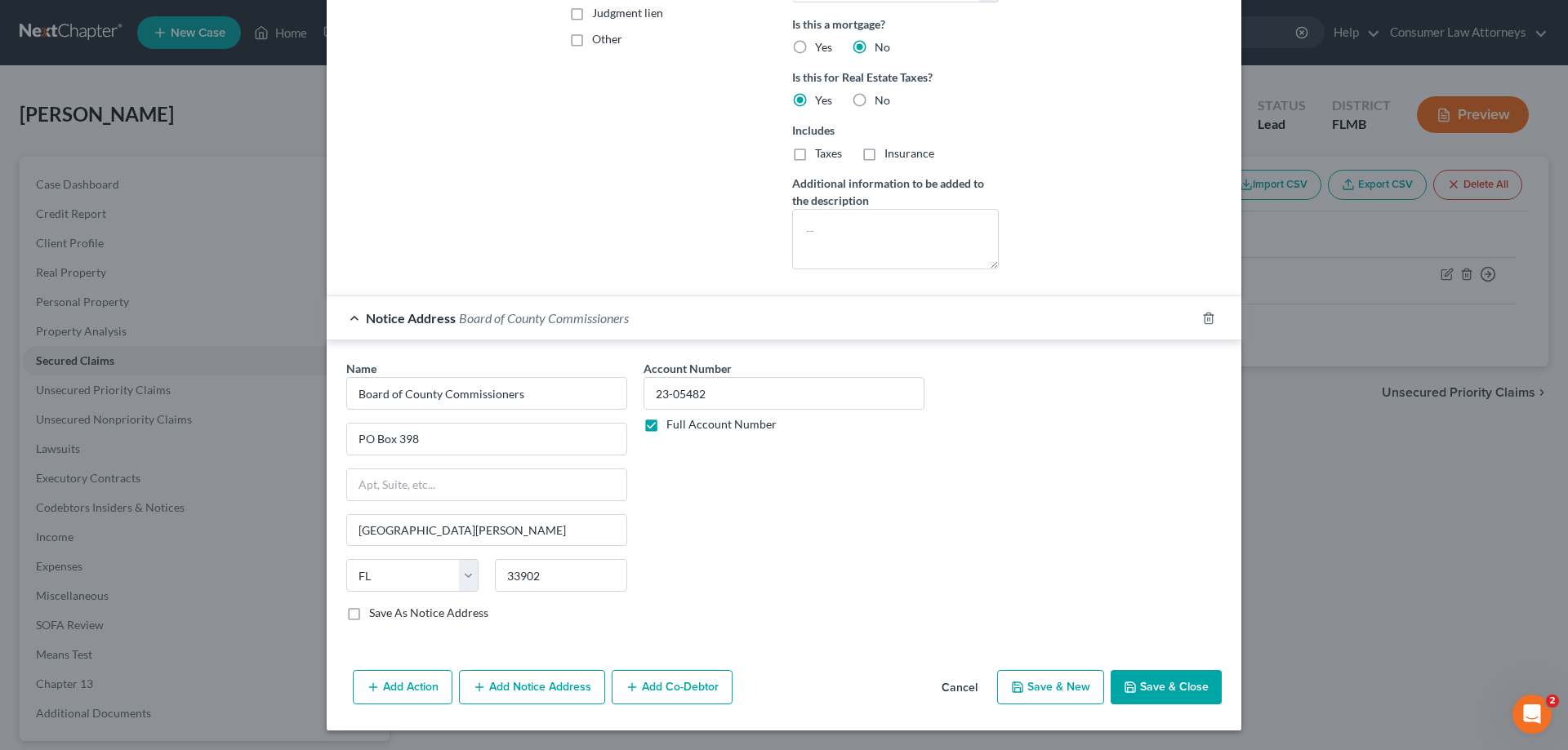
click at [1156, 687] on button "Save & Close" at bounding box center [1165, 687] width 111 height 35
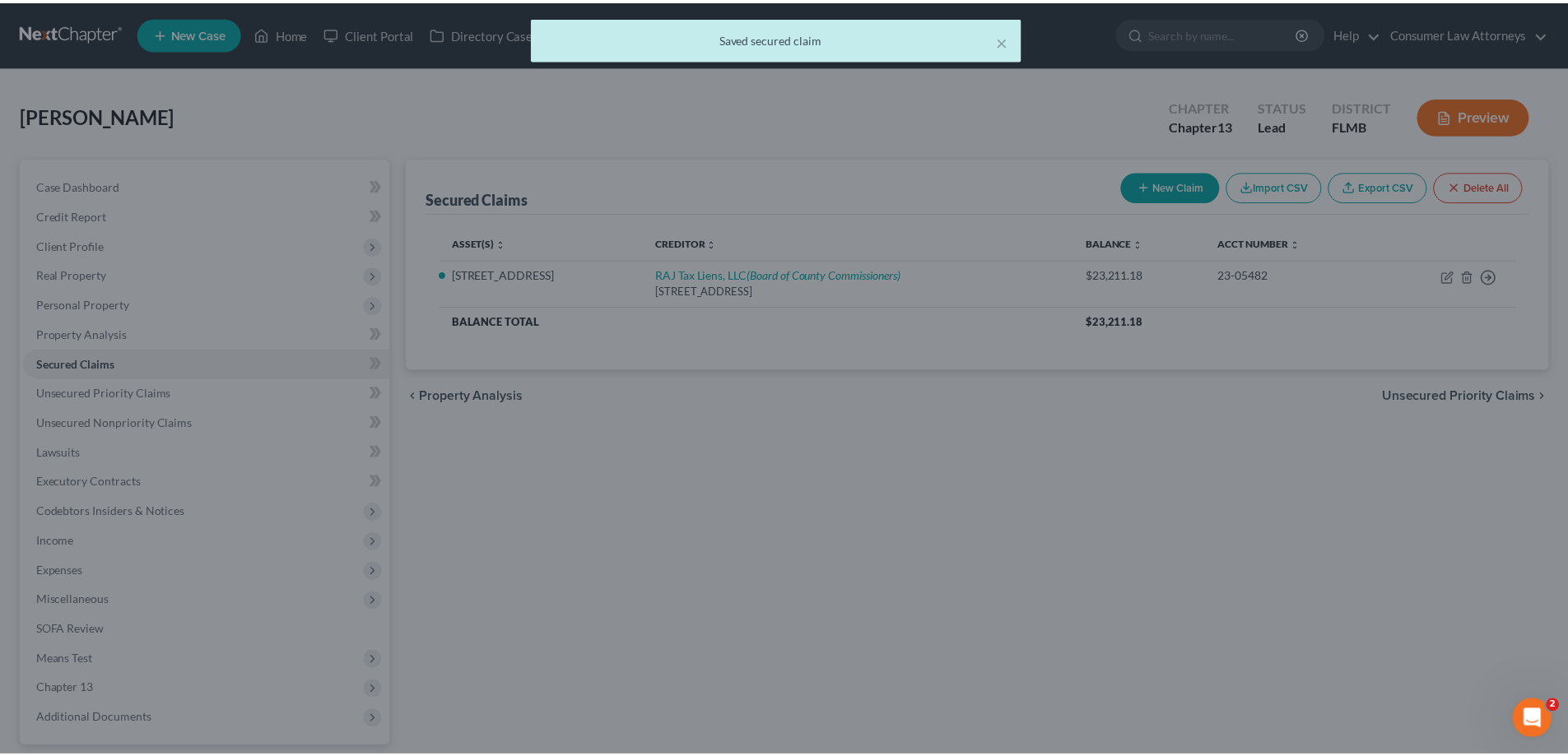
scroll to position [0, 0]
